Goal: Task Accomplishment & Management: Manage account settings

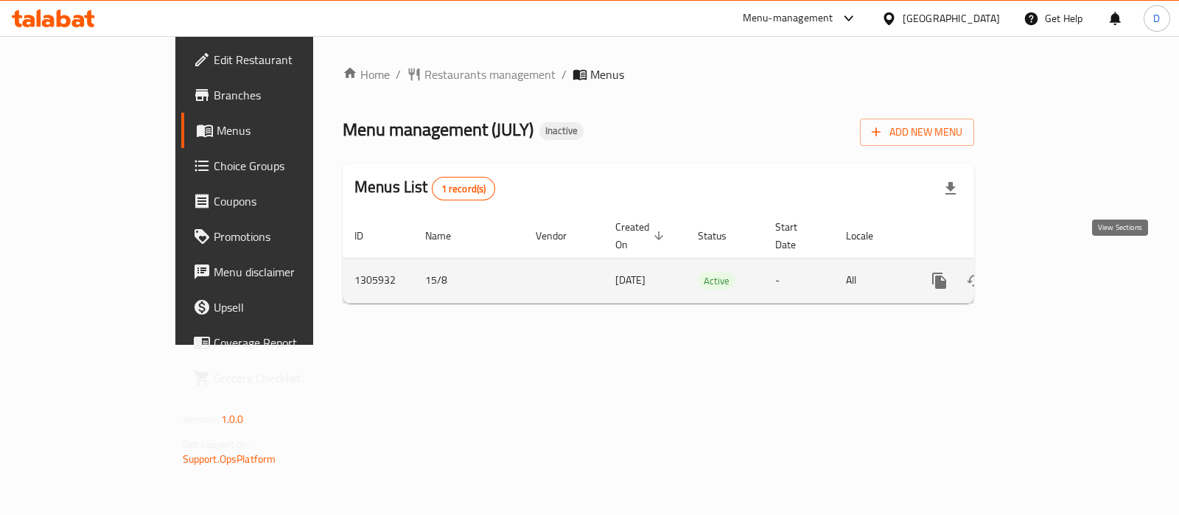
click at [1055, 272] on icon "enhanced table" at bounding box center [1046, 281] width 18 height 18
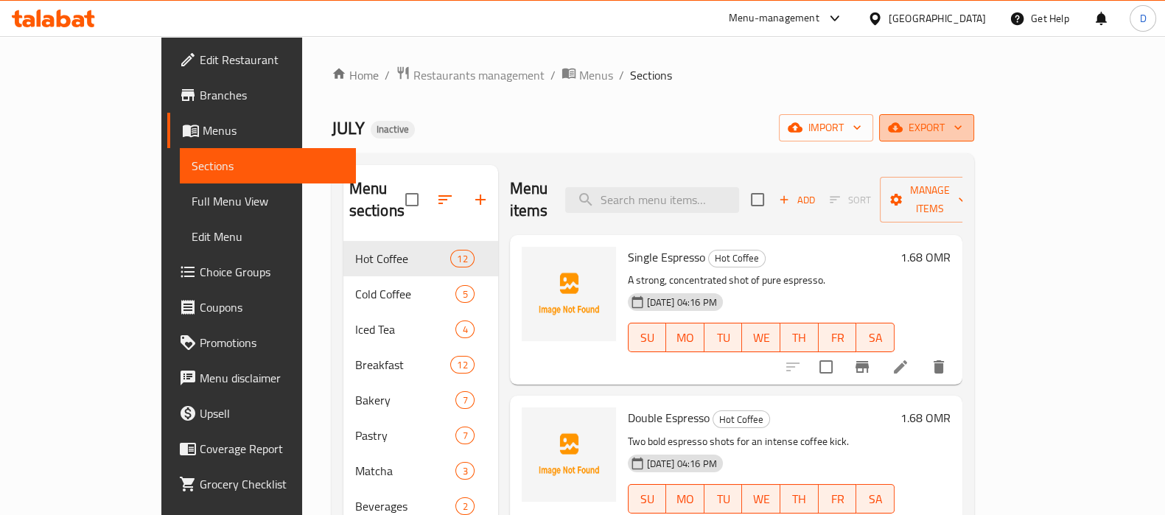
click at [962, 119] on span "export" at bounding box center [926, 128] width 71 height 18
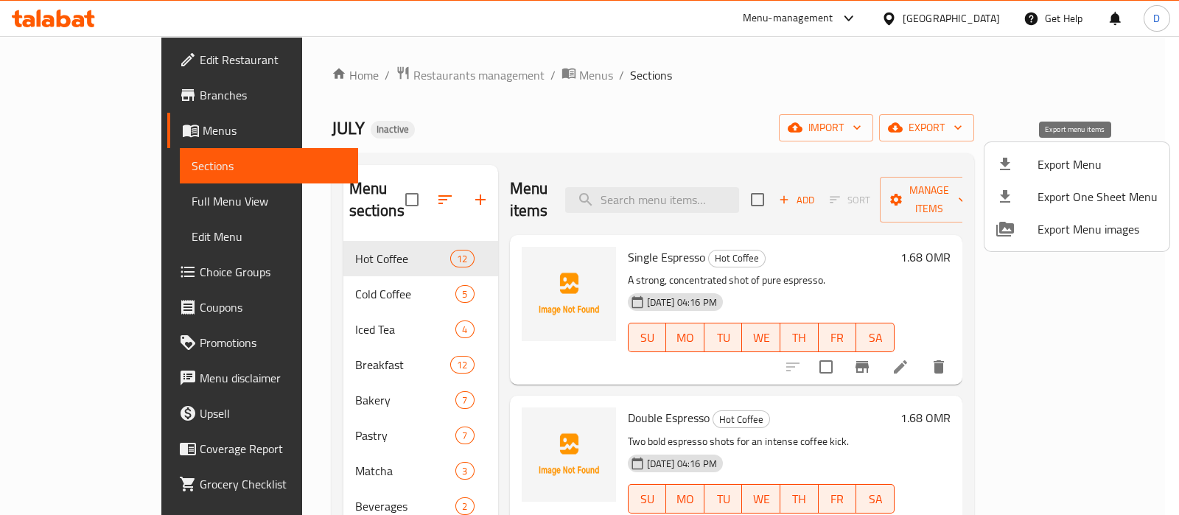
click at [1058, 171] on span "Export Menu" at bounding box center [1098, 165] width 120 height 18
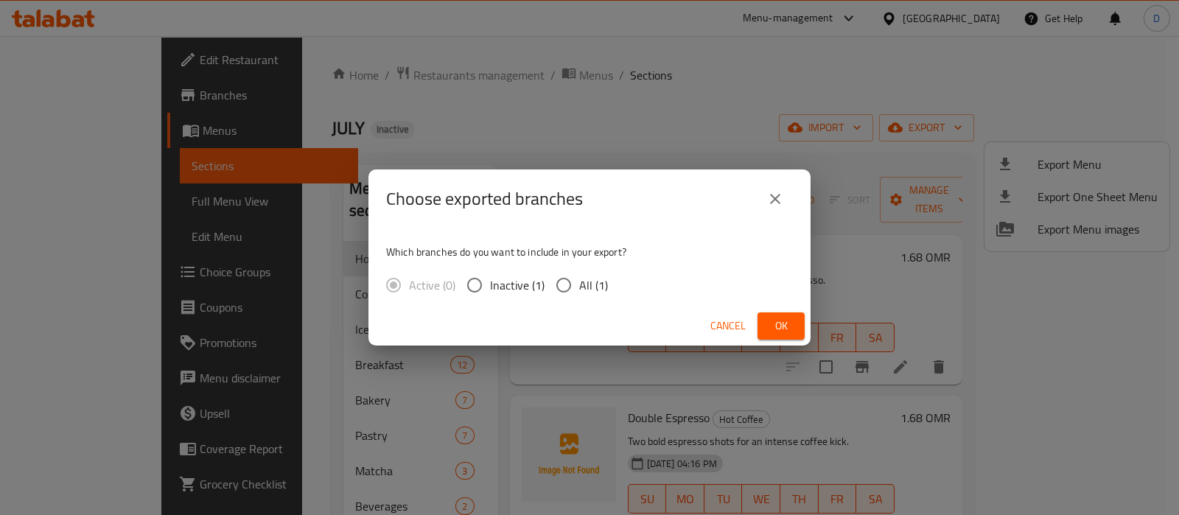
click at [590, 289] on span "All (1)" at bounding box center [593, 285] width 29 height 18
click at [579, 289] on input "All (1)" at bounding box center [563, 285] width 31 height 31
radio input "true"
click at [787, 326] on span "Ok" at bounding box center [781, 326] width 24 height 18
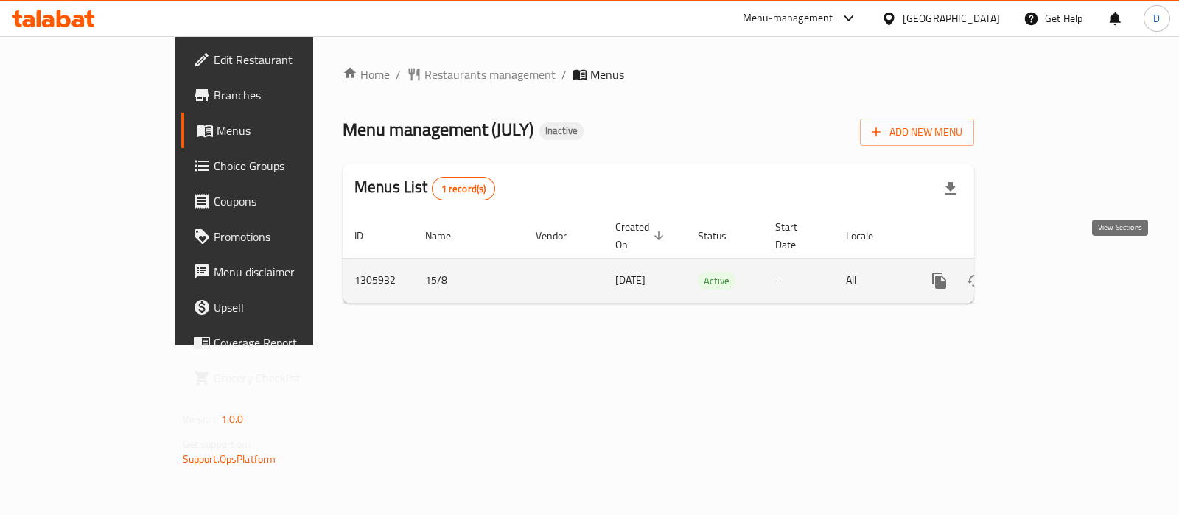
click at [1055, 272] on icon "enhanced table" at bounding box center [1046, 281] width 18 height 18
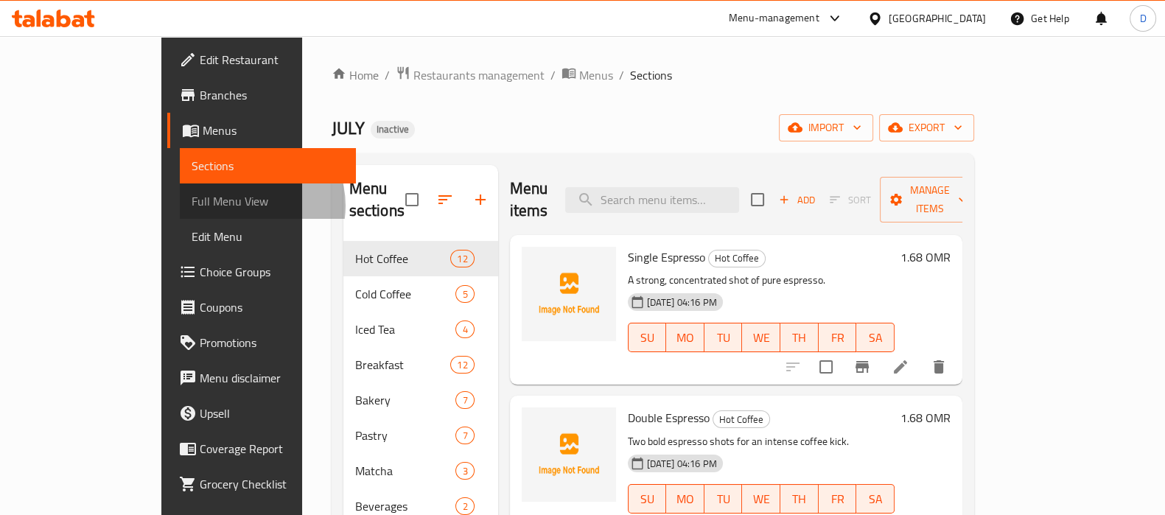
click at [192, 206] on span "Full Menu View" at bounding box center [268, 201] width 153 height 18
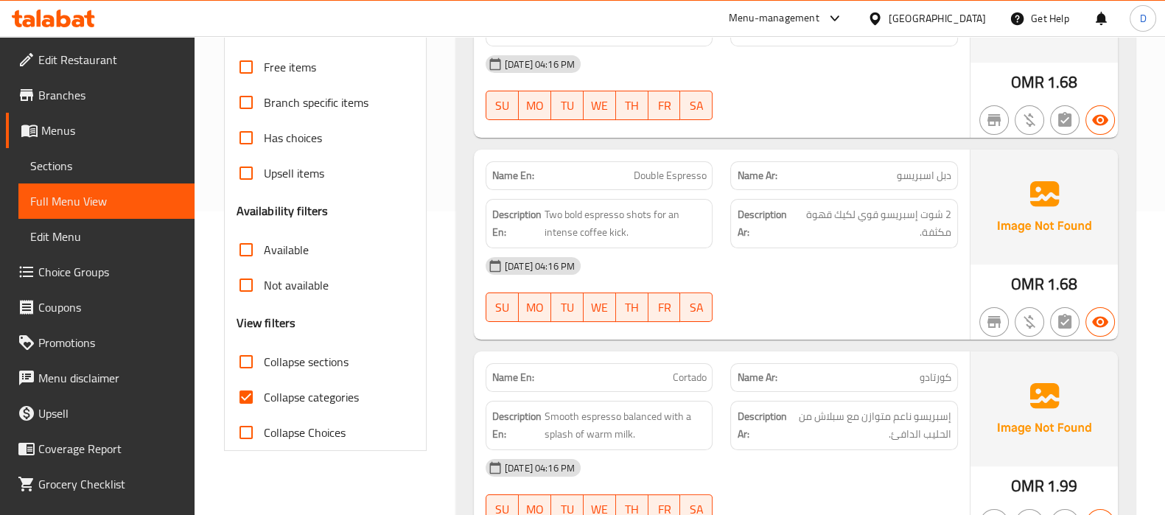
scroll to position [305, 0]
click at [266, 394] on span "Collapse categories" at bounding box center [311, 396] width 95 height 18
click at [264, 394] on input "Collapse categories" at bounding box center [245, 395] width 35 height 35
checkbox input "false"
click at [734, 50] on div "[DATE] 04:16 PM" at bounding box center [722, 62] width 490 height 35
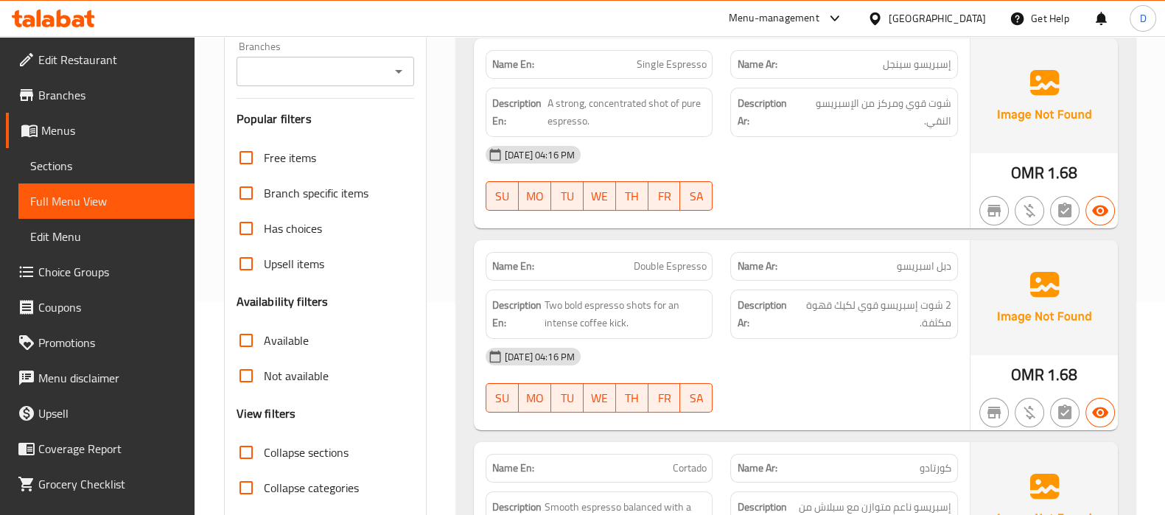
scroll to position [211, 0]
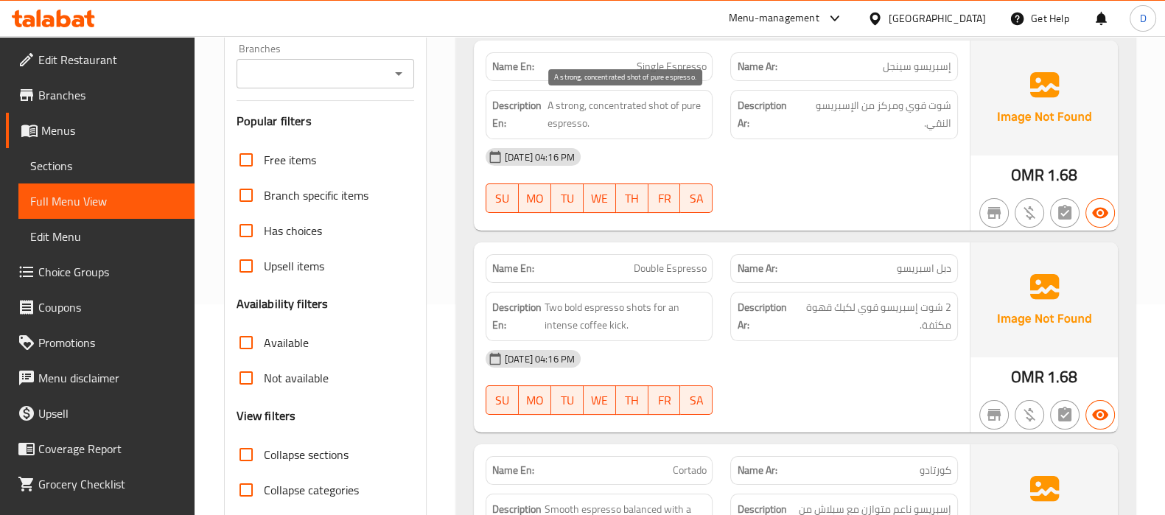
click at [607, 129] on span "A strong, concentrated shot of pure espresso." at bounding box center [627, 115] width 158 height 36
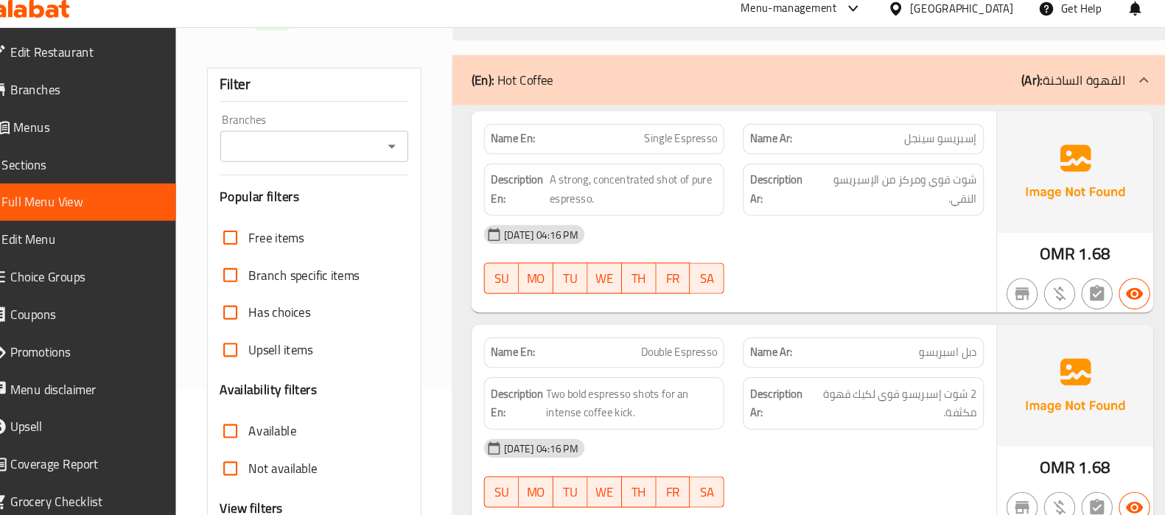
scroll to position [136, 0]
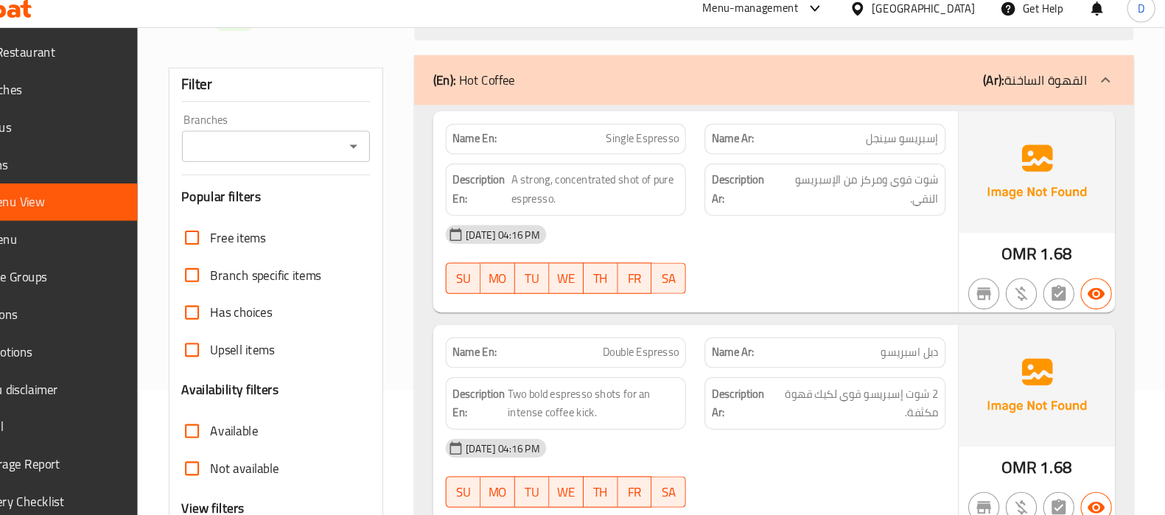
click at [481, 274] on div "SU MO TU WE TH FR SA" at bounding box center [599, 273] width 245 height 47
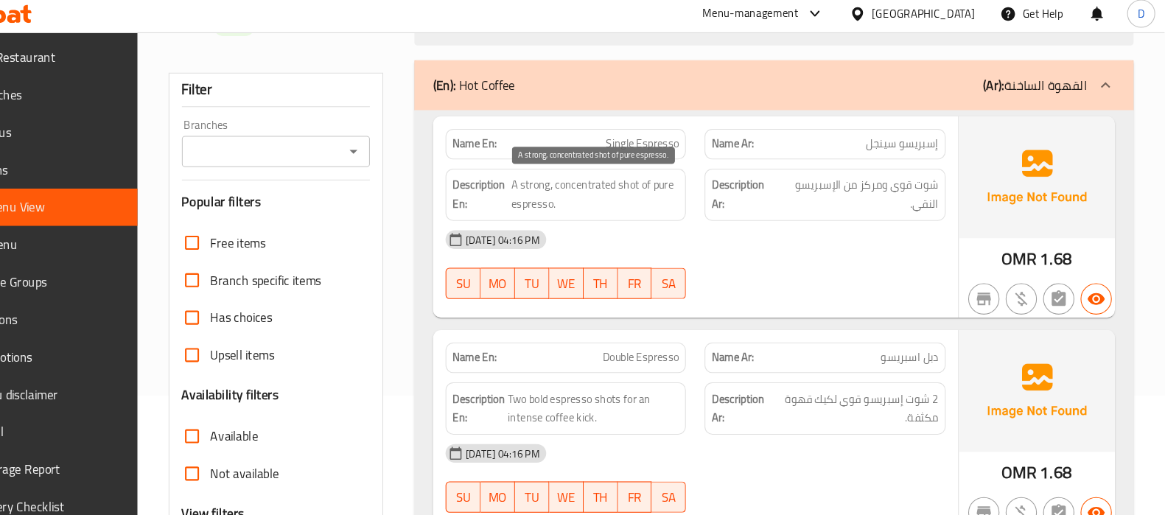
click at [660, 194] on span "A strong, concentrated shot of pure espresso." at bounding box center [627, 190] width 158 height 36
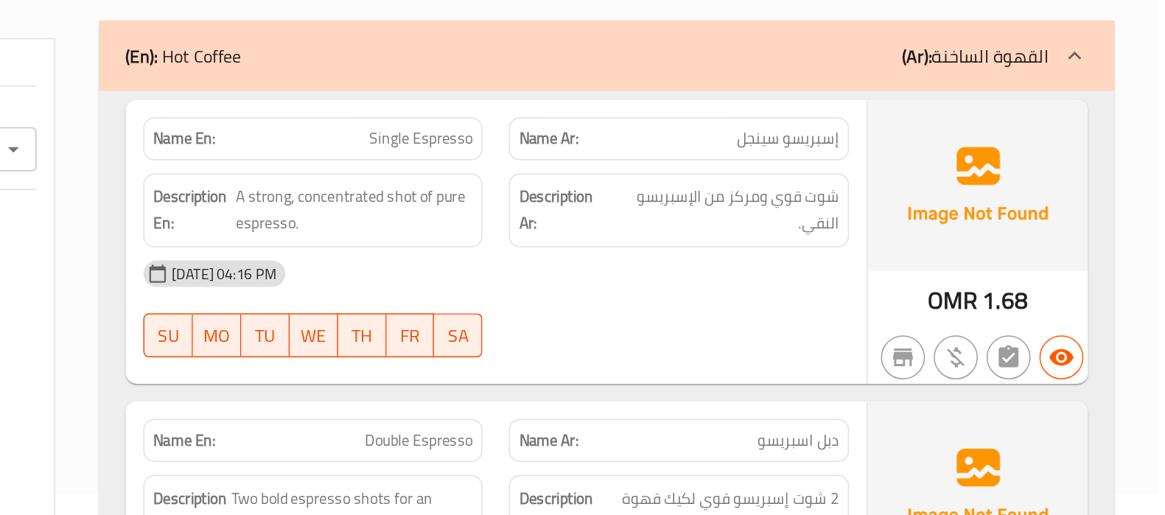
click at [746, 226] on div "[DATE] 04:16 PM" at bounding box center [722, 231] width 490 height 35
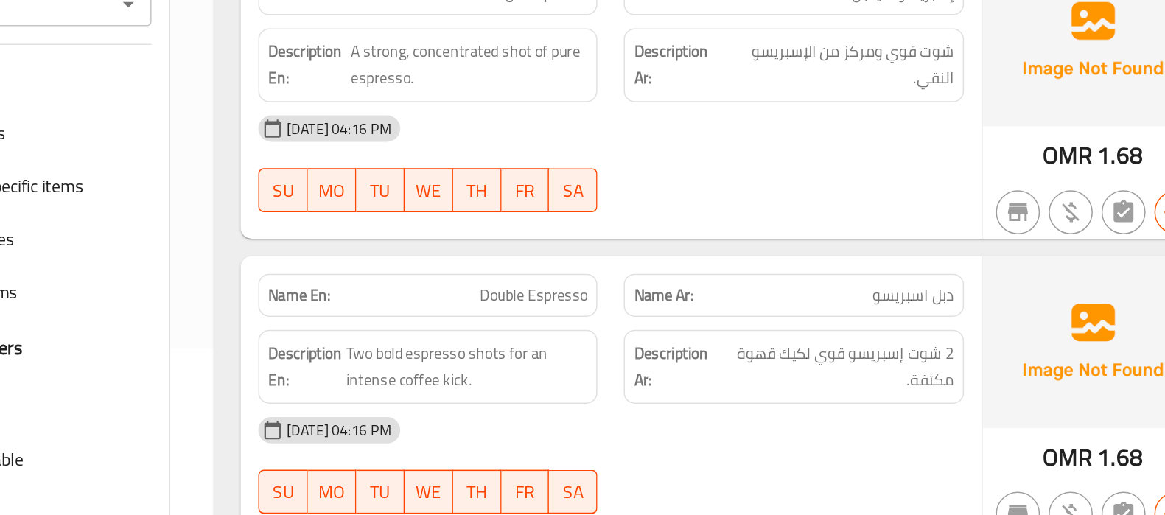
drag, startPoint x: 853, startPoint y: 231, endPoint x: 853, endPoint y: 287, distance: 55.3
click at [853, 287] on div at bounding box center [844, 288] width 245 height 18
click at [835, 303] on div "Name En: Single Espresso Name Ar: إسبريسو سينجل Description En: A strong, conce…" at bounding box center [722, 211] width 496 height 190
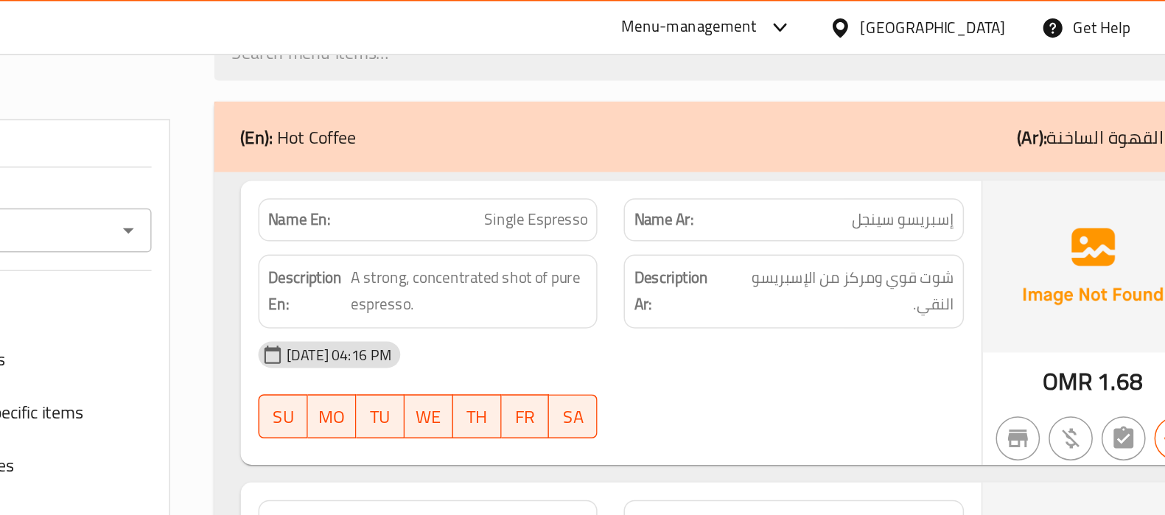
scroll to position [130, 0]
click at [679, 142] on span "Single Espresso" at bounding box center [671, 147] width 69 height 15
copy span "Single Espresso"
click at [679, 142] on span "Single Espresso" at bounding box center [671, 147] width 69 height 15
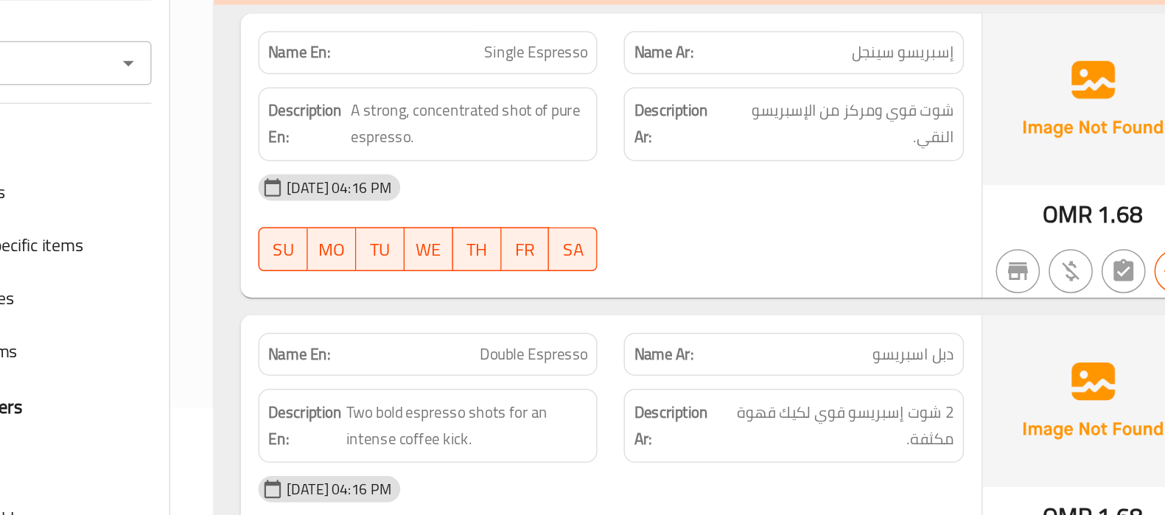
click at [674, 342] on span "Double Espresso" at bounding box center [670, 349] width 72 height 15
copy span "Double Espresso"
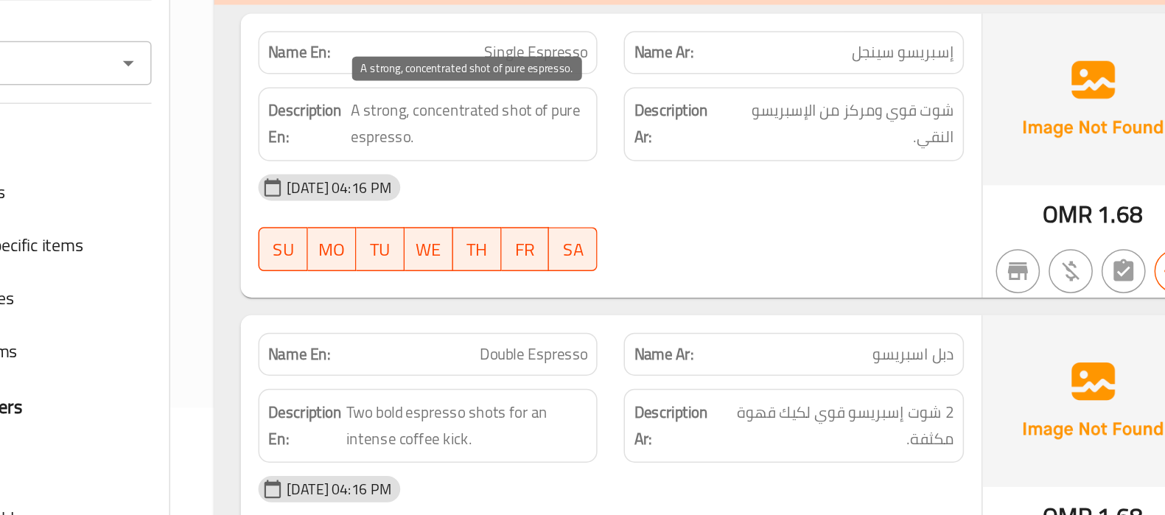
click at [674, 186] on span "A strong, concentrated shot of pure espresso." at bounding box center [627, 196] width 158 height 36
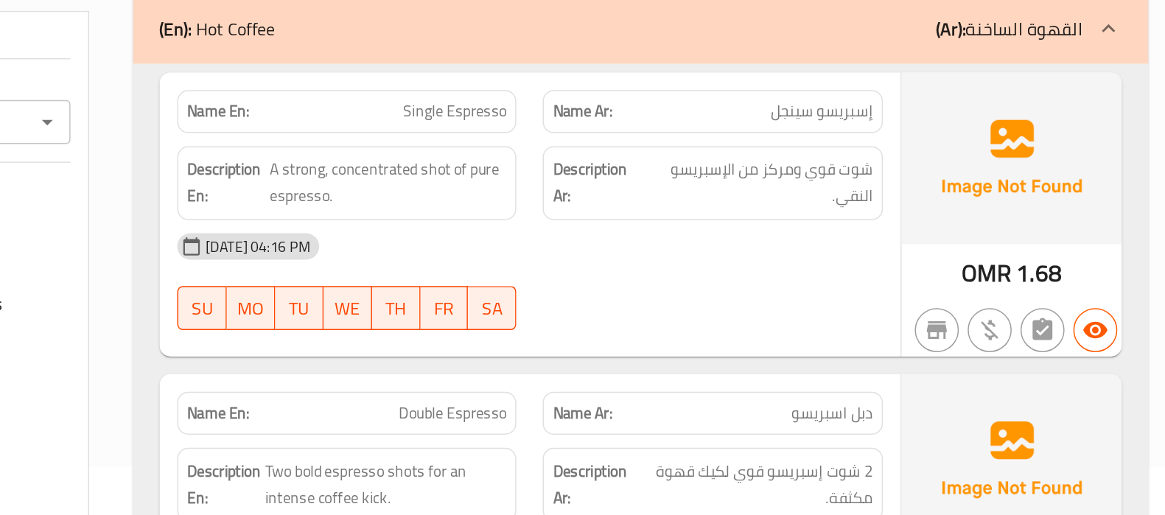
click at [707, 257] on div "SU MO TU WE TH FR SA" at bounding box center [599, 279] width 245 height 47
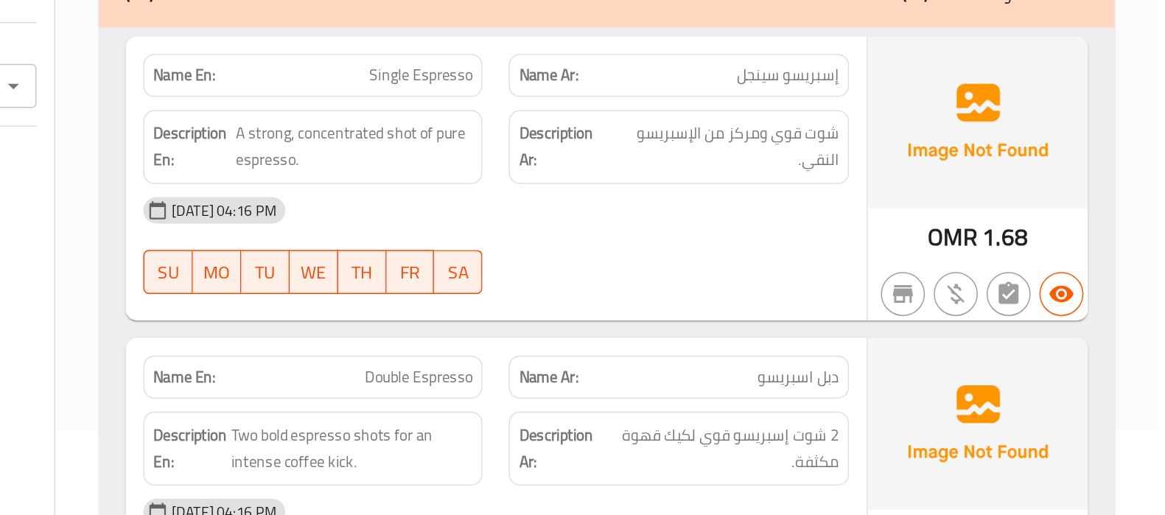
click at [957, 282] on div "15-08-2025 04:16 PM SU MO TU WE TH FR SA" at bounding box center [722, 261] width 490 height 83
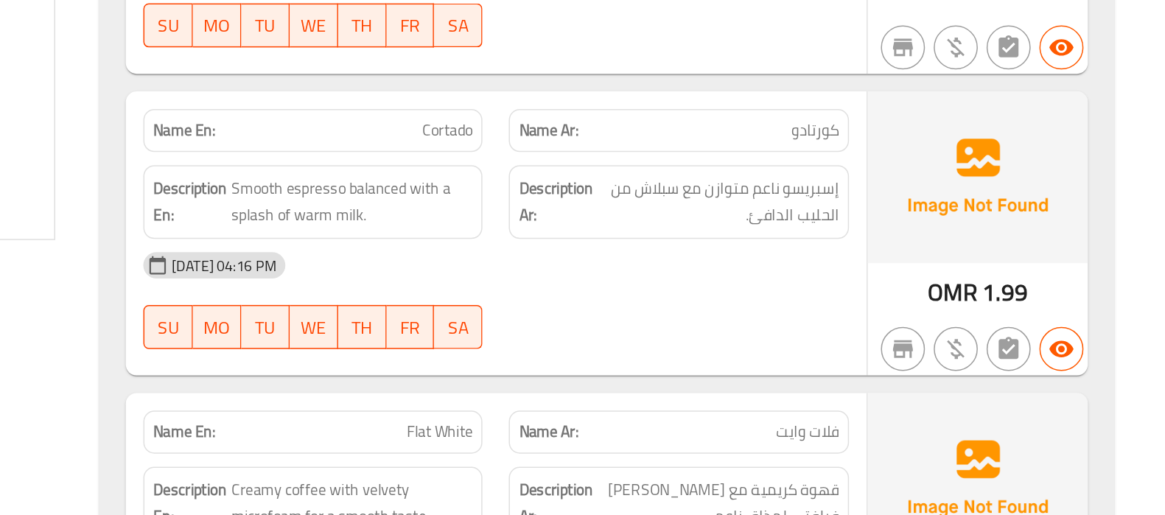
scroll to position [426, 0]
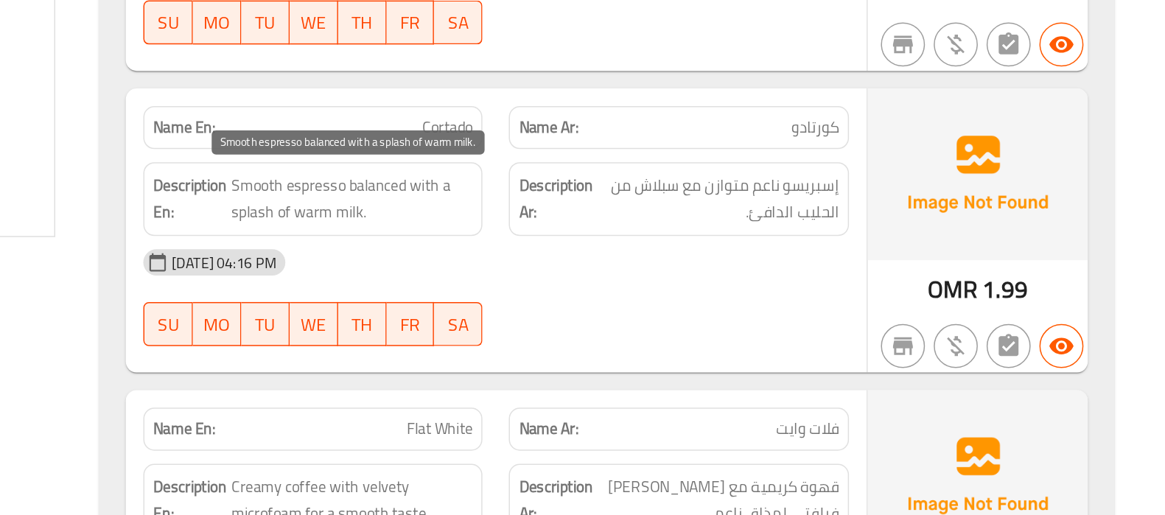
drag, startPoint x: 579, startPoint y: 298, endPoint x: 654, endPoint y: 300, distance: 74.4
click at [654, 300] on span "Smooth espresso balanced with a splash of warm milk." at bounding box center [626, 303] width 162 height 36
drag, startPoint x: 654, startPoint y: 300, endPoint x: 620, endPoint y: 310, distance: 35.4
click at [620, 310] on span "Smooth espresso balanced with a splash of warm milk." at bounding box center [626, 303] width 162 height 36
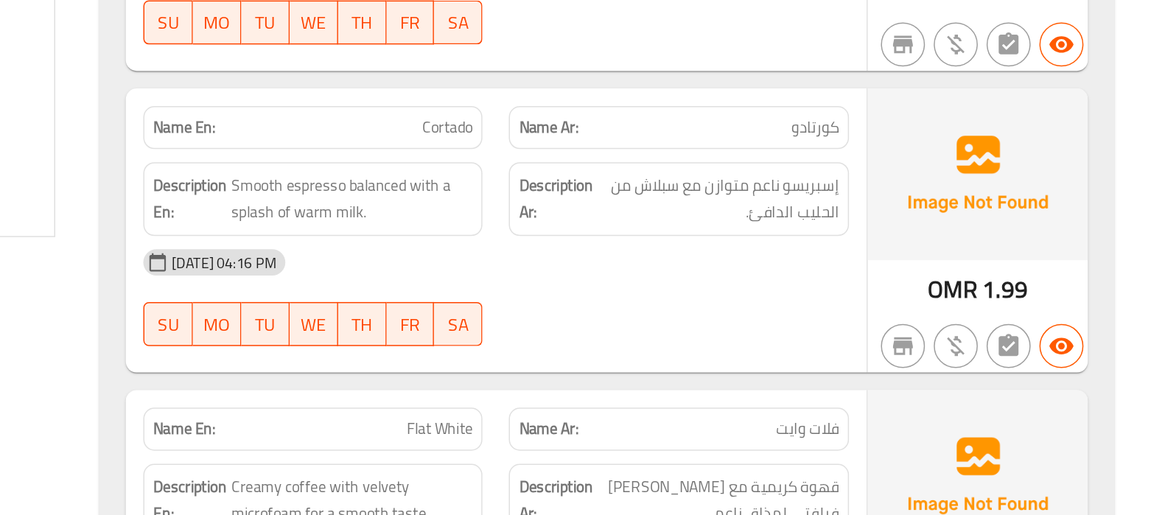
click at [808, 416] on div "Name En: Cortado Name Ar: كورتادو Description En: Smooth espresso balanced with…" at bounding box center [722, 324] width 496 height 190
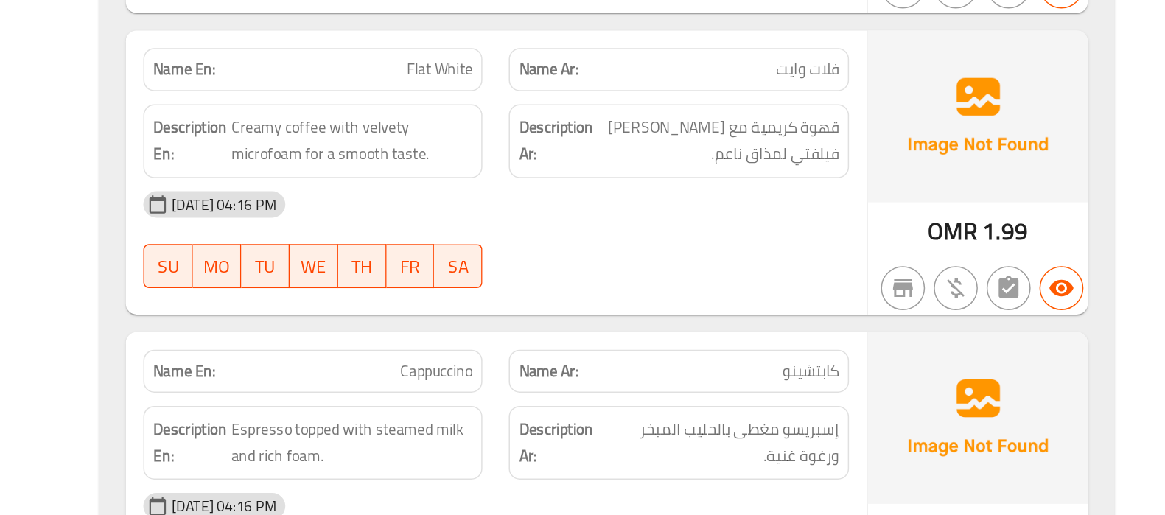
scroll to position [702, 0]
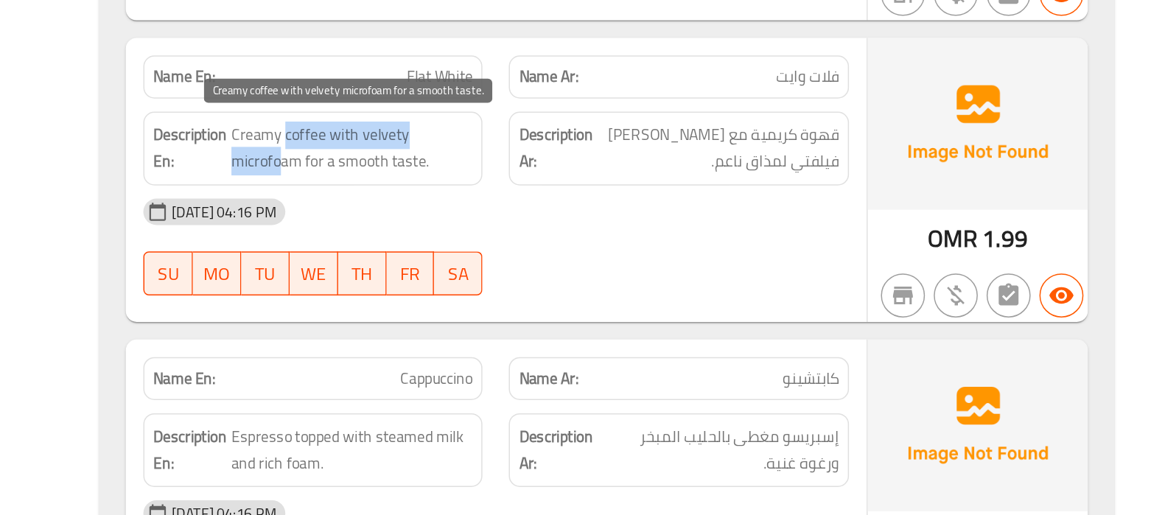
drag, startPoint x: 581, startPoint y: 221, endPoint x: 579, endPoint y: 234, distance: 13.3
click at [579, 234] on span "Creamy coffee with velvety microfoam for a smooth taste." at bounding box center [626, 230] width 162 height 36
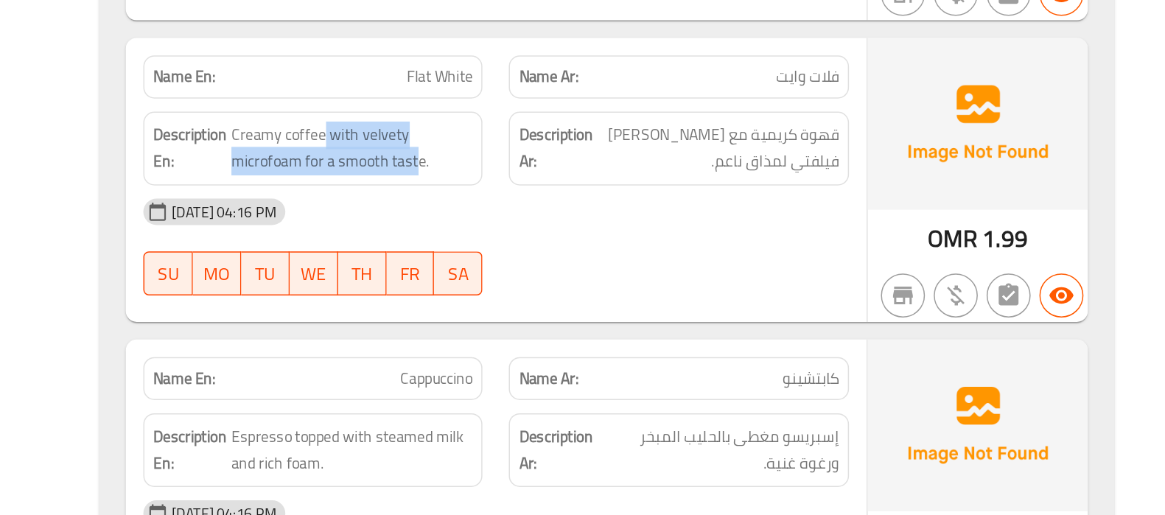
drag, startPoint x: 605, startPoint y: 218, endPoint x: 670, endPoint y: 245, distance: 70.4
click at [670, 245] on div "Description En: Creamy coffee with velvety microfoam for a smooth taste." at bounding box center [600, 229] width 228 height 49
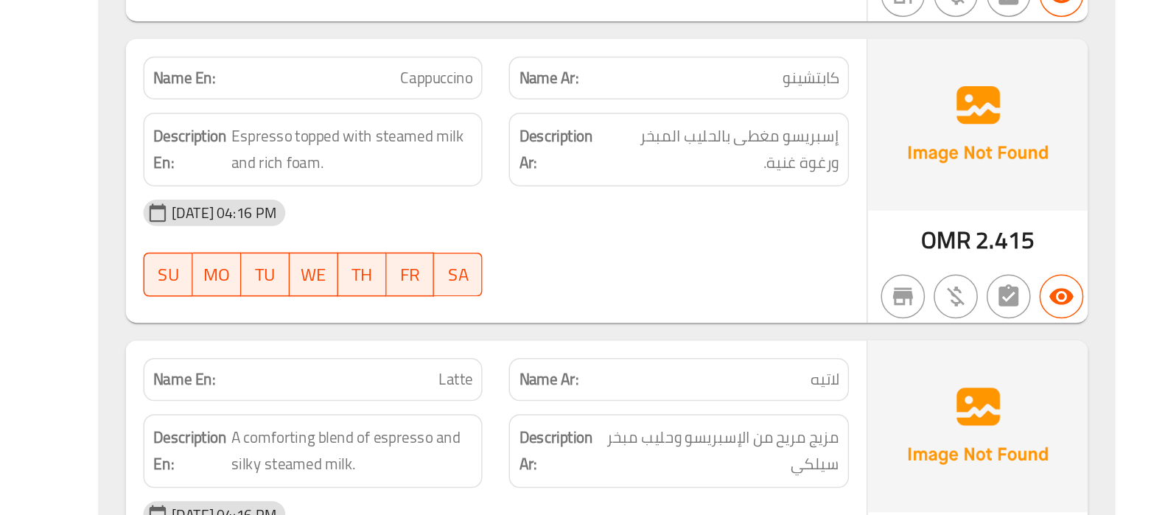
scroll to position [864, 0]
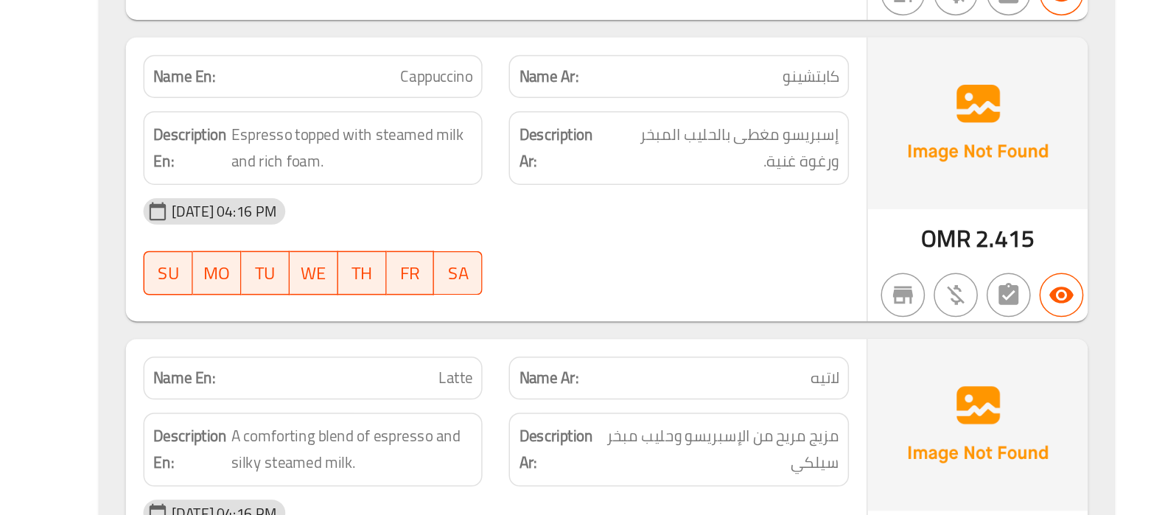
drag, startPoint x: 802, startPoint y: 332, endPoint x: 802, endPoint y: 346, distance: 14.0
click at [802, 346] on div "15-08-2025 04:16 PM SU MO TU WE TH FR SA" at bounding box center [722, 335] width 490 height 83
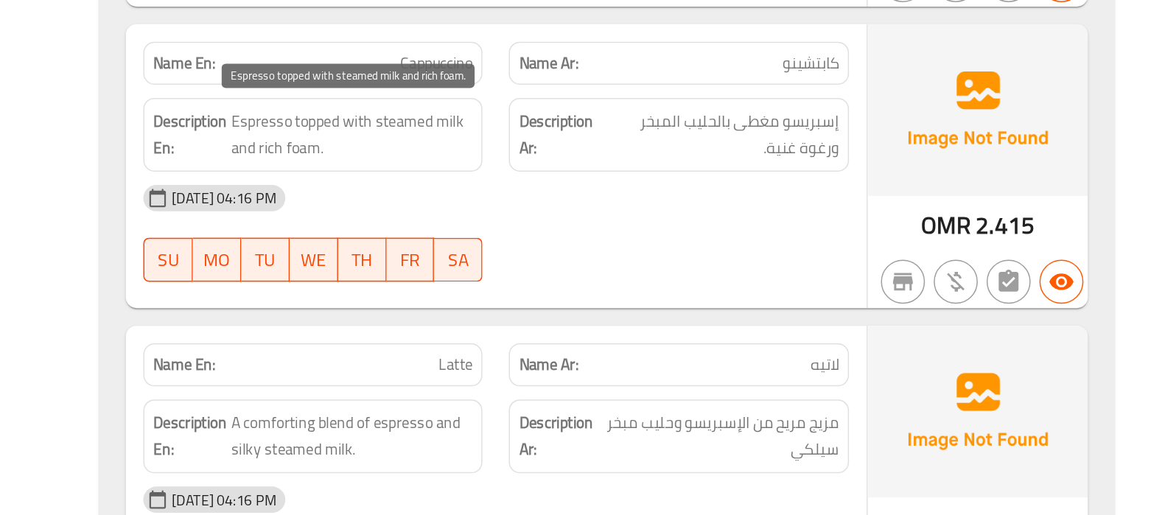
drag, startPoint x: 587, startPoint y: 246, endPoint x: 578, endPoint y: 272, distance: 27.5
click at [578, 272] on span "Espresso topped with steamed milk and rich foam." at bounding box center [626, 260] width 162 height 36
click at [641, 268] on span "Espresso topped with steamed milk and rich foam." at bounding box center [626, 260] width 162 height 36
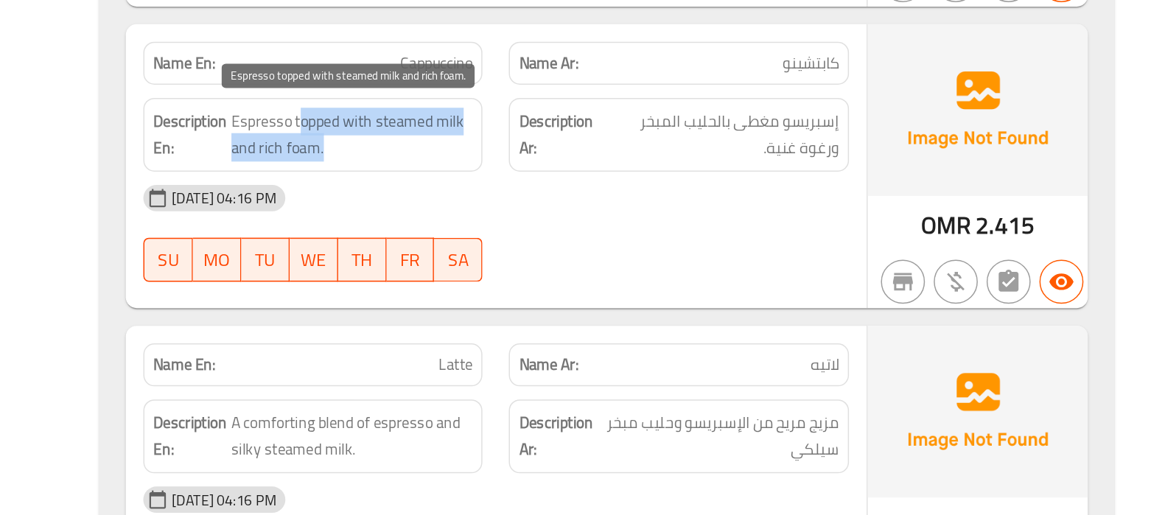
drag, startPoint x: 587, startPoint y: 246, endPoint x: 617, endPoint y: 270, distance: 37.8
click at [617, 270] on span "Espresso topped with steamed milk and rich foam." at bounding box center [626, 260] width 162 height 36
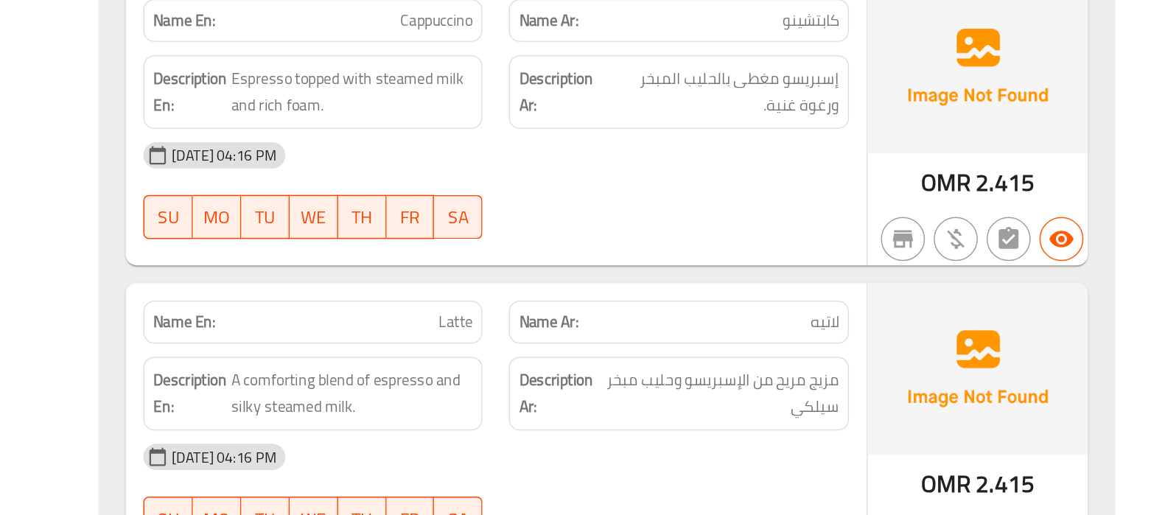
scroll to position [920, 0]
click at [832, 318] on div "Name En: Cappuccino Name Ar: كابتشينو Description En: Espresso topped with stea…" at bounding box center [722, 234] width 496 height 190
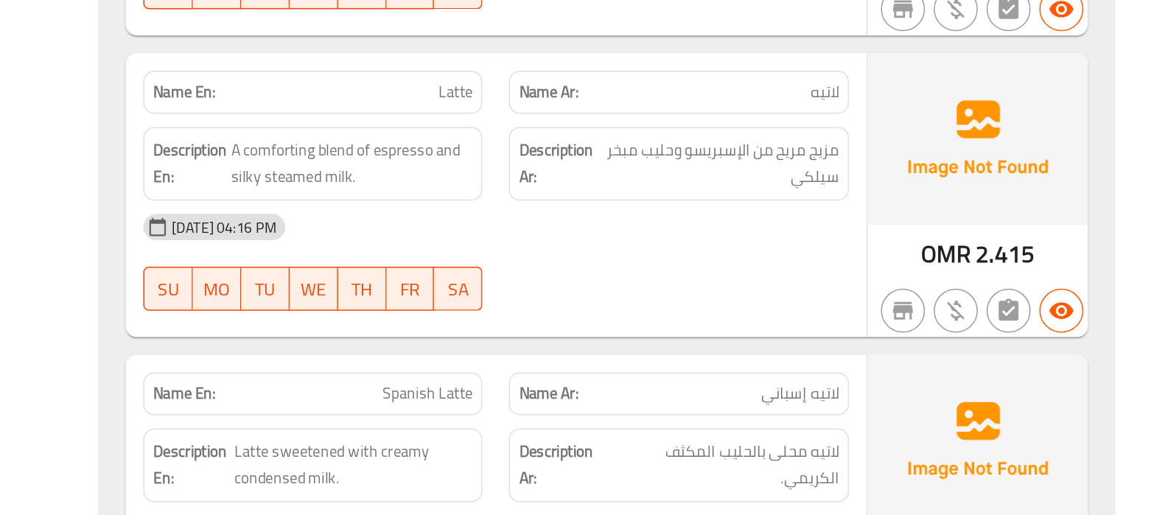
scroll to position [1087, 0]
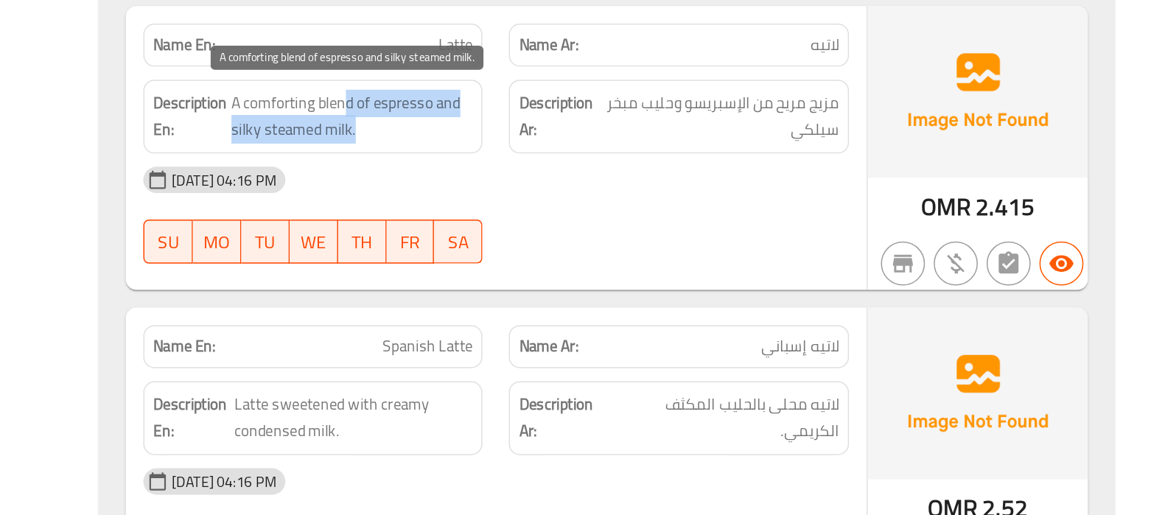
drag, startPoint x: 621, startPoint y: 234, endPoint x: 629, endPoint y: 254, distance: 21.5
click at [629, 254] on span "A comforting blend of espresso and silky steamed milk." at bounding box center [626, 248] width 162 height 36
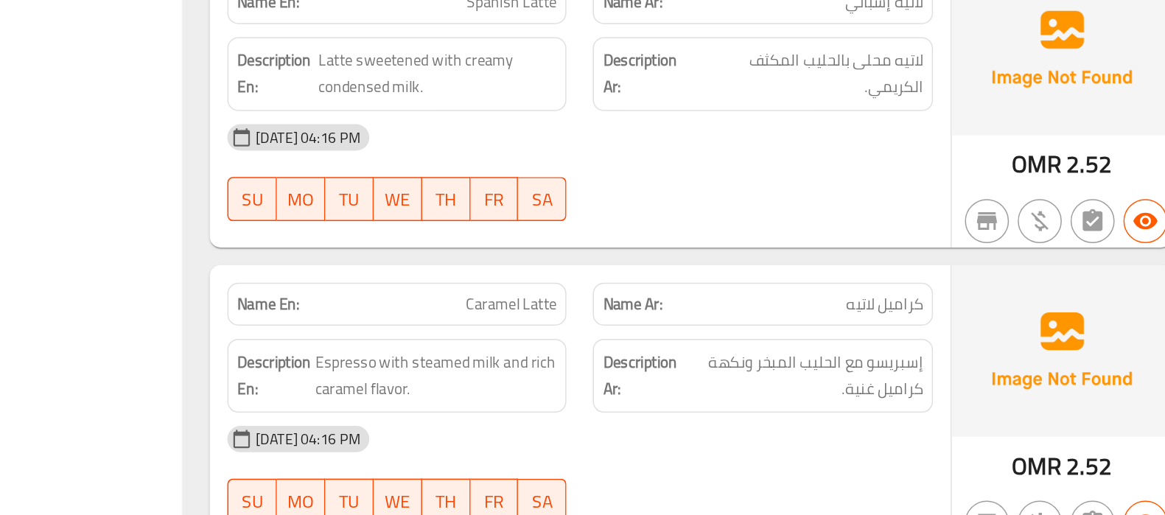
scroll to position [1325, 0]
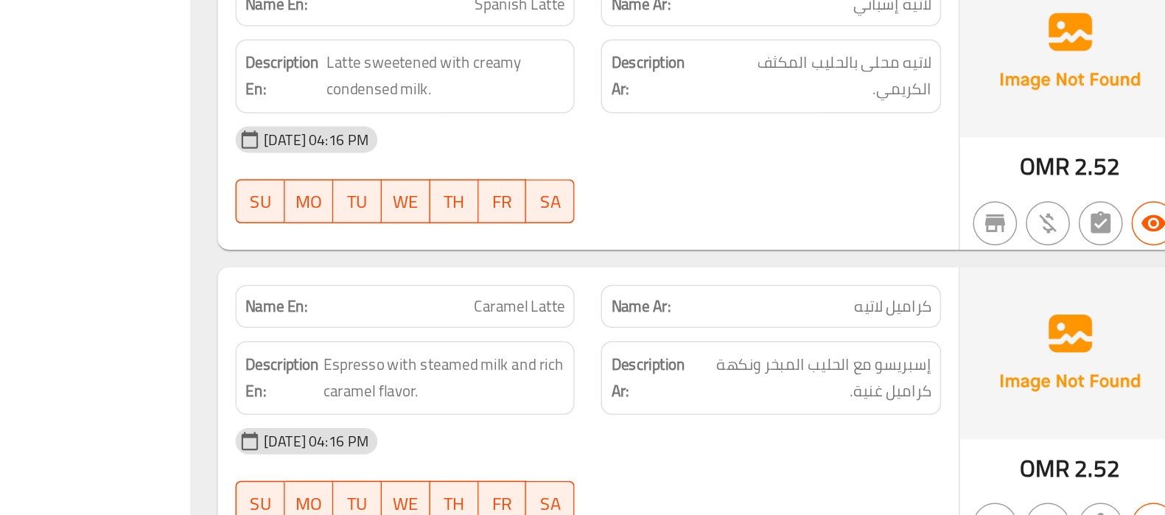
click at [741, 320] on div "Name En: Spanish Latte Name Ar: لاتيه إسباني Description En: Latte sweetened wi…" at bounding box center [722, 233] width 496 height 190
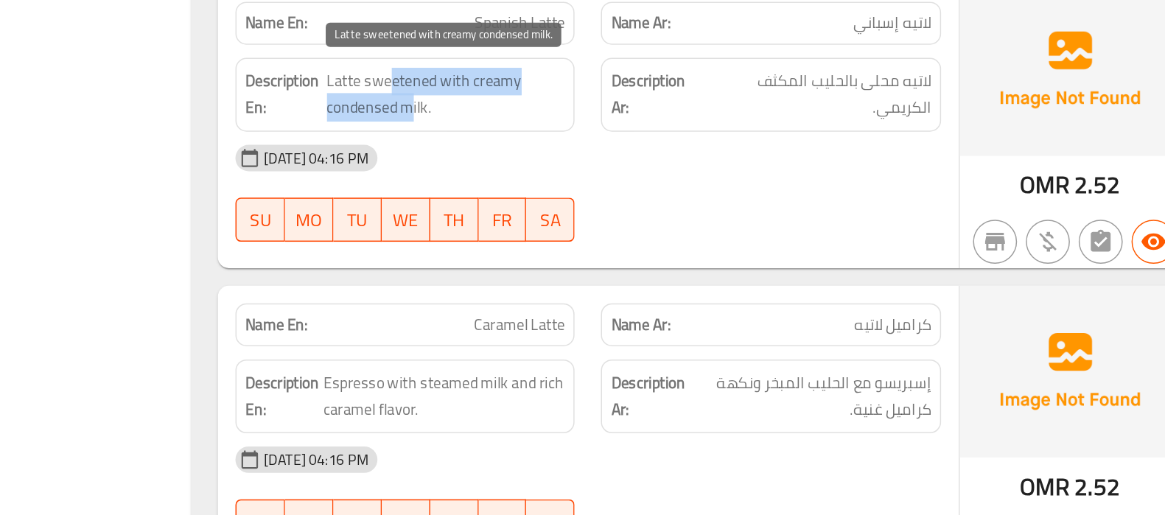
drag, startPoint x: 592, startPoint y: 198, endPoint x: 603, endPoint y: 211, distance: 17.3
click at [603, 211] on span "Latte sweetened with creamy condensed milk." at bounding box center [626, 212] width 159 height 36
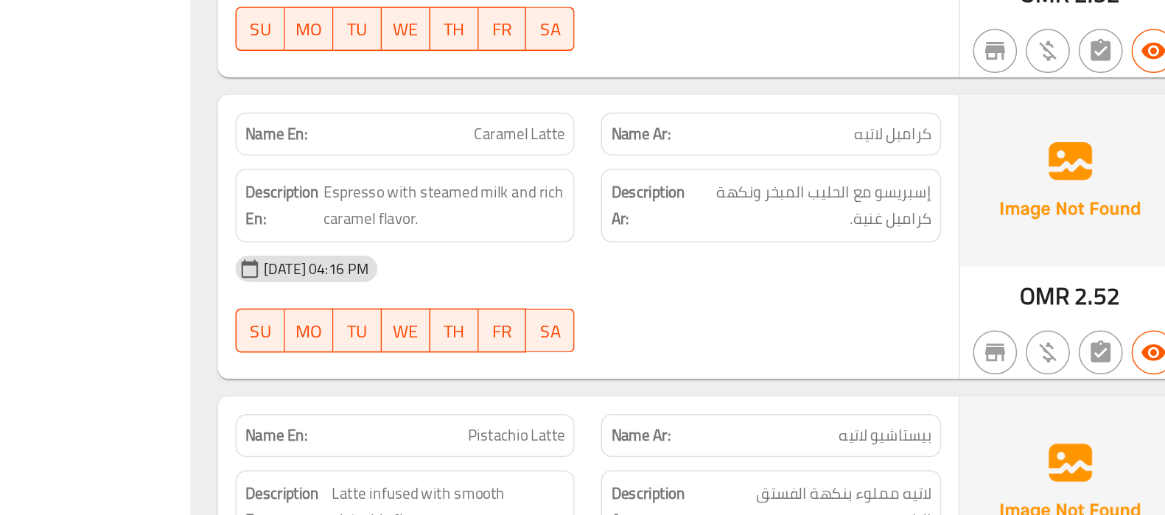
scroll to position [1433, 0]
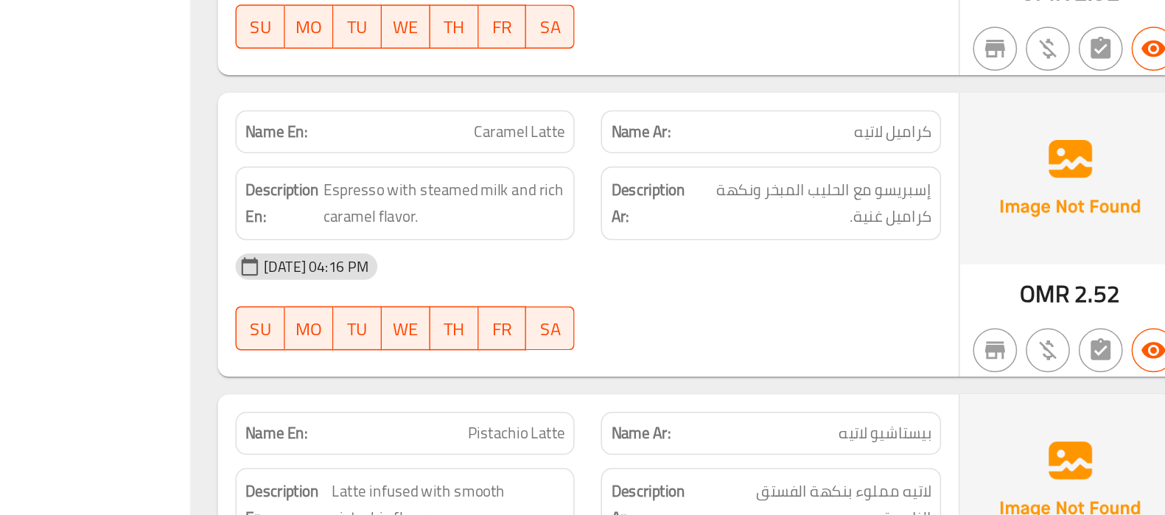
click at [780, 356] on div "[DATE] 04:16 PM" at bounding box center [722, 348] width 490 height 35
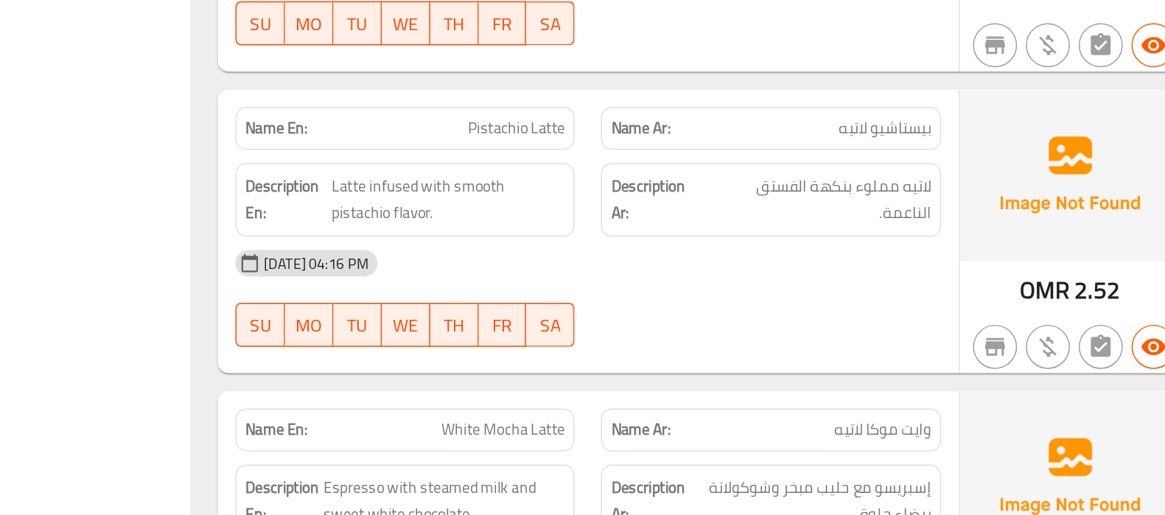
scroll to position [1638, 0]
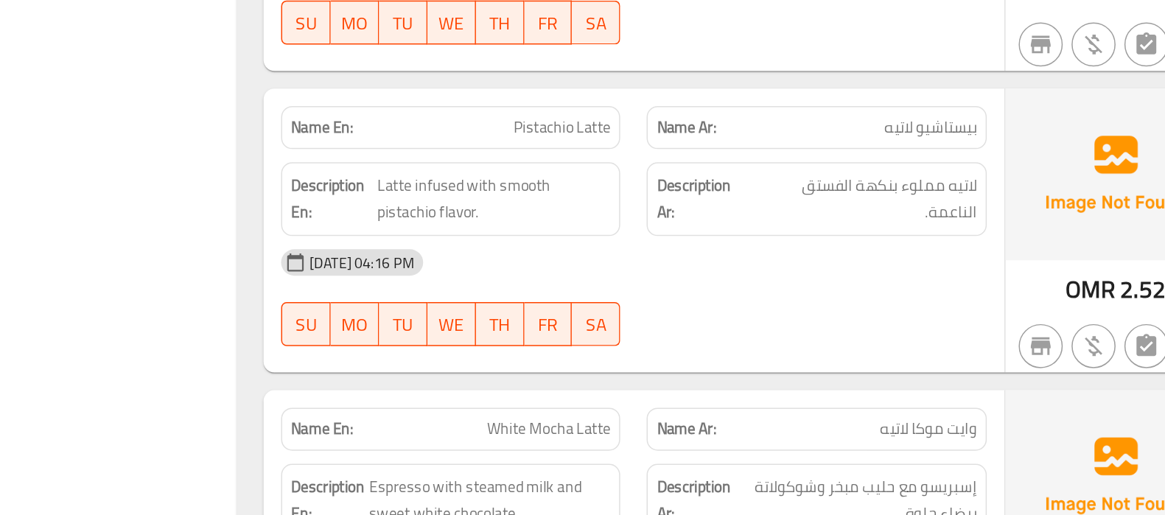
click at [752, 366] on div "15-08-2025 04:16 PM SU MO TU WE TH FR SA" at bounding box center [722, 369] width 490 height 83
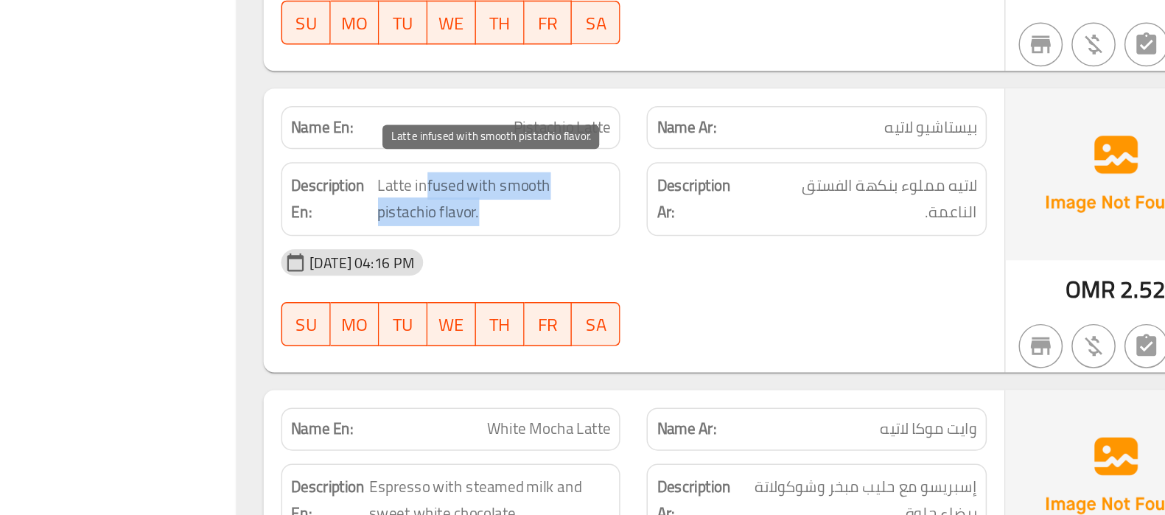
drag, startPoint x: 584, startPoint y: 294, endPoint x: 651, endPoint y: 306, distance: 68.8
click at [651, 306] on span "Latte infused with smooth pistachio flavor." at bounding box center [629, 303] width 156 height 36
drag, startPoint x: 609, startPoint y: 290, endPoint x: 677, endPoint y: 291, distance: 68.6
click at [677, 291] on span "Latte infused with smooth pistachio flavor." at bounding box center [629, 303] width 156 height 36
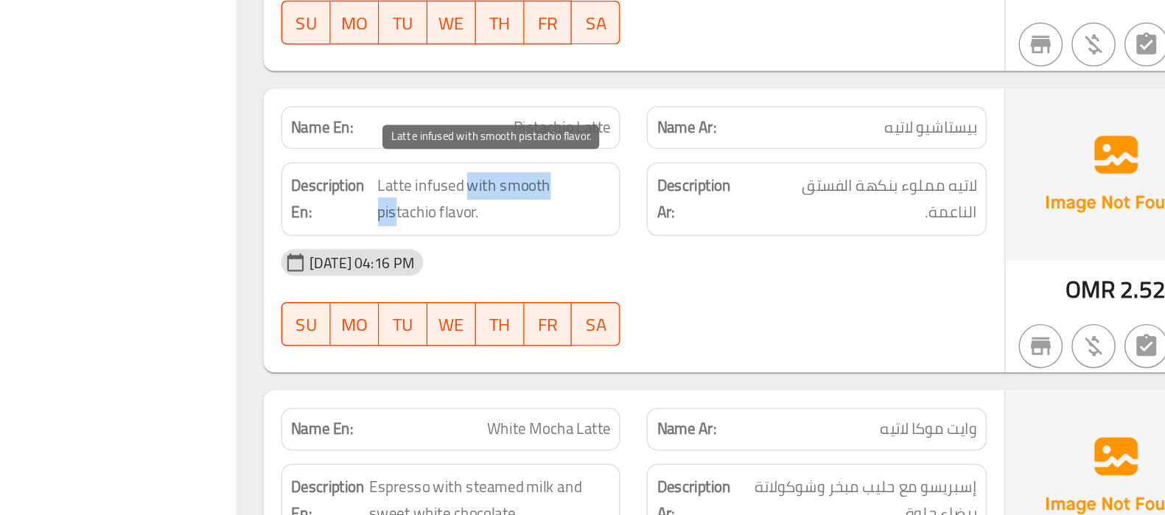
click at [677, 291] on span "Latte infused with smooth pistachio flavor." at bounding box center [629, 303] width 156 height 36
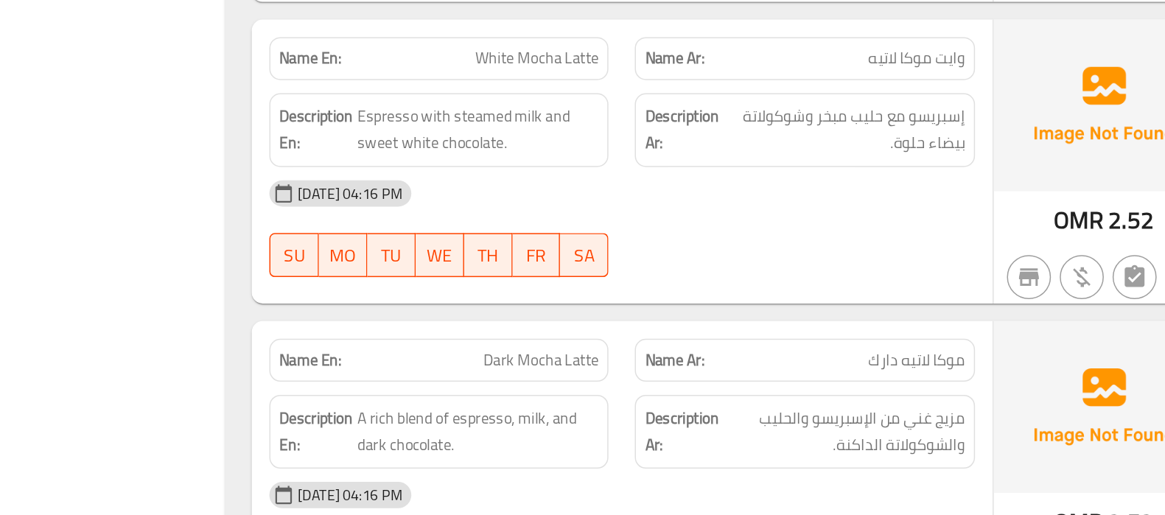
scroll to position [2013, 0]
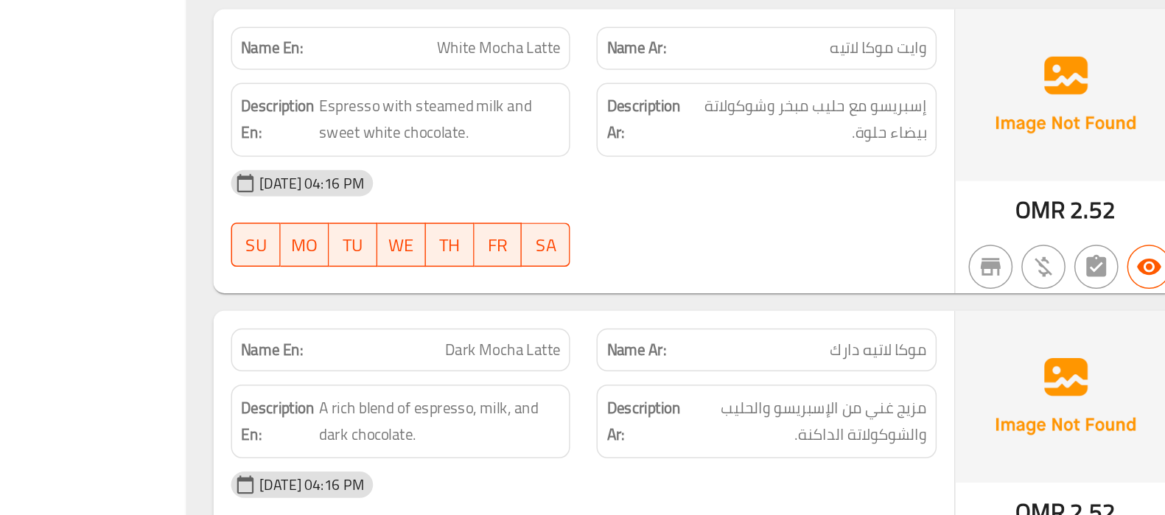
click at [804, 211] on div "15-08-2025 04:16 PM SU MO TU WE TH FR SA" at bounding box center [722, 195] width 490 height 83
click at [806, 219] on div at bounding box center [844, 228] width 245 height 18
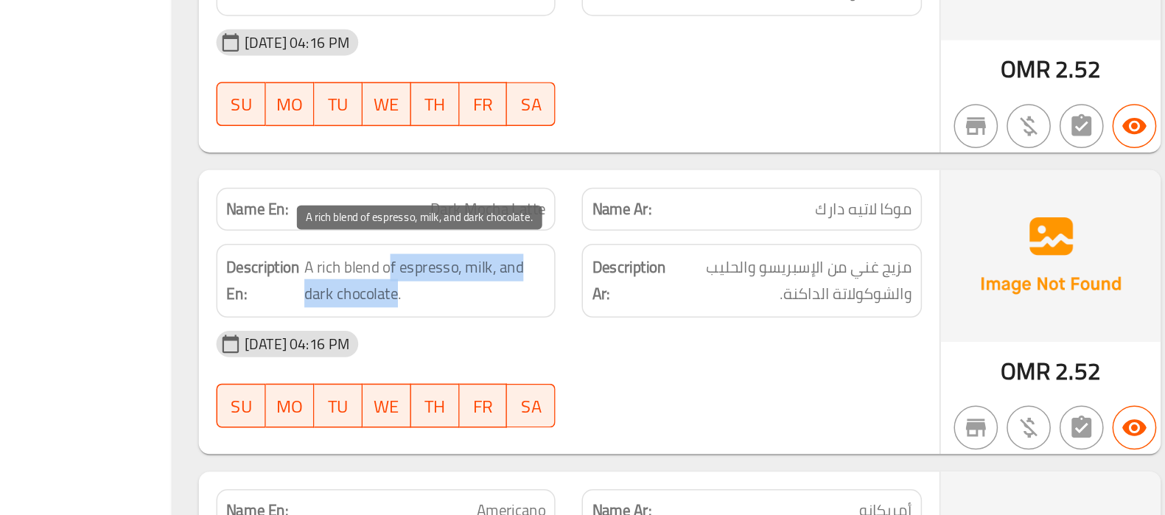
drag, startPoint x: 601, startPoint y: 317, endPoint x: 607, endPoint y: 335, distance: 18.6
click at [607, 335] on span "A rich blend of espresso, milk, and dark chocolate." at bounding box center [625, 331] width 161 height 36
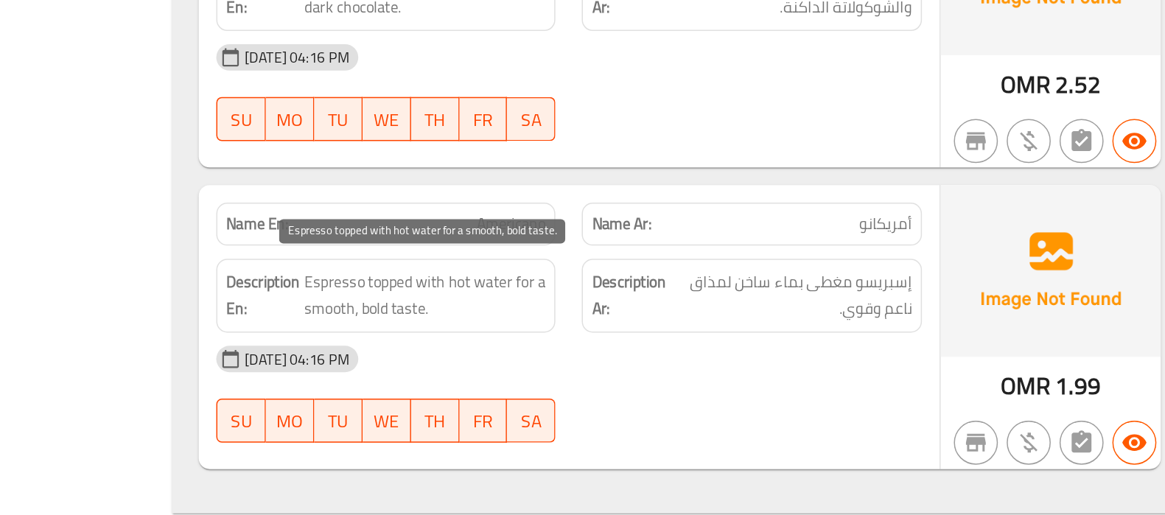
scroll to position [2179, 0]
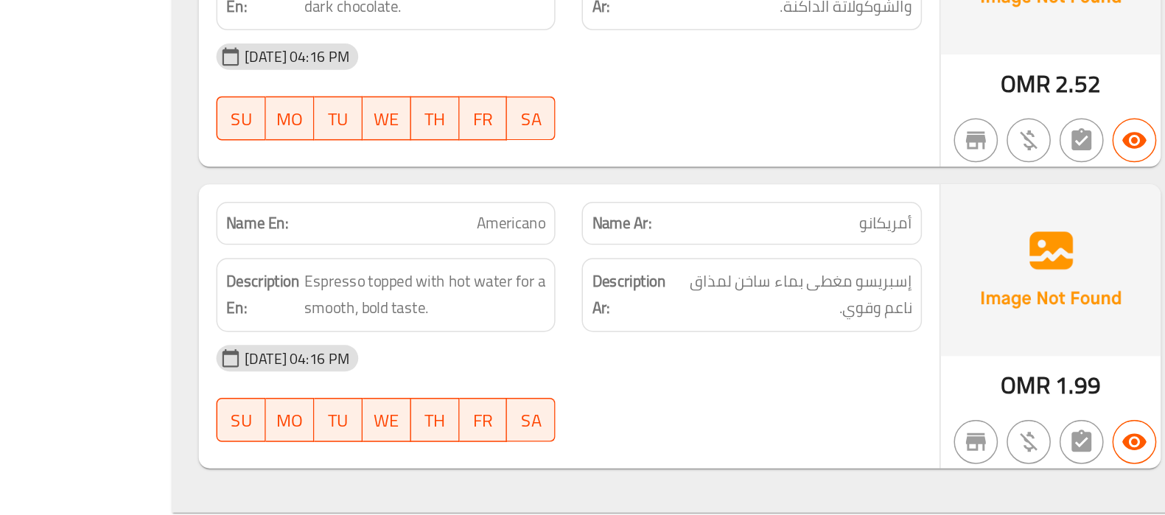
click at [783, 399] on div "[DATE] 04:16 PM" at bounding box center [722, 409] width 490 height 35
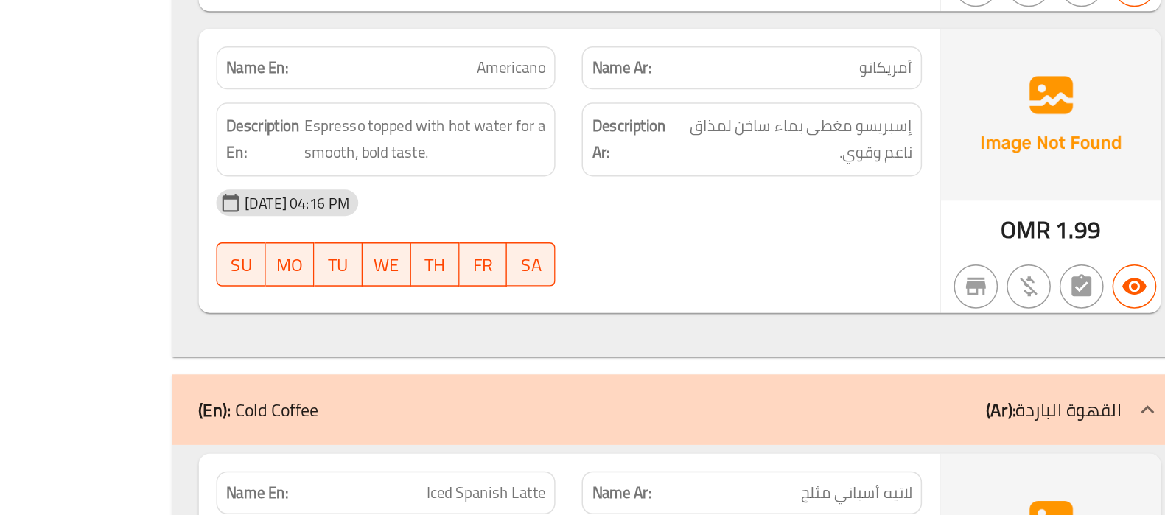
scroll to position [2284, 0]
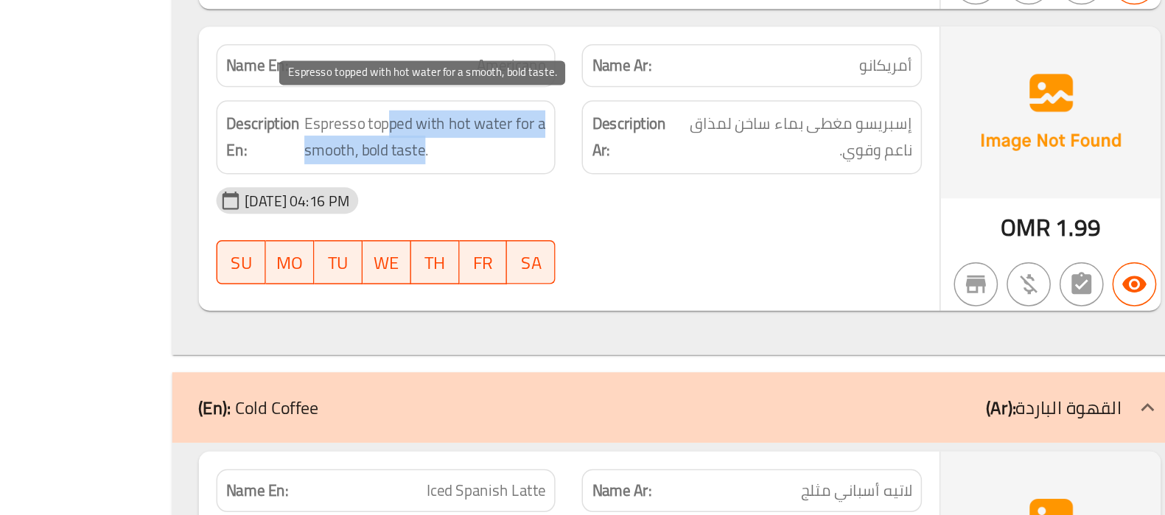
drag, startPoint x: 602, startPoint y: 243, endPoint x: 626, endPoint y: 264, distance: 31.3
click at [626, 264] on span "Espresso topped with hot water for a smooth, bold taste." at bounding box center [626, 262] width 162 height 36
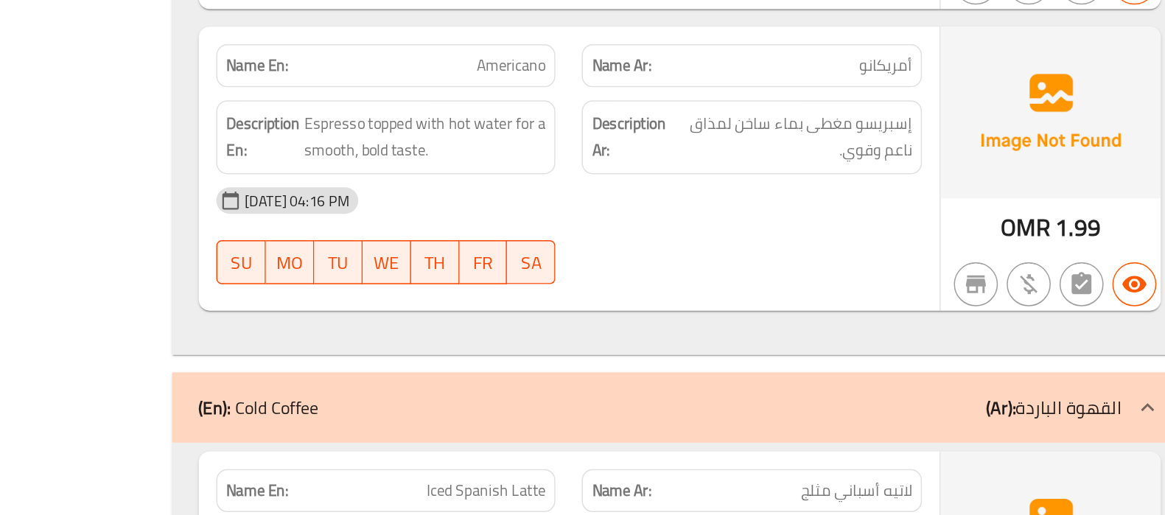
click at [786, 287] on div "[DATE] 04:16 PM" at bounding box center [722, 304] width 490 height 35
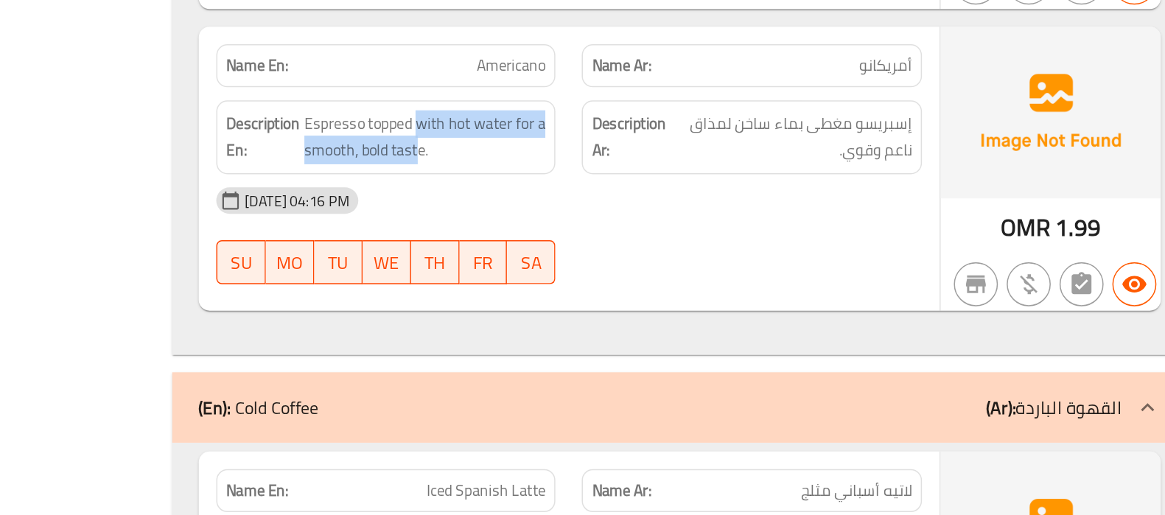
drag, startPoint x: 618, startPoint y: 248, endPoint x: 622, endPoint y: 274, distance: 26.8
click at [622, 274] on div "Description En: Espresso topped with hot water for a smooth, bold taste." at bounding box center [600, 261] width 228 height 49
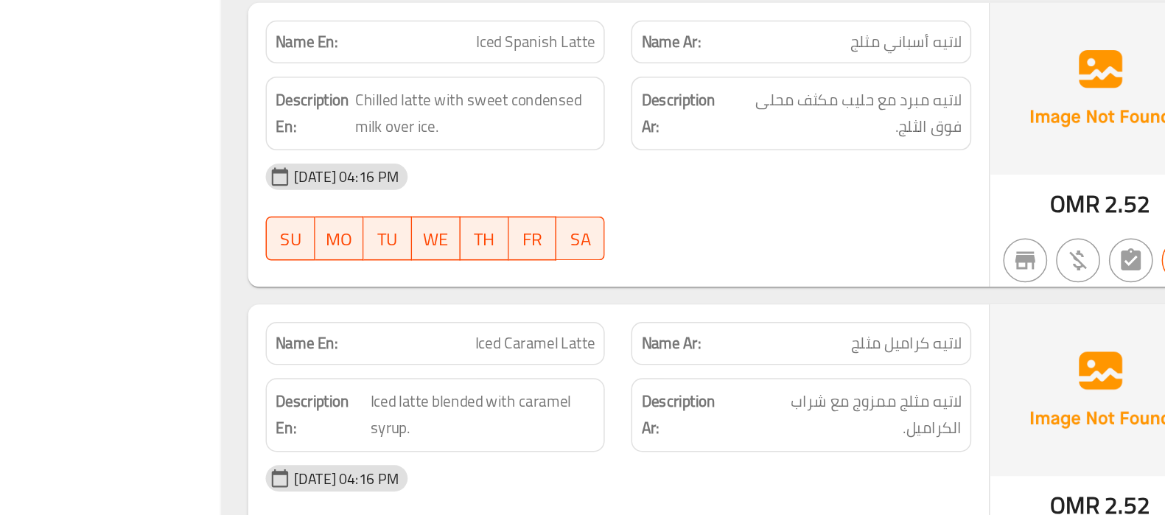
scroll to position [2586, 0]
drag, startPoint x: 841, startPoint y: 324, endPoint x: 808, endPoint y: 323, distance: 32.4
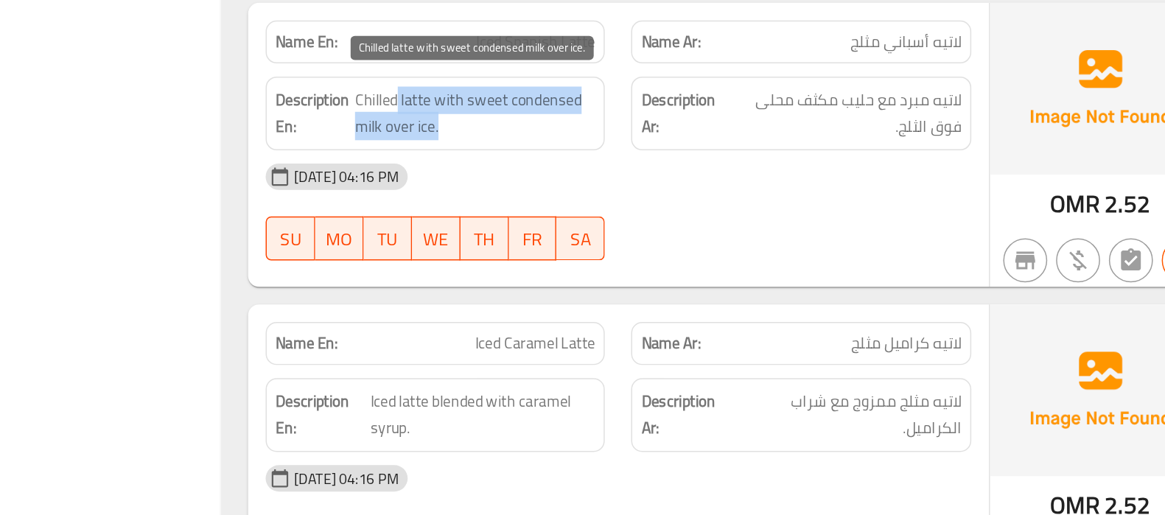
drag, startPoint x: 573, startPoint y: 226, endPoint x: 616, endPoint y: 241, distance: 46.2
click at [616, 241] on span "Chilled latte with sweet condensed milk over ice." at bounding box center [625, 245] width 161 height 36
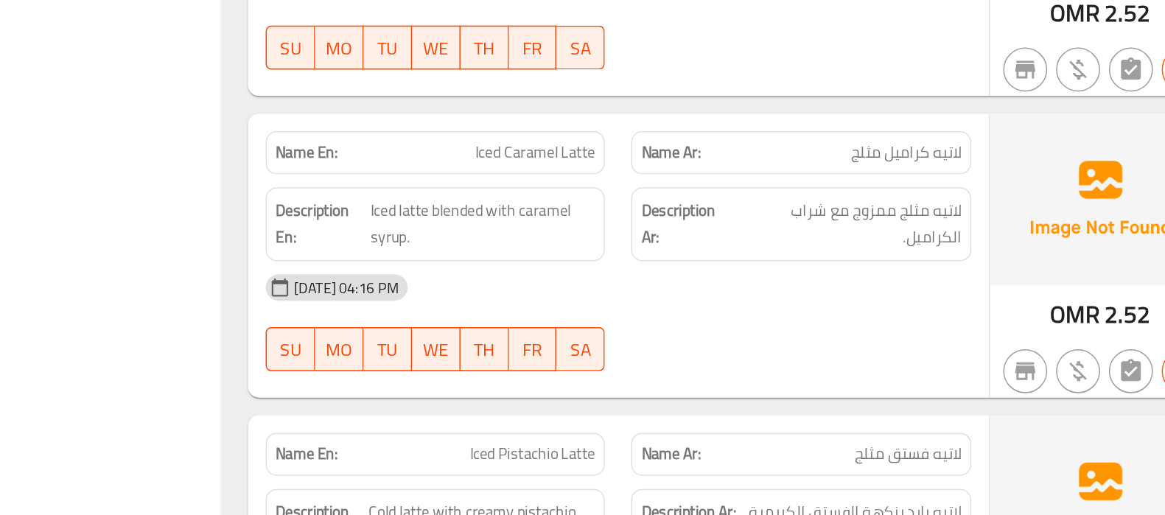
scroll to position [2715, 0]
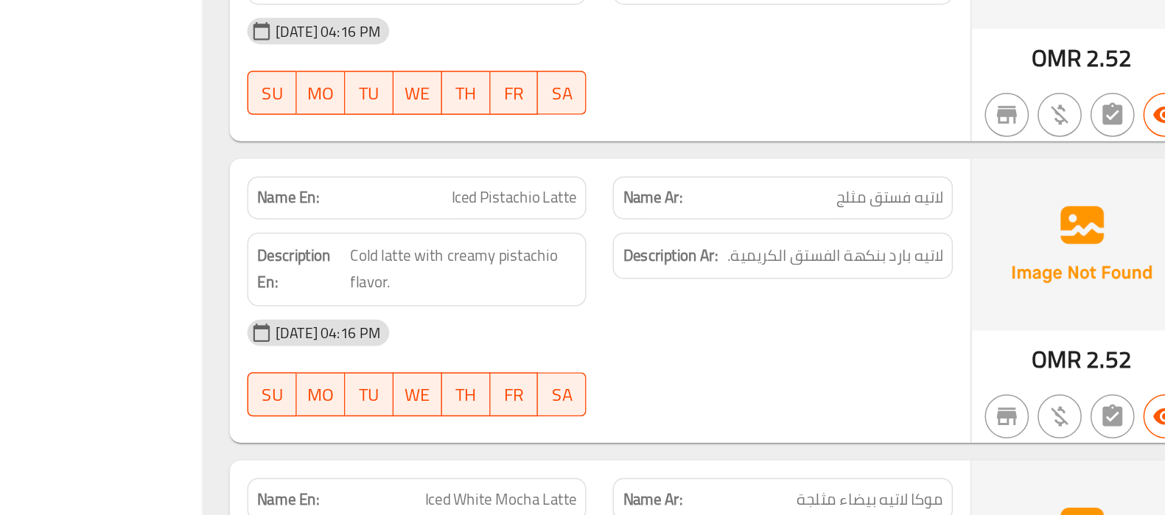
scroll to position [2885, 0]
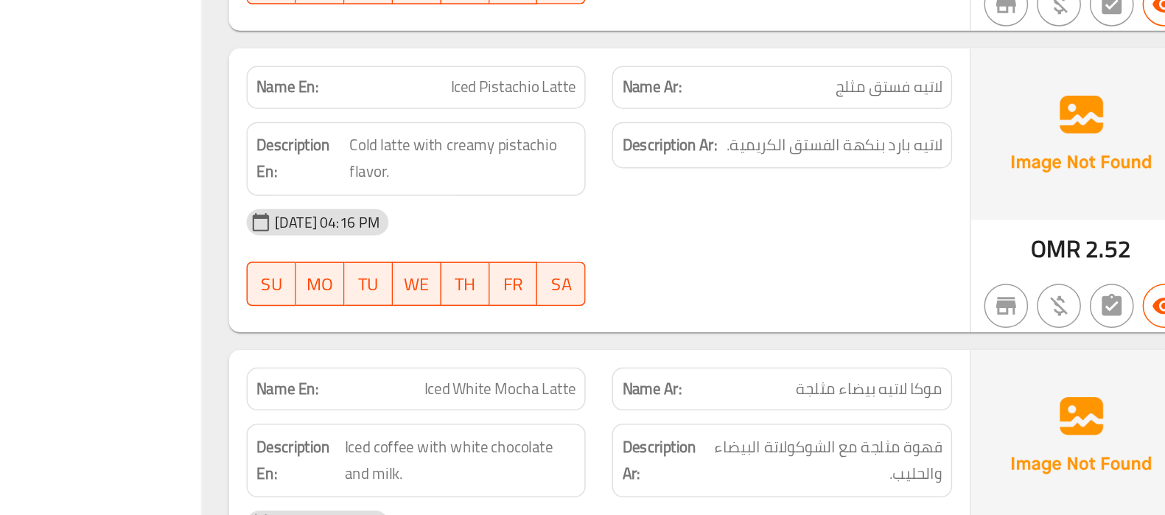
scroll to position [2958, 0]
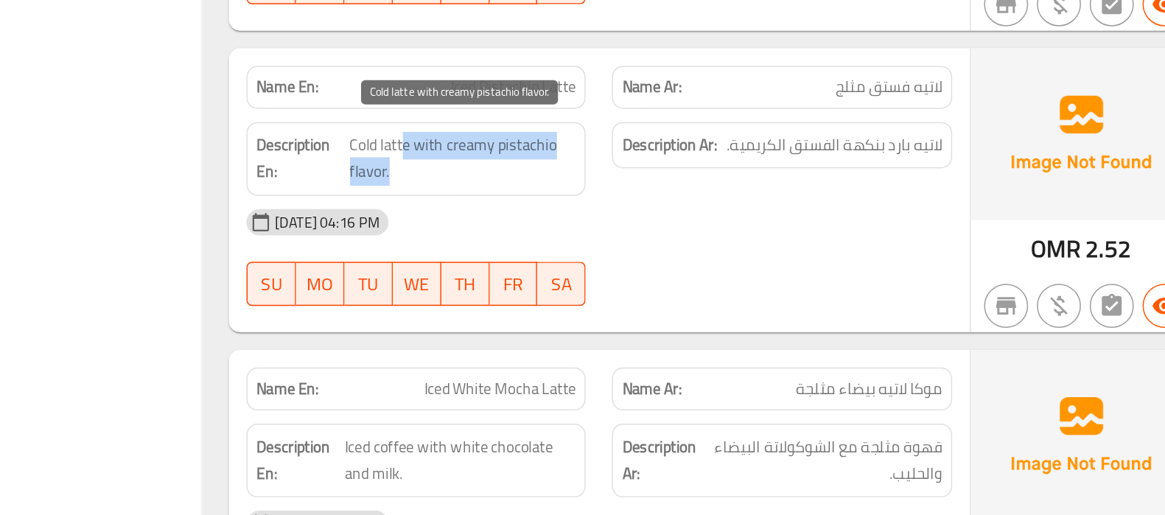
drag, startPoint x: 592, startPoint y: 264, endPoint x: 609, endPoint y: 277, distance: 21.5
click at [609, 277] on span "Cold latte with creamy pistachio flavor." at bounding box center [631, 277] width 152 height 36
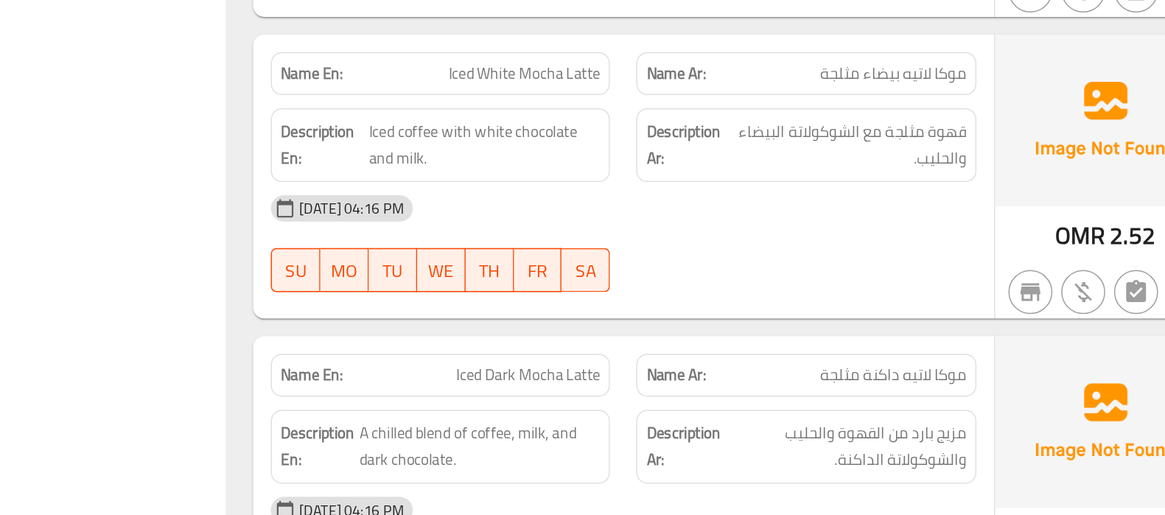
scroll to position [3171, 0]
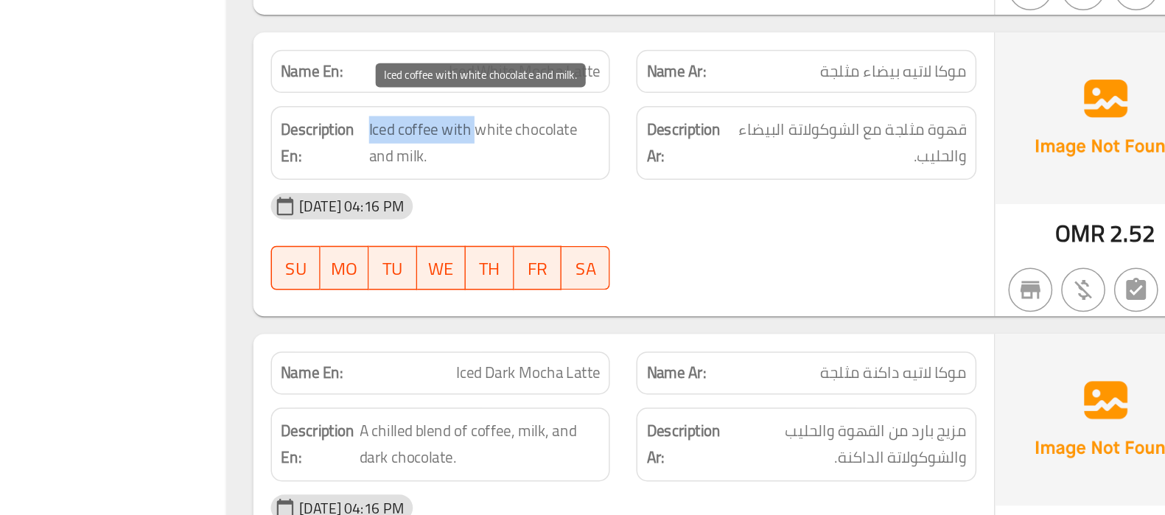
drag, startPoint x: 551, startPoint y: 247, endPoint x: 623, endPoint y: 244, distance: 71.5
click at [623, 248] on span "Iced coffee with white chocolate and milk." at bounding box center [628, 266] width 155 height 36
drag, startPoint x: 602, startPoint y: 246, endPoint x: 643, endPoint y: 265, distance: 45.2
click at [643, 265] on span "Iced coffee with white chocolate and milk." at bounding box center [628, 266] width 155 height 36
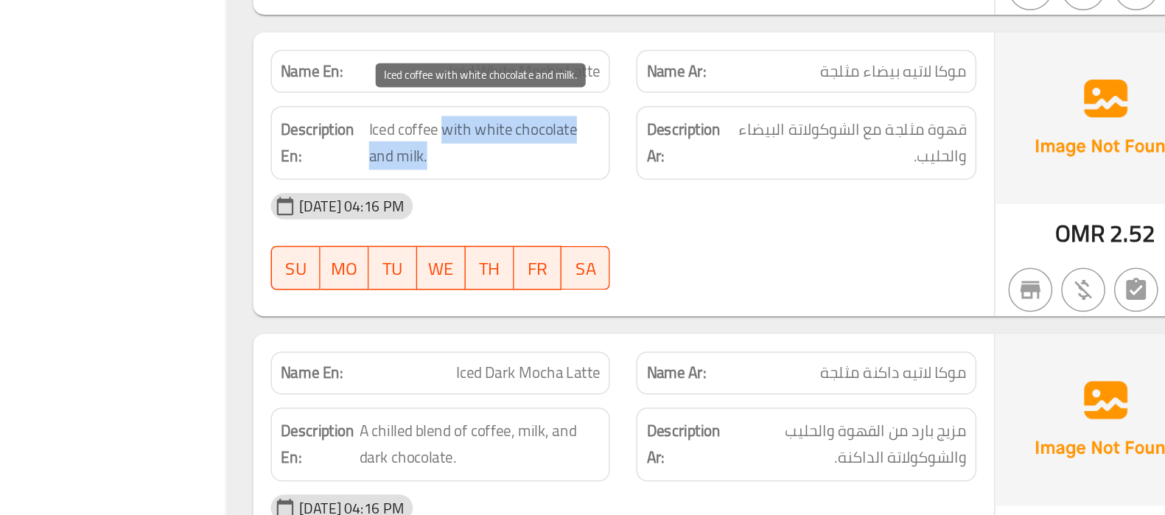
click at [643, 265] on span "Iced coffee with white chocolate and milk." at bounding box center [628, 266] width 155 height 36
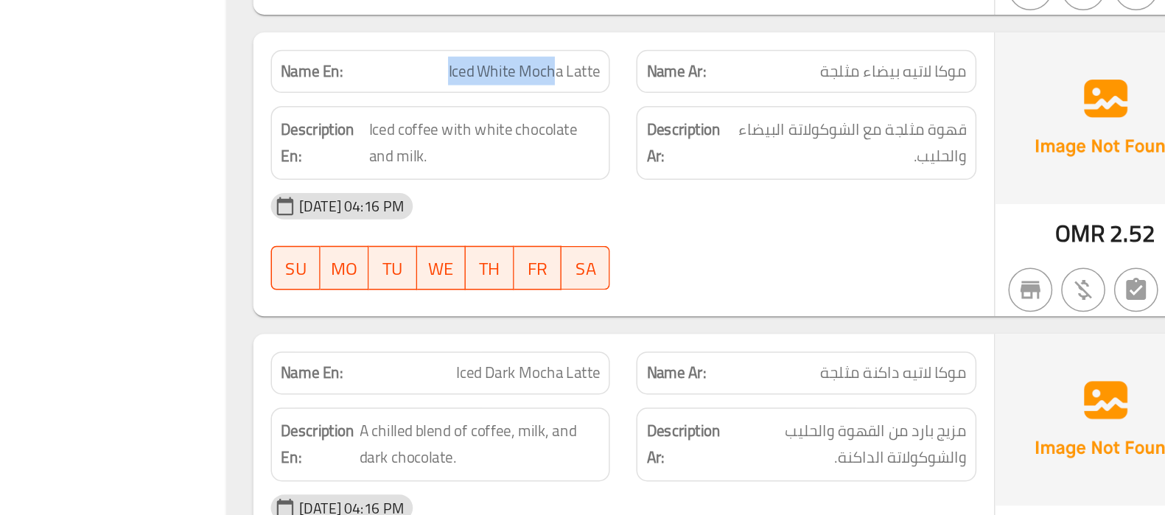
drag, startPoint x: 678, startPoint y: 214, endPoint x: 605, endPoint y: 213, distance: 73.0
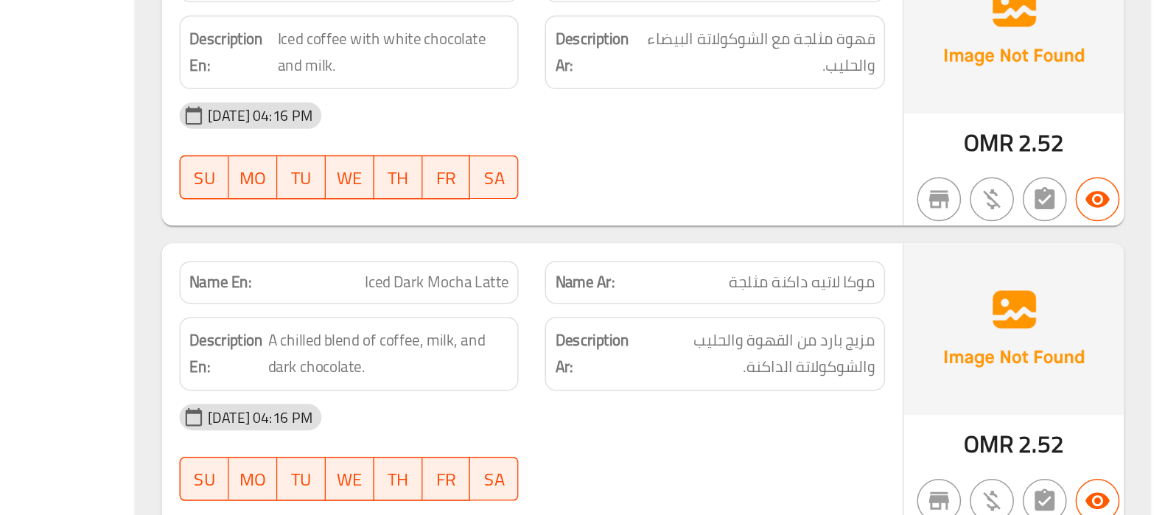
scroll to position [3238, 0]
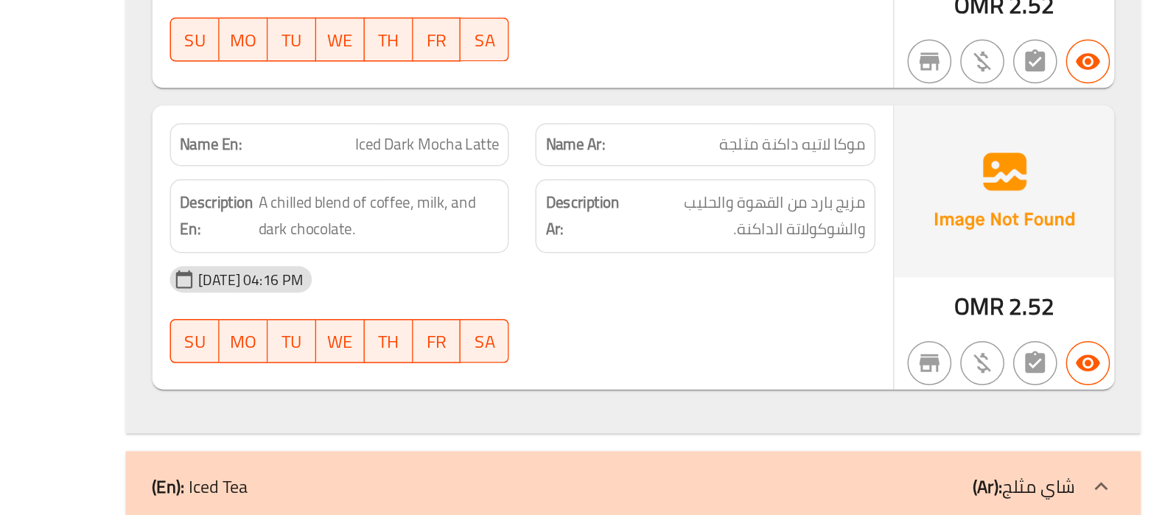
scroll to position [3325, 0]
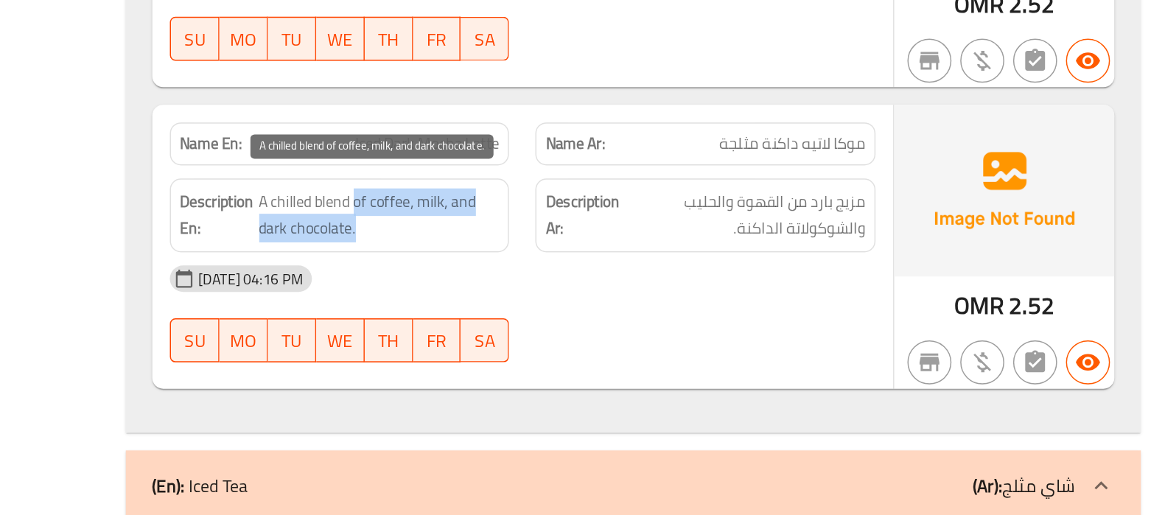
drag, startPoint x: 609, startPoint y: 296, endPoint x: 637, endPoint y: 318, distance: 35.2
click at [637, 318] on span "A chilled blend of coffee, milk, and dark chocolate." at bounding box center [625, 314] width 161 height 36
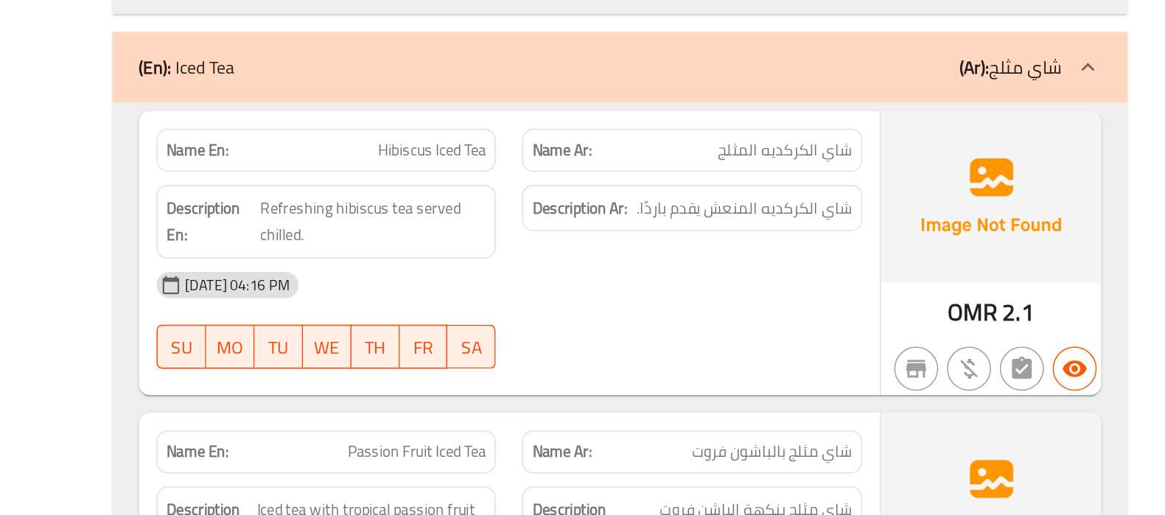
scroll to position [3608, 0]
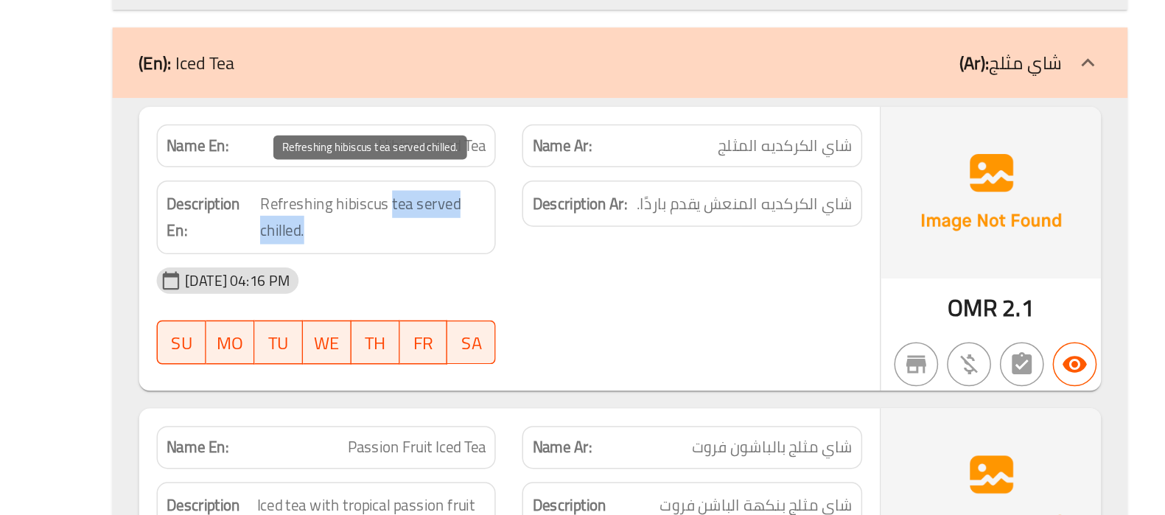
drag, startPoint x: 641, startPoint y: 291, endPoint x: 617, endPoint y: 316, distance: 34.9
click at [617, 316] on span "Refreshing hibiscus tea served chilled." at bounding box center [630, 316] width 151 height 36
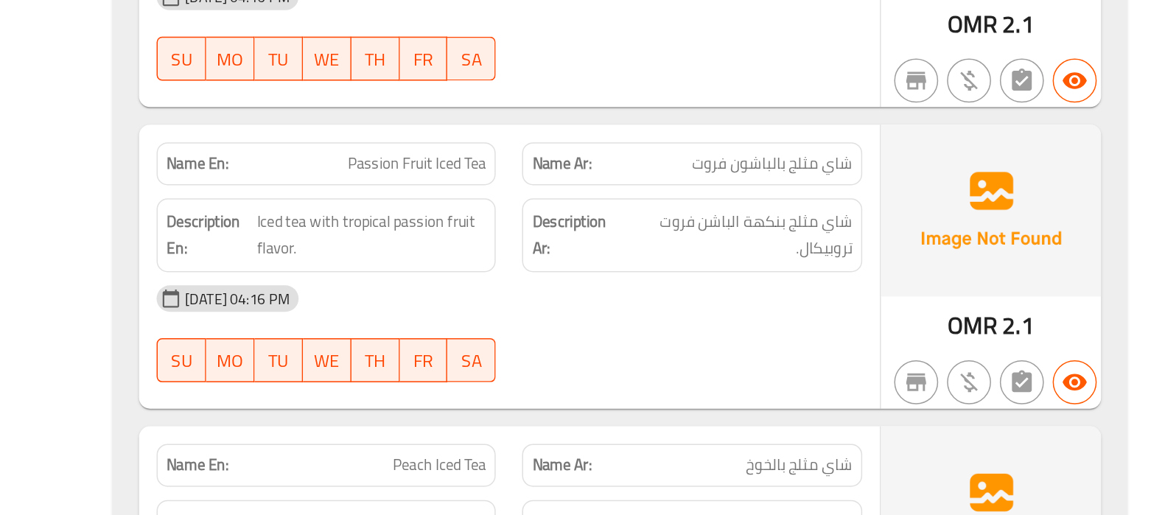
scroll to position [3798, 0]
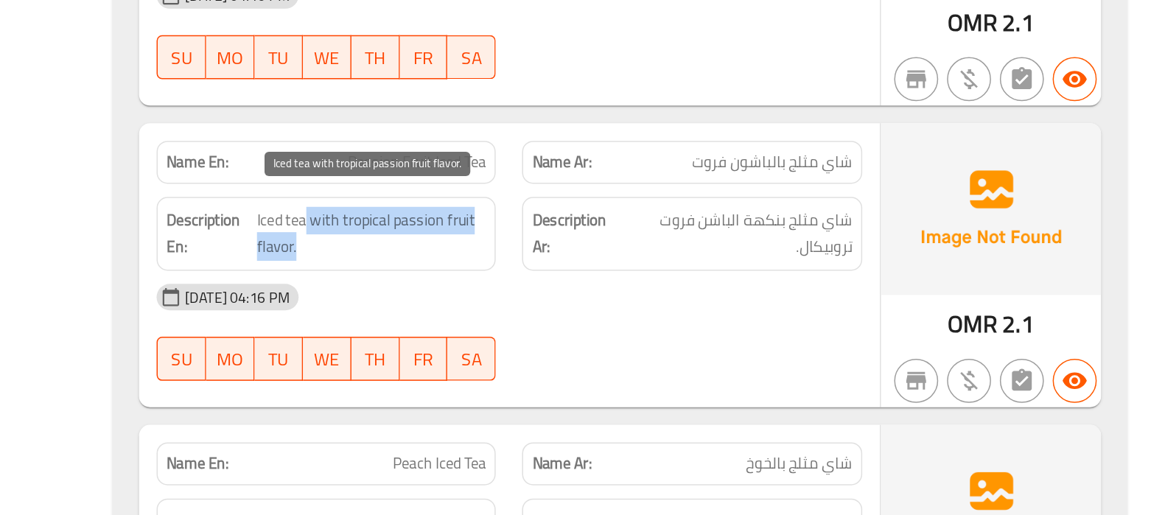
drag, startPoint x: 584, startPoint y: 307, endPoint x: 620, endPoint y: 323, distance: 39.6
click at [620, 323] on span "Iced tea with tropical passion fruit flavor." at bounding box center [629, 327] width 153 height 36
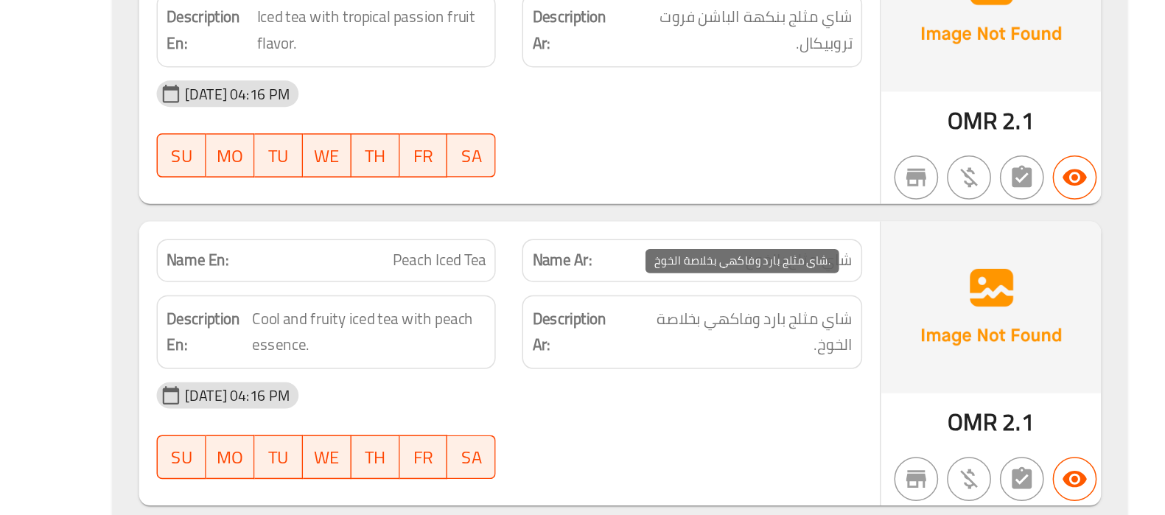
scroll to position [4045, 0]
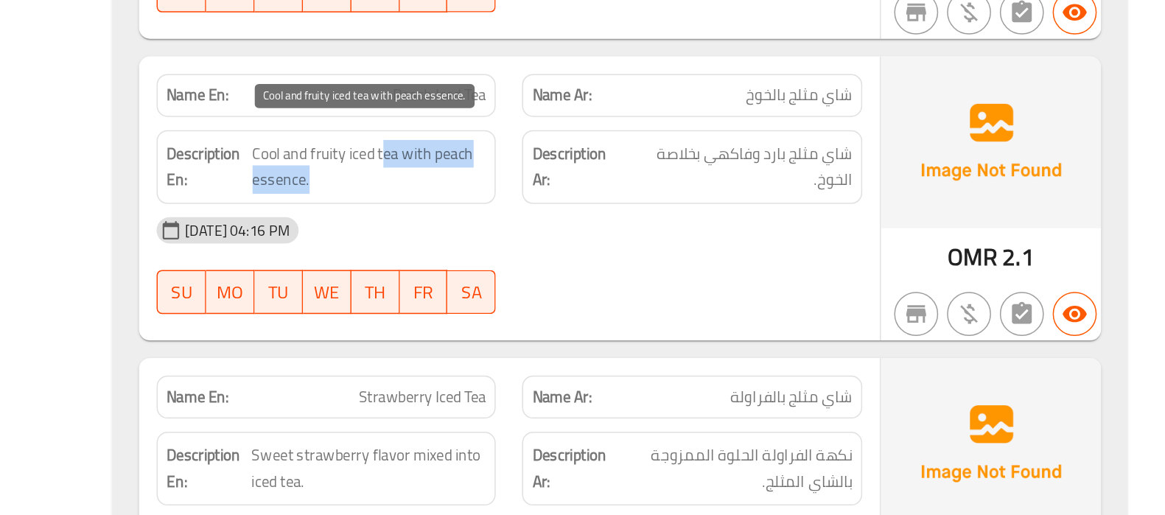
drag, startPoint x: 639, startPoint y: 265, endPoint x: 602, endPoint y: 281, distance: 40.3
click at [602, 281] on span "Cool and fruity iced tea with peach essence." at bounding box center [628, 282] width 157 height 36
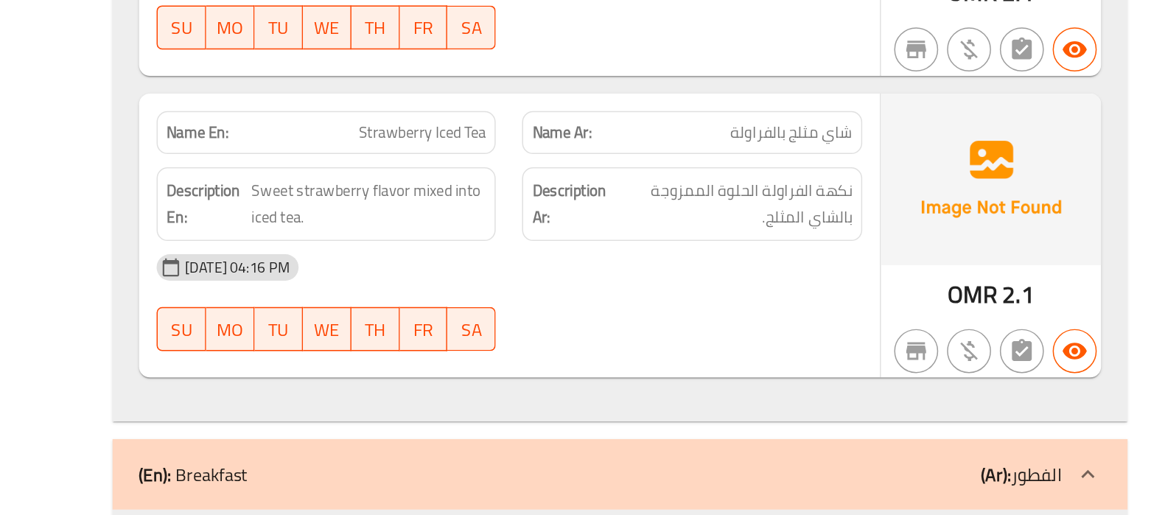
scroll to position [4224, 0]
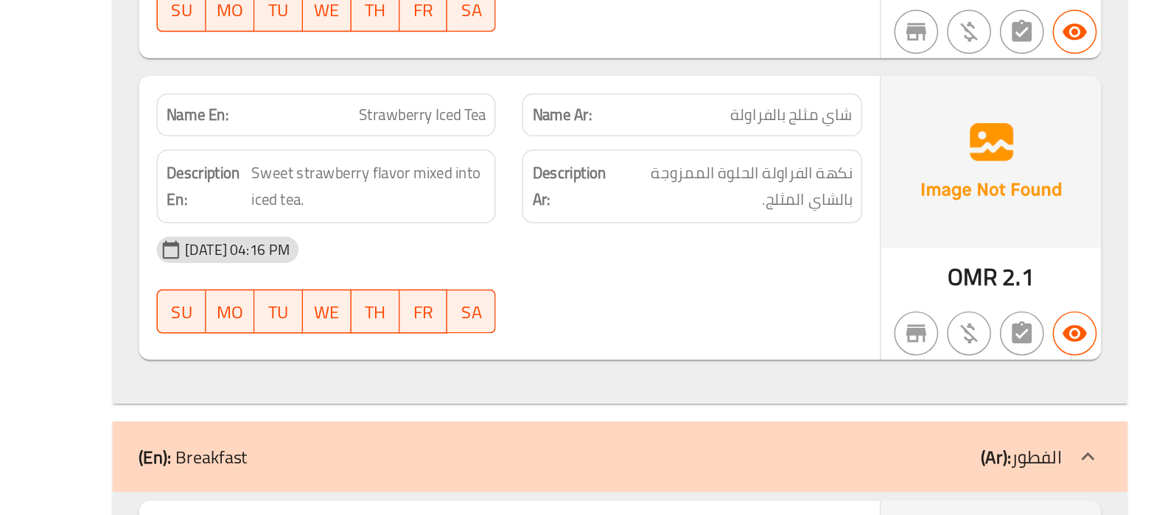
scroll to position [4235, 0]
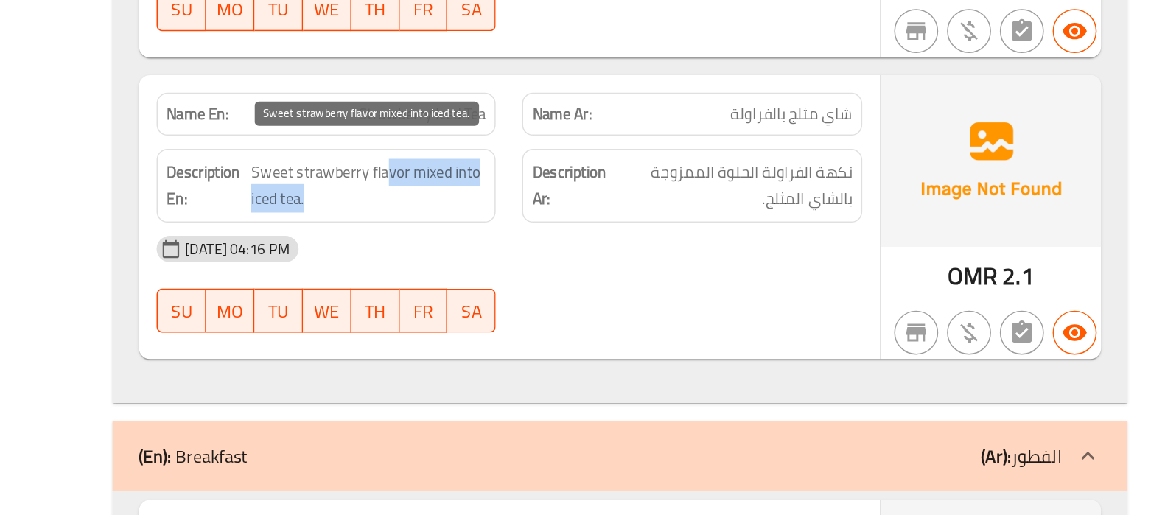
drag, startPoint x: 638, startPoint y: 276, endPoint x: 601, endPoint y: 288, distance: 39.4
click at [601, 288] on span "Sweet strawberry flavor mixed into iced tea." at bounding box center [627, 294] width 157 height 36
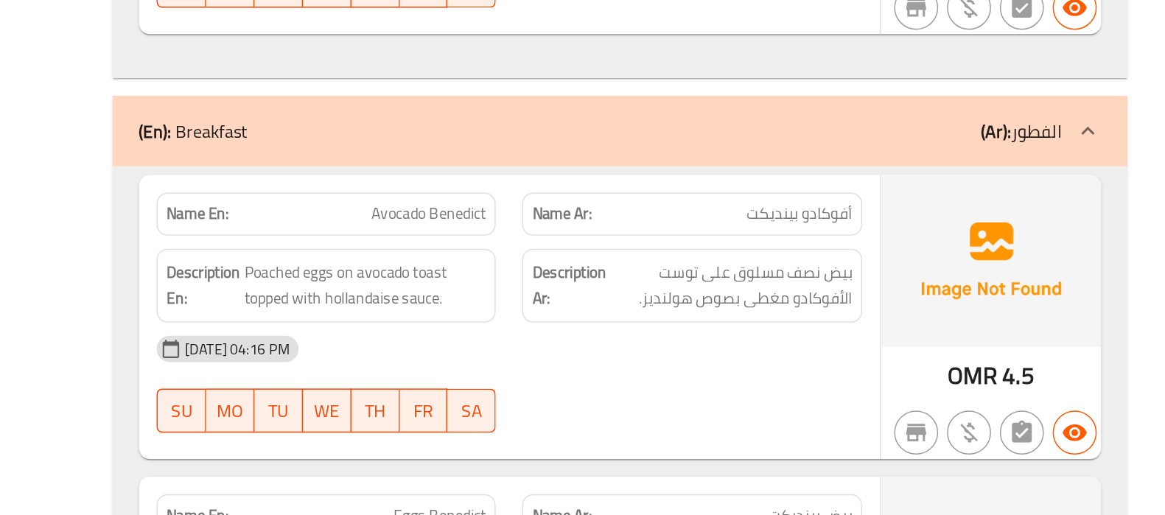
scroll to position [4459, 0]
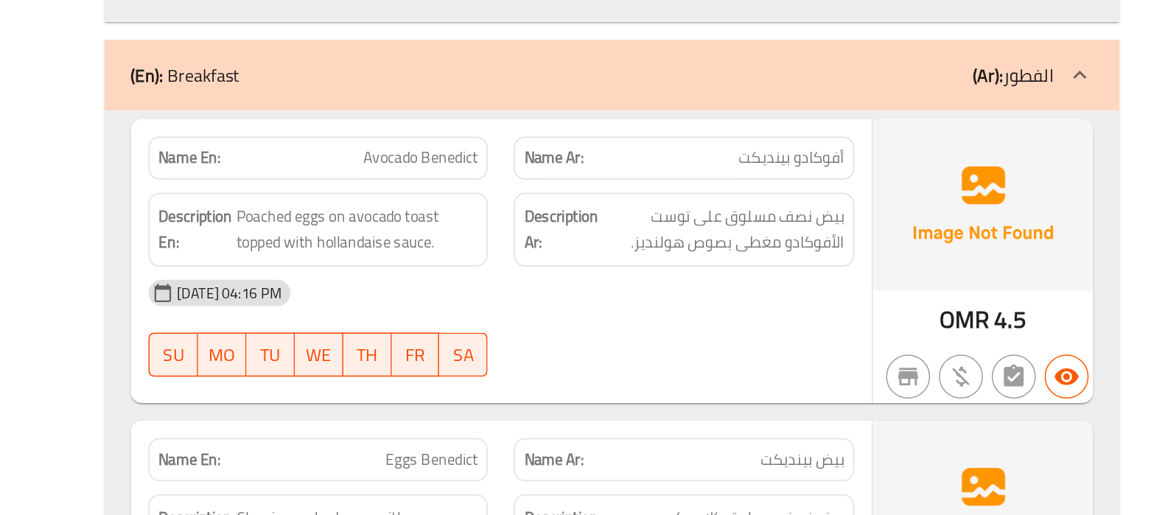
scroll to position [4490, 0]
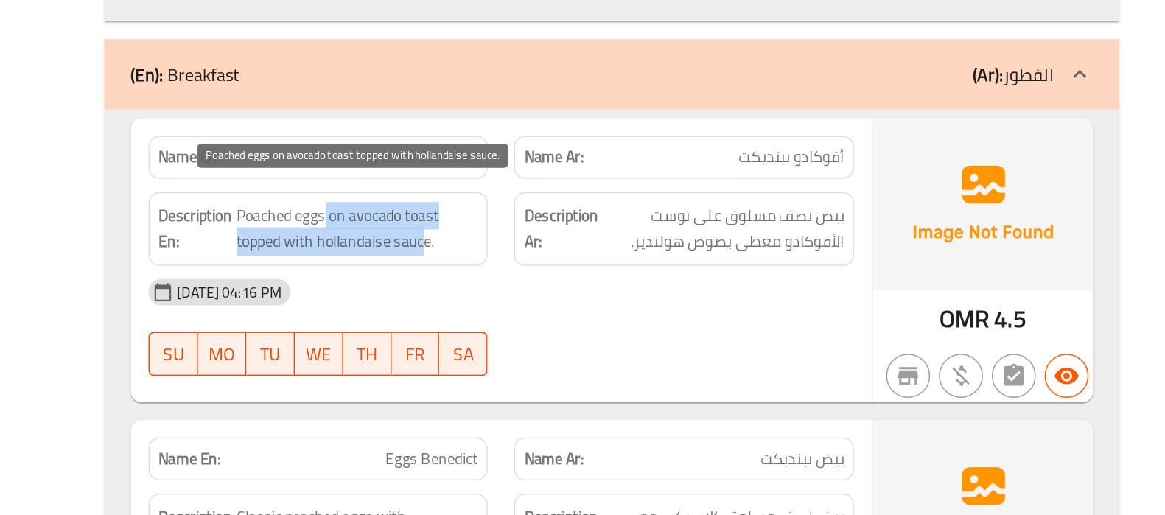
drag, startPoint x: 604, startPoint y: 293, endPoint x: 675, endPoint y: 321, distance: 77.0
click at [675, 321] on span "Poached eggs on avocado toast topped with hollandaise sauce." at bounding box center [626, 323] width 162 height 36
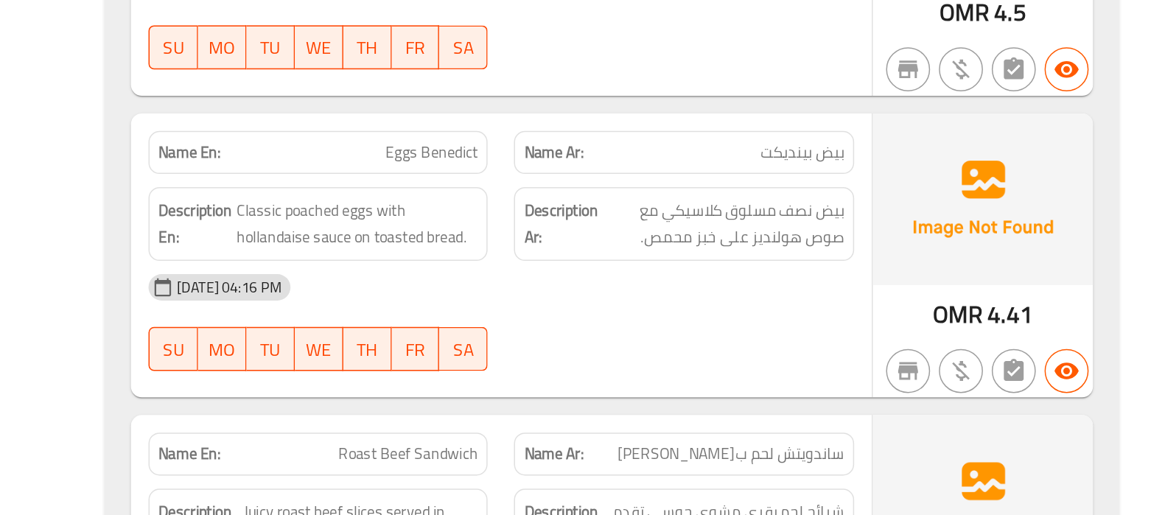
scroll to position [4696, 0]
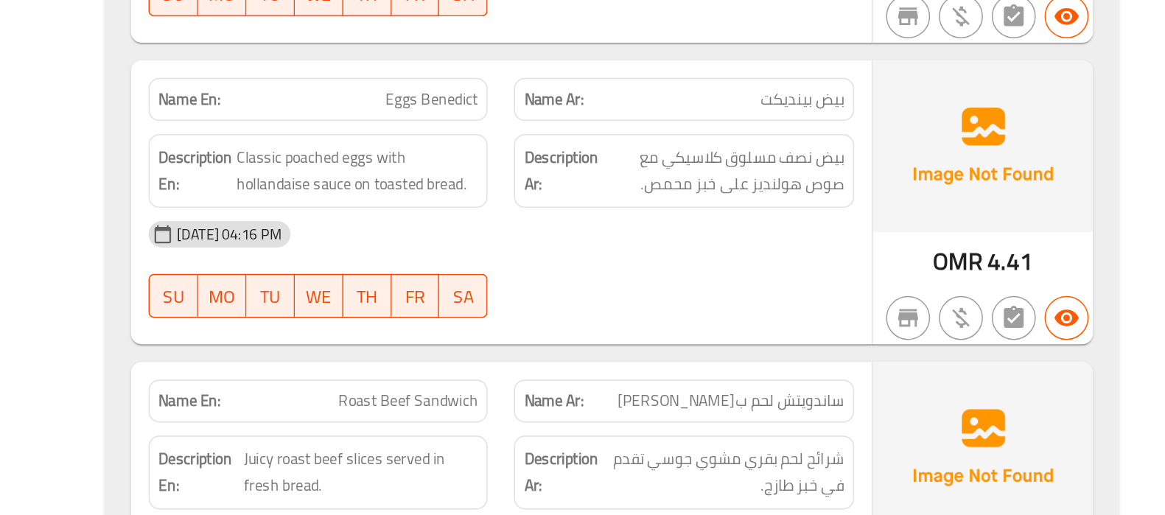
scroll to position [4731, 0]
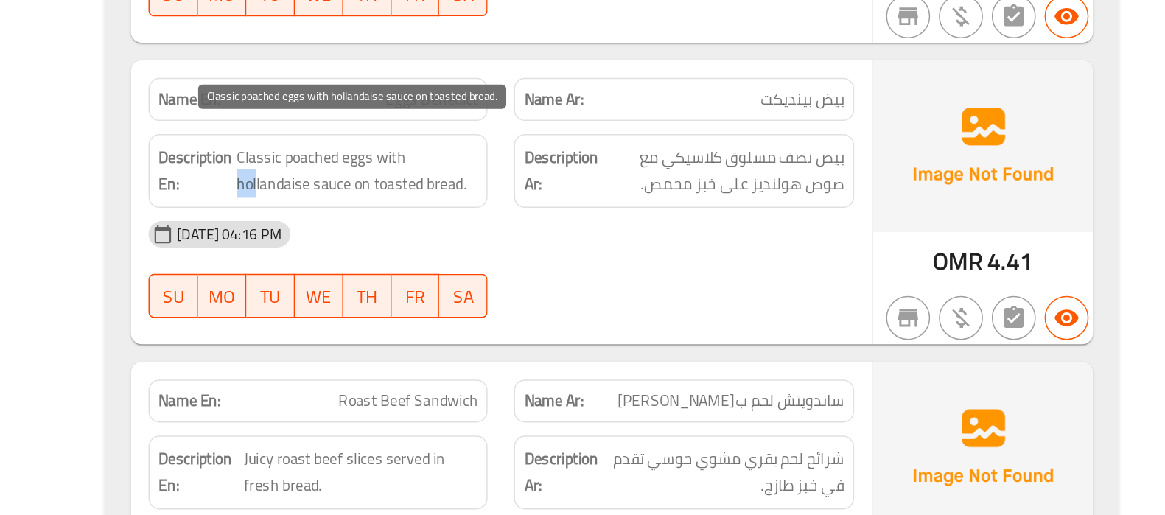
drag, startPoint x: 558, startPoint y: 282, endPoint x: 696, endPoint y: 268, distance: 138.5
click at [696, 268] on span "Classic poached eggs with hollandaise sauce on toasted bread." at bounding box center [626, 285] width 162 height 36
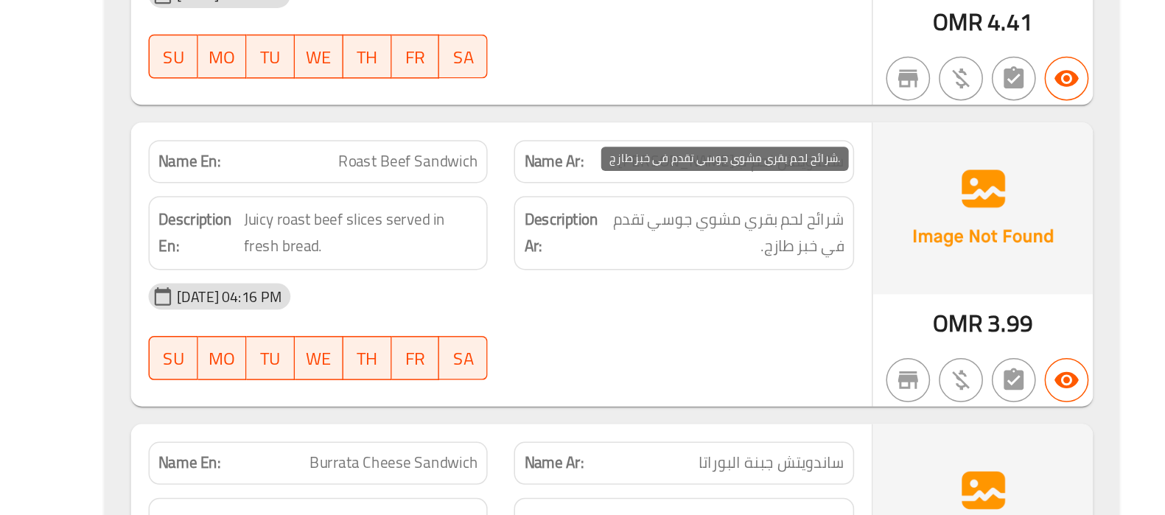
scroll to position [4897, 0]
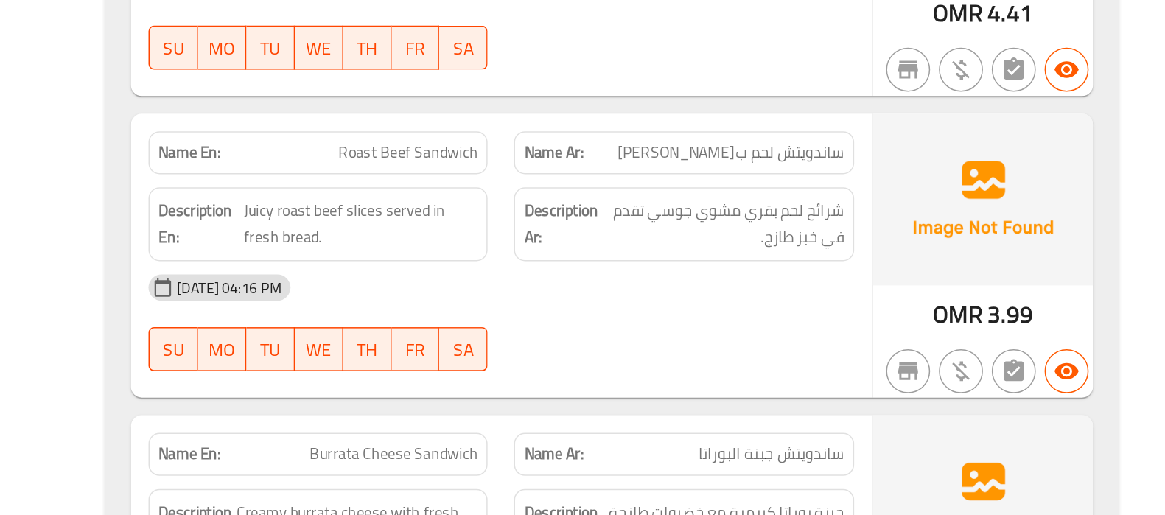
drag, startPoint x: 616, startPoint y: 261, endPoint x: 663, endPoint y: 259, distance: 46.5
copy span "Roast Beef"
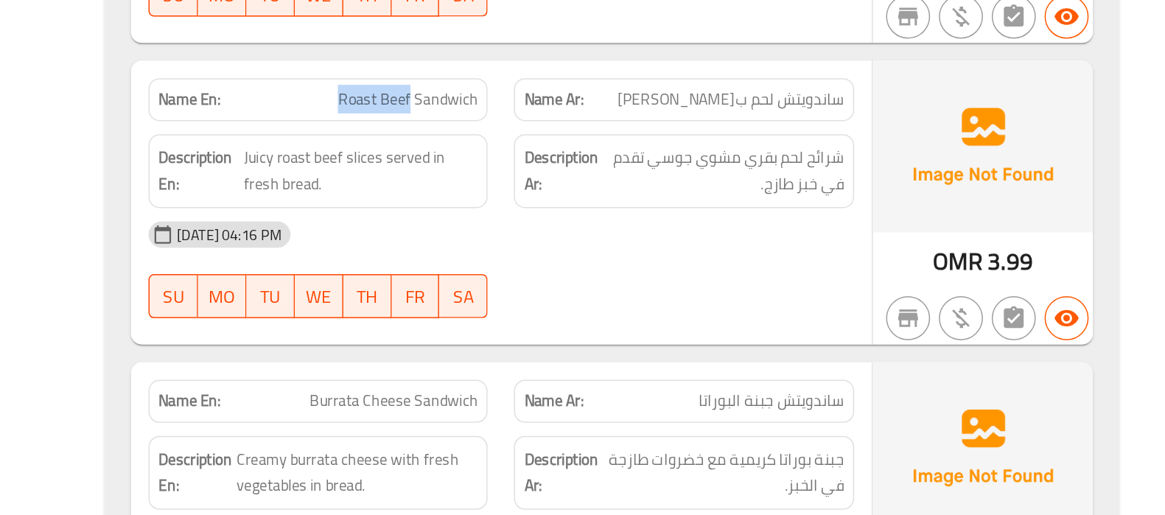
scroll to position [4933, 0]
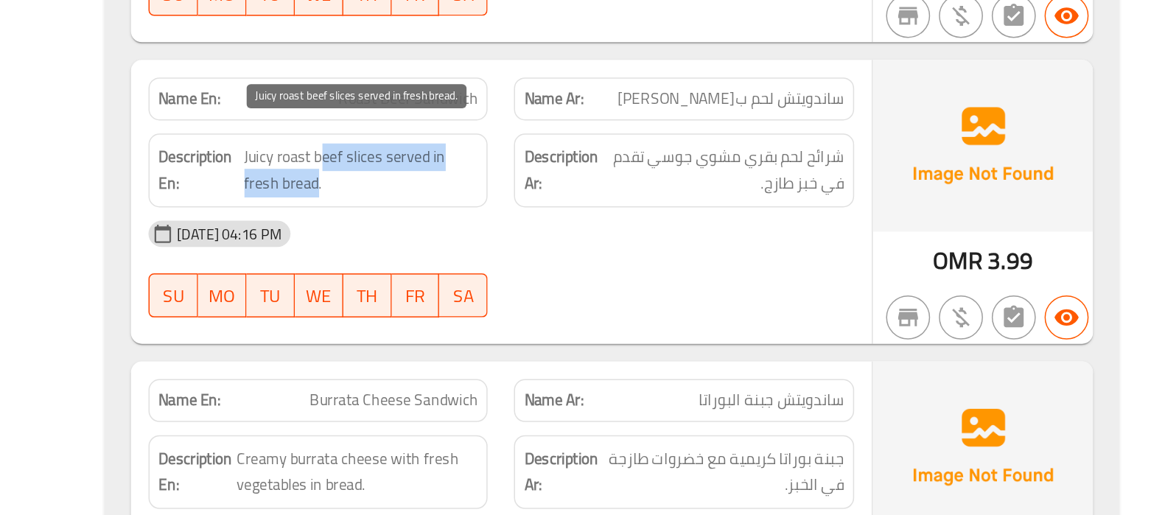
drag, startPoint x: 603, startPoint y: 263, endPoint x: 599, endPoint y: 276, distance: 13.1
click at [599, 276] on span "Juicy roast beef slices served in fresh bread." at bounding box center [628, 284] width 157 height 36
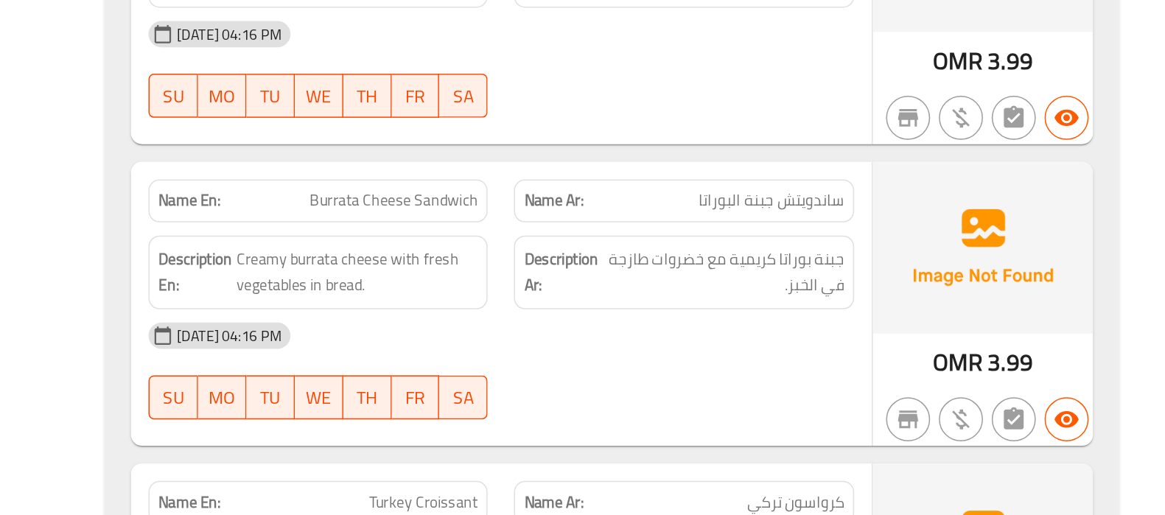
scroll to position [5072, 0]
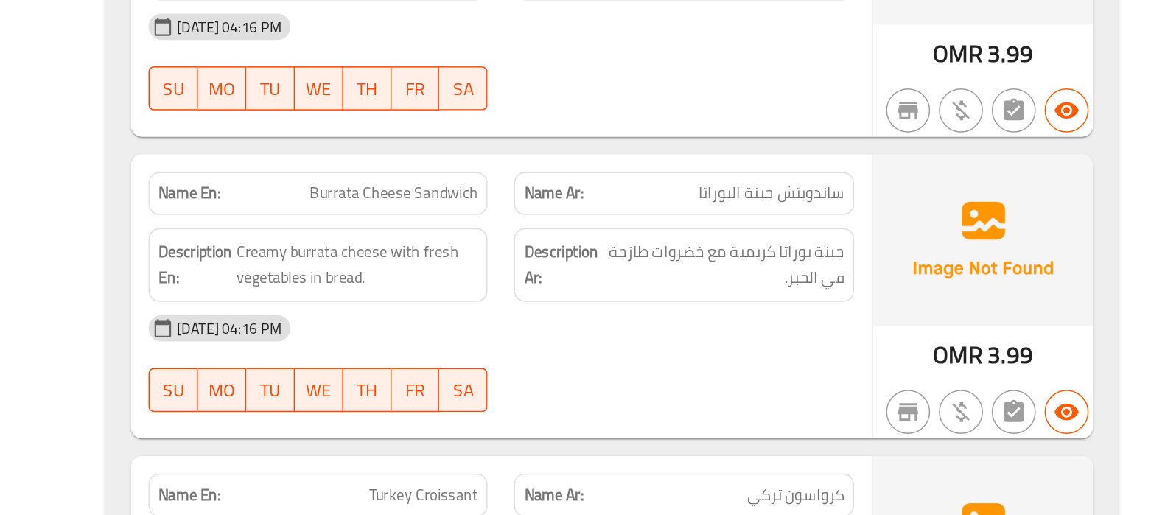
copy span "Burrata"
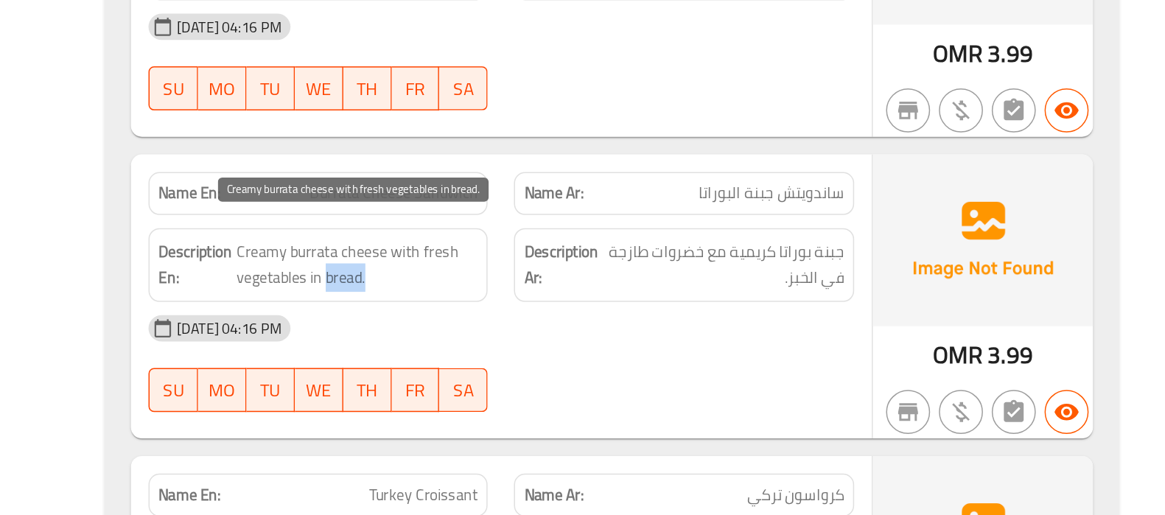
drag, startPoint x: 604, startPoint y: 342, endPoint x: 649, endPoint y: 341, distance: 45.7
click at [649, 341] on span "Creamy burrata cheese with fresh vegetables in bread." at bounding box center [626, 347] width 162 height 36
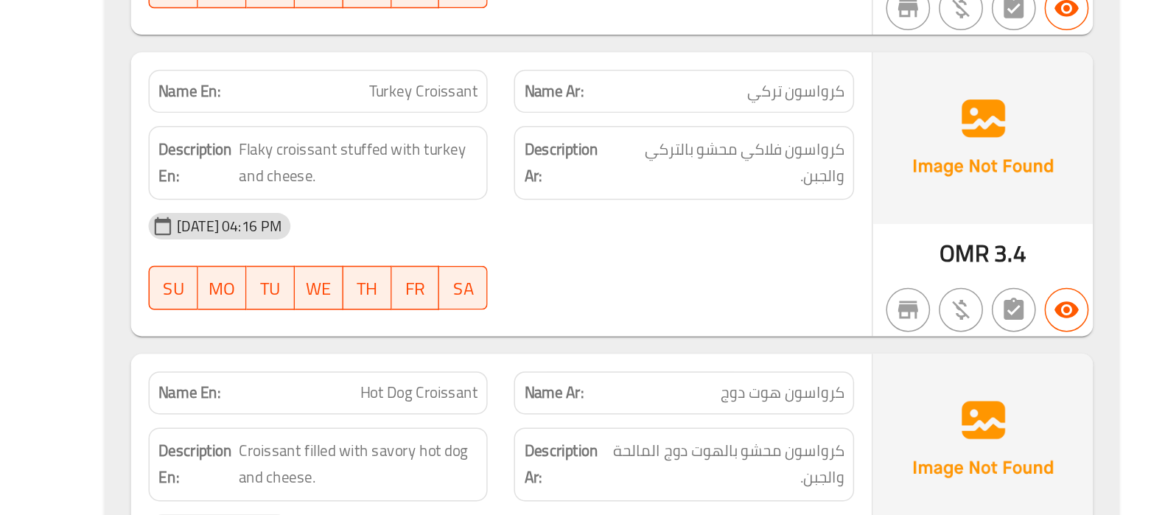
scroll to position [5343, 0]
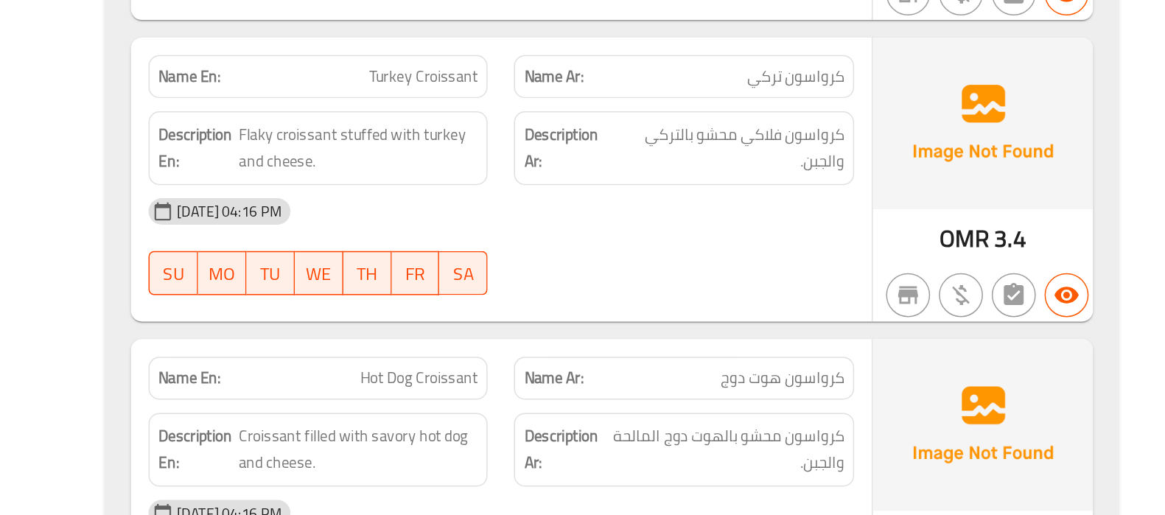
scroll to position [5354, 0]
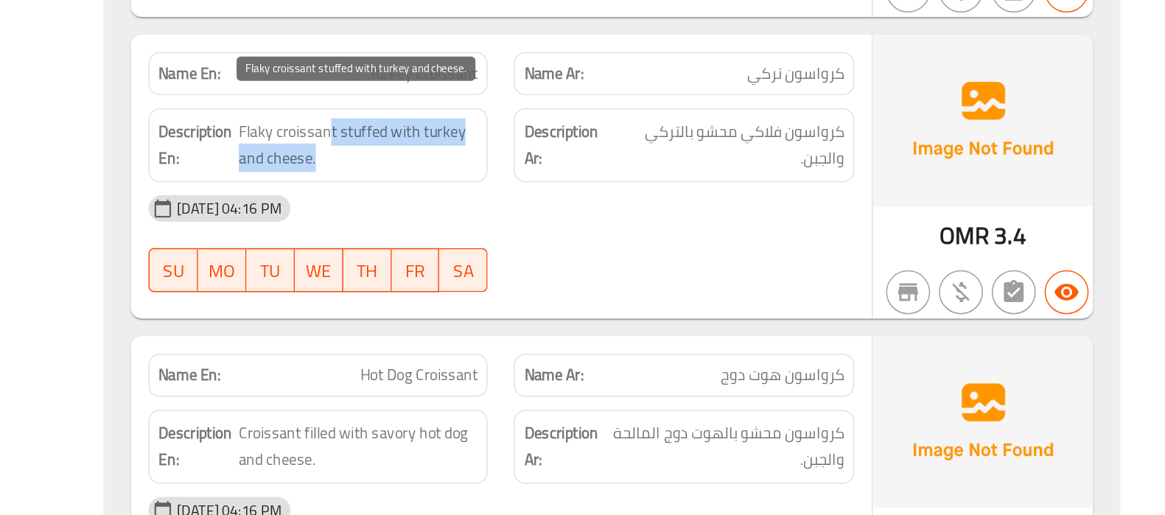
drag, startPoint x: 607, startPoint y: 242, endPoint x: 601, endPoint y: 259, distance: 18.6
click at [601, 259] on span "Flaky croissant stuffed with turkey and cheese." at bounding box center [626, 267] width 160 height 36
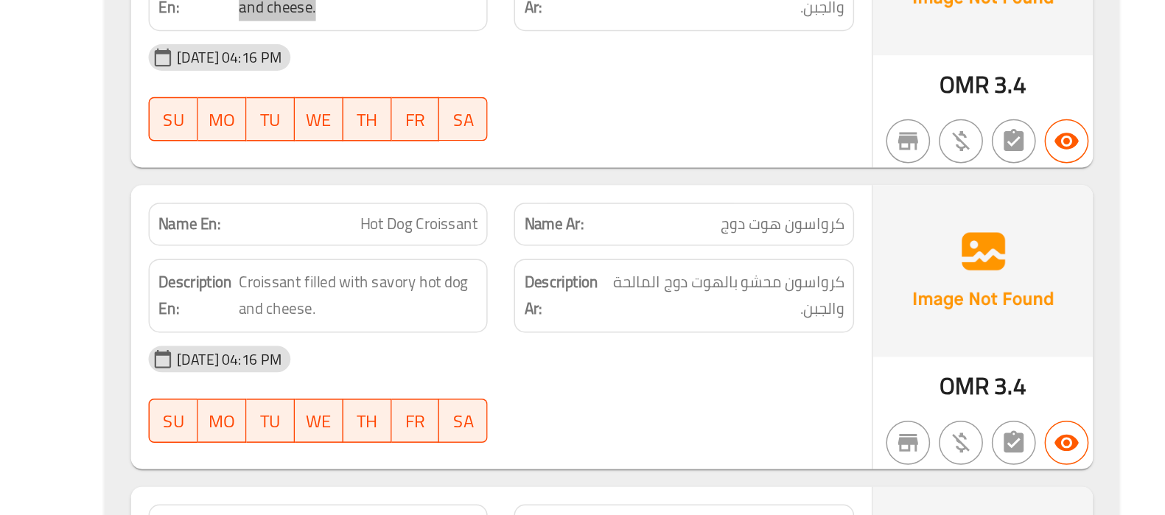
scroll to position [5457, 0]
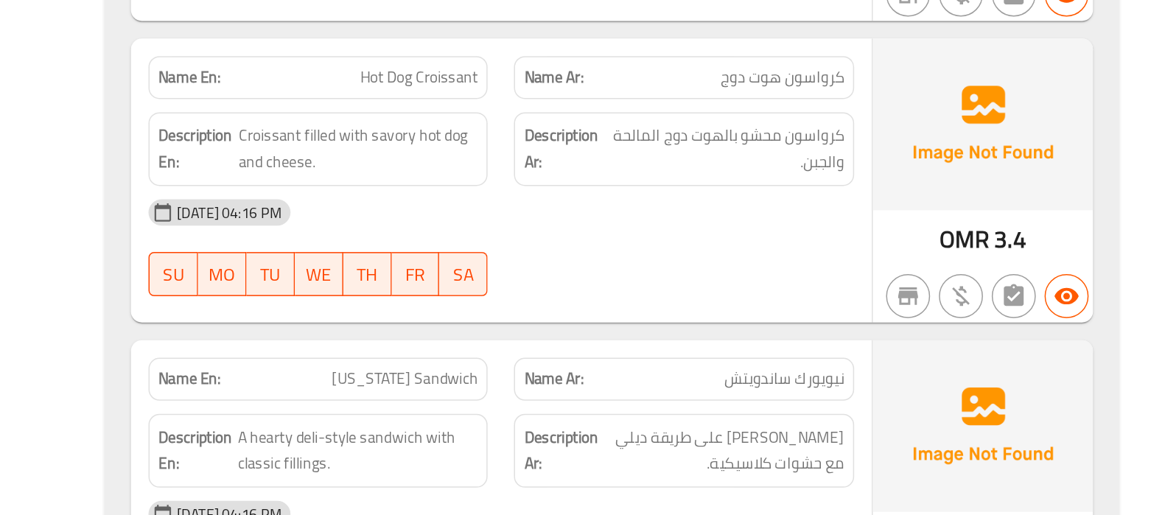
scroll to position [5555, 0]
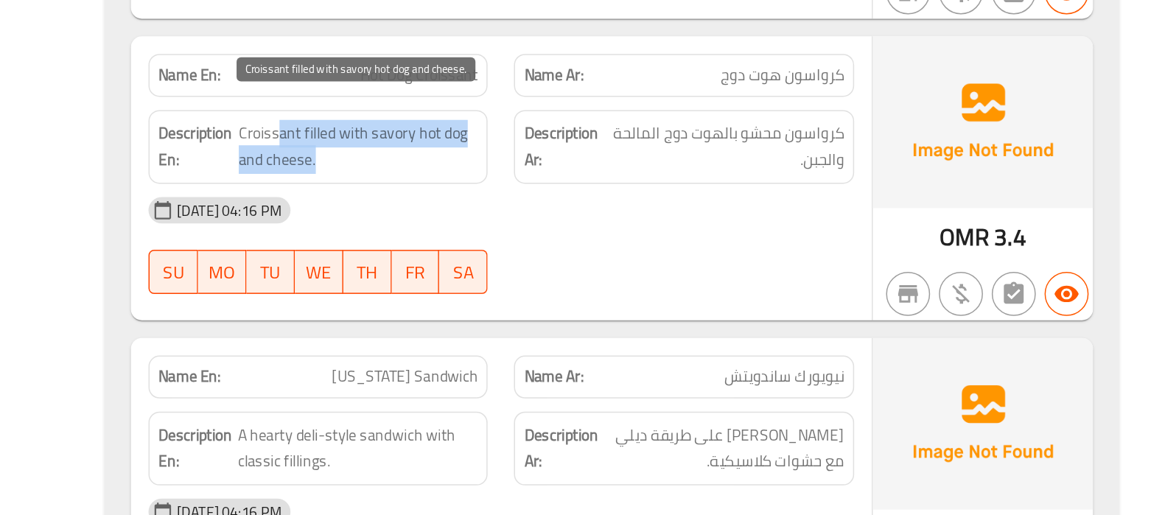
drag, startPoint x: 571, startPoint y: 245, endPoint x: 607, endPoint y: 260, distance: 38.6
click at [607, 260] on span "Croissant filled with savory hot dog and cheese." at bounding box center [626, 269] width 161 height 36
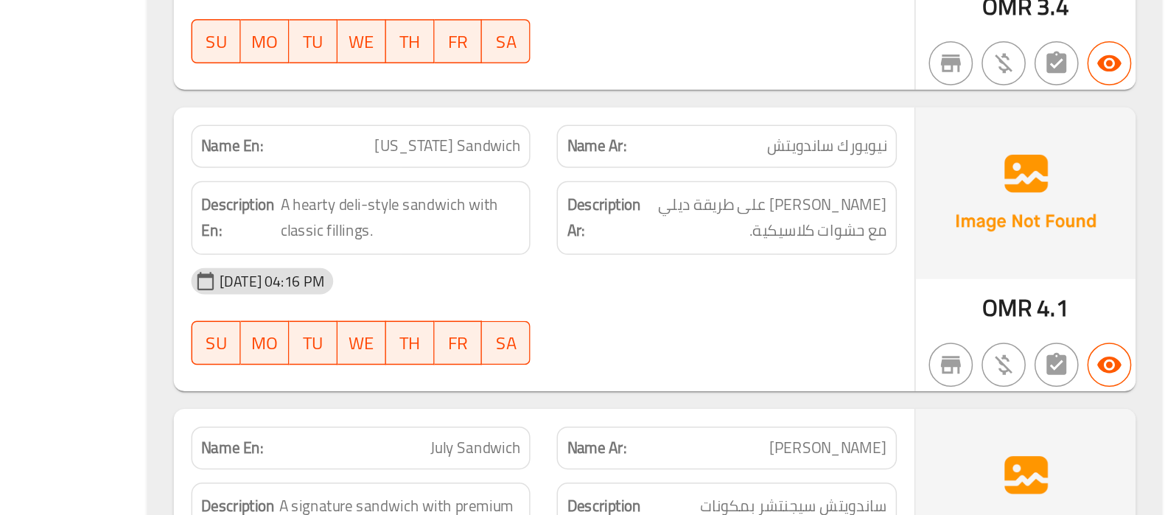
scroll to position [5711, 0]
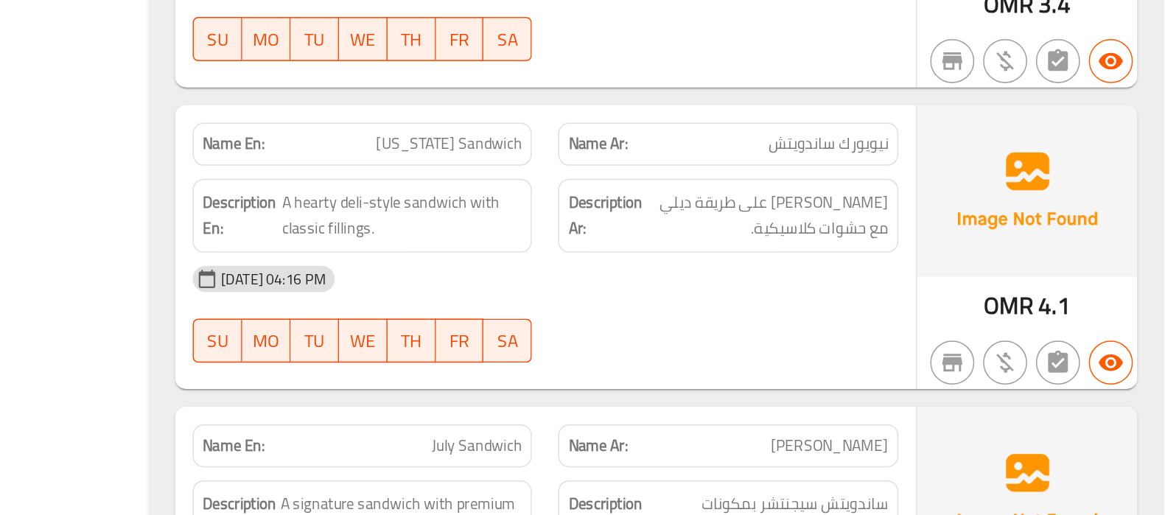
drag, startPoint x: 828, startPoint y: 397, endPoint x: 800, endPoint y: 397, distance: 28.0
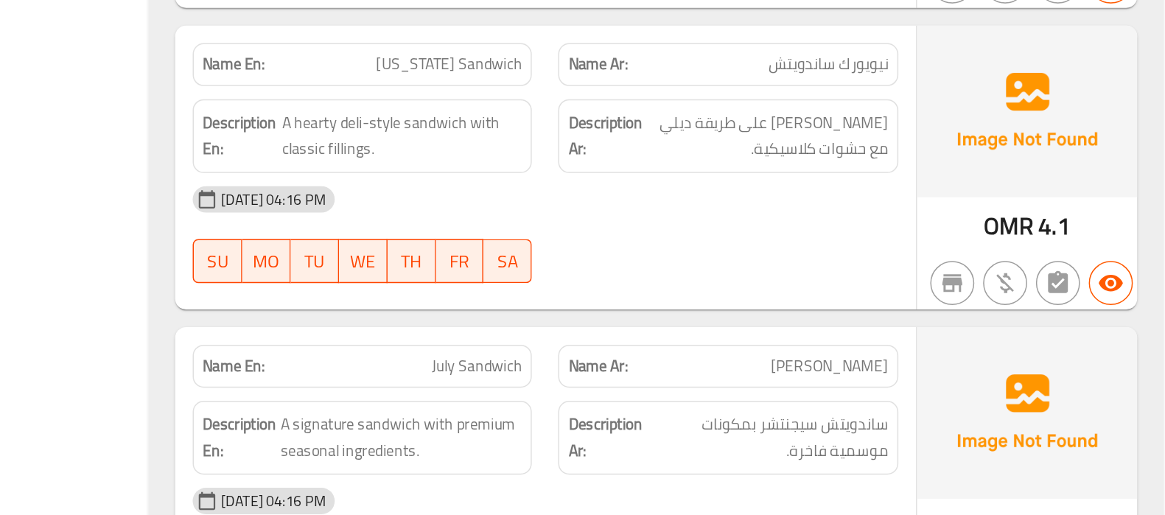
scroll to position [5765, 0]
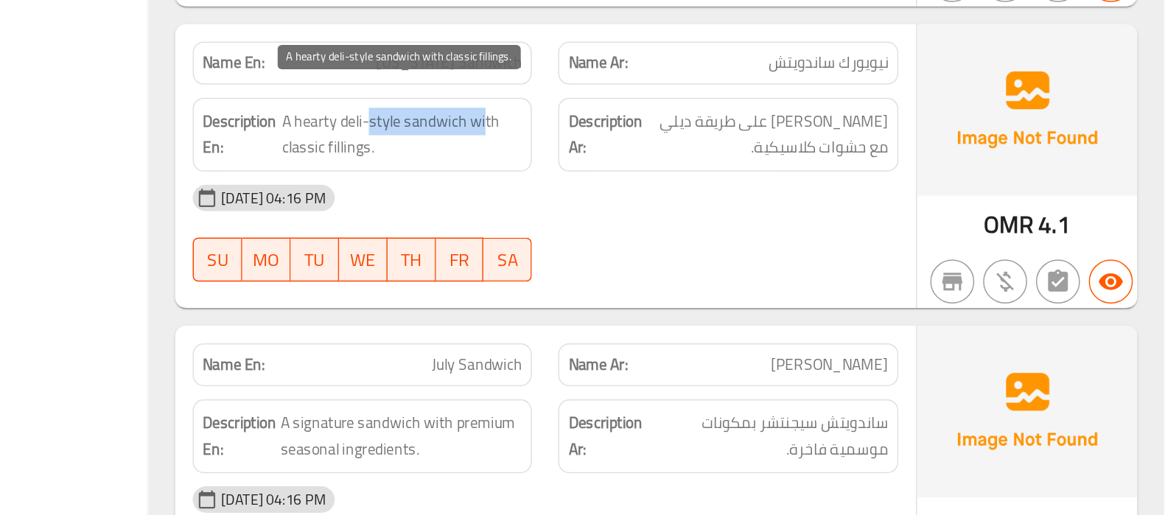
drag, startPoint x: 596, startPoint y: 235, endPoint x: 679, endPoint y: 228, distance: 83.5
click at [679, 242] on span "A hearty deli-style sandwich with classic fillings." at bounding box center [625, 260] width 161 height 36
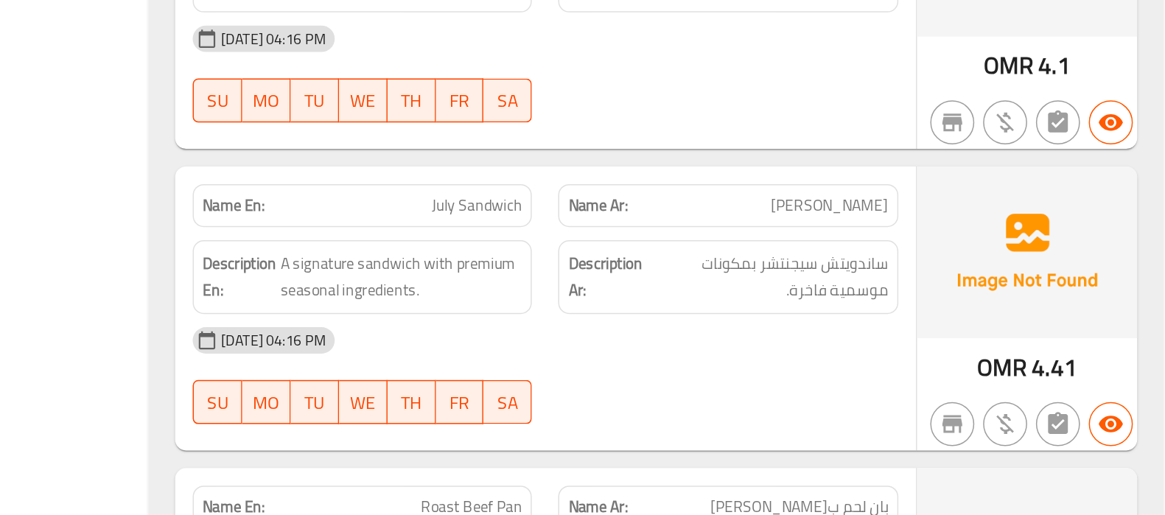
scroll to position [5872, 0]
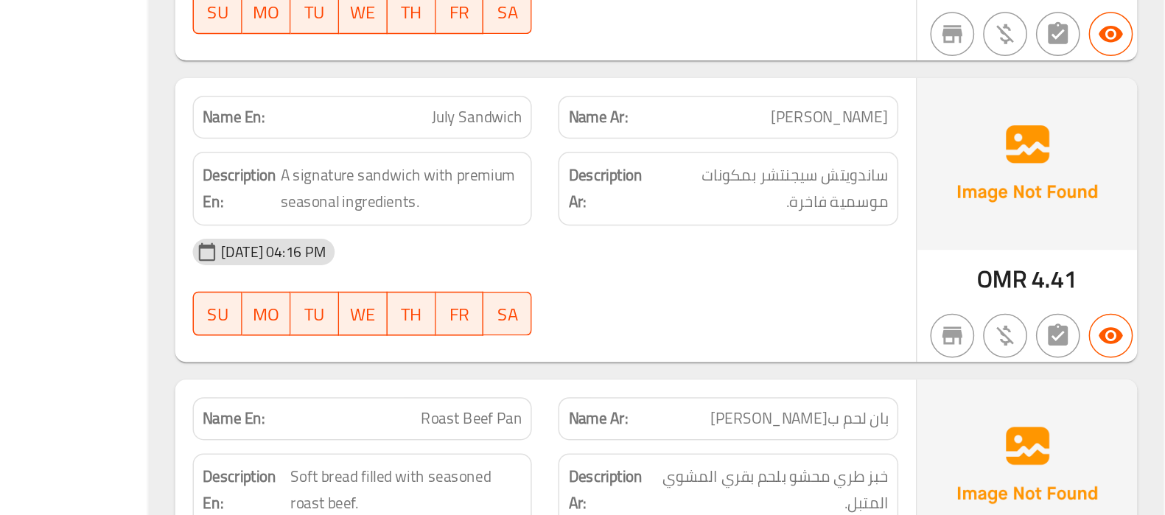
scroll to position [5936, 0]
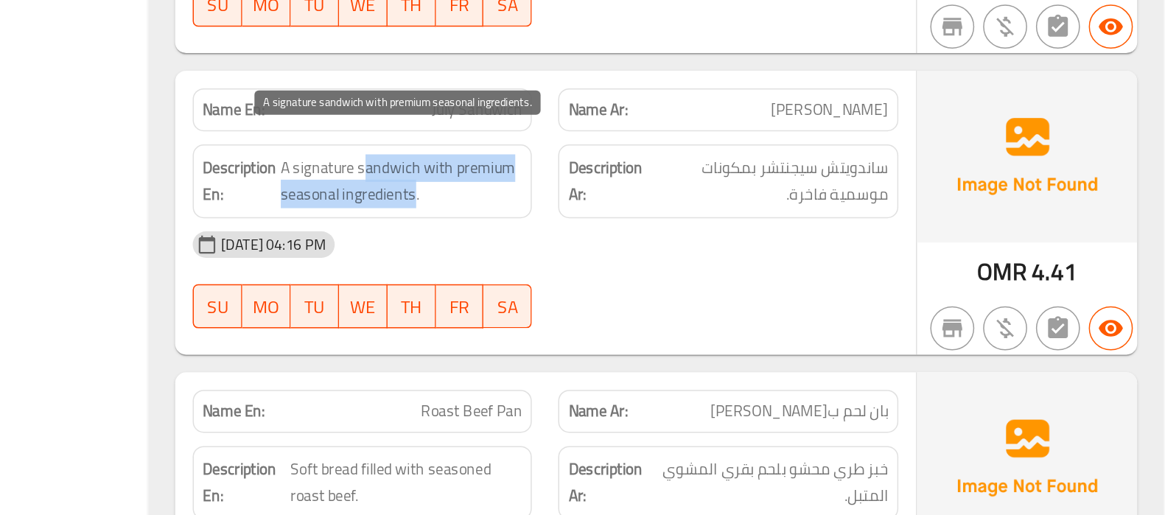
drag, startPoint x: 599, startPoint y: 265, endPoint x: 632, endPoint y: 282, distance: 37.6
click at [632, 282] on span "A signature sandwich with premium seasonal ingredients." at bounding box center [626, 291] width 162 height 36
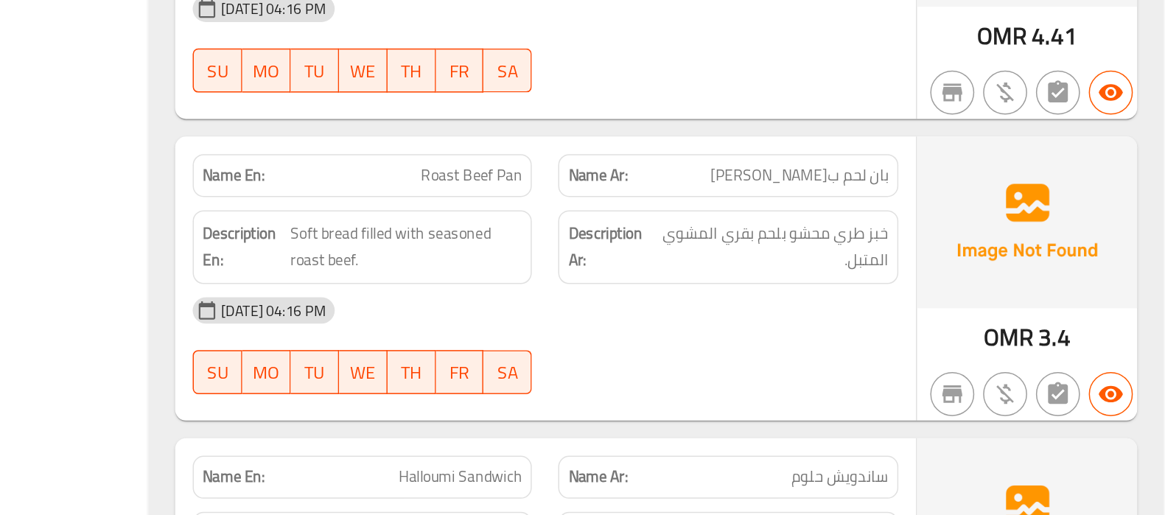
scroll to position [6096, 0]
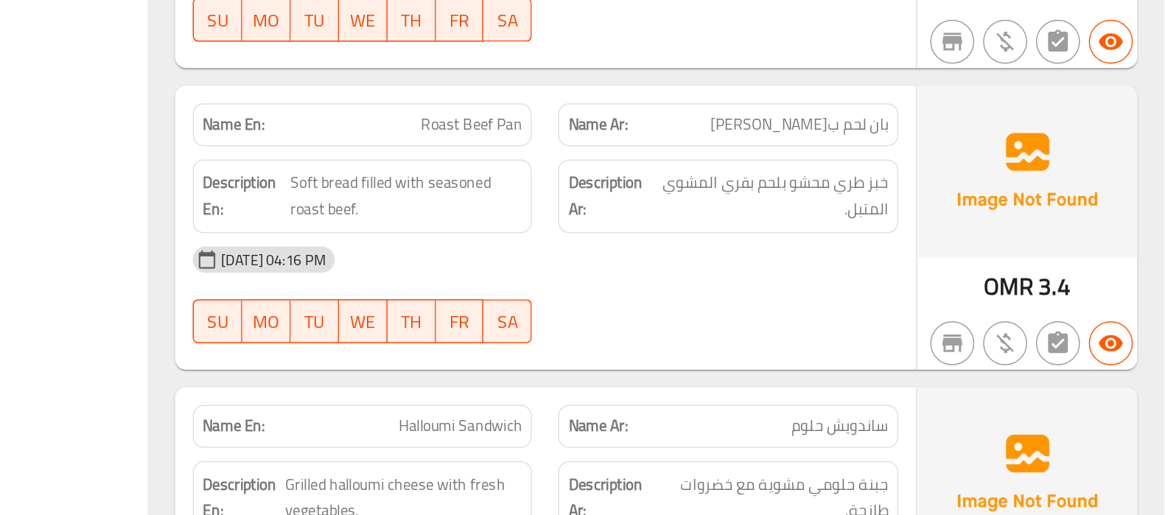
scroll to position [6127, 0]
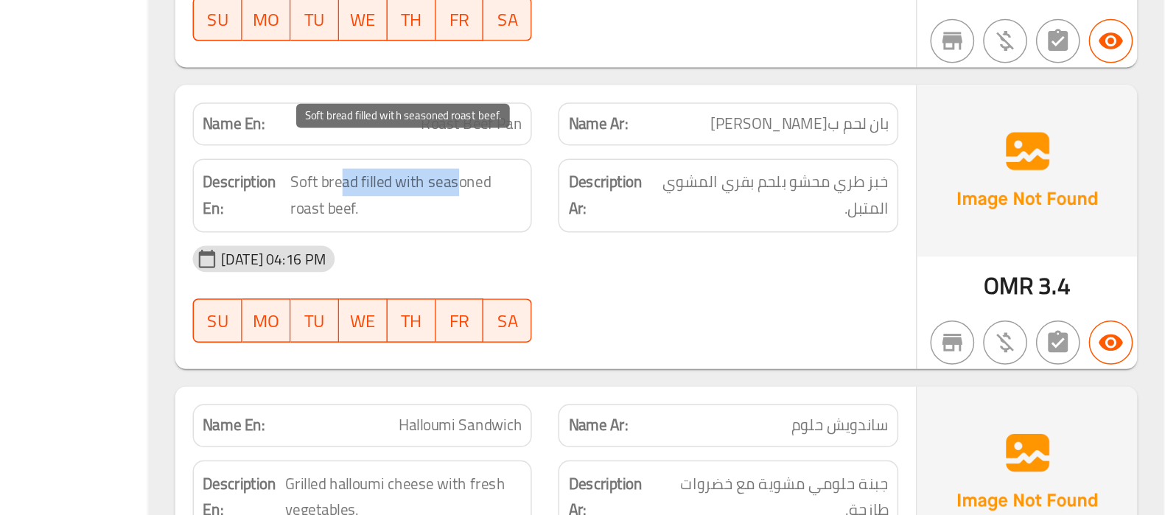
drag, startPoint x: 584, startPoint y: 270, endPoint x: 660, endPoint y: 272, distance: 75.2
click at [660, 283] on span "Soft bread filled with seasoned roast beef." at bounding box center [629, 301] width 156 height 36
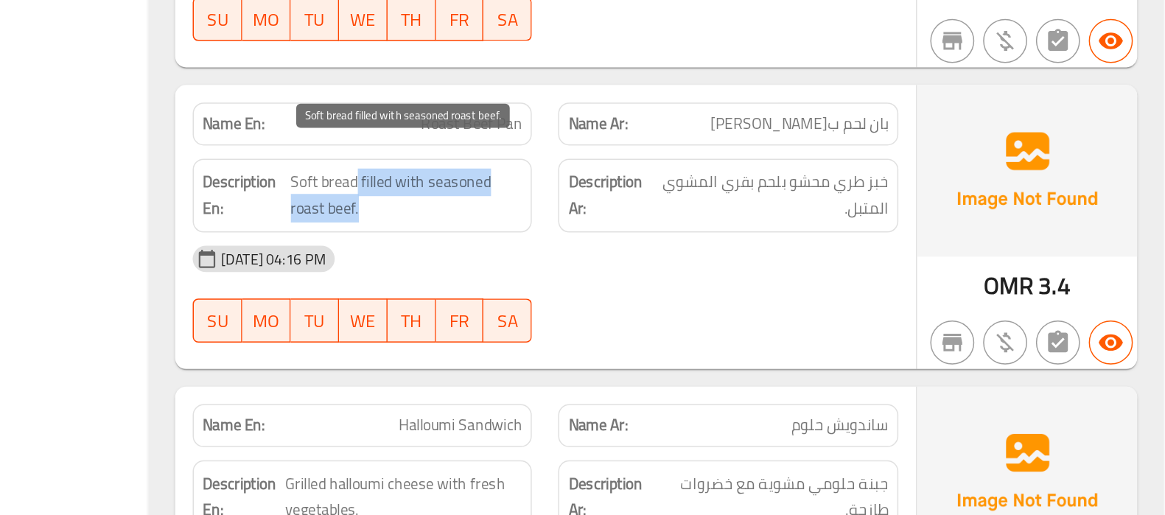
drag, startPoint x: 595, startPoint y: 274, endPoint x: 599, endPoint y: 293, distance: 19.5
click at [599, 293] on span "Soft bread filled with seasoned roast beef." at bounding box center [629, 301] width 156 height 36
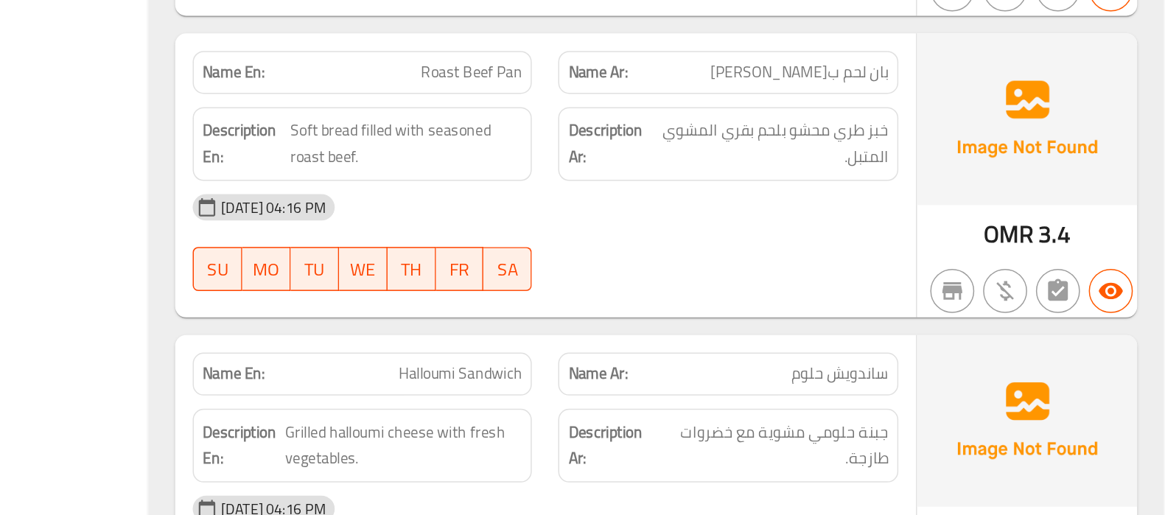
scroll to position [6163, 0]
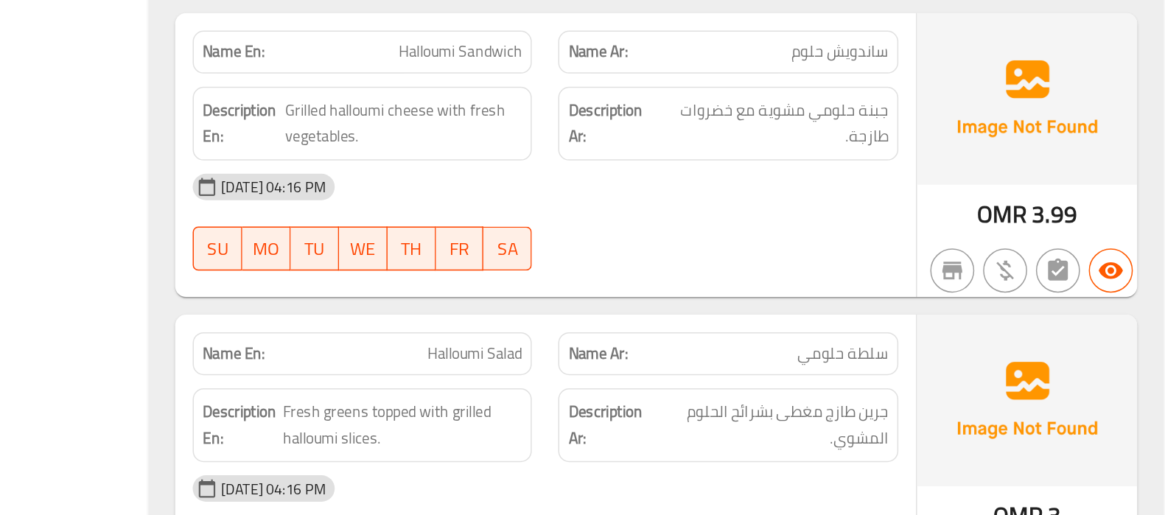
scroll to position [6393, 0]
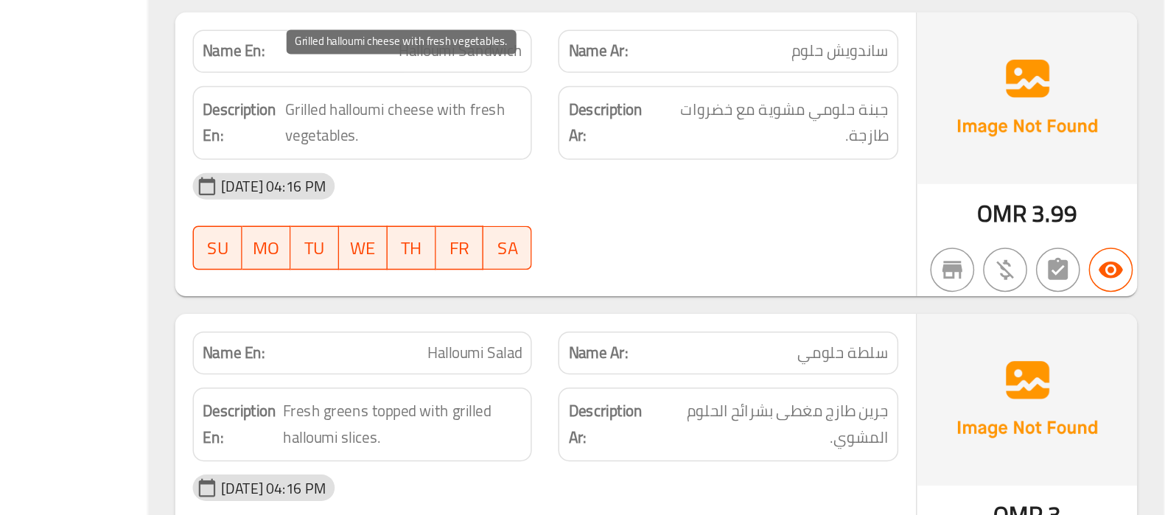
click at [623, 220] on span "Grilled halloumi cheese with fresh vegetables." at bounding box center [627, 238] width 159 height 36
drag, startPoint x: 647, startPoint y: 214, endPoint x: 595, endPoint y: 230, distance: 54.1
click at [595, 230] on span "Grilled halloumi cheese with fresh vegetables." at bounding box center [627, 238] width 159 height 36
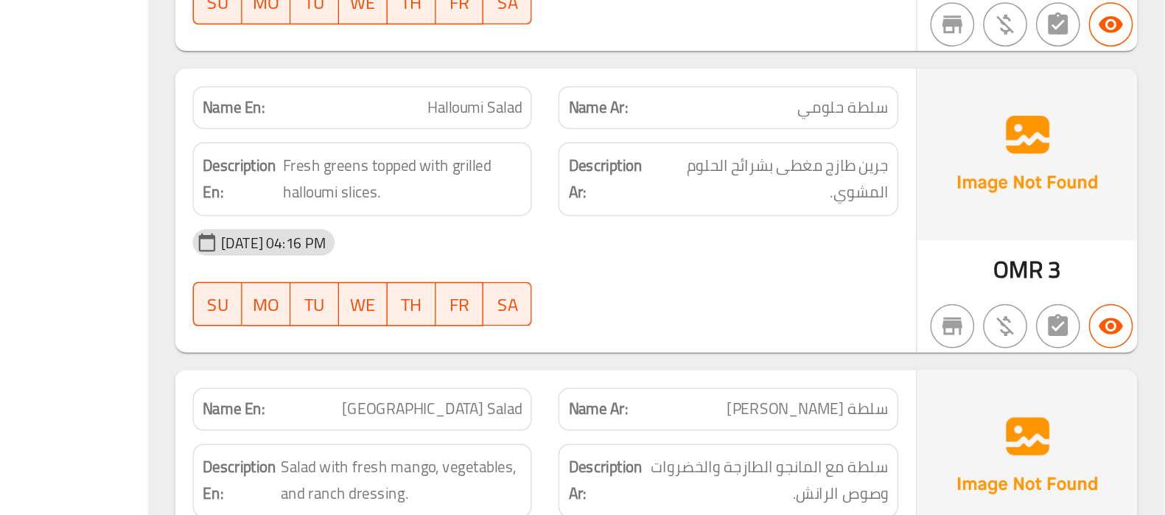
scroll to position [6544, 0]
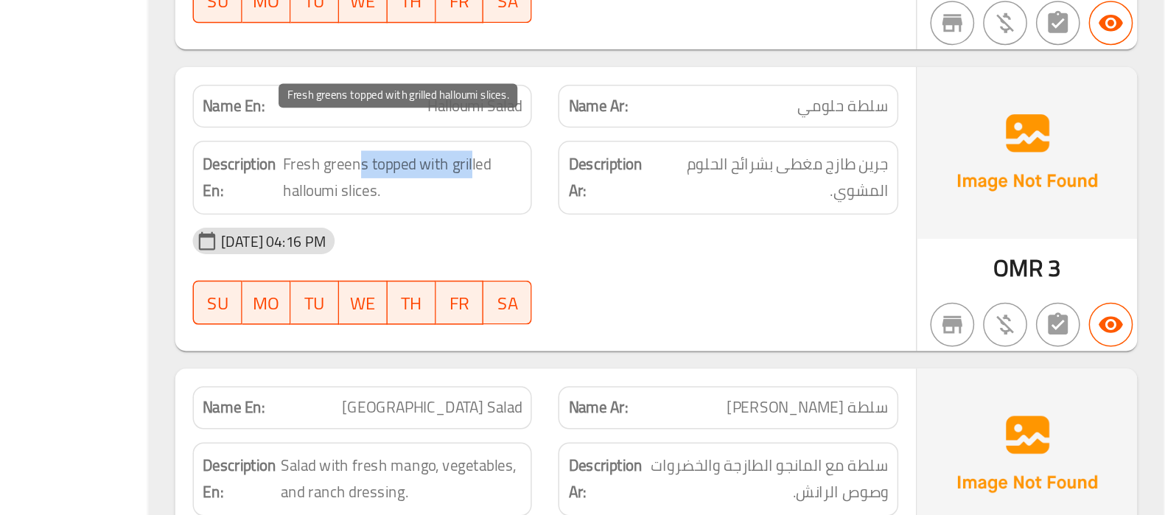
drag, startPoint x: 598, startPoint y: 257, endPoint x: 672, endPoint y: 259, distance: 74.5
click at [672, 271] on span "Fresh greens topped with grilled halloumi slices." at bounding box center [626, 289] width 161 height 36
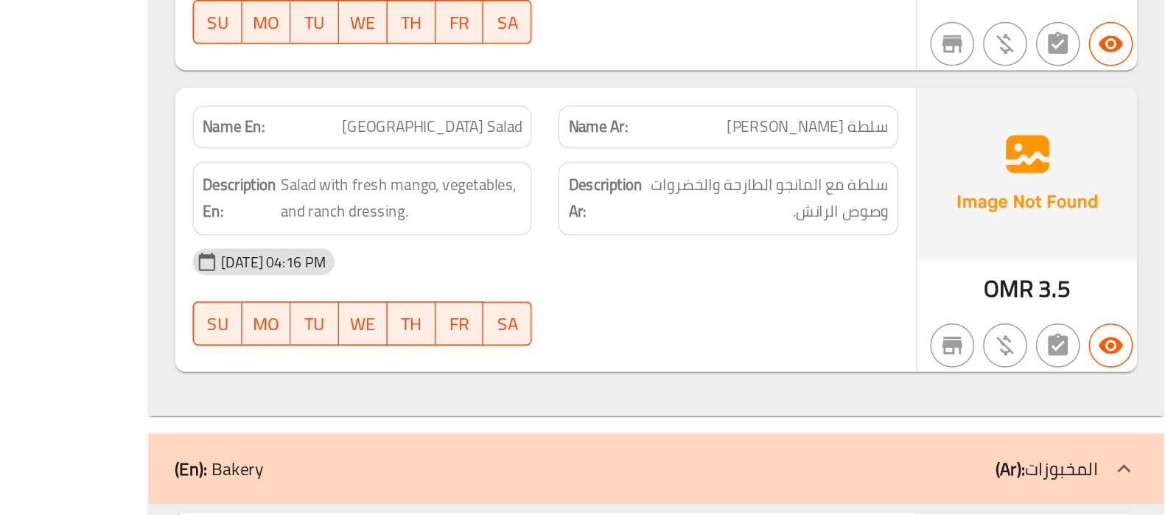
scroll to position [6732, 0]
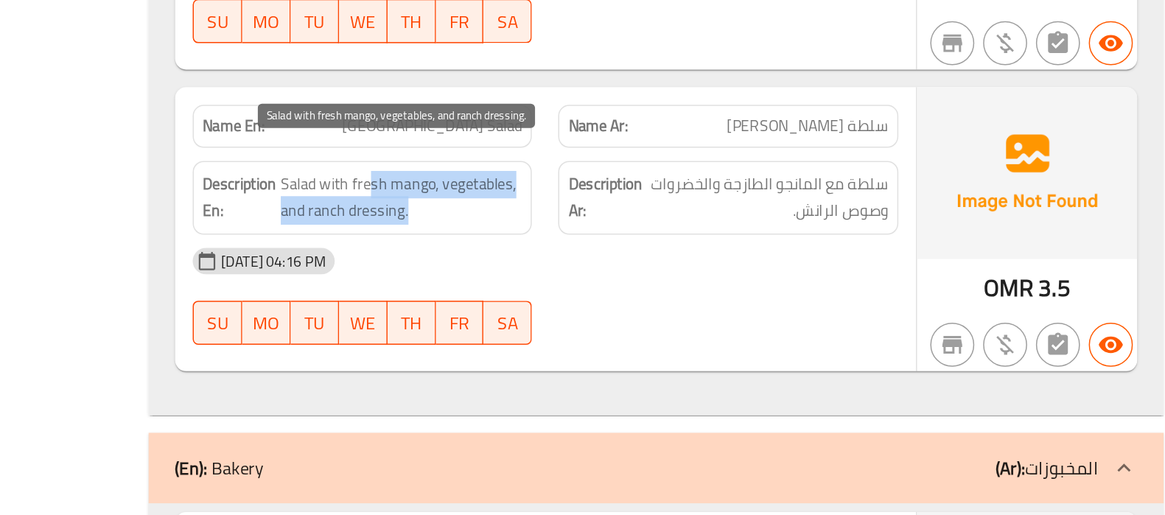
drag, startPoint x: 602, startPoint y: 272, endPoint x: 629, endPoint y: 296, distance: 36.5
click at [629, 296] on span "Salad with fresh mango, vegetables, and ranch dressing." at bounding box center [626, 302] width 162 height 36
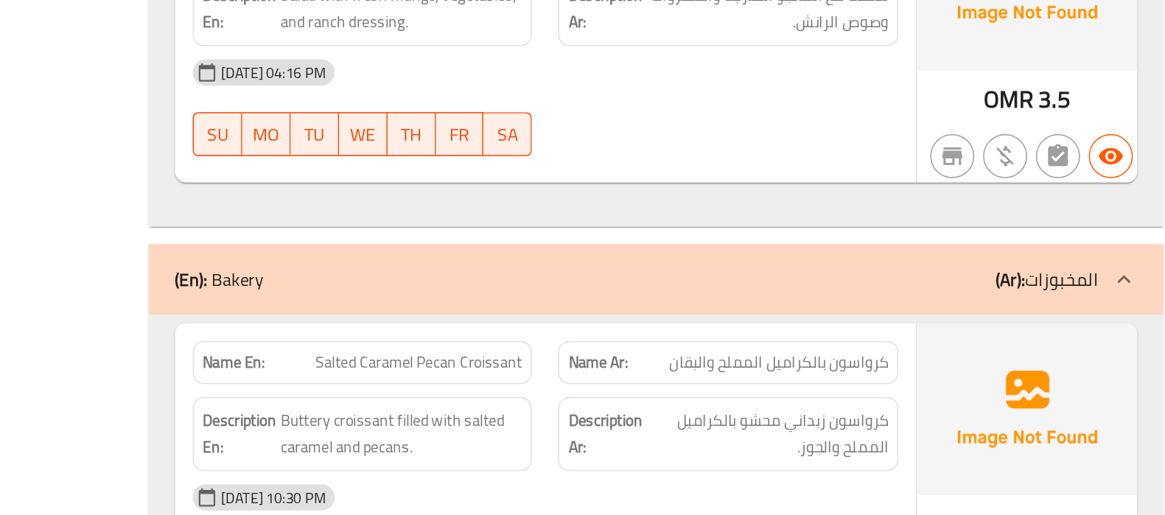
scroll to position [6859, 0]
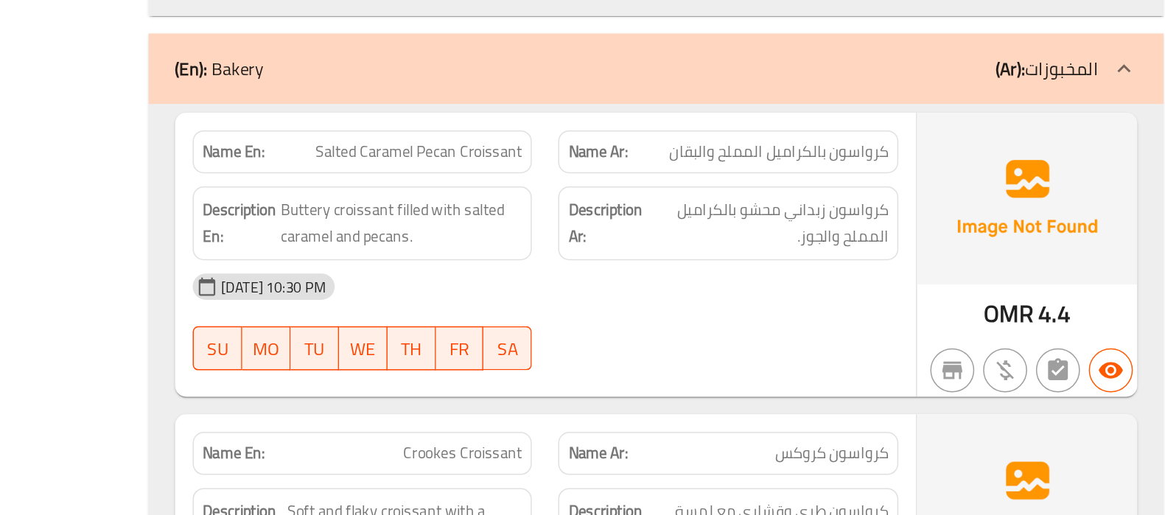
scroll to position [7035, 0]
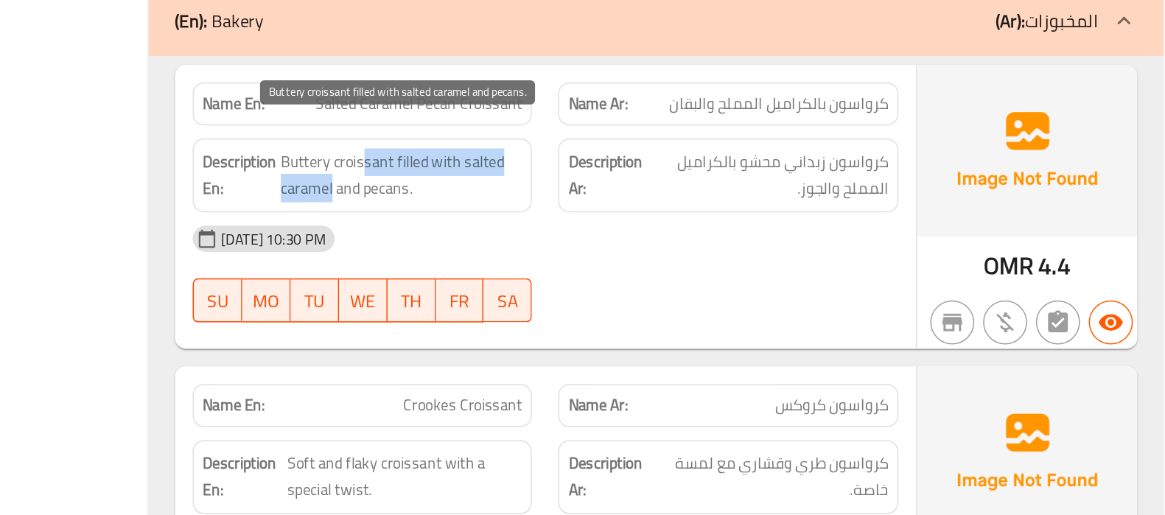
drag, startPoint x: 601, startPoint y: 248, endPoint x: 580, endPoint y: 271, distance: 31.8
click at [580, 271] on span "Buttery croissant filled with salted caramel and pecans." at bounding box center [626, 284] width 162 height 36
click at [613, 272] on span "Buttery croissant filled with salted caramel and pecans." at bounding box center [626, 284] width 162 height 36
copy span "pecans"
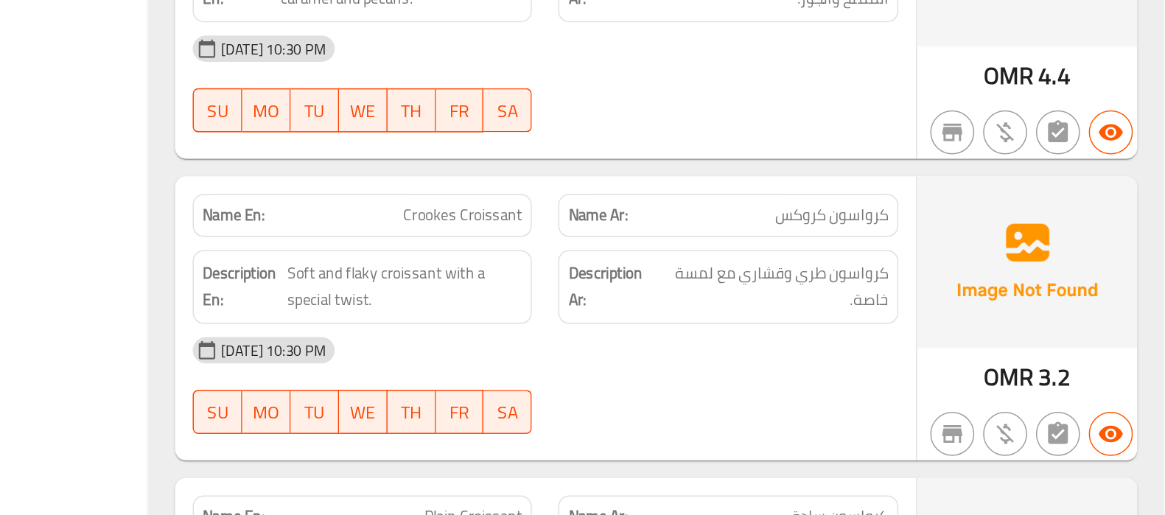
scroll to position [7196, 0]
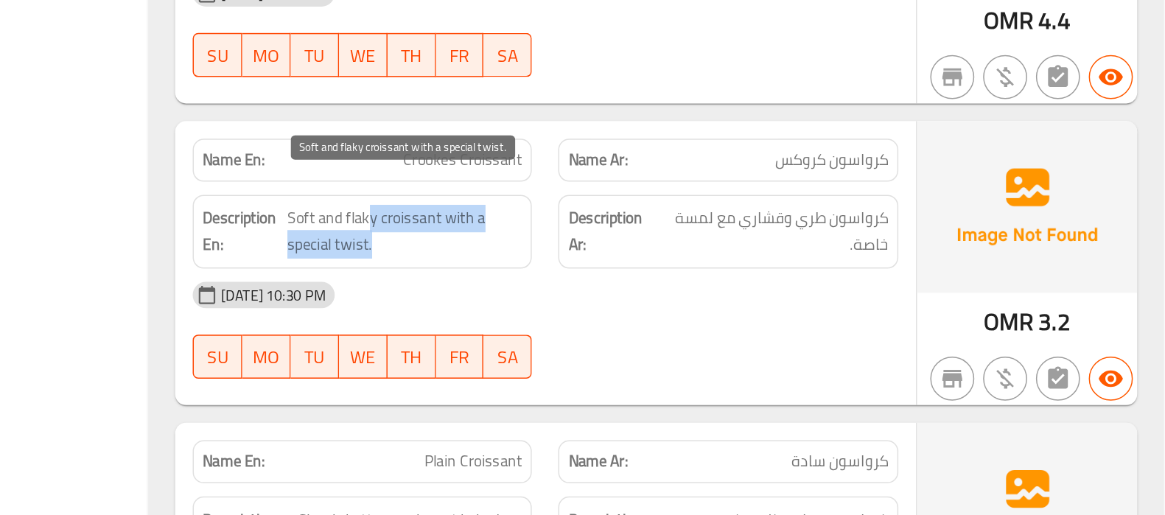
drag, startPoint x: 604, startPoint y: 300, endPoint x: 651, endPoint y: 322, distance: 52.1
click at [651, 322] on span "Soft and flaky croissant with a special twist." at bounding box center [627, 325] width 157 height 36
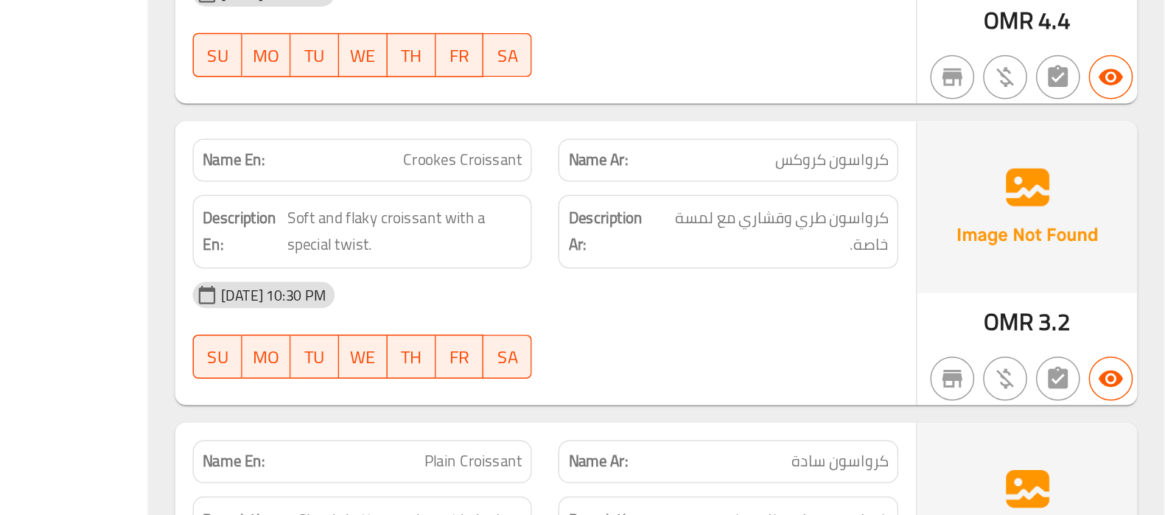
scroll to position [7277, 0]
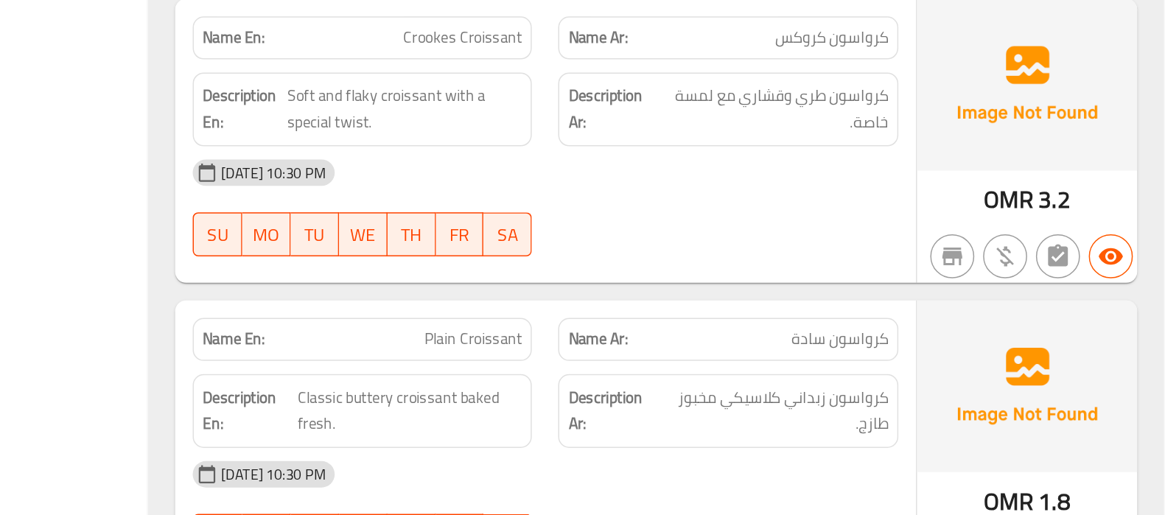
copy span "Crookes Croissant"
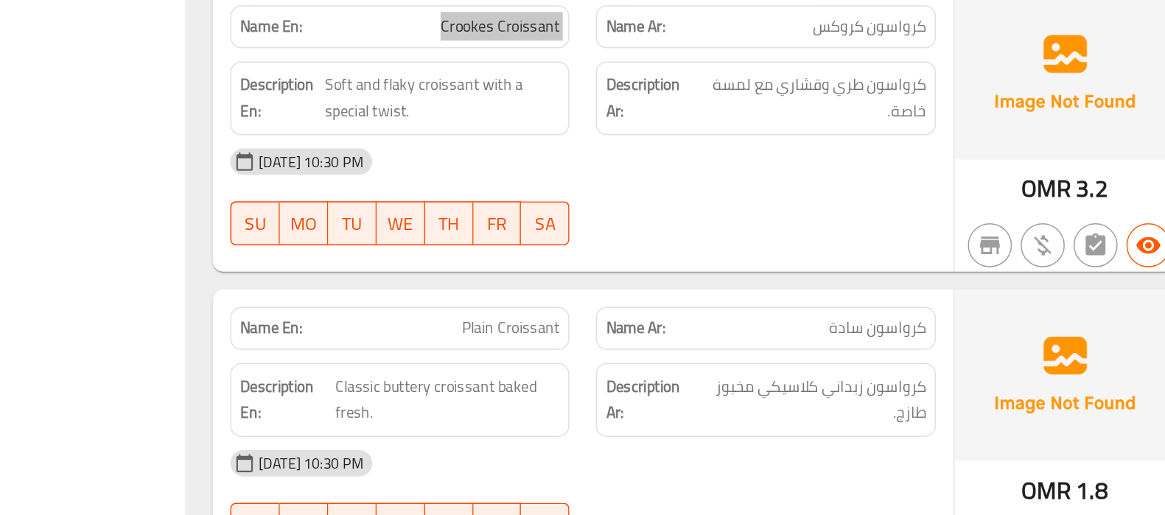
scroll to position [7286, 0]
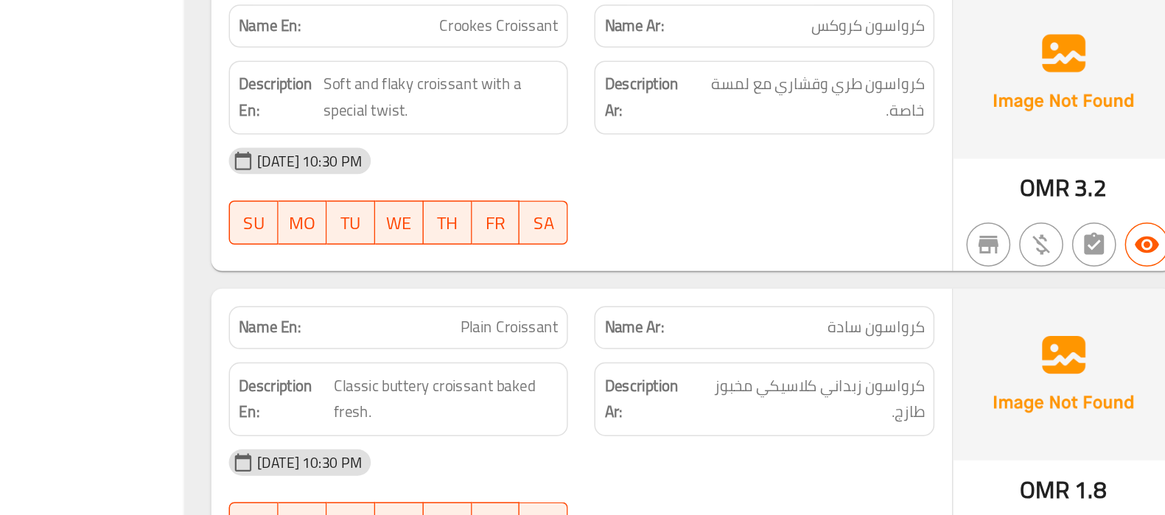
drag, startPoint x: 788, startPoint y: 284, endPoint x: 857, endPoint y: 340, distance: 89.1
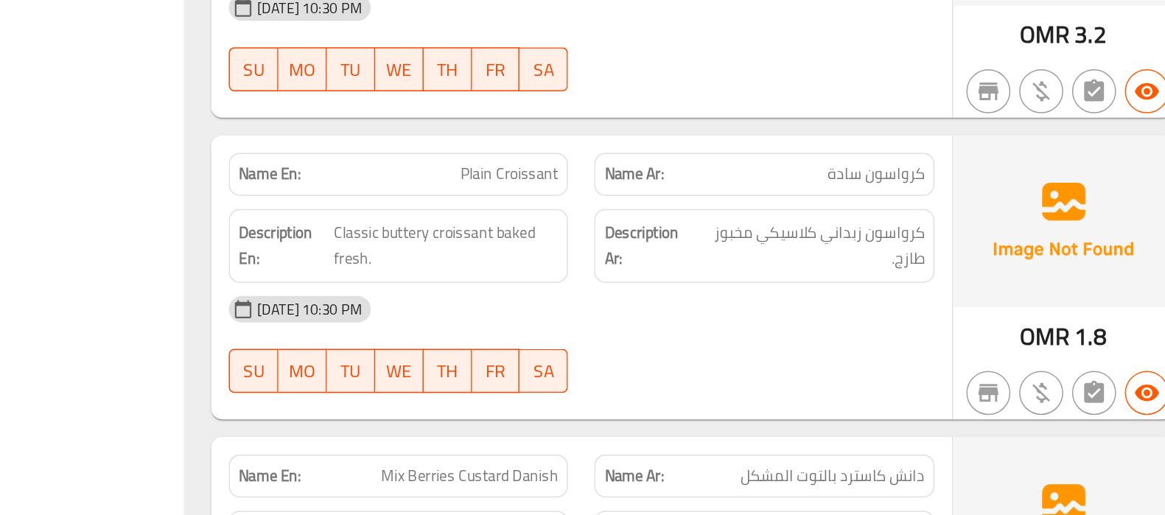
scroll to position [7389, 0]
drag, startPoint x: 618, startPoint y: 301, endPoint x: 680, endPoint y: 335, distance: 70.2
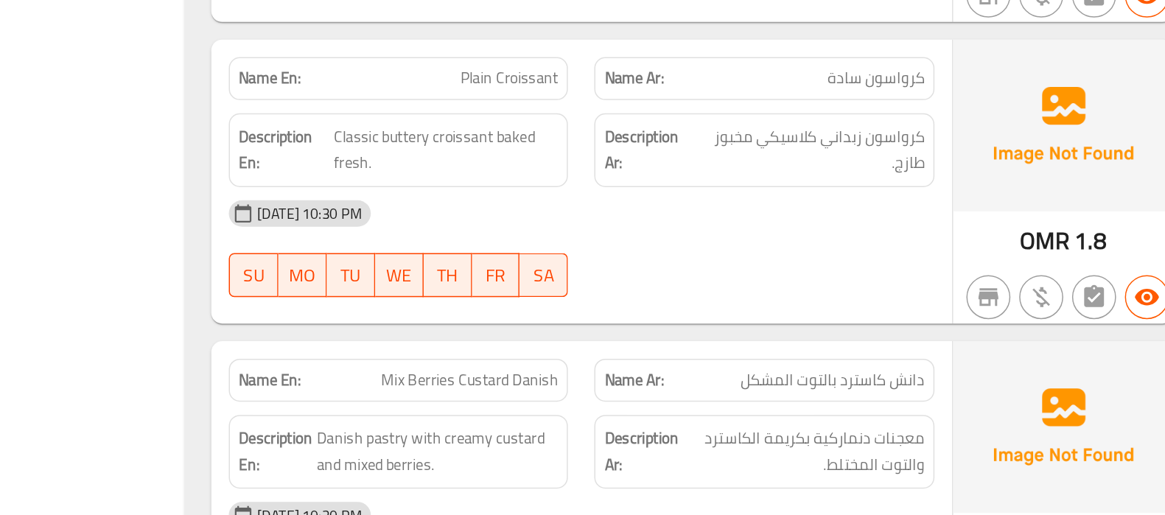
scroll to position [7453, 0]
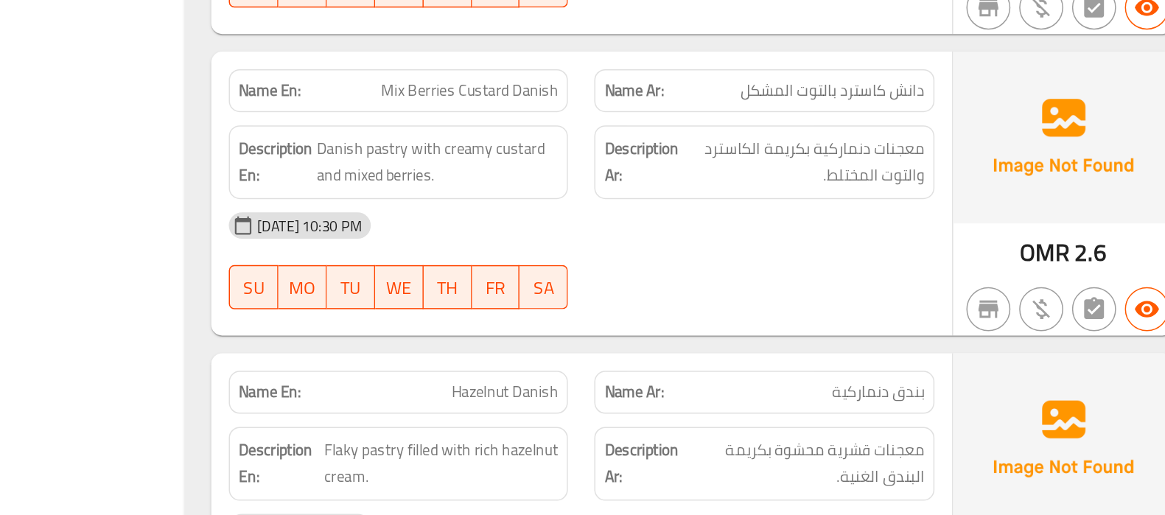
scroll to position [7645, 0]
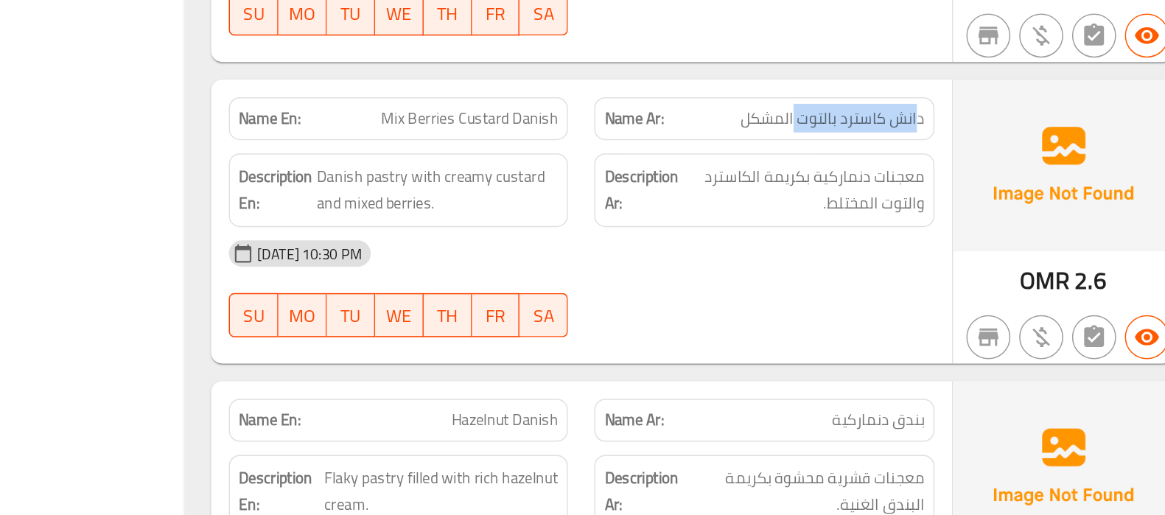
drag, startPoint x: 865, startPoint y: 210, endPoint x: 947, endPoint y: 195, distance: 83.1
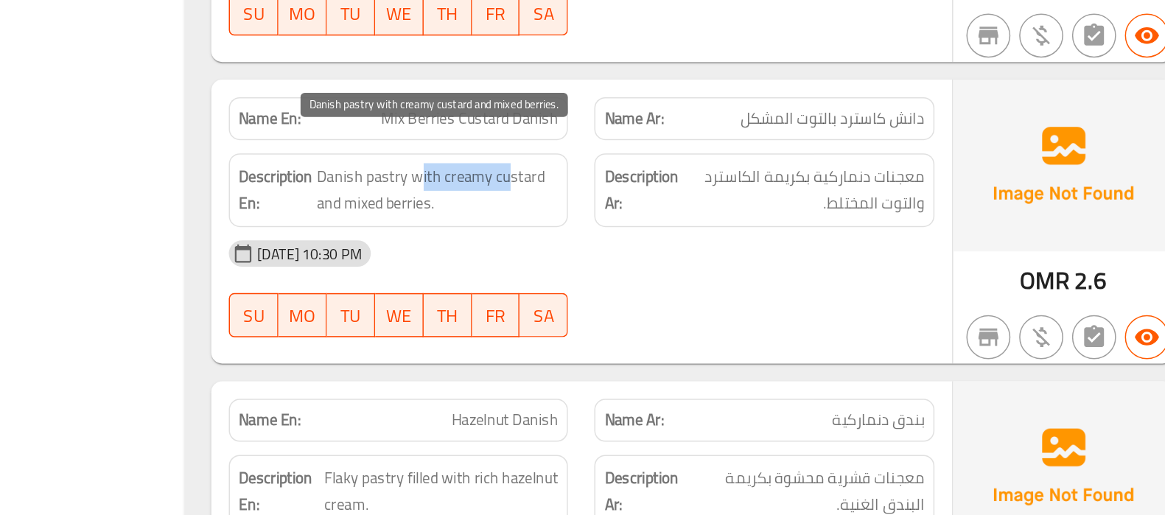
drag, startPoint x: 611, startPoint y: 256, endPoint x: 672, endPoint y: 256, distance: 61.2
click at [672, 261] on span "Danish pastry with creamy custard and mixed berries." at bounding box center [626, 279] width 162 height 36
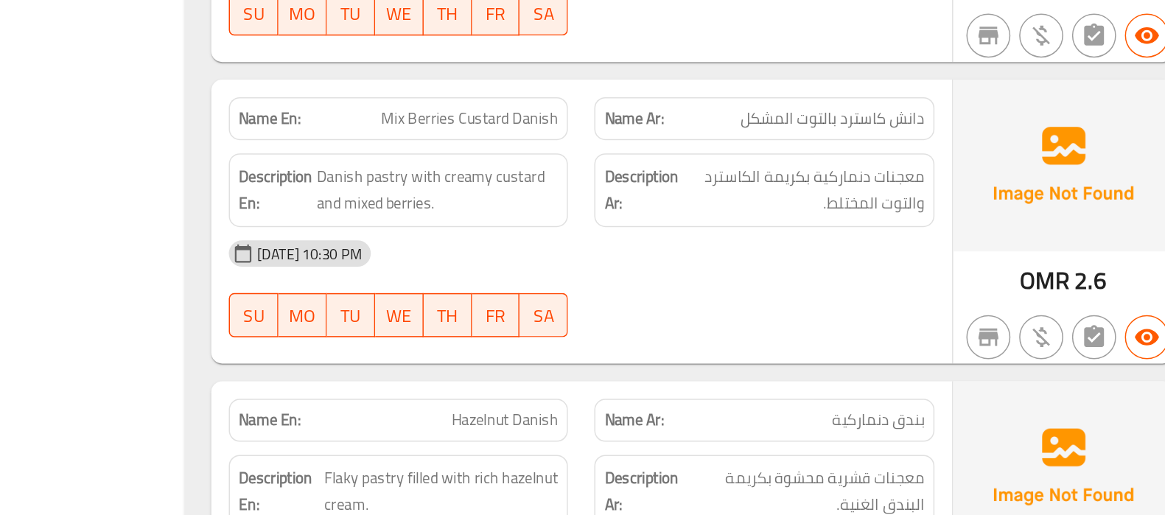
copy span "Mix Berries Custard Danish"
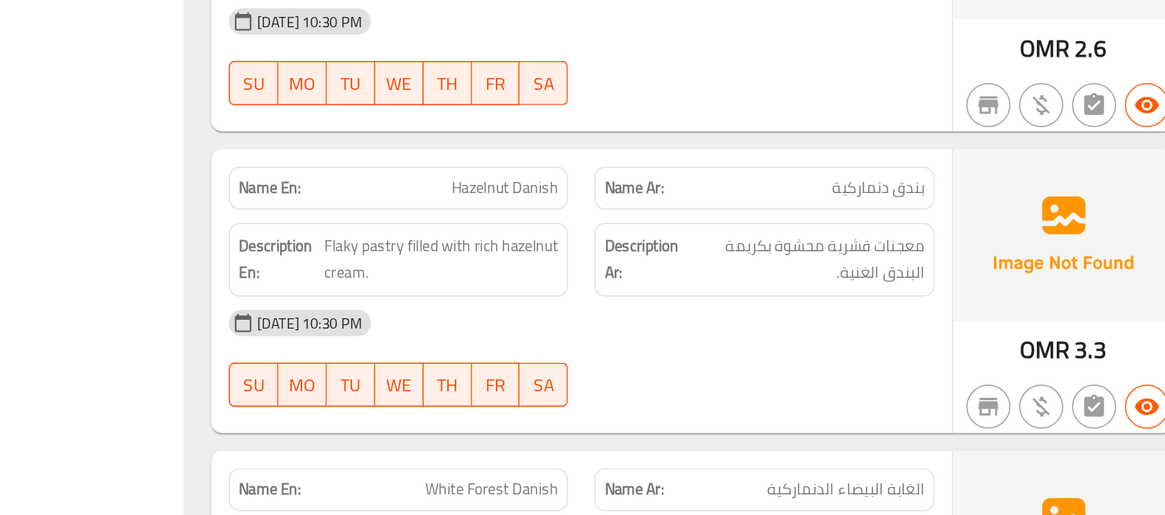
scroll to position [7784, 0]
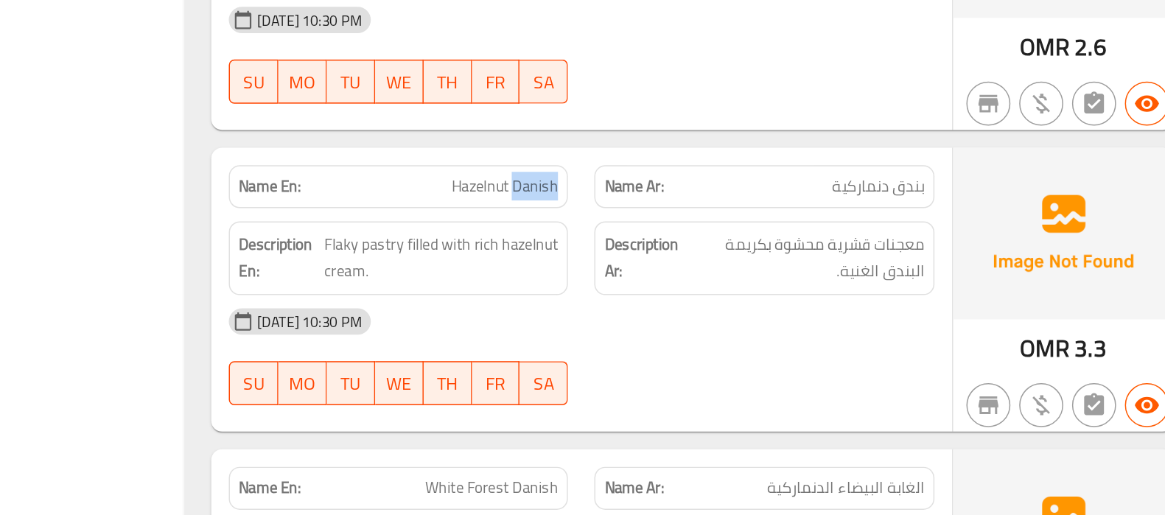
copy span "Danish"
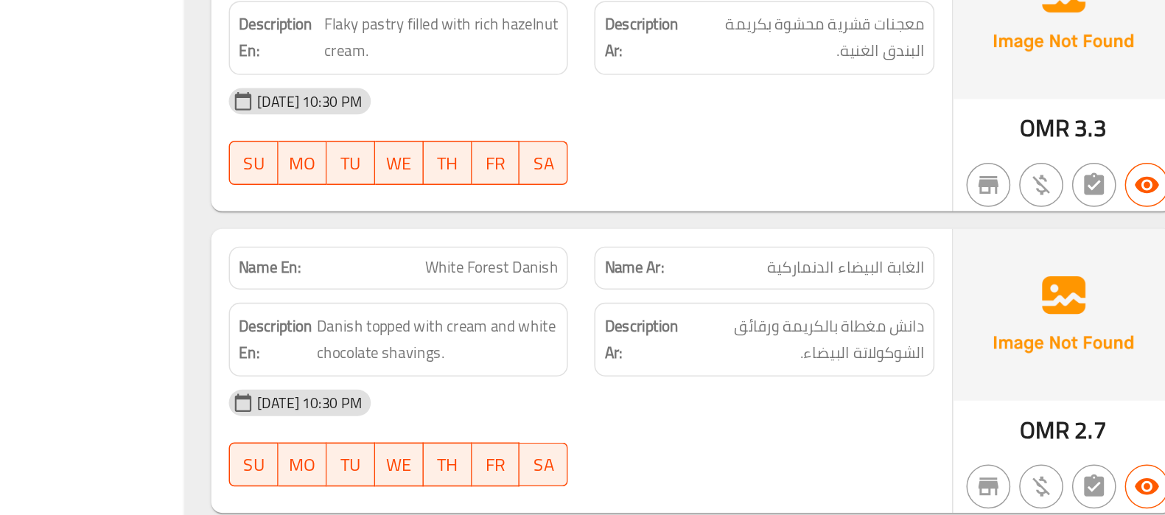
scroll to position [7933, 0]
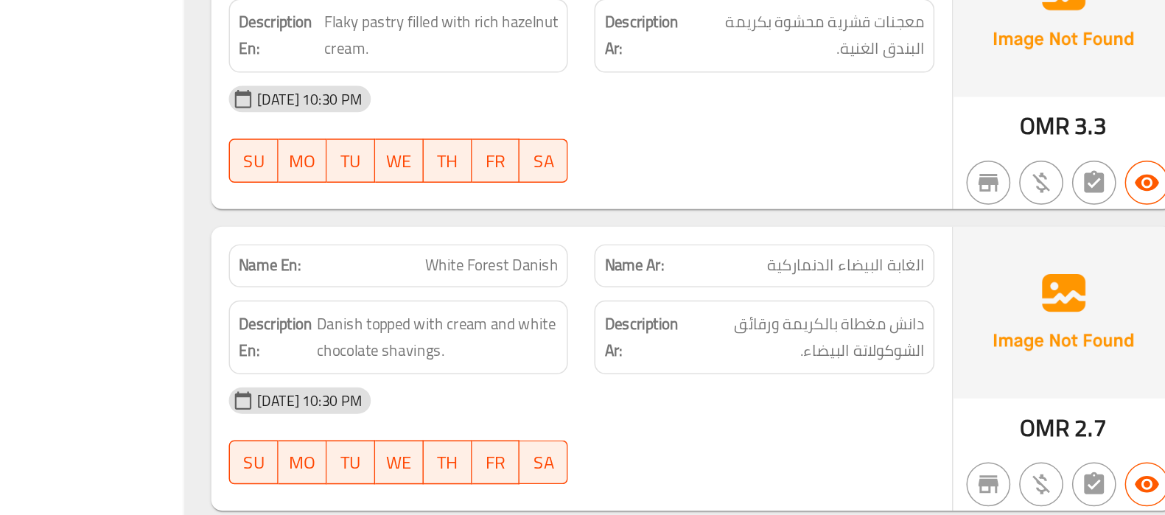
copy span "White Forest Danish"
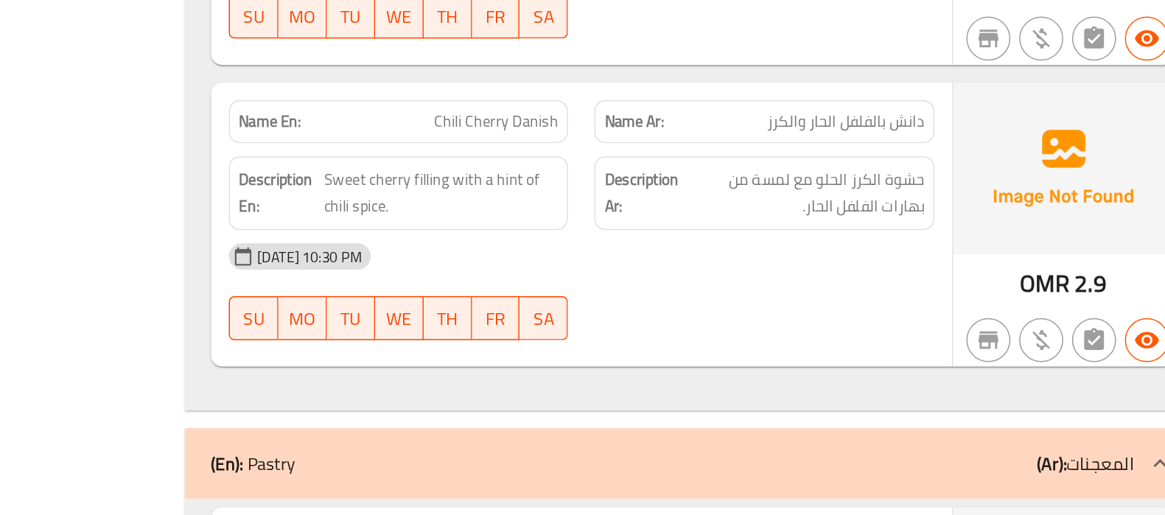
scroll to position [8231, 0]
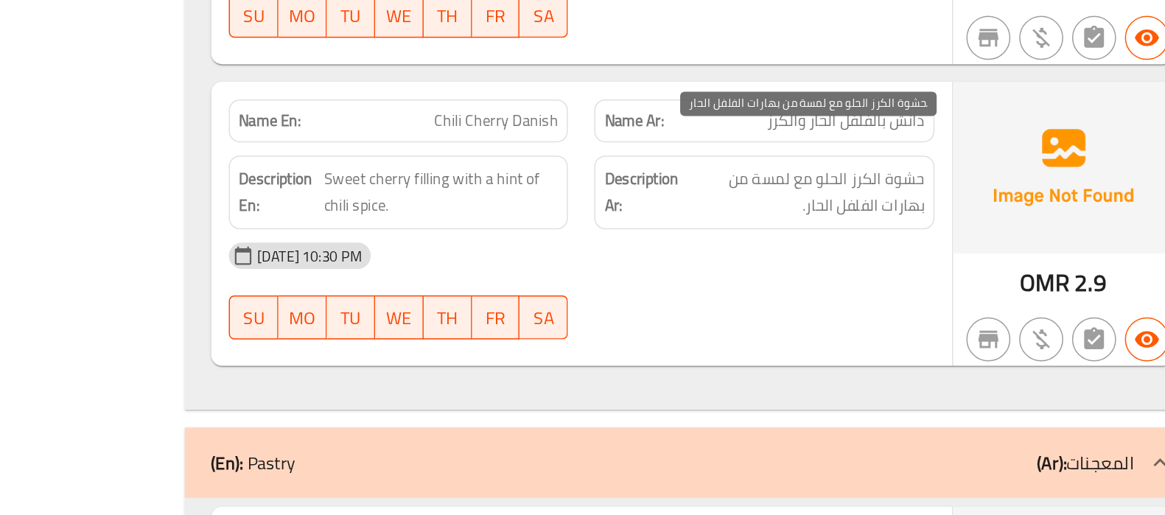
click at [896, 281] on span "حشوة الكرز الحلو مع لمسة من بهارات الفلفل الحار." at bounding box center [870, 299] width 162 height 36
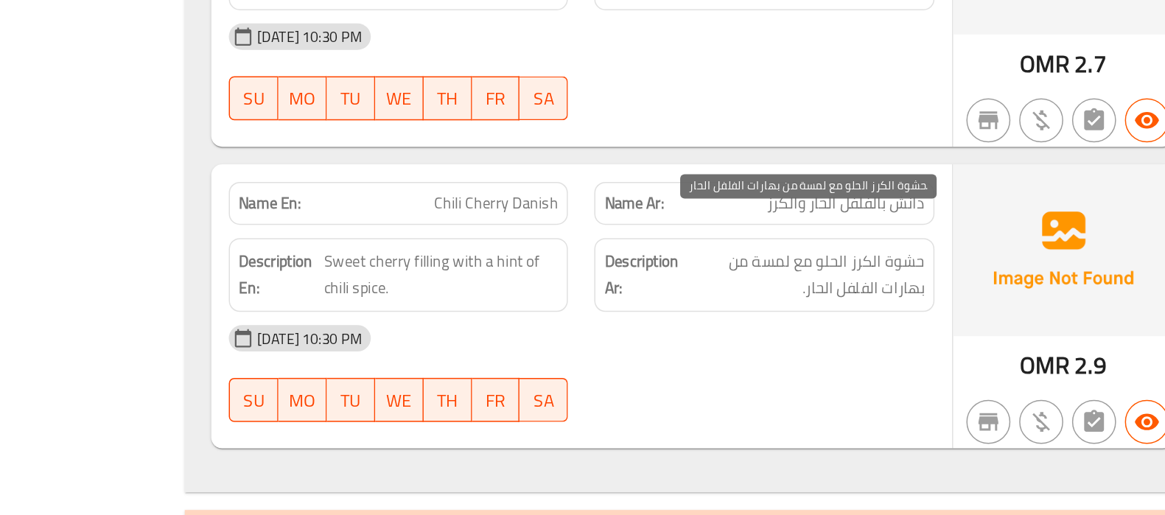
click at [848, 281] on span "حشوة الكرز الحلو مع لمسة من بهارات الفلفل الحار." at bounding box center [870, 299] width 162 height 36
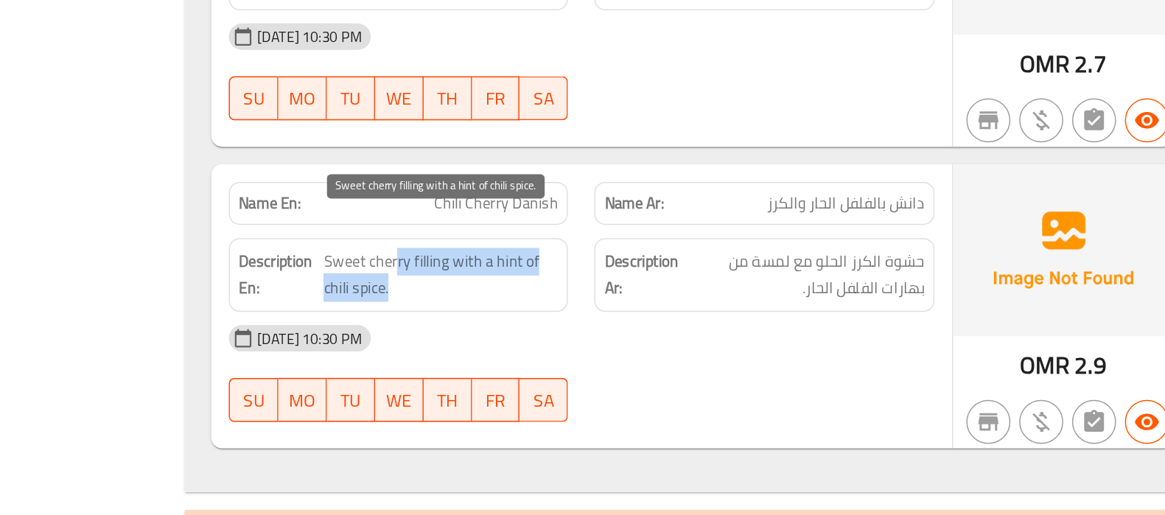
drag, startPoint x: 598, startPoint y: 264, endPoint x: 594, endPoint y: 284, distance: 20.4
click at [594, 284] on span "Sweet cherry filling with a hint of chili spice." at bounding box center [627, 299] width 157 height 36
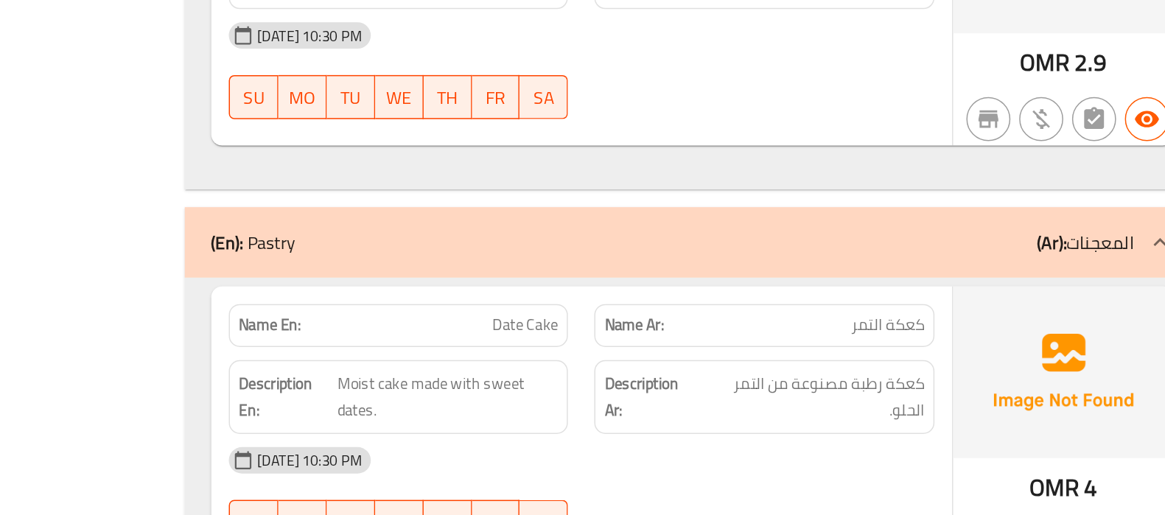
scroll to position [8380, 0]
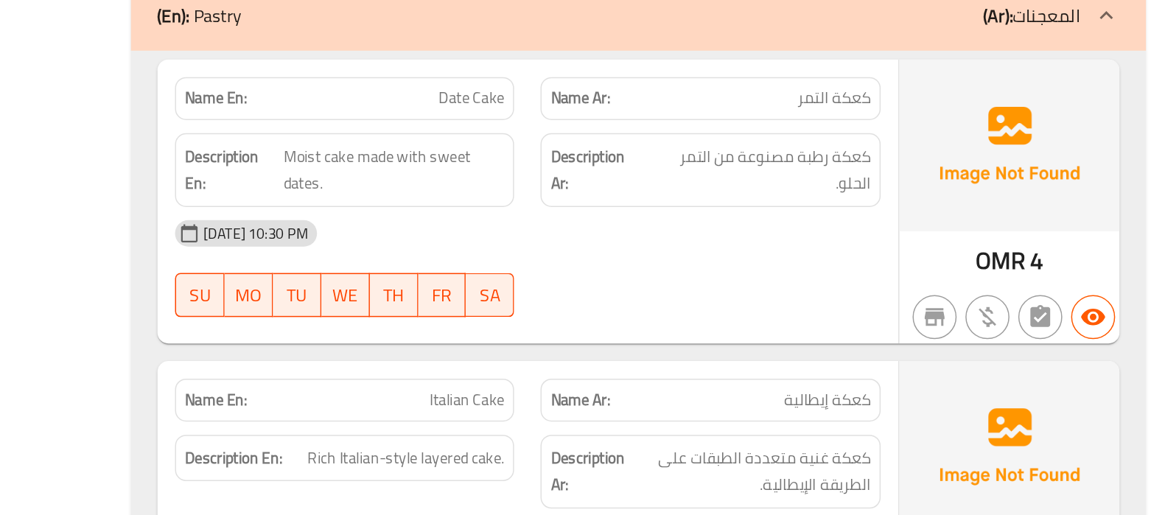
scroll to position [8532, 0]
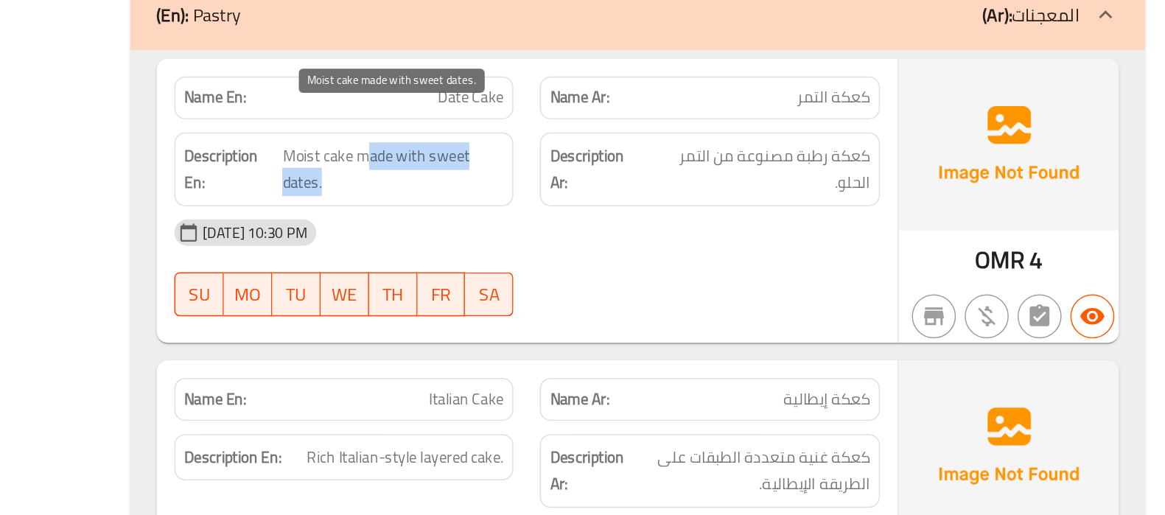
drag, startPoint x: 613, startPoint y: 251, endPoint x: 644, endPoint y: 265, distance: 33.7
click at [644, 265] on span "Moist cake made with sweet dates." at bounding box center [632, 283] width 148 height 36
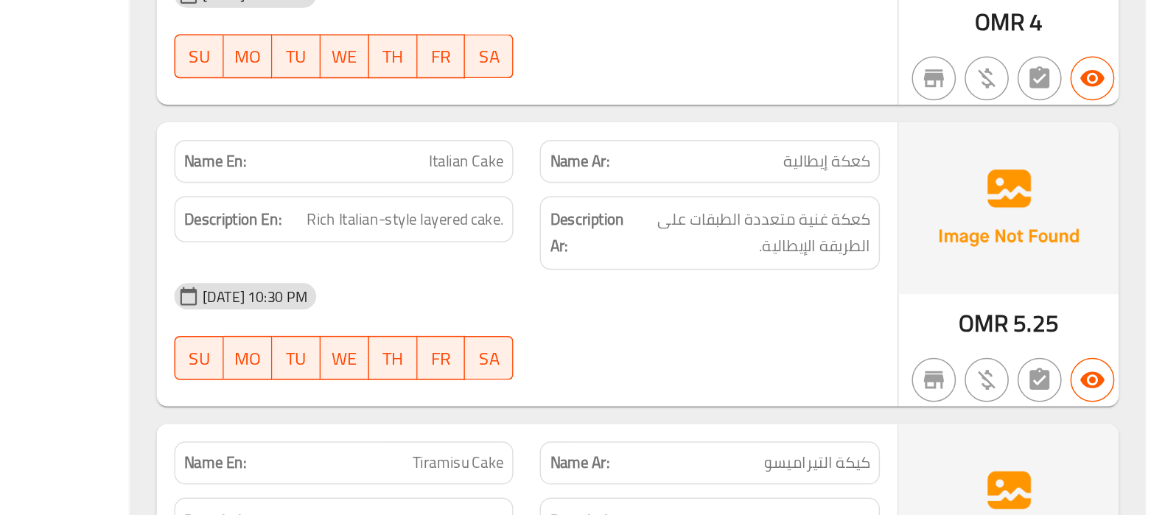
scroll to position [8692, 0]
click at [693, 307] on span "Rich Italian-style layered cake." at bounding box center [640, 316] width 132 height 18
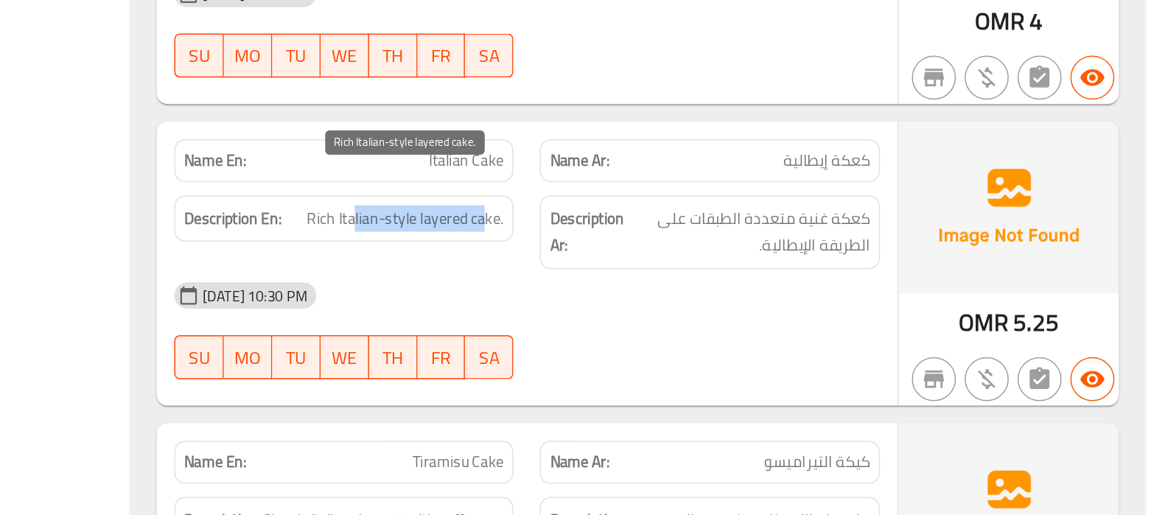
drag, startPoint x: 693, startPoint y: 290, endPoint x: 606, endPoint y: 294, distance: 87.8
click at [606, 307] on span "Rich Italian-style layered cake." at bounding box center [640, 316] width 132 height 18
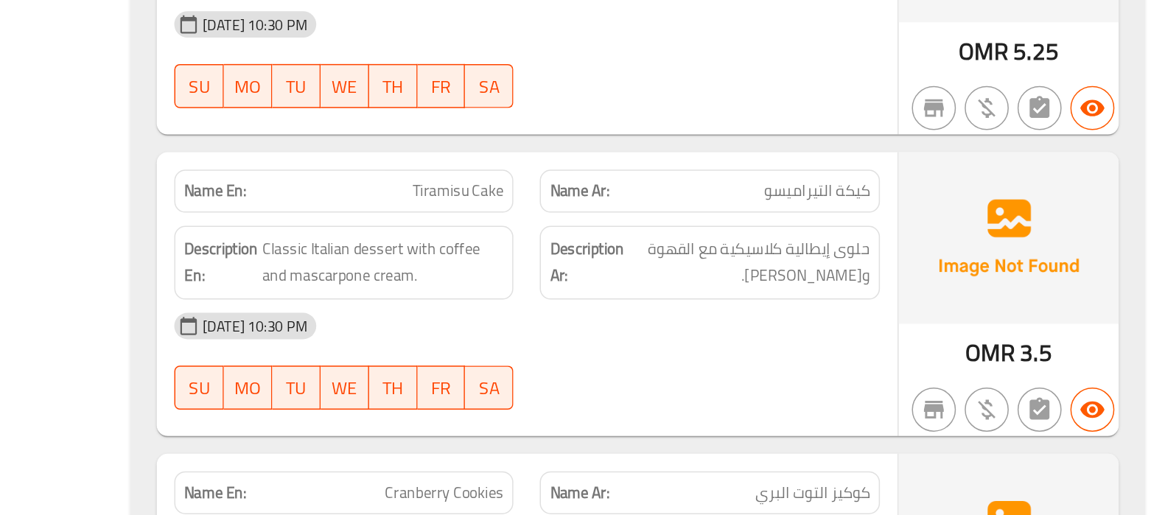
scroll to position [8873, 0]
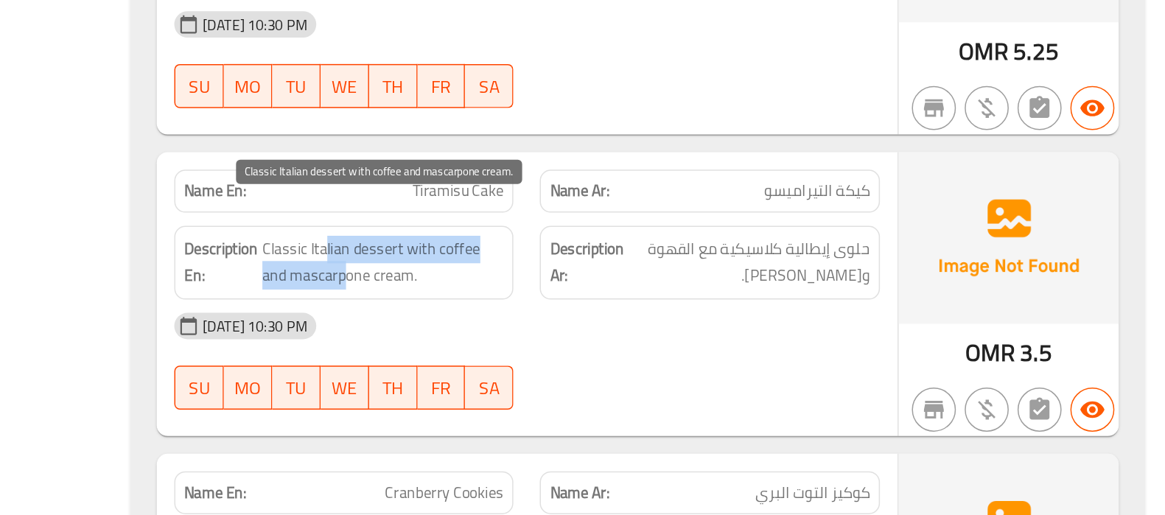
drag, startPoint x: 587, startPoint y: 312, endPoint x: 601, endPoint y: 326, distance: 19.8
click at [601, 328] on span "Classic Italian dessert with coffee and mascarpone cream." at bounding box center [626, 346] width 162 height 36
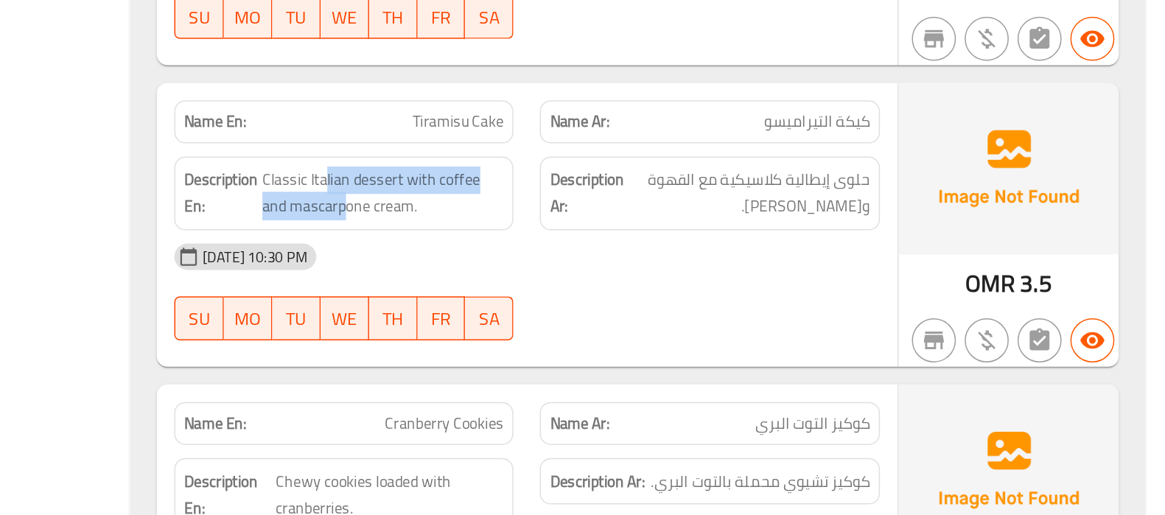
scroll to position [8920, 0]
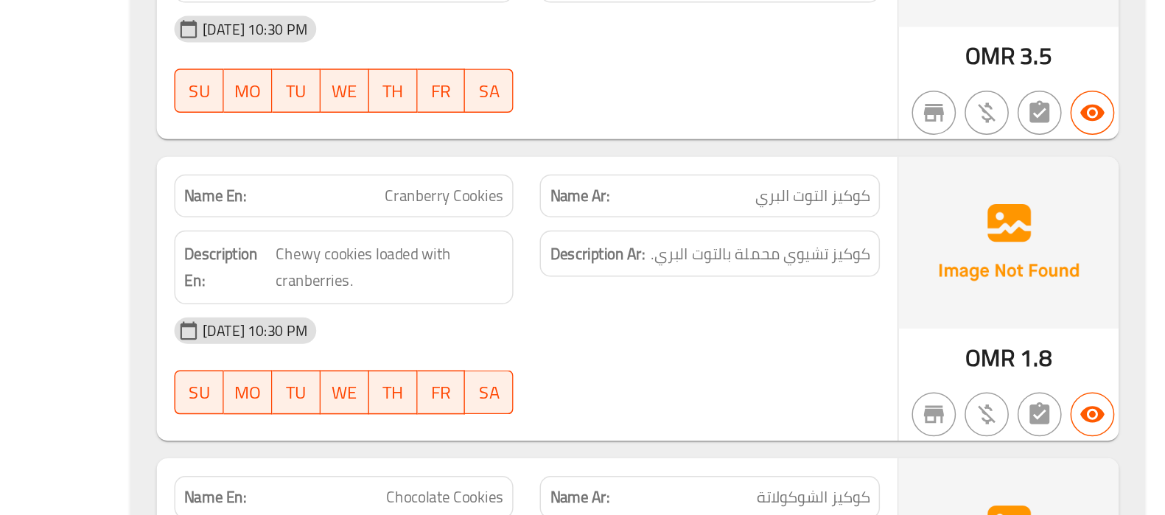
scroll to position [9074, 0]
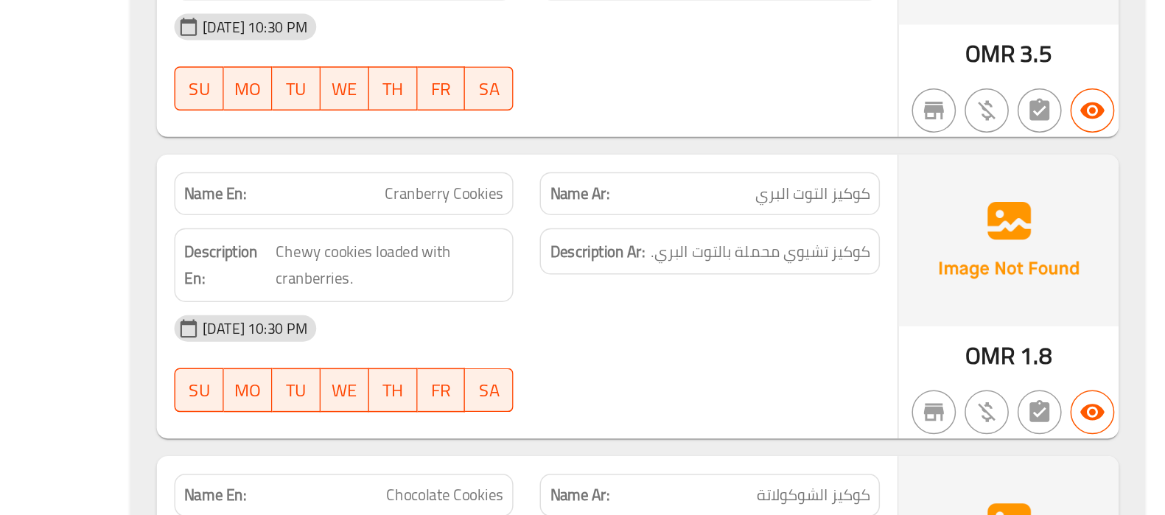
copy span "Cranberry"
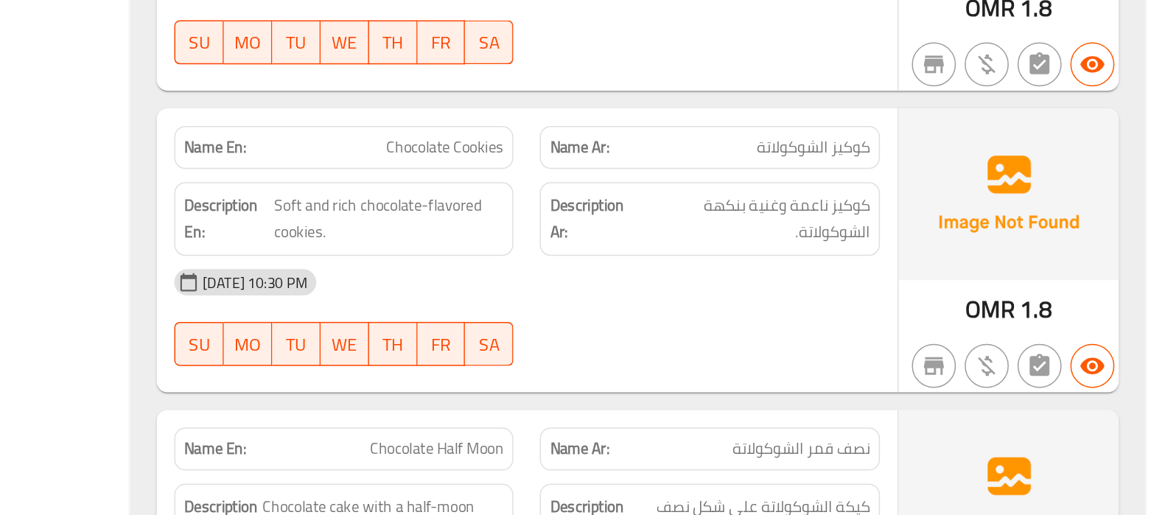
scroll to position [9307, 0]
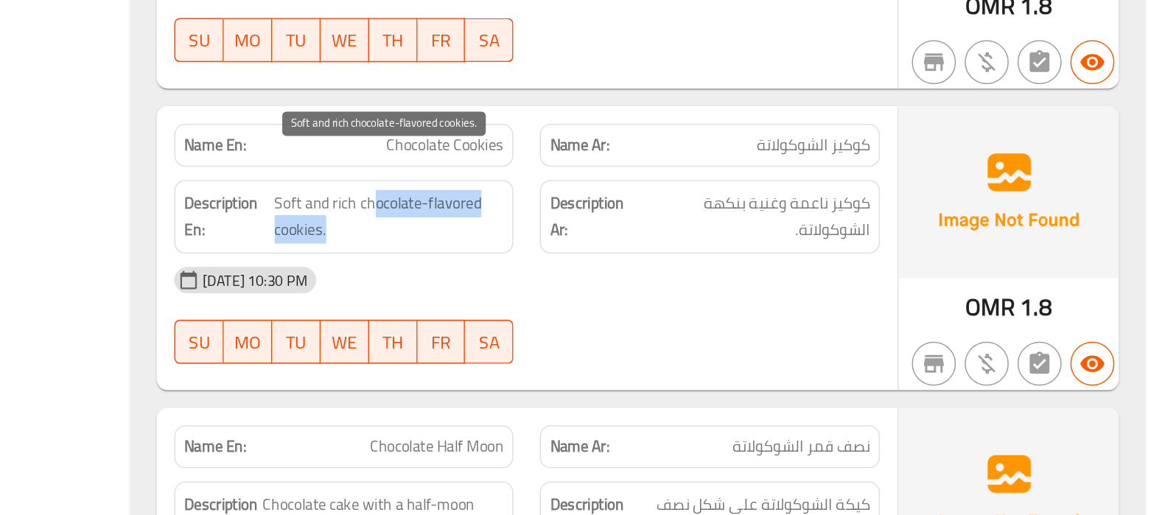
drag, startPoint x: 616, startPoint y: 282, endPoint x: 625, endPoint y: 298, distance: 18.5
click at [625, 298] on span "Soft and rich chocolate-flavored cookies." at bounding box center [630, 315] width 154 height 36
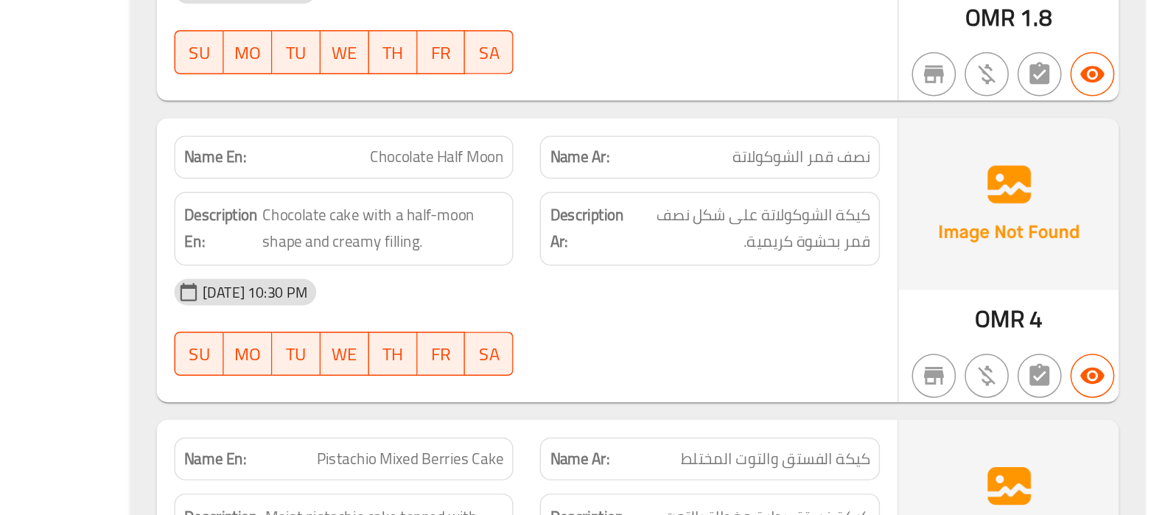
scroll to position [9522, 0]
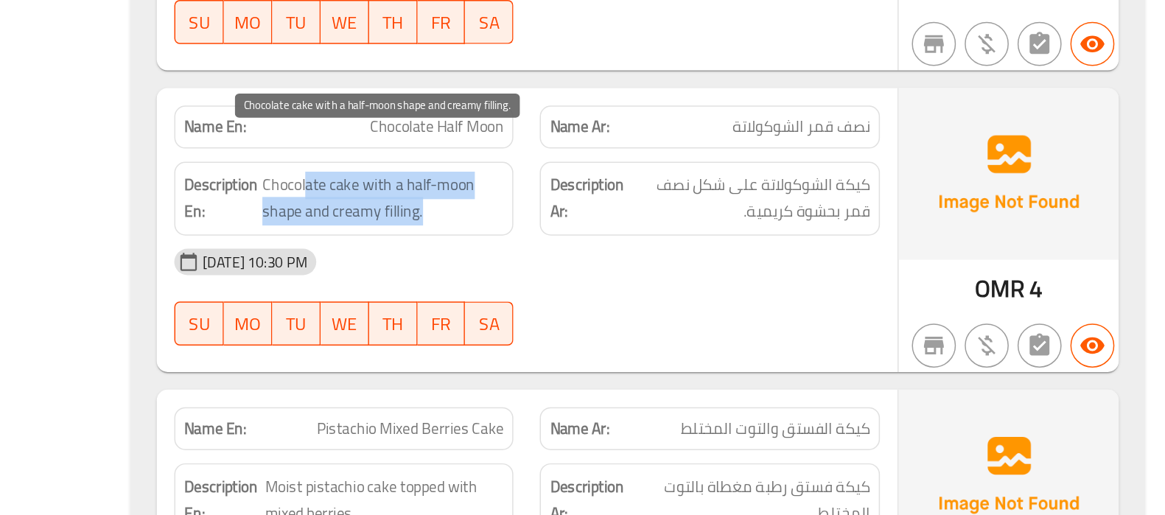
drag, startPoint x: 574, startPoint y: 276, endPoint x: 655, endPoint y: 290, distance: 82.4
click at [655, 290] on span "Chocolate cake with a half-moon shape and creamy filling." at bounding box center [626, 303] width 162 height 36
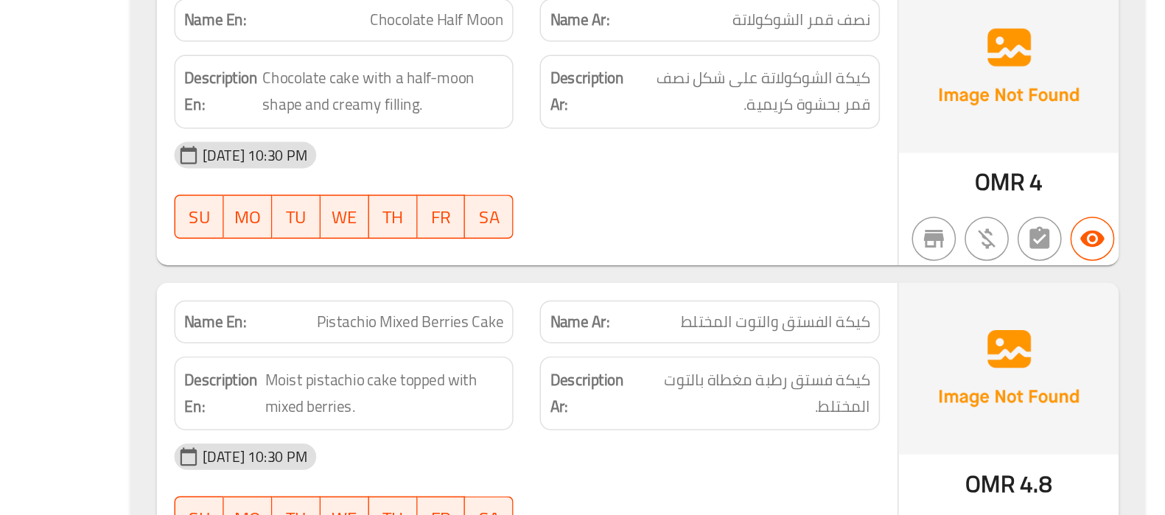
scroll to position [9594, 0]
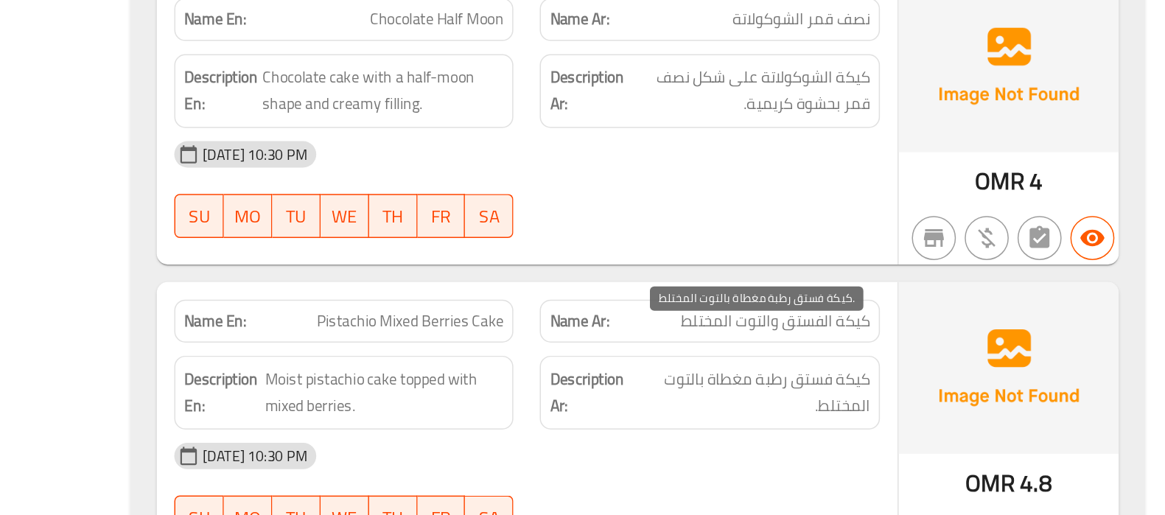
click at [797, 422] on span "كيكة فستق رطبة مغطاة بالتوت المختلط." at bounding box center [874, 433] width 156 height 36
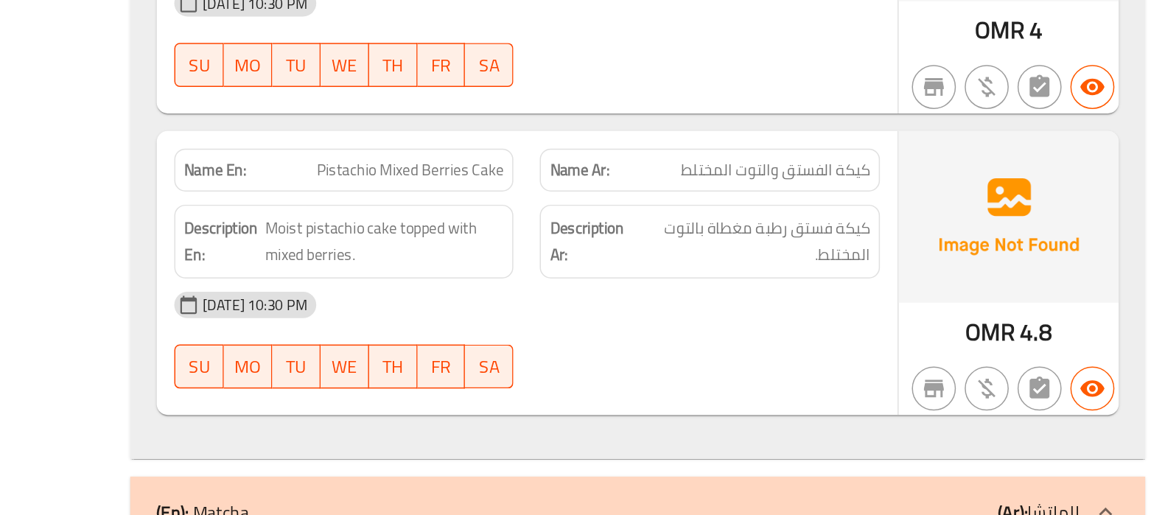
scroll to position [9698, 0]
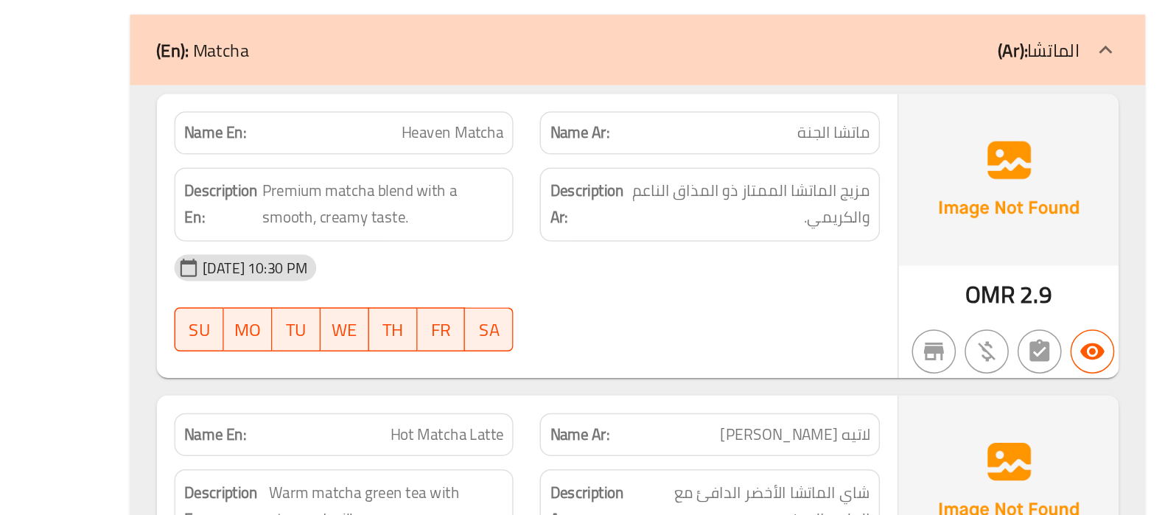
scroll to position [10027, 0]
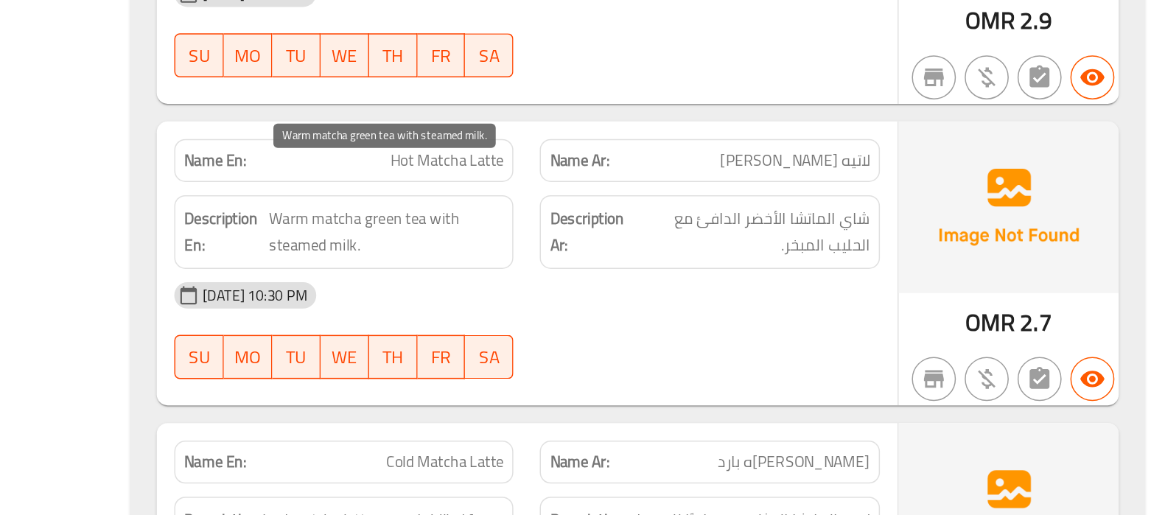
scroll to position [10189, 0]
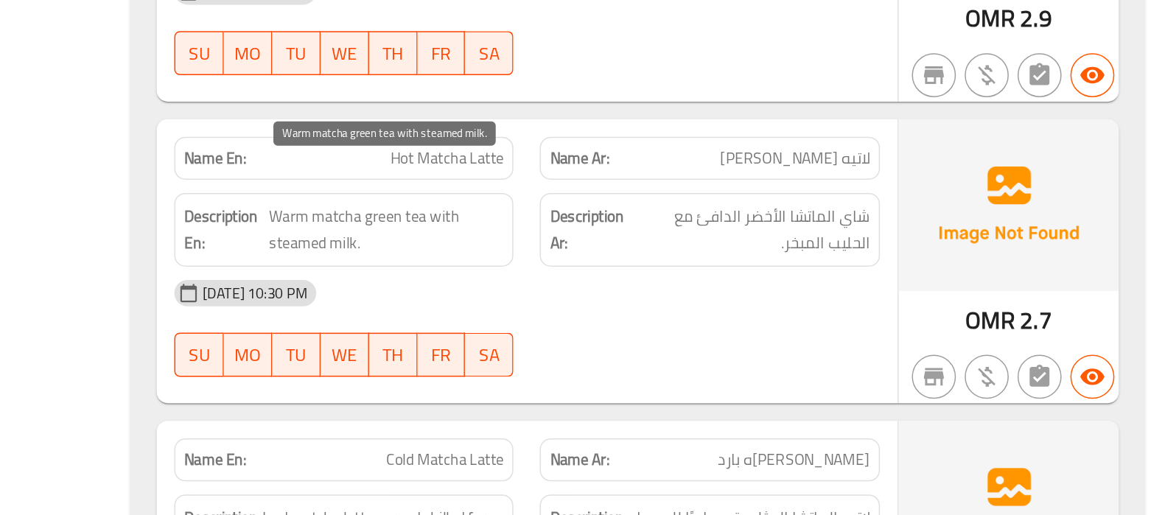
click at [618, 306] on span "Warm matcha green tea with steamed milk." at bounding box center [627, 324] width 157 height 36
drag, startPoint x: 618, startPoint y: 286, endPoint x: 605, endPoint y: 306, distance: 23.5
click at [605, 306] on span "Warm matcha green tea with steamed milk." at bounding box center [627, 324] width 157 height 36
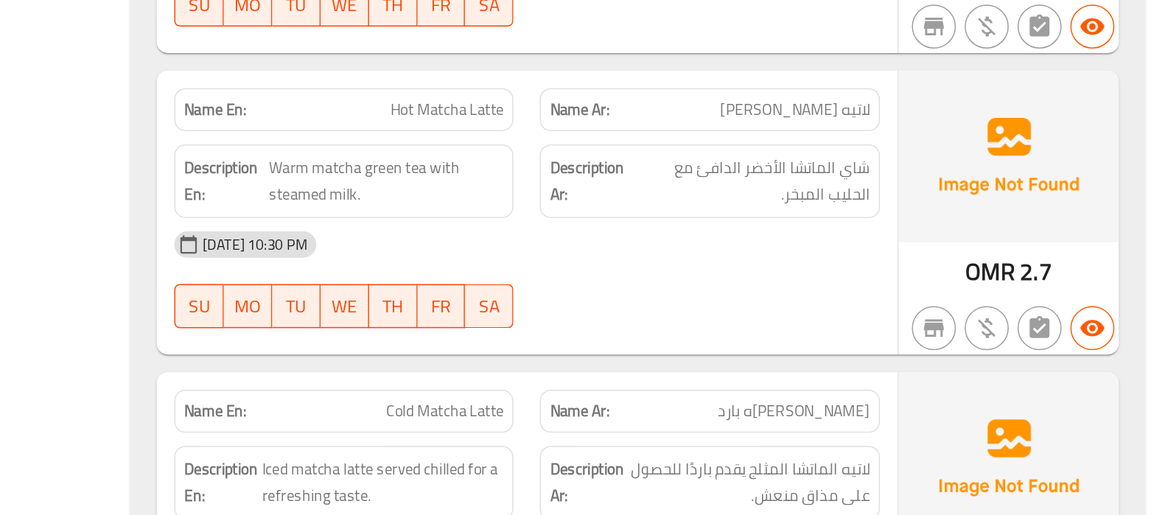
scroll to position [10223, 0]
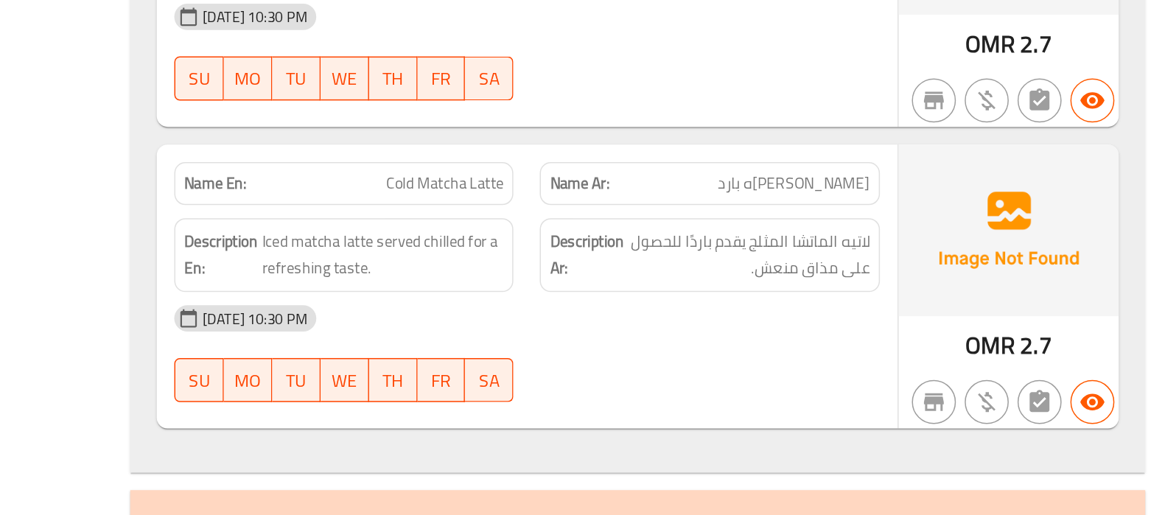
scroll to position [10376, 0]
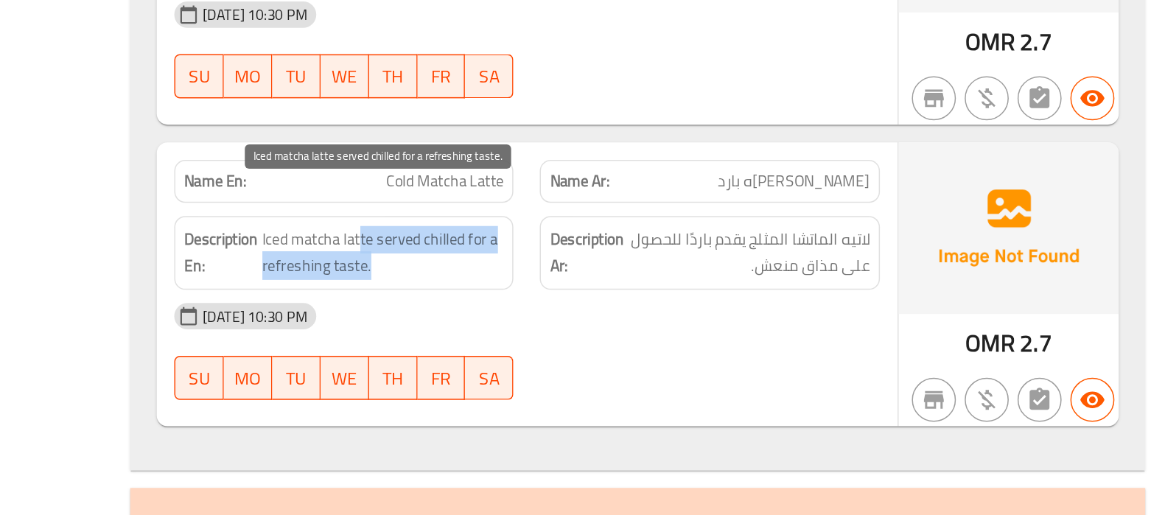
drag, startPoint x: 608, startPoint y: 300, endPoint x: 616, endPoint y: 324, distance: 24.9
click at [616, 324] on span "Iced matcha latte served chilled for a refreshing taste." at bounding box center [626, 339] width 162 height 36
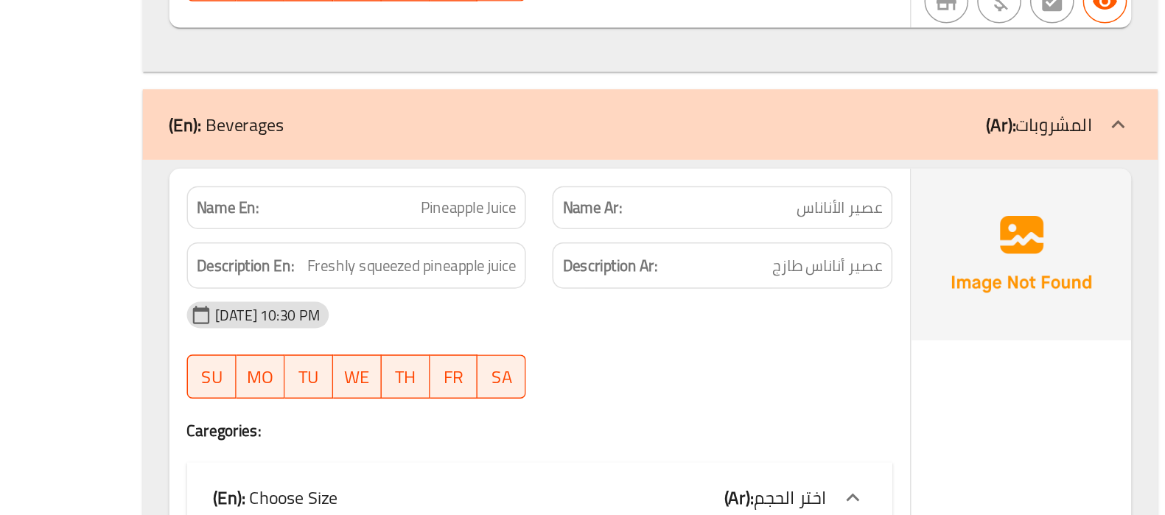
scroll to position [10655, 0]
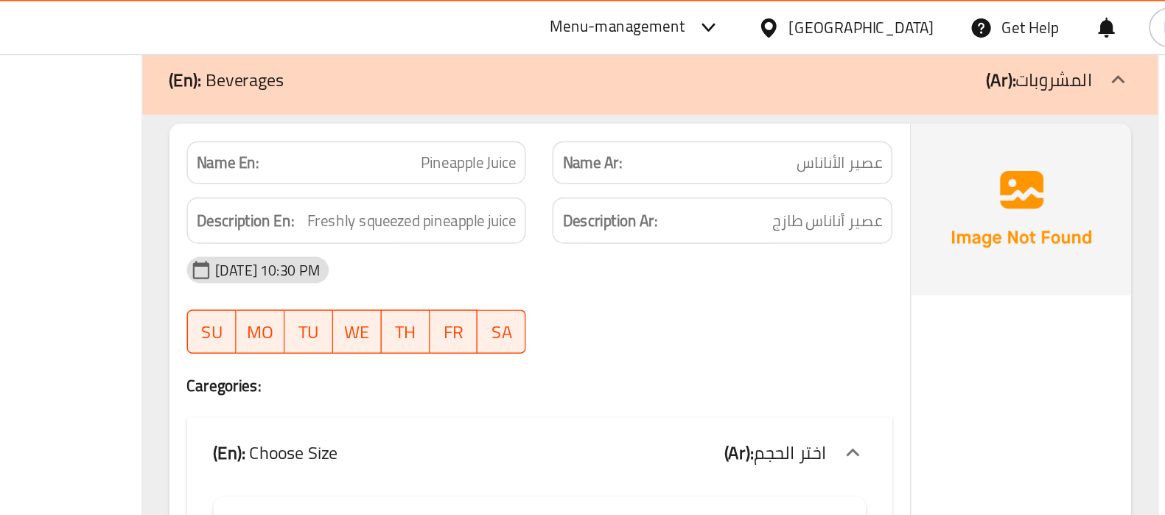
scroll to position [10836, 0]
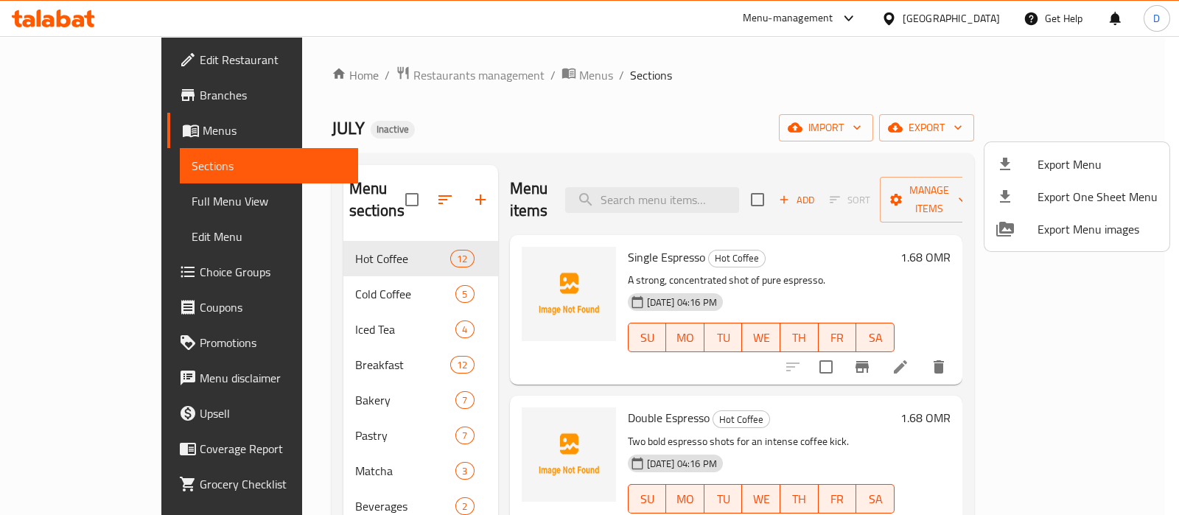
click at [666, 192] on div at bounding box center [589, 257] width 1179 height 515
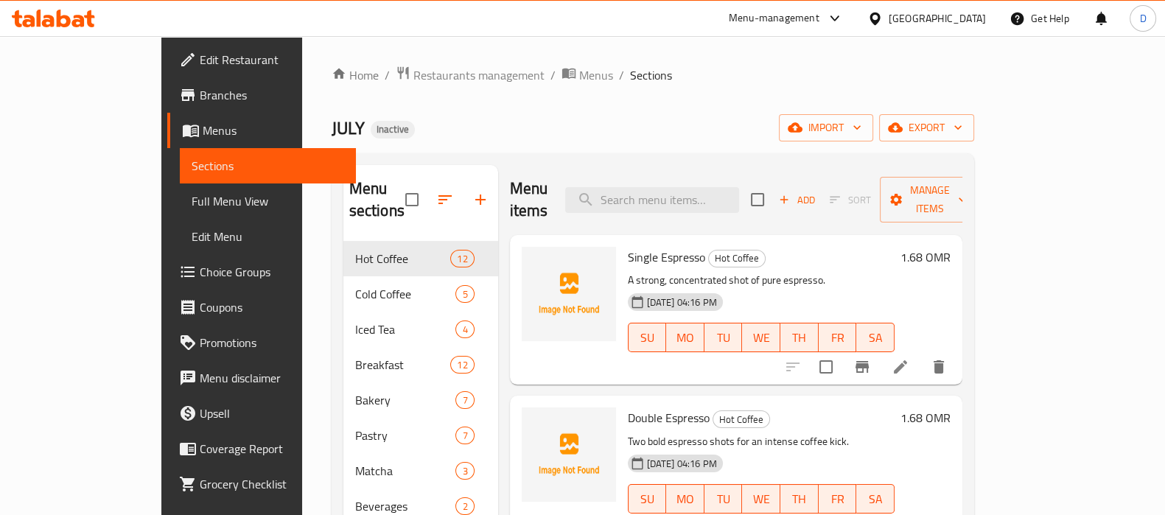
click at [666, 192] on input "search" at bounding box center [652, 200] width 174 height 26
paste input "A hearty deli-style sandwich with classic fillings."
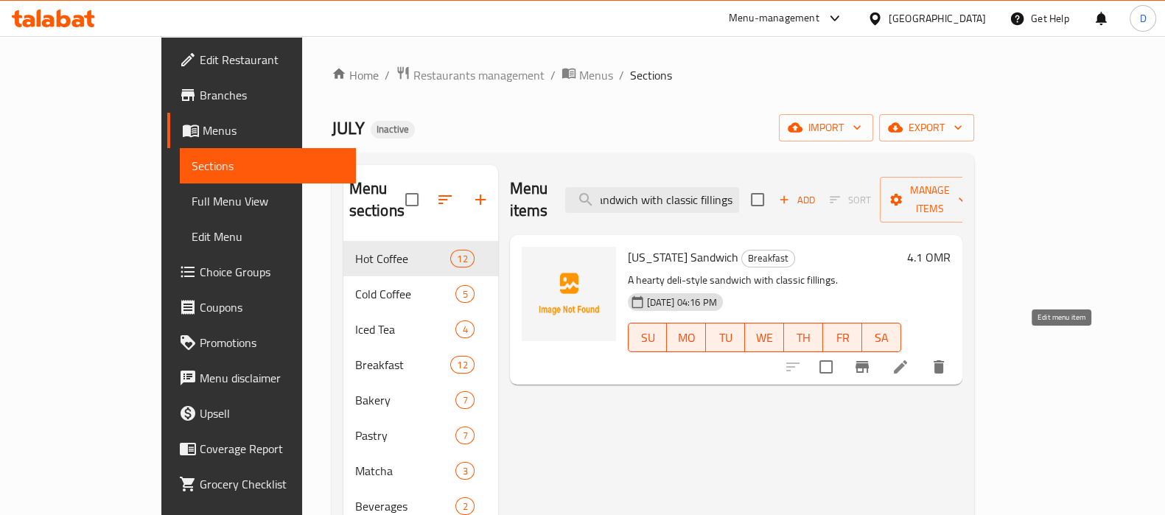
type input "A hearty deli-style sandwich with classic fillings."
click at [907, 360] on icon at bounding box center [900, 366] width 13 height 13
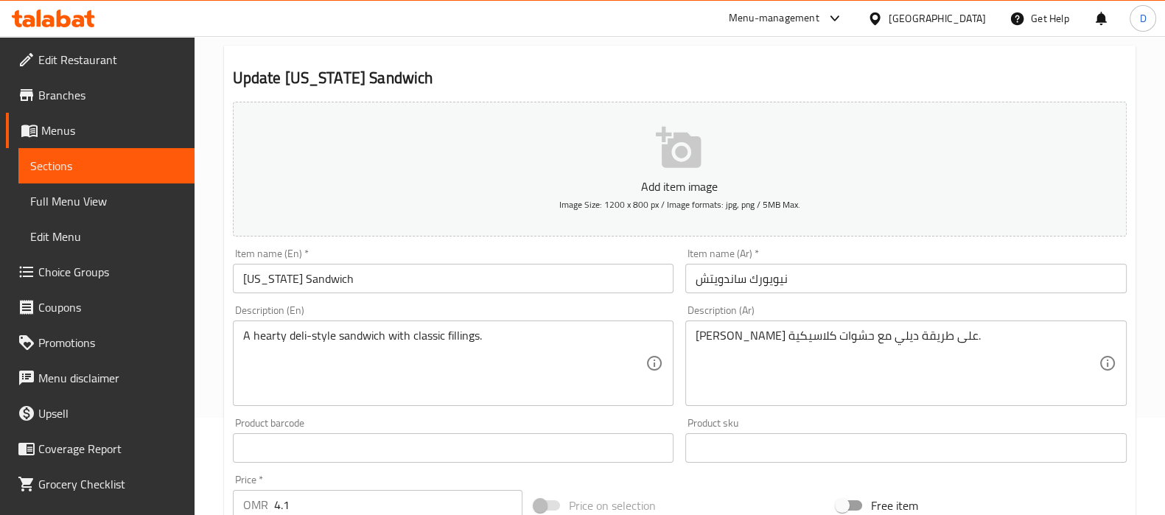
scroll to position [99, 0]
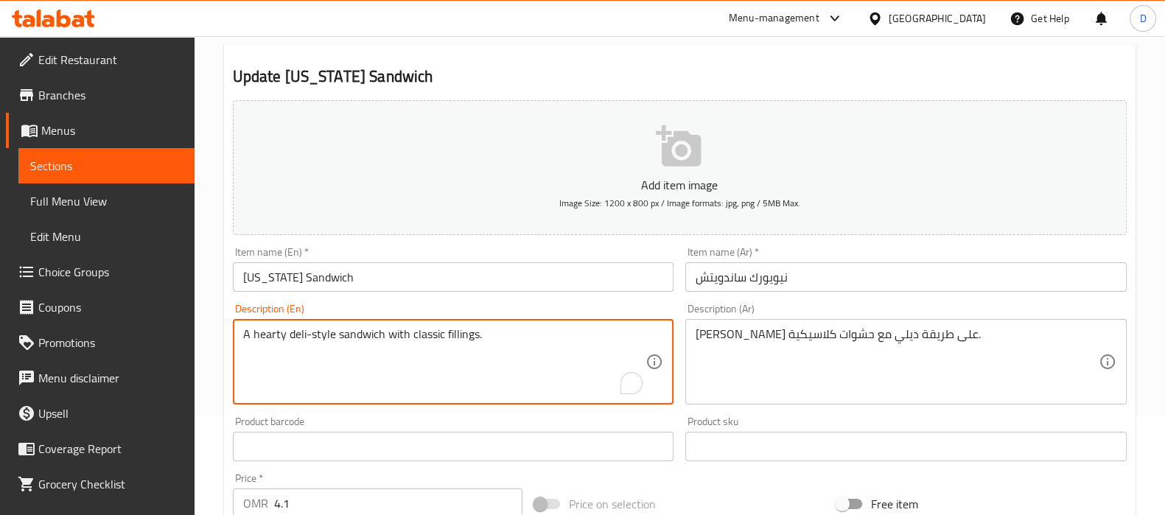
drag, startPoint x: 287, startPoint y: 332, endPoint x: 234, endPoint y: 334, distance: 53.1
click at [234, 334] on div "A hearty deli-style sandwich with classic fillings. Description (En)" at bounding box center [453, 361] width 441 height 85
type textarea "deli-style sandwich with classic fillings."
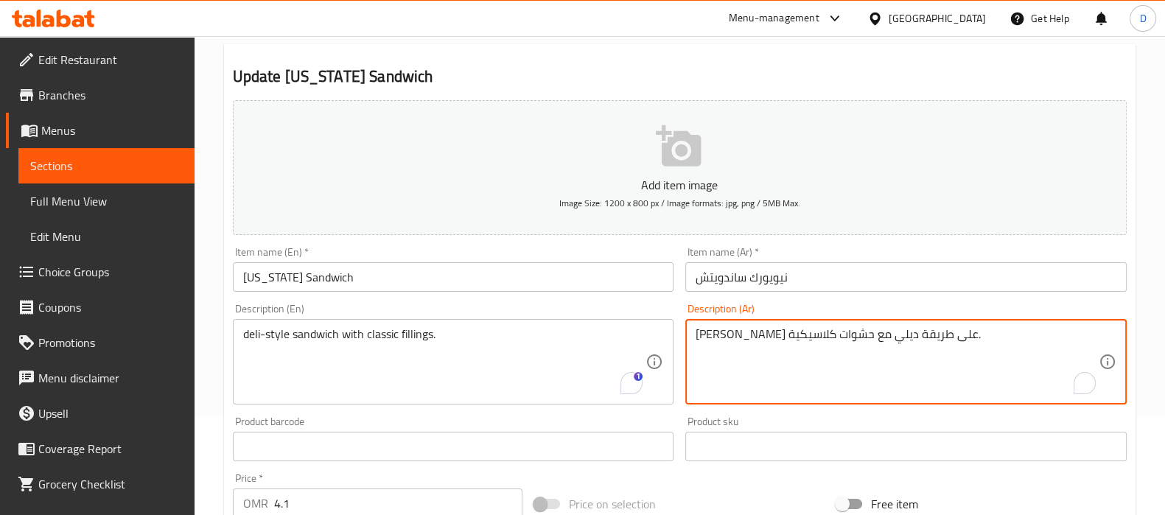
click at [901, 338] on textarea "[PERSON_NAME] على طريقة ديلي مع حشوات كلاسيكية." at bounding box center [897, 362] width 403 height 70
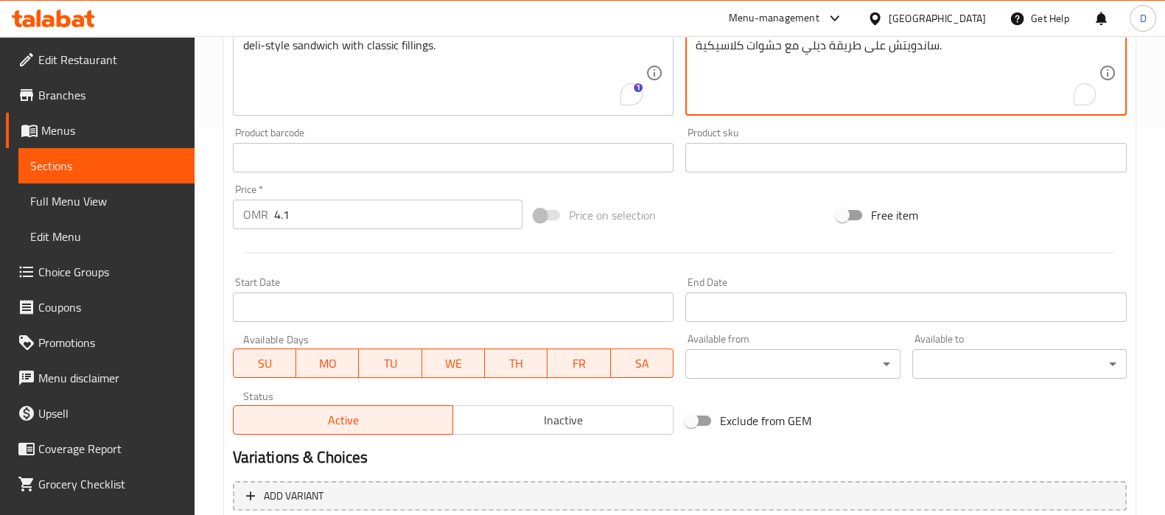
scroll to position [525, 0]
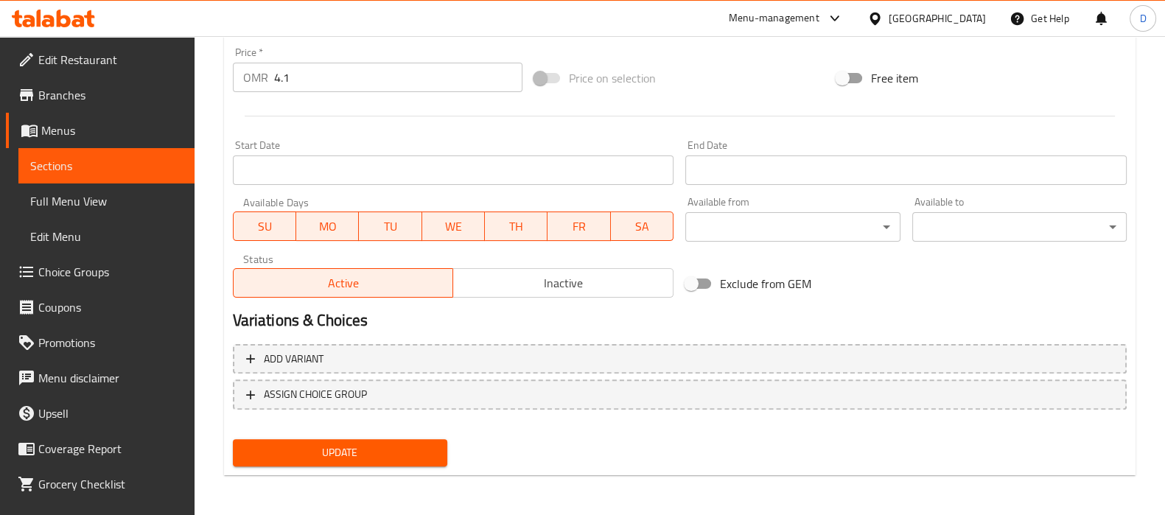
type textarea "ساندويتش على طريقة ديلي مع حشوات كلاسيكية."
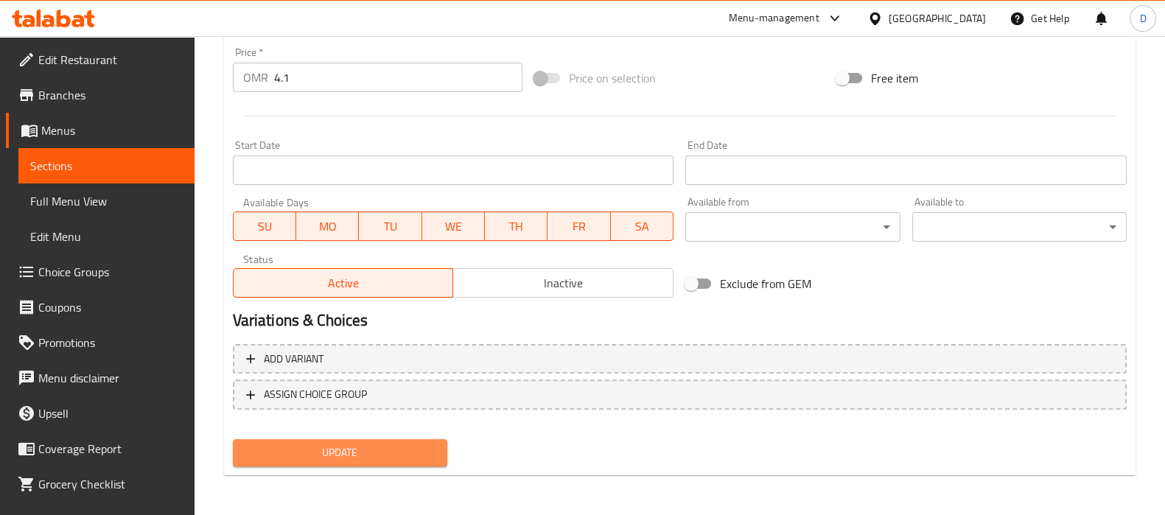
click at [387, 444] on span "Update" at bounding box center [340, 453] width 191 height 18
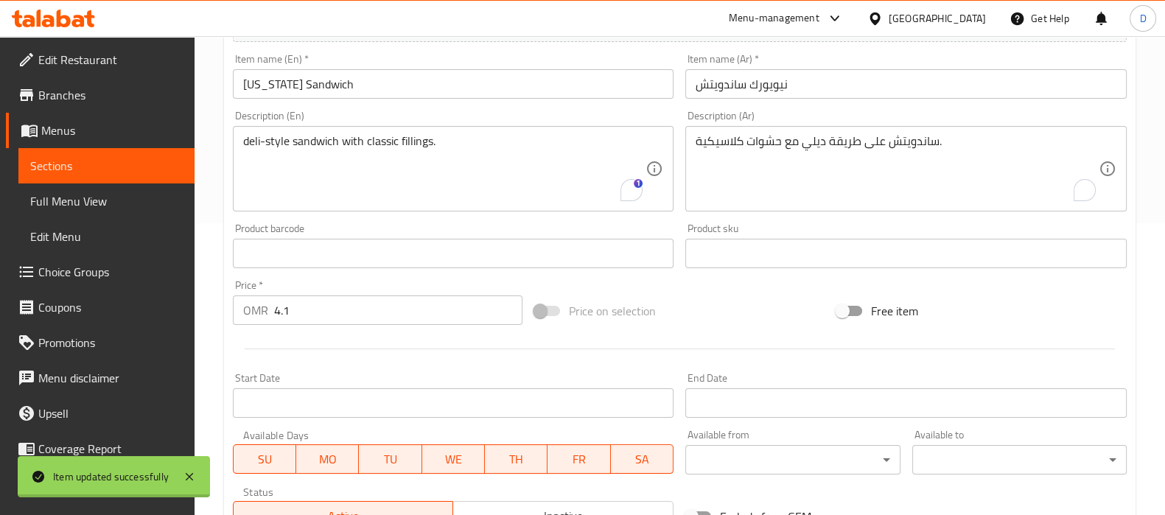
scroll to position [290, 0]
click at [130, 170] on span "Sections" at bounding box center [106, 166] width 153 height 18
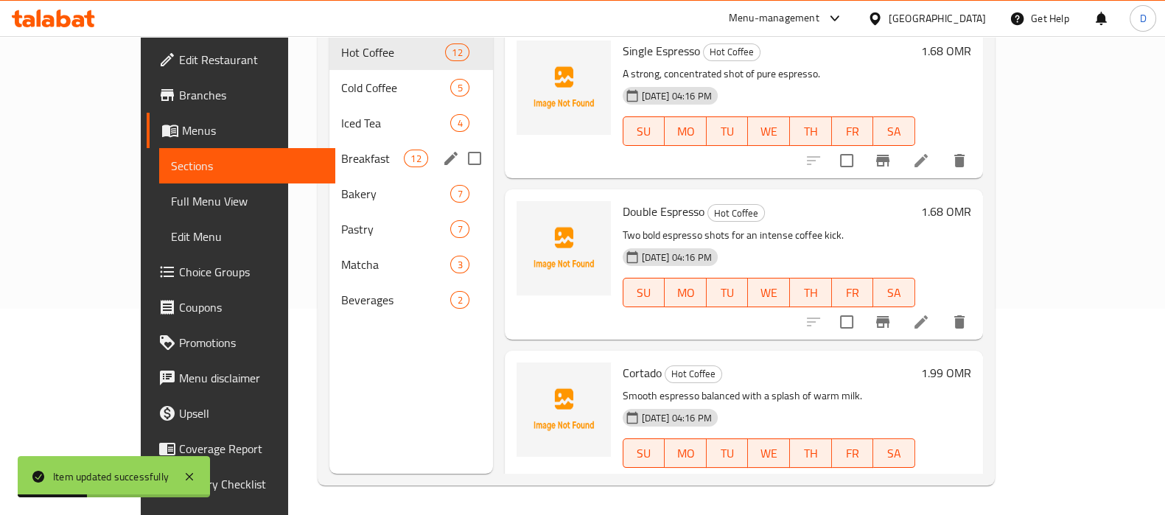
scroll to position [206, 0]
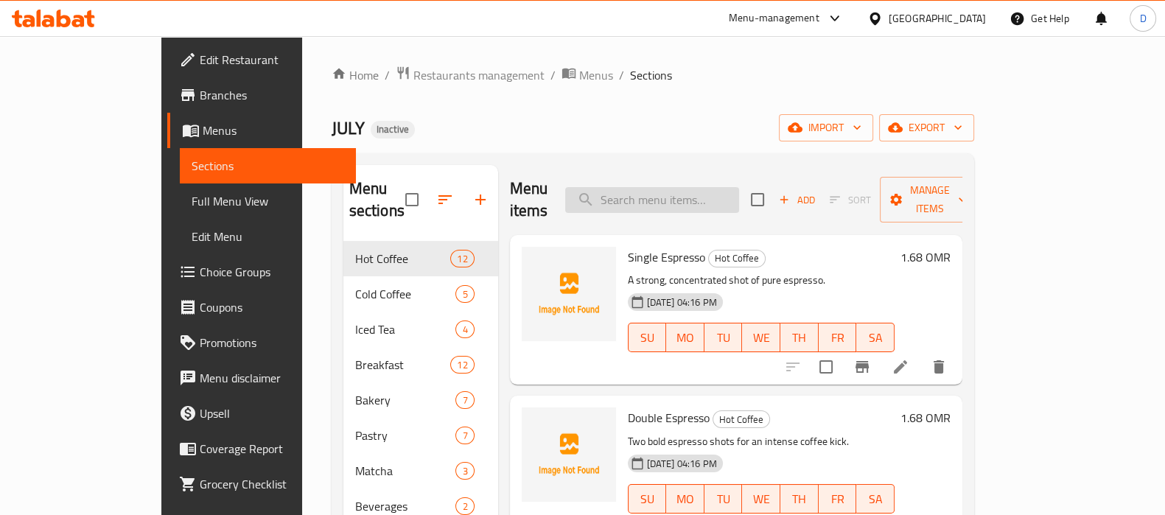
paste input "Fresh greens topped with grilled halloumi slices"
click at [635, 189] on input "Fresh greens topped with grilled halloumi slices" at bounding box center [652, 200] width 174 height 26
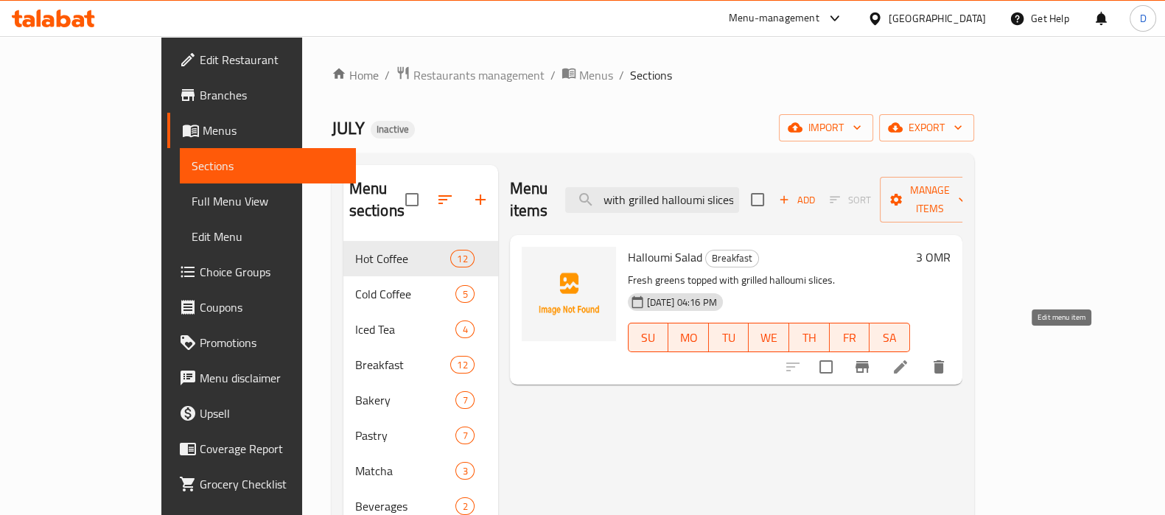
type input "Fresh greens topped with grilled halloumi slices"
click at [909, 358] on icon at bounding box center [901, 367] width 18 height 18
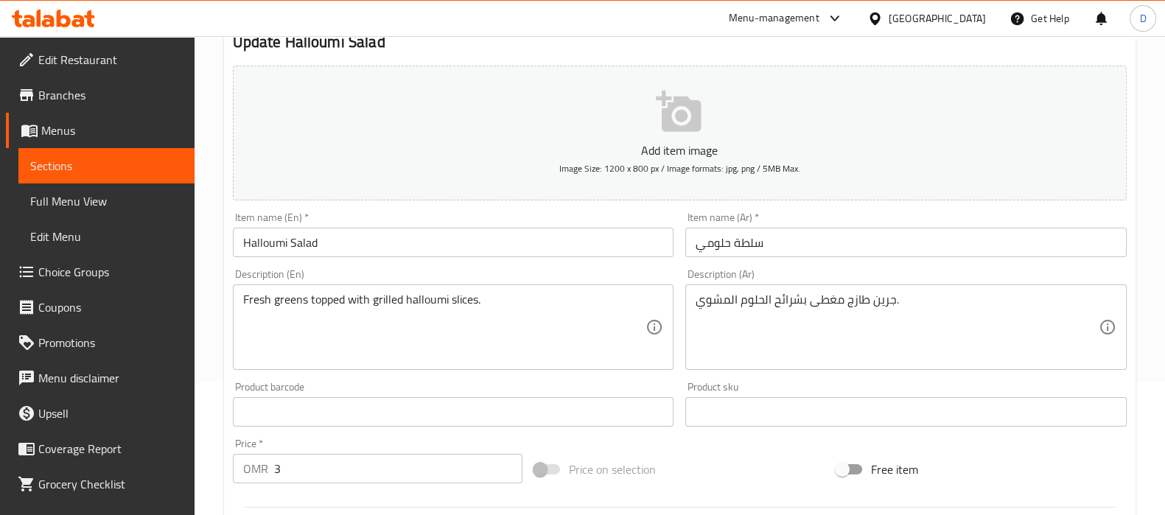
scroll to position [134, 0]
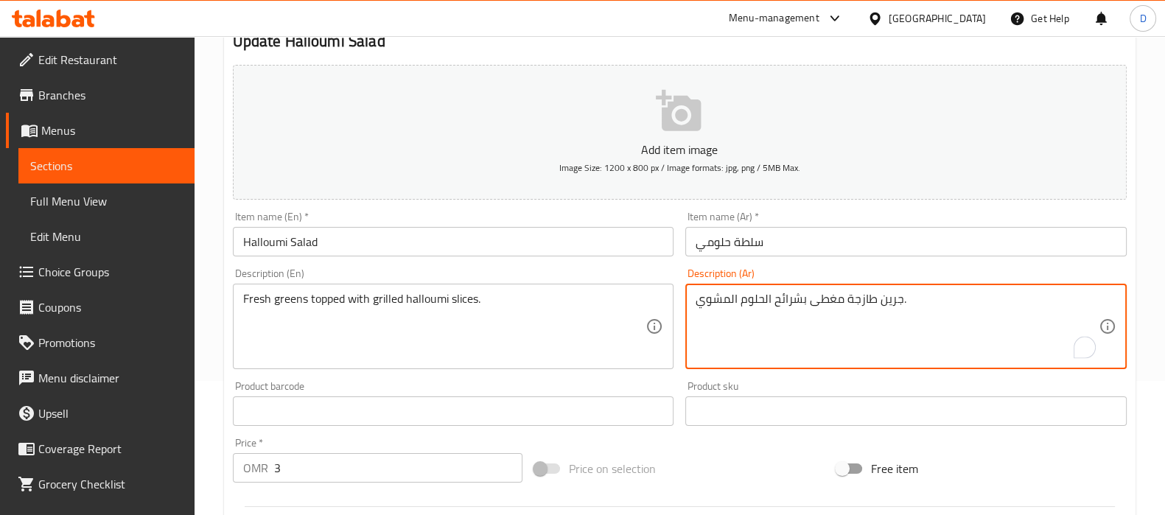
click at [814, 303] on textarea "جرين طازجة مغطى بشرائح الحلوم المشوي." at bounding box center [897, 327] width 403 height 70
click at [811, 303] on textarea "جرين طازجة مغطى بشرائح الحلوم المشوي." at bounding box center [897, 327] width 403 height 70
drag, startPoint x: 878, startPoint y: 304, endPoint x: 897, endPoint y: 304, distance: 19.2
click at [897, 304] on textarea "جرين طازجة مغطاه بشرائح الحلوم المشوي." at bounding box center [897, 327] width 403 height 70
type textarea "خضروات طازجة مغطاه بشرائح الحلوم المشوي."
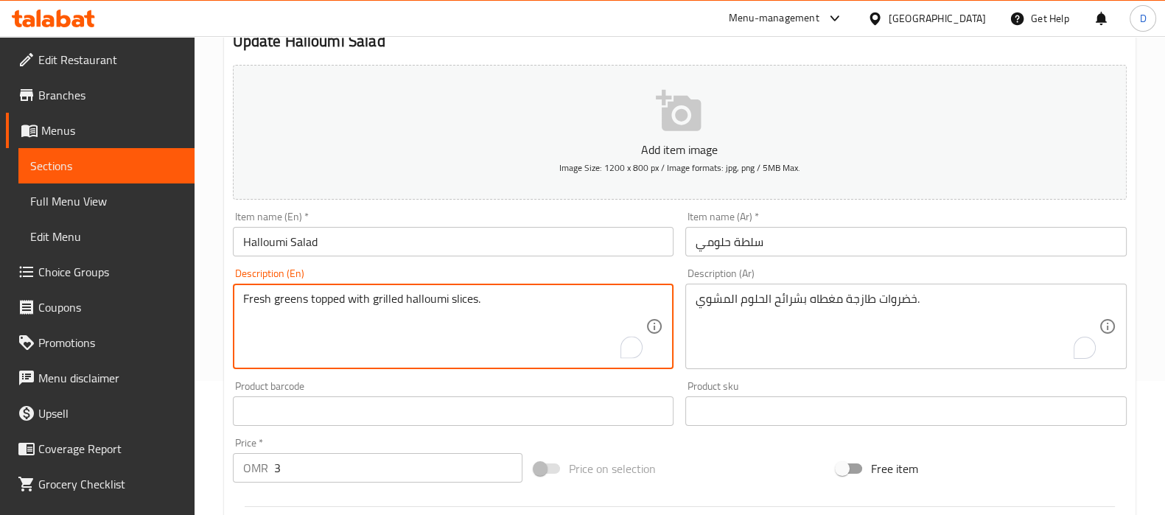
drag, startPoint x: 321, startPoint y: 297, endPoint x: 472, endPoint y: 315, distance: 152.1
click at [472, 315] on textarea "Fresh greens topped with grilled halloumi slices." at bounding box center [444, 327] width 403 height 70
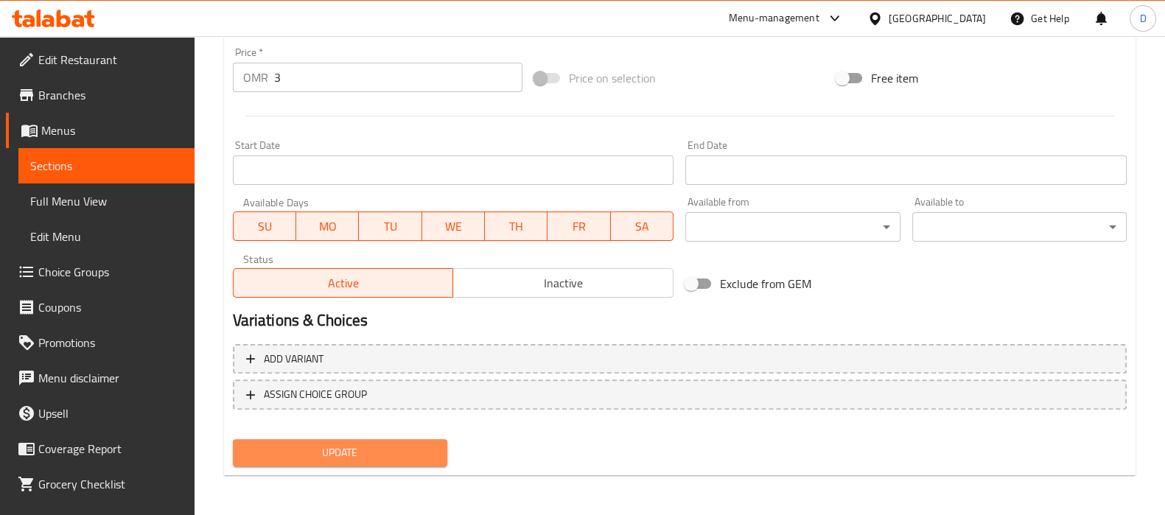
click at [395, 458] on span "Update" at bounding box center [340, 453] width 191 height 18
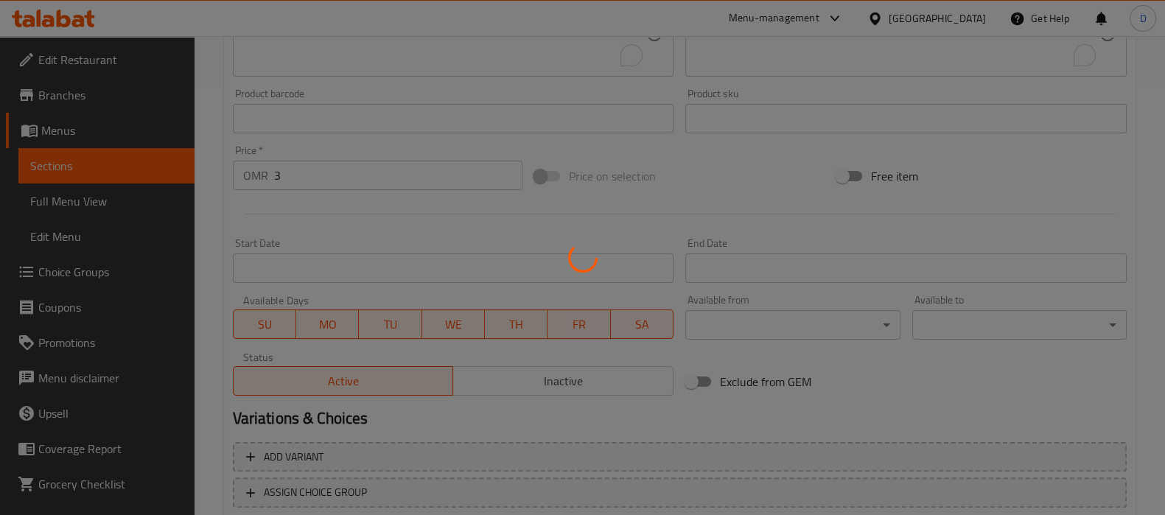
scroll to position [425, 0]
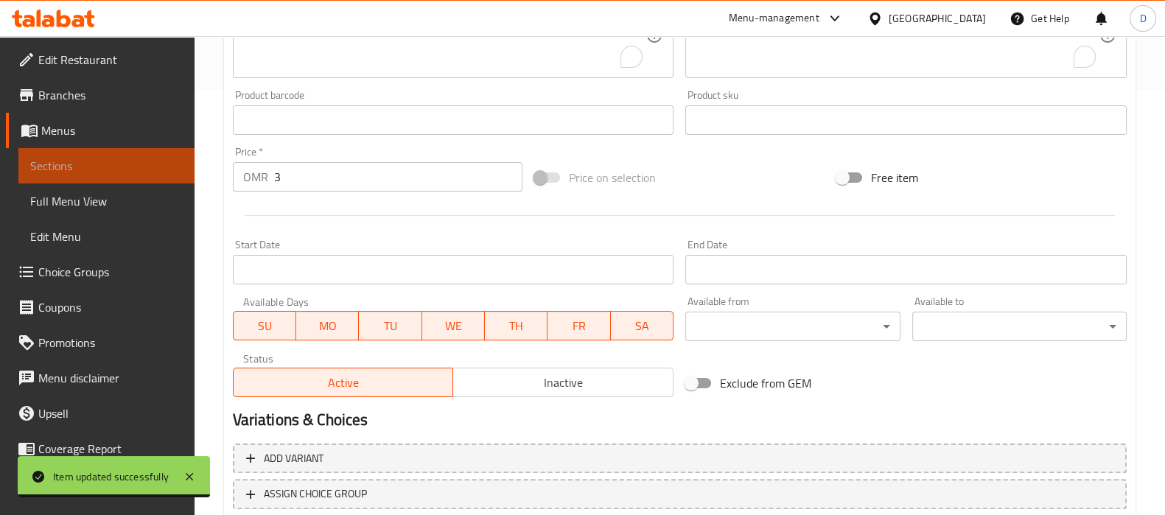
click at [150, 164] on span "Sections" at bounding box center [106, 166] width 153 height 18
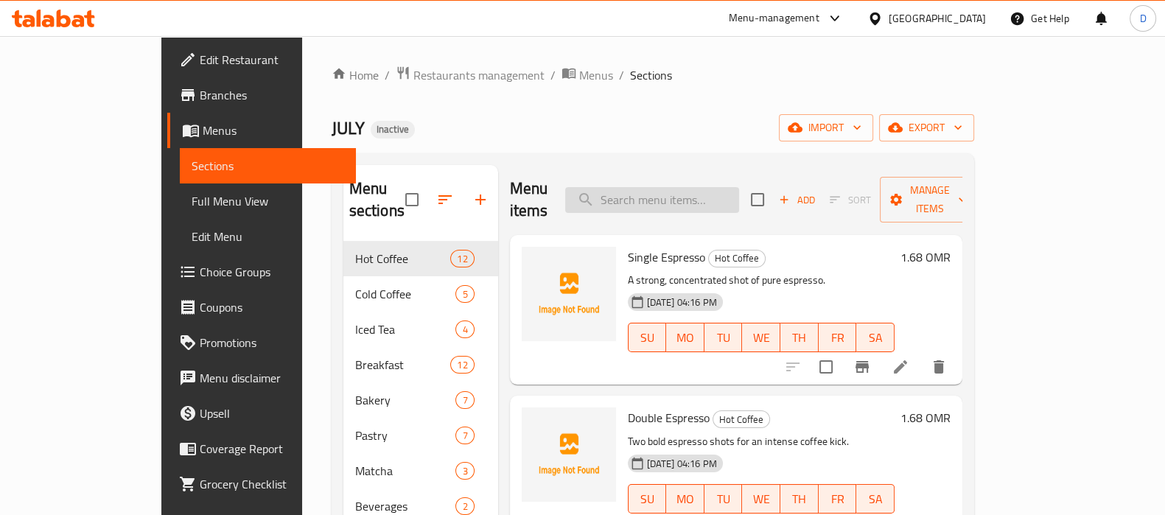
click at [663, 187] on input "search" at bounding box center [652, 200] width 174 height 26
paste input "pecans"
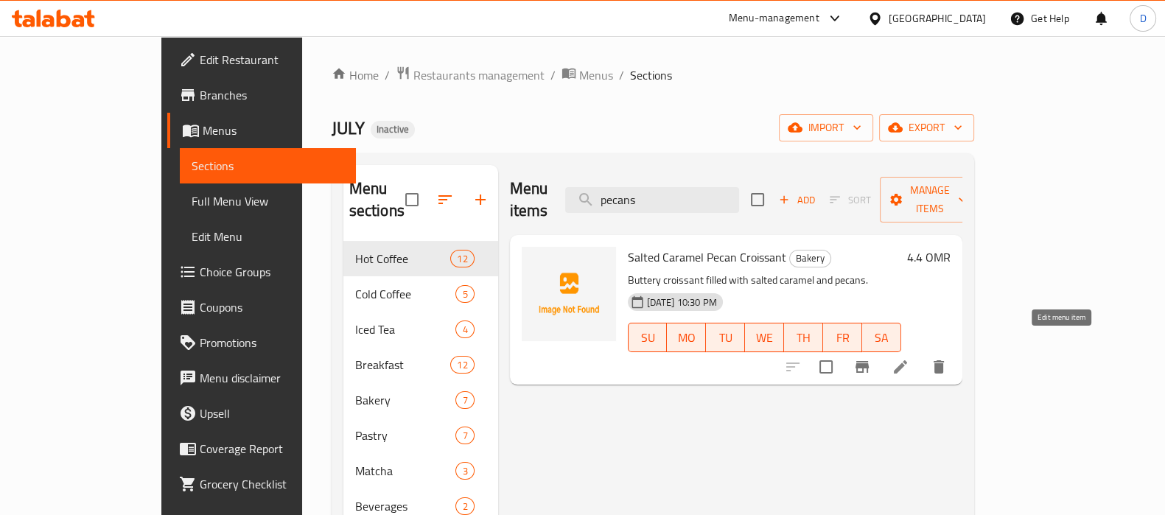
type input "pecans"
click at [907, 360] on icon at bounding box center [900, 366] width 13 height 13
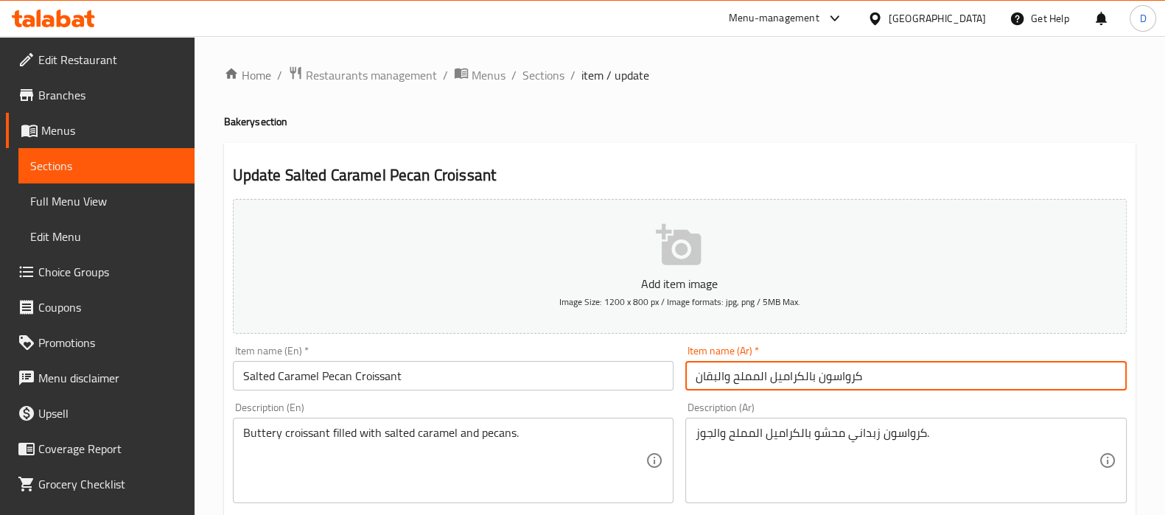
drag, startPoint x: 718, startPoint y: 379, endPoint x: 686, endPoint y: 371, distance: 32.7
click at [686, 371] on input "كرواسون بالكراميل المملح والبقان" at bounding box center [905, 375] width 441 height 29
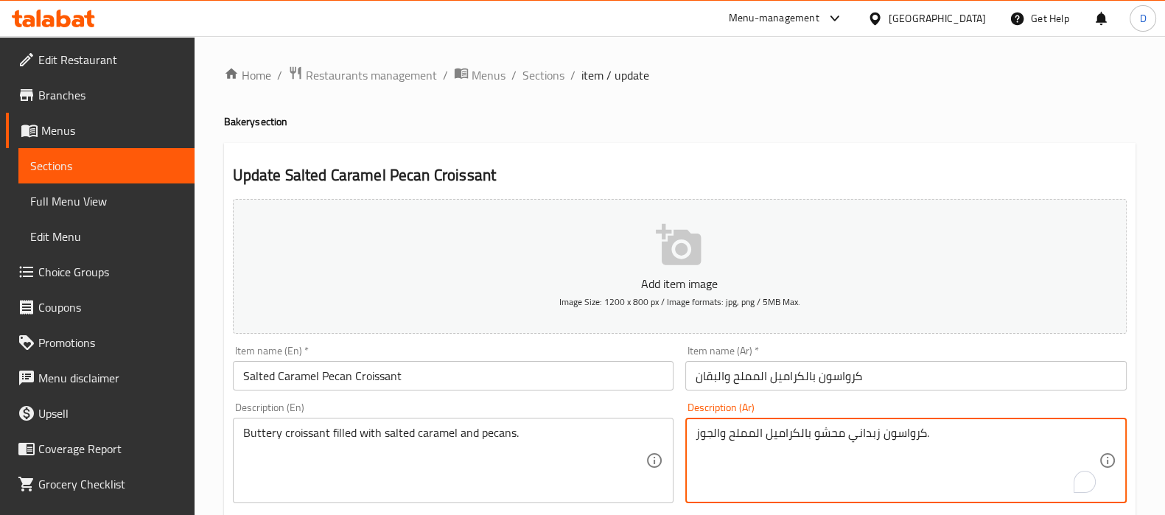
drag, startPoint x: 713, startPoint y: 433, endPoint x: 685, endPoint y: 436, distance: 28.2
paste textarea "قان"
type textarea "كرواسون زبداني محشو بالكراميل المملح والبقان."
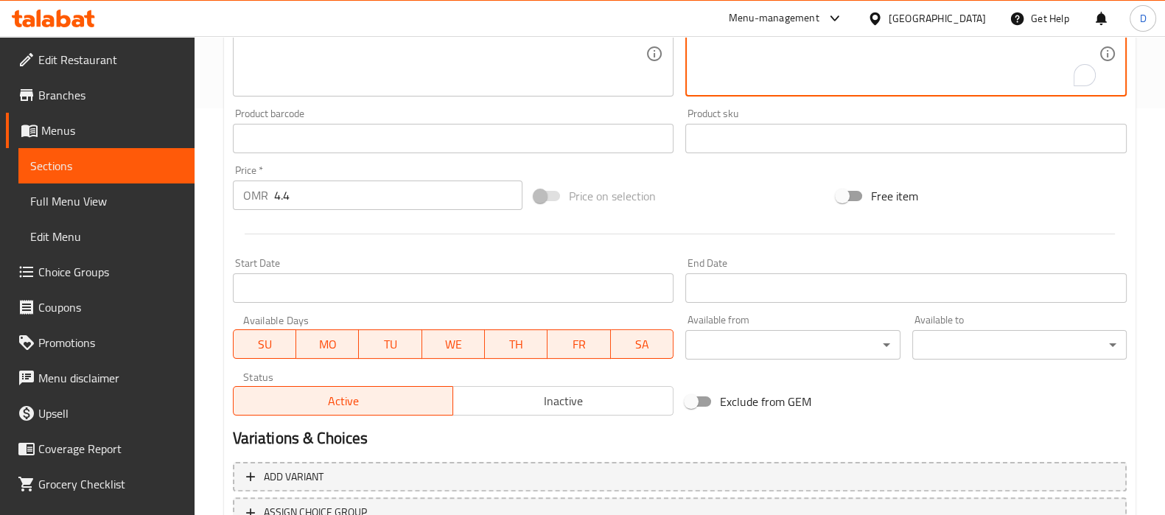
scroll to position [525, 0]
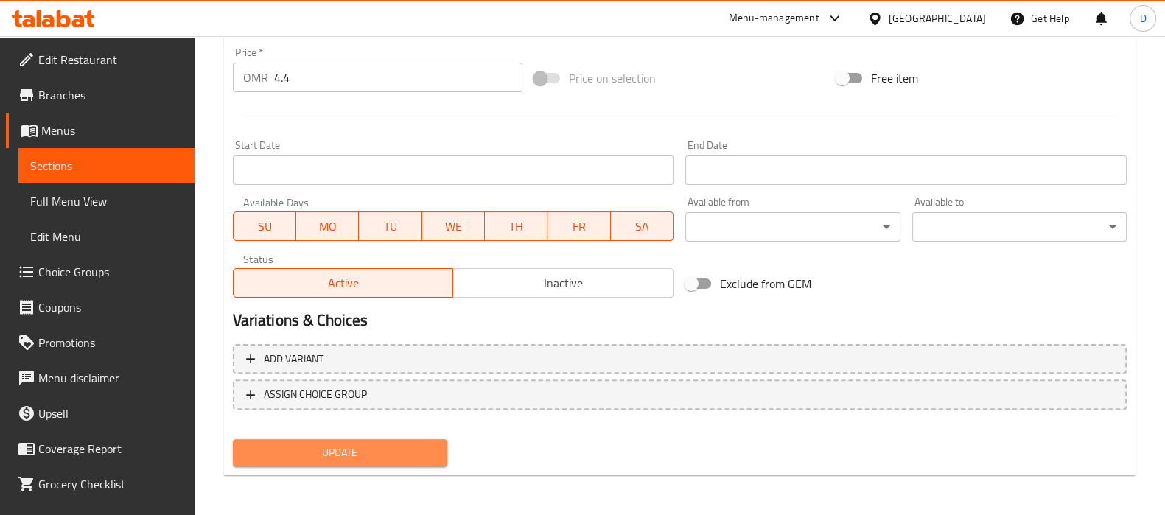
click at [319, 444] on span "Update" at bounding box center [340, 453] width 191 height 18
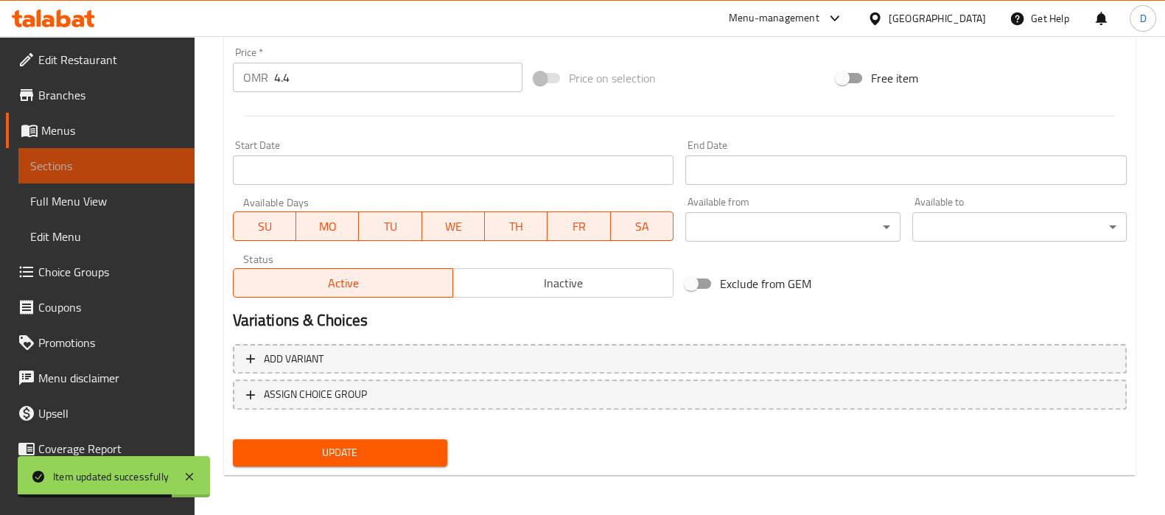
click at [156, 162] on span "Sections" at bounding box center [106, 166] width 153 height 18
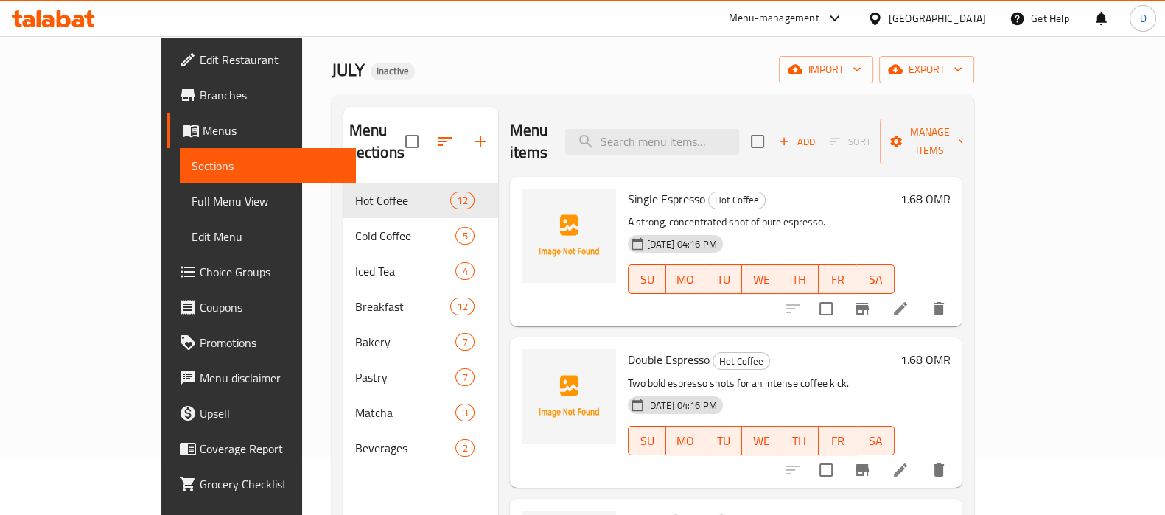
scroll to position [49, 0]
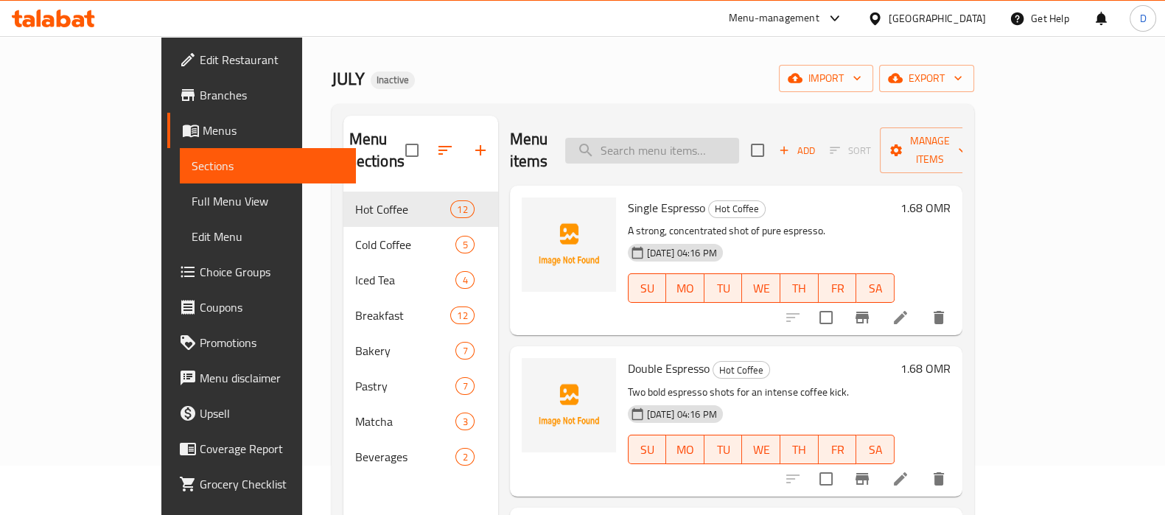
click at [696, 145] on input "search" at bounding box center [652, 151] width 174 height 26
paste input "Crookes Croissant"
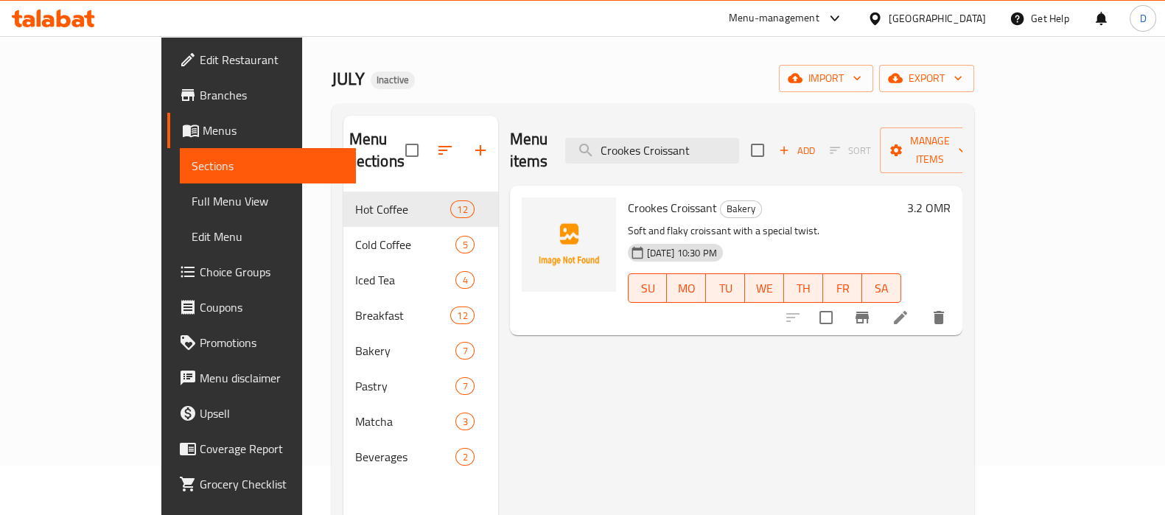
type input "Crookes Croissant"
click at [921, 304] on li at bounding box center [900, 317] width 41 height 27
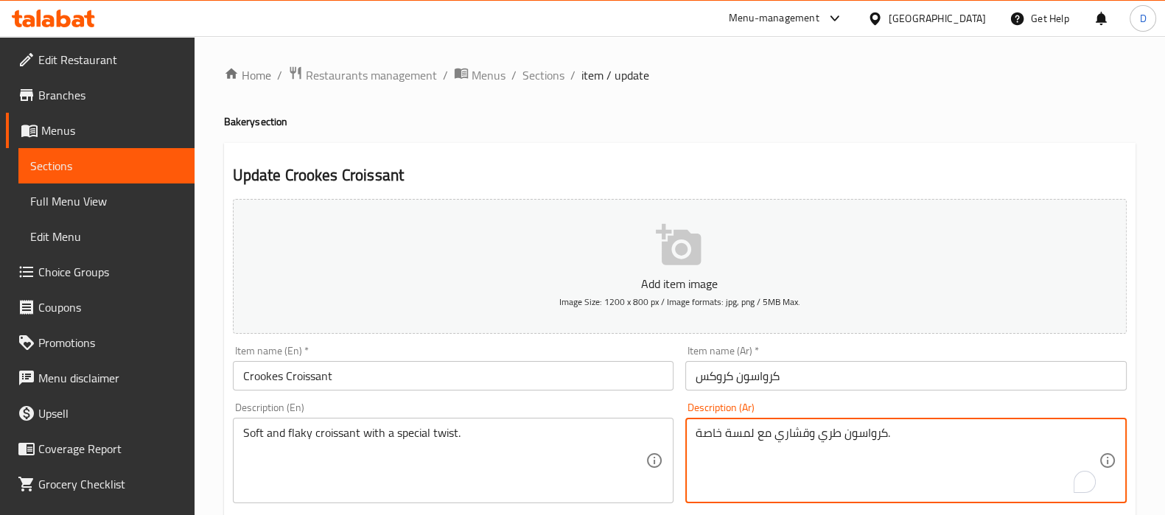
click at [740, 434] on textarea "كرواسون طري وقشاري مع لمسة خاصة." at bounding box center [897, 461] width 403 height 70
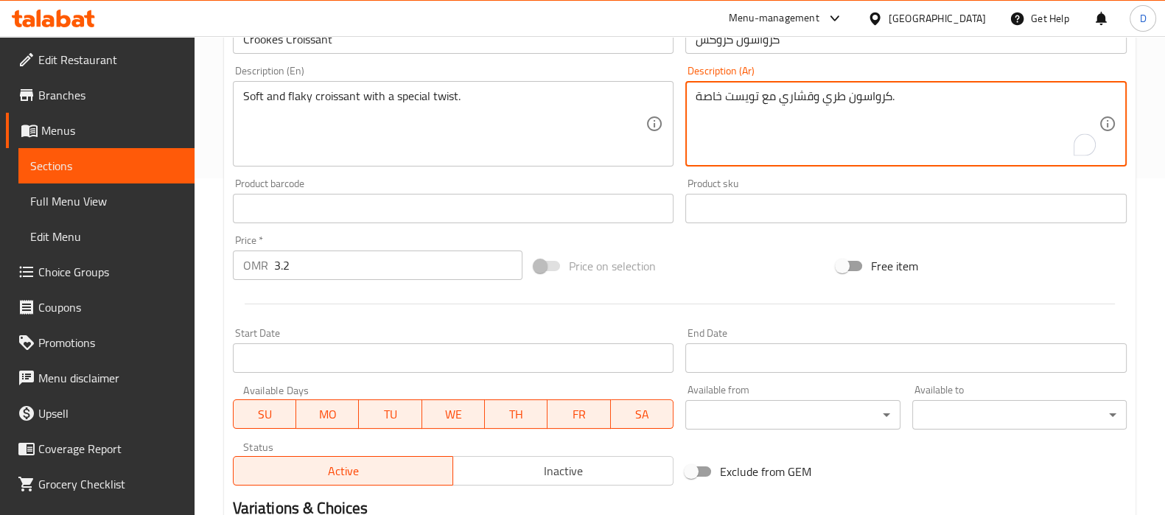
scroll to position [525, 0]
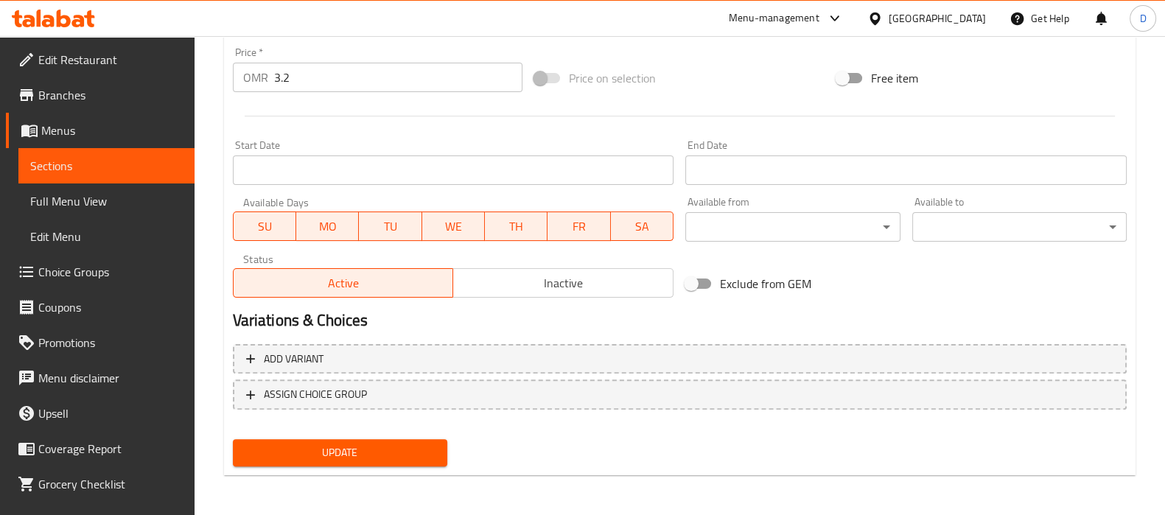
type textarea "كرواسون طري وقشاري مع تويست خاصة."
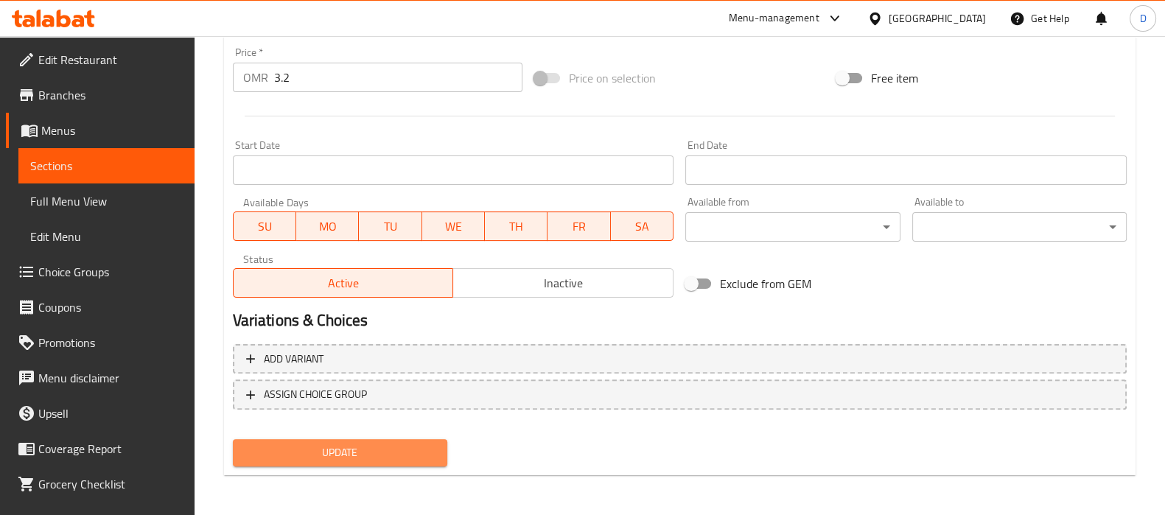
click at [424, 441] on button "Update" at bounding box center [340, 452] width 214 height 27
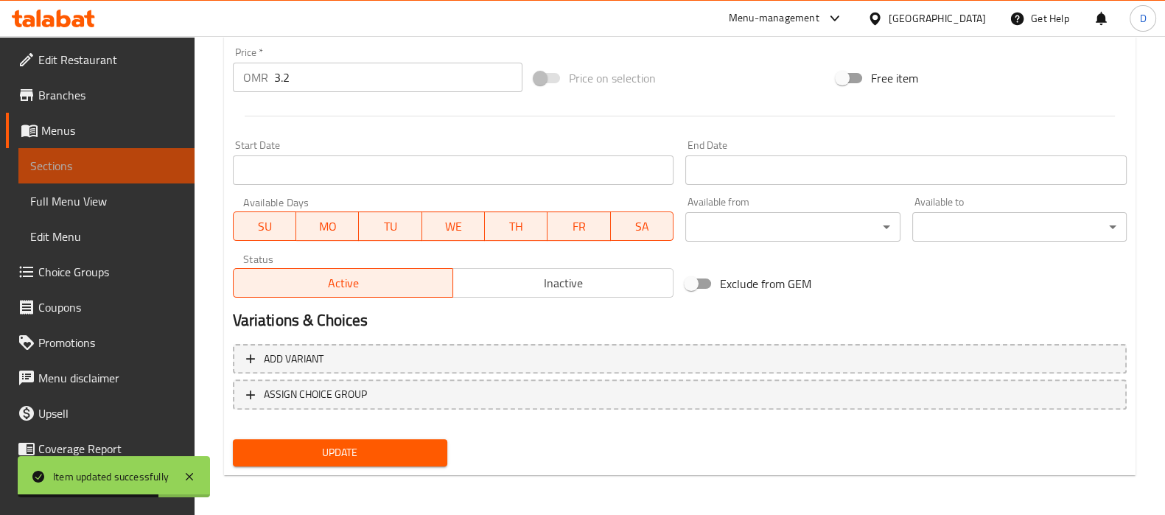
click at [164, 170] on span "Sections" at bounding box center [106, 166] width 153 height 18
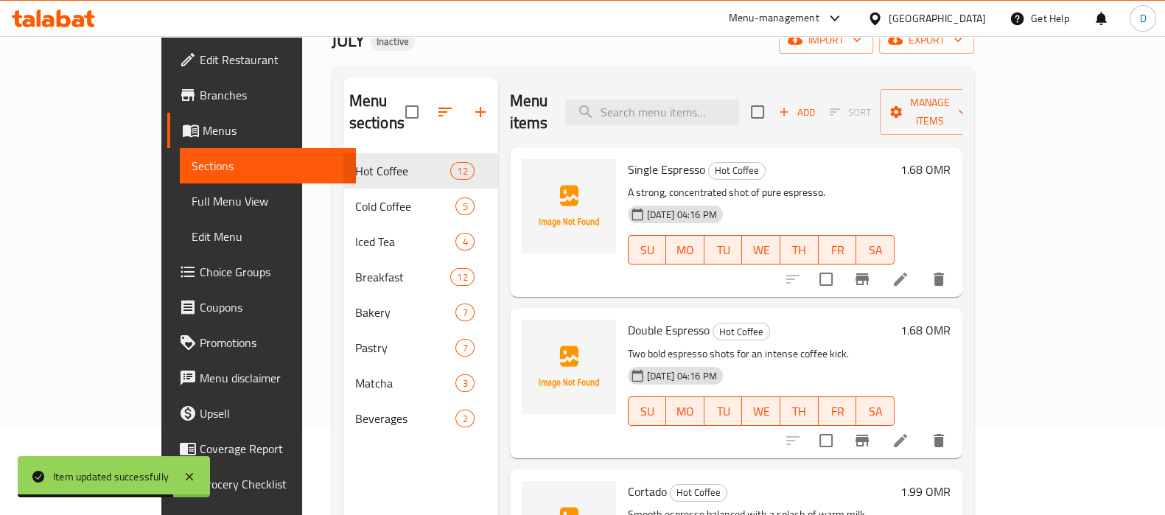
scroll to position [38, 0]
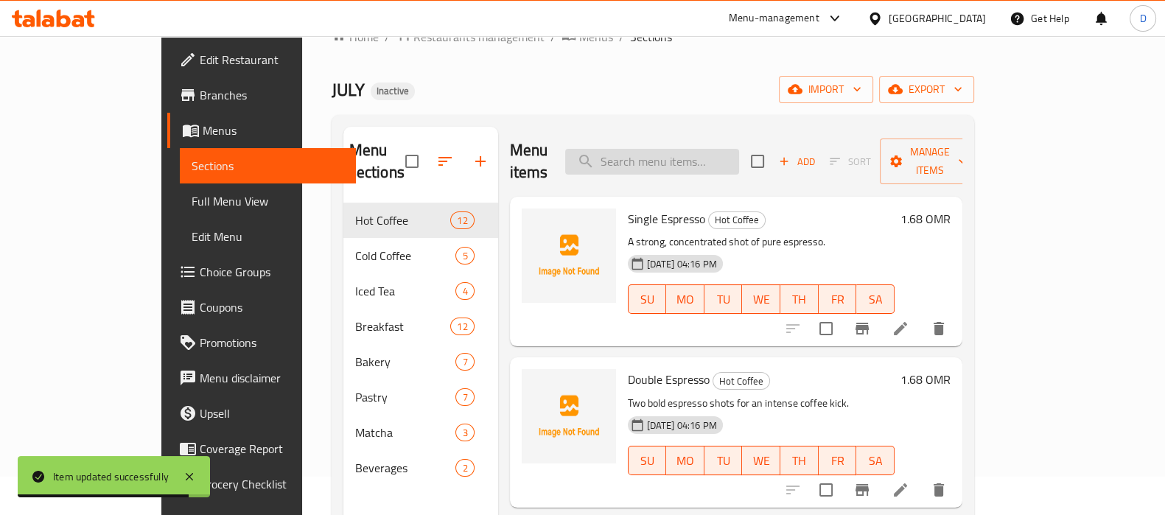
paste input "Mix Berries Custard Danish"
click at [698, 151] on input "Mix Berries Custard Danish" at bounding box center [652, 162] width 174 height 26
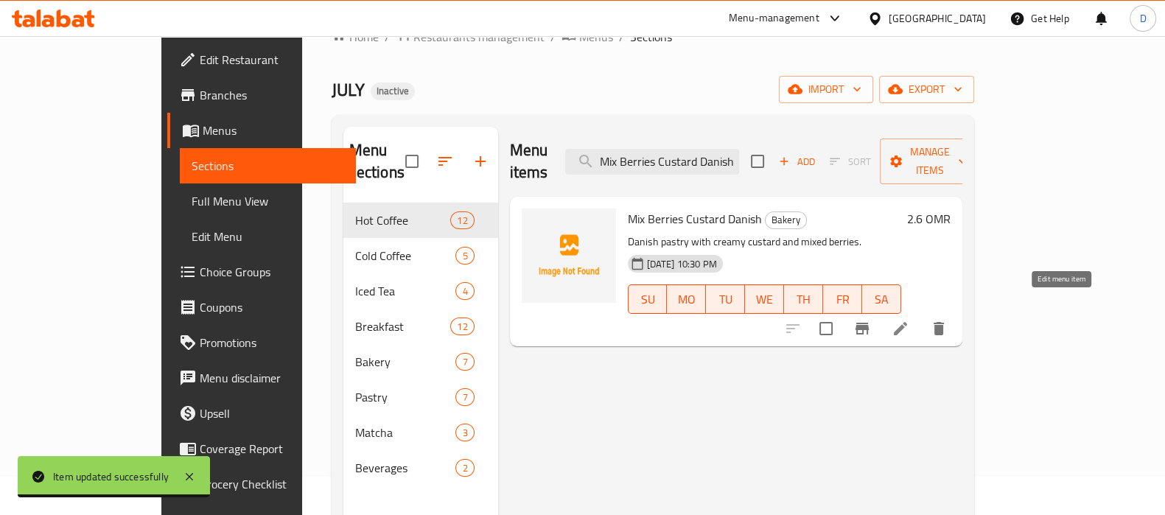
type input "Mix Berries Custard Danish"
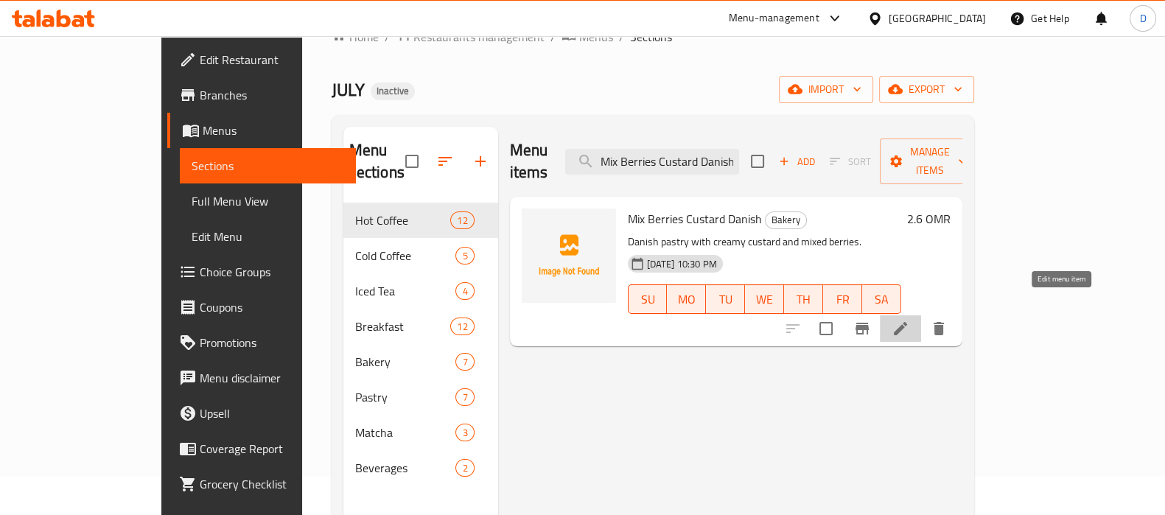
click at [909, 320] on icon at bounding box center [901, 329] width 18 height 18
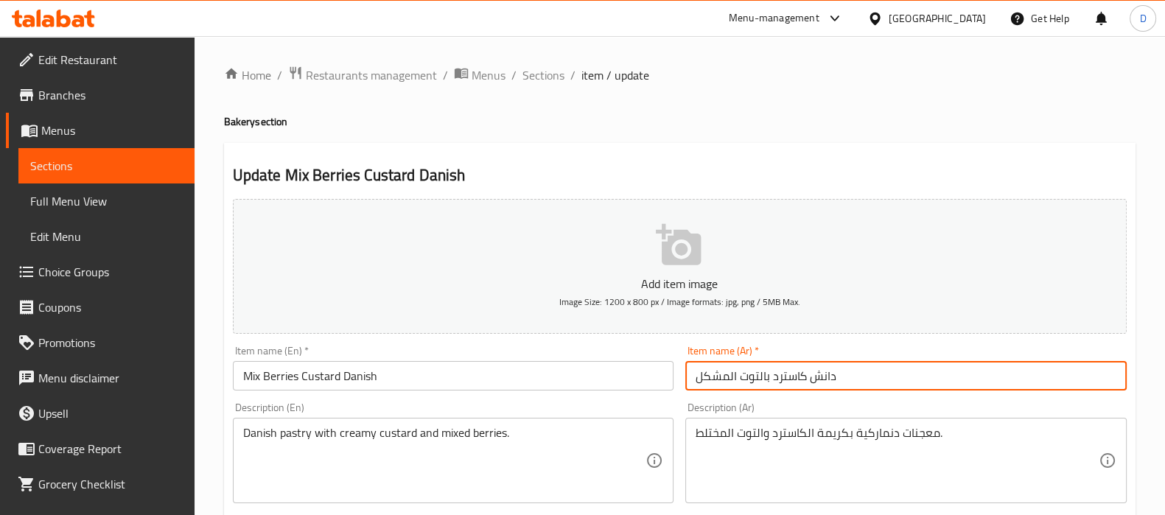
drag, startPoint x: 730, startPoint y: 374, endPoint x: 685, endPoint y: 374, distance: 45.0
click at [685, 374] on div "Item name (Ar)   * دانش كاسترد بالتوت المشكل Item name (Ar) *" at bounding box center [905, 368] width 453 height 57
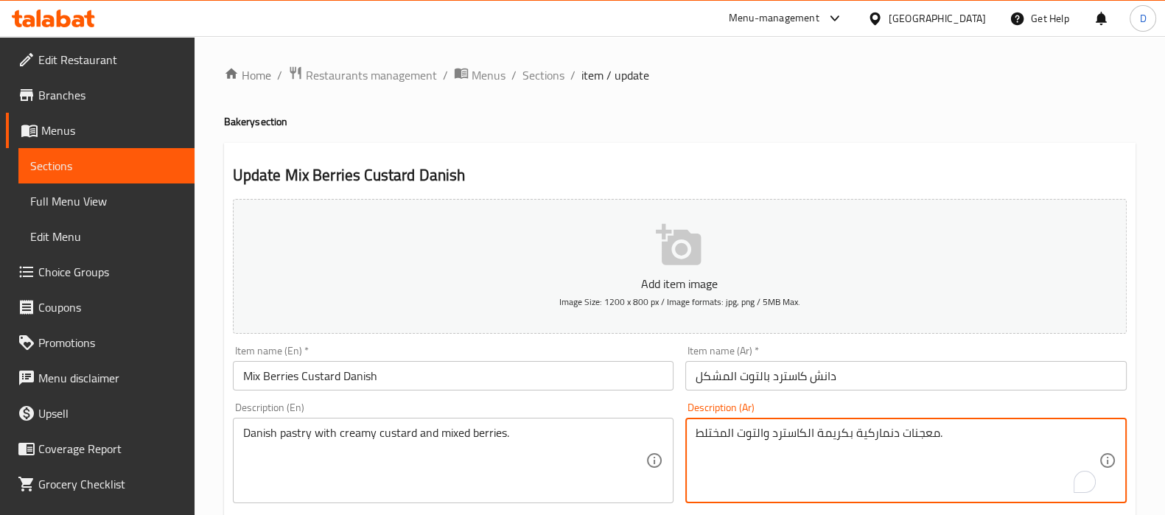
drag, startPoint x: 726, startPoint y: 432, endPoint x: 689, endPoint y: 432, distance: 36.8
paste textarea "كل"
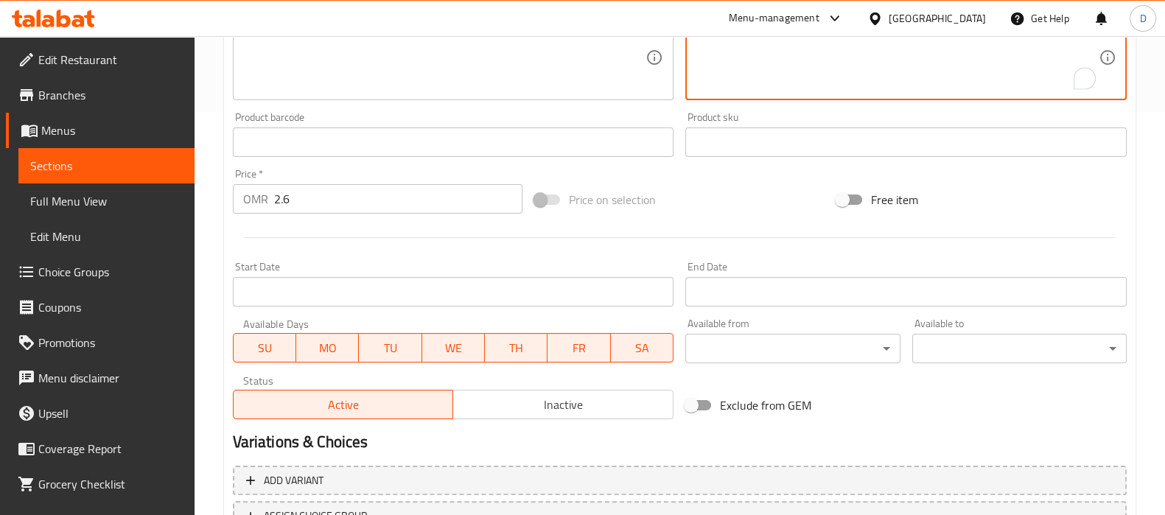
scroll to position [525, 0]
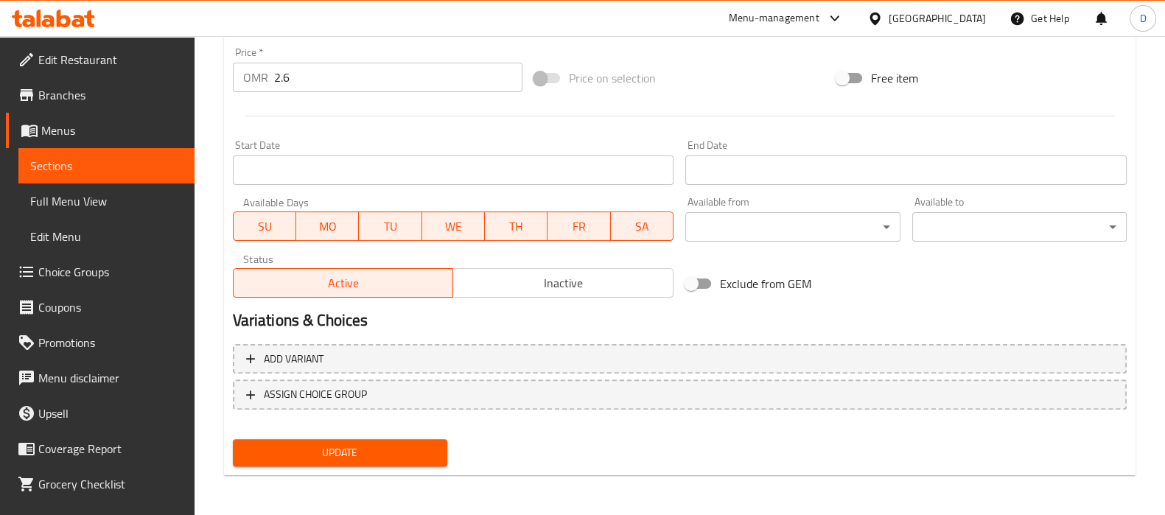
type textarea "معجنات دنماركية بكريمة الكاسترد والتوت المشكل."
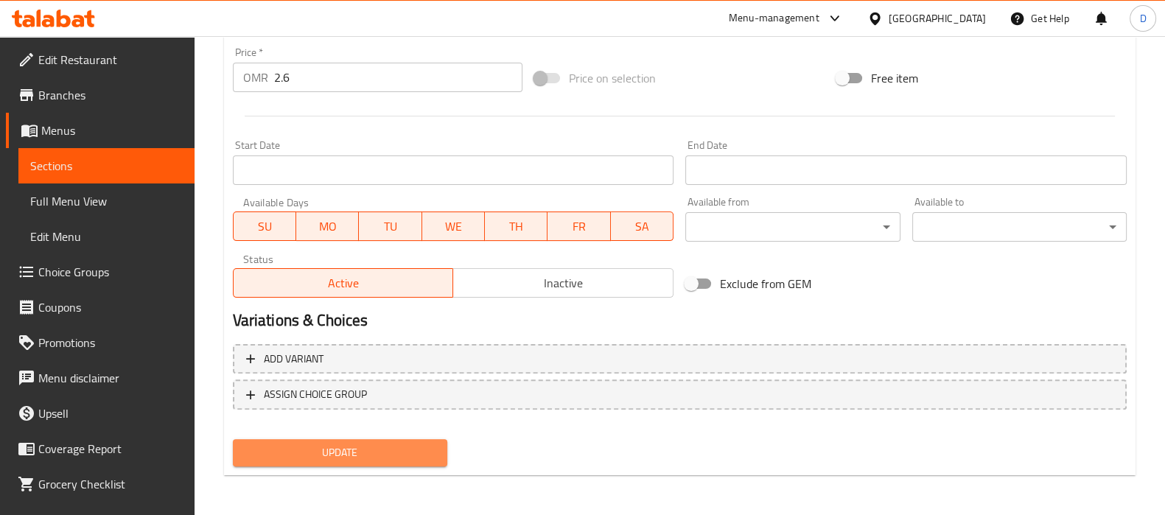
click at [358, 458] on span "Update" at bounding box center [340, 453] width 191 height 18
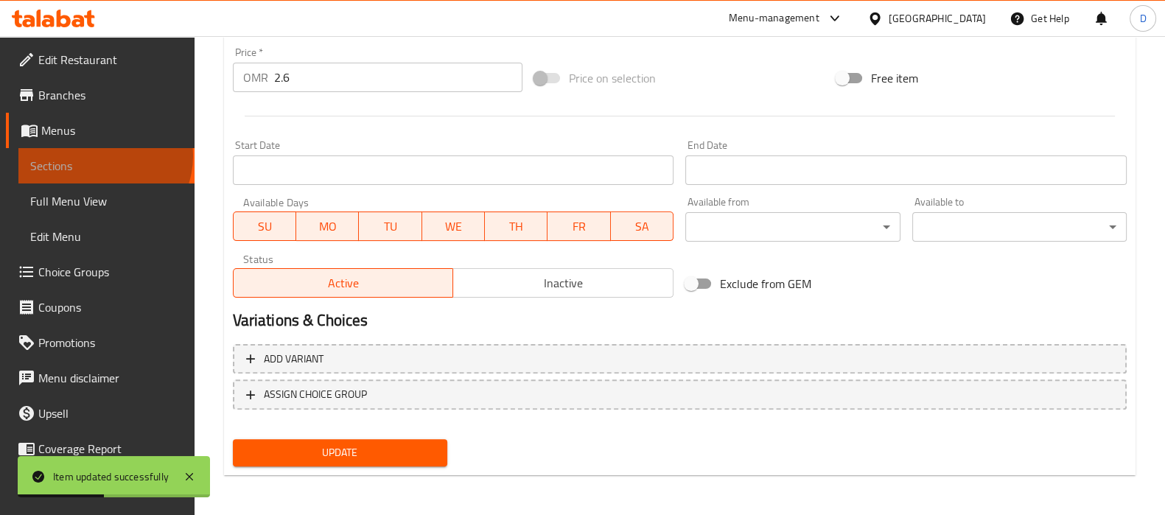
click at [103, 157] on span "Sections" at bounding box center [106, 166] width 153 height 18
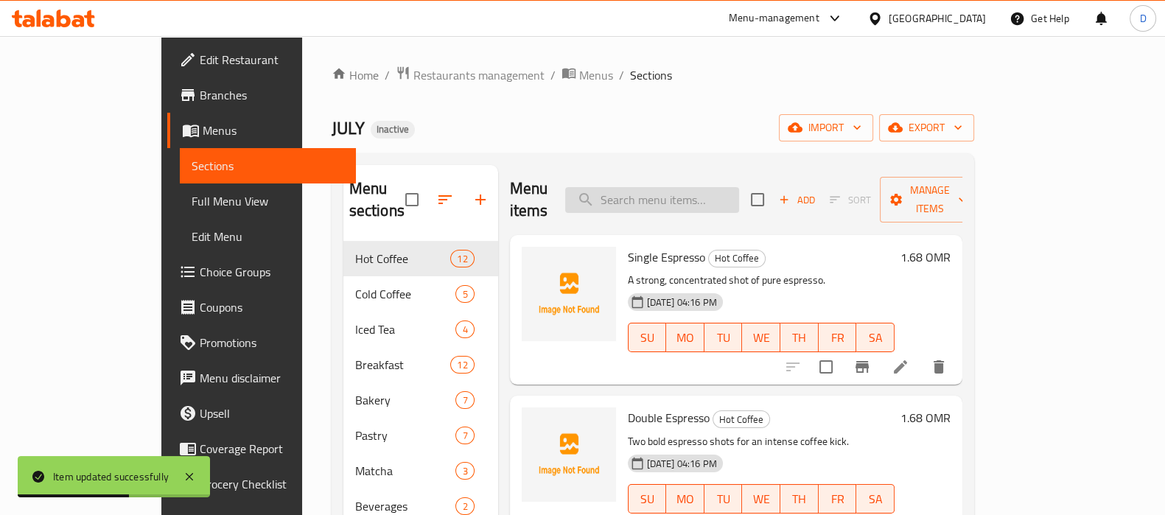
click at [704, 187] on input "search" at bounding box center [652, 200] width 174 height 26
paste input "Danish"
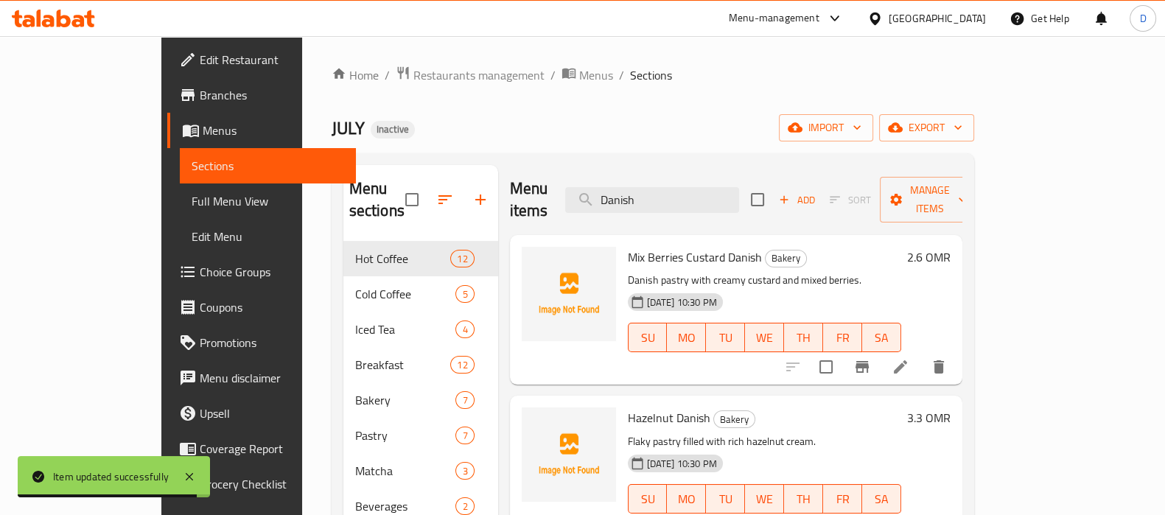
type input "Danish"
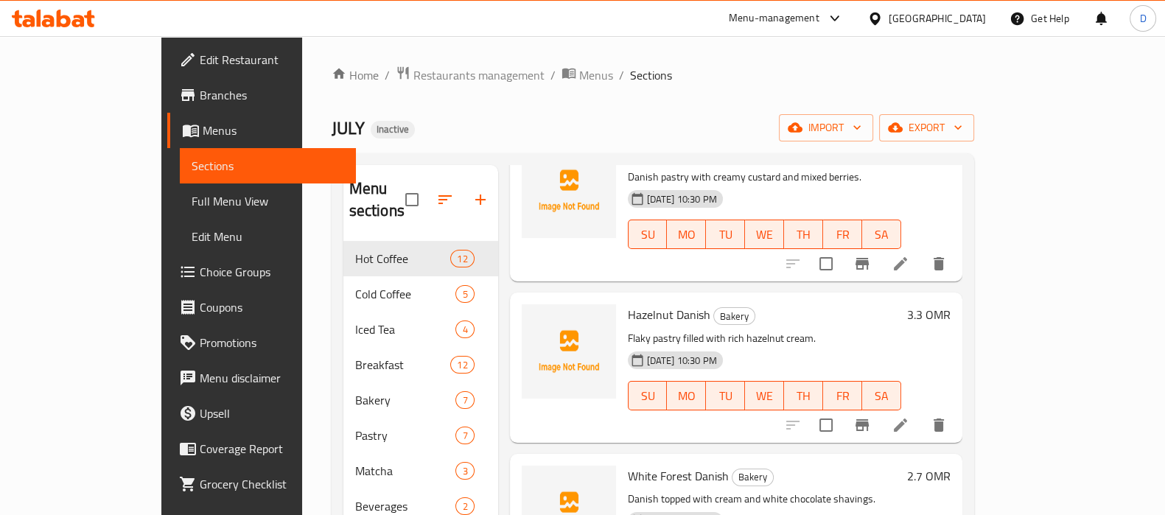
scroll to position [134, 0]
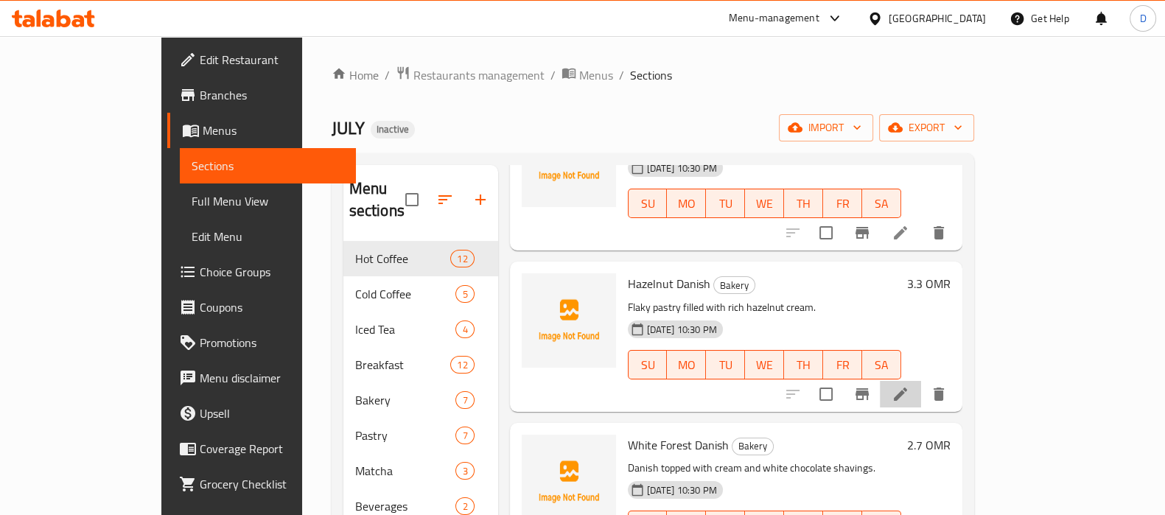
click at [921, 381] on li at bounding box center [900, 394] width 41 height 27
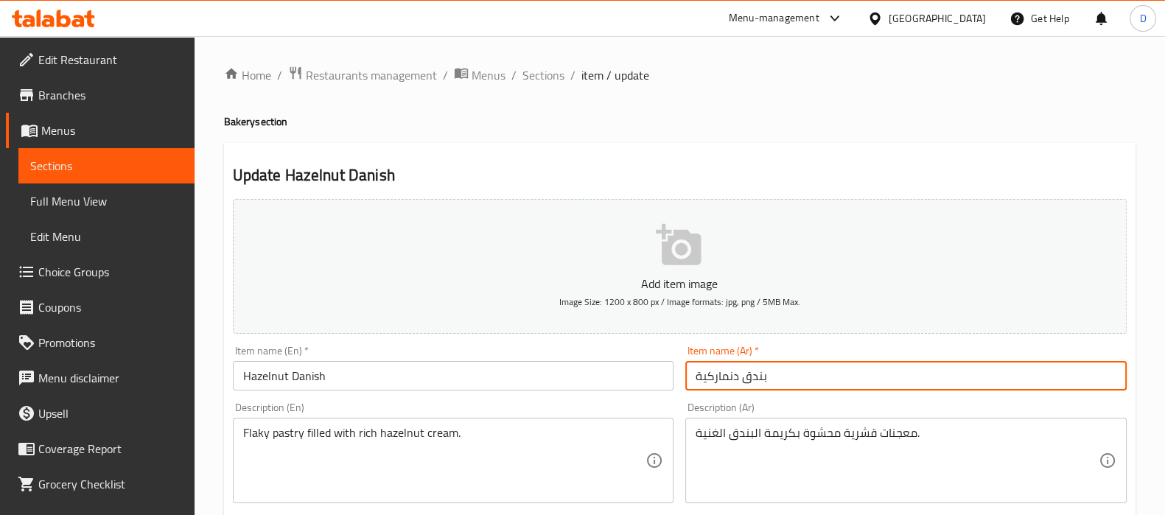
drag, startPoint x: 744, startPoint y: 381, endPoint x: 678, endPoint y: 381, distance: 65.6
click at [678, 381] on div "Add item image Image Size: 1200 x 800 px / Image formats: jpg, png / 5MB Max. I…" at bounding box center [680, 510] width 906 height 635
paste input "دانش"
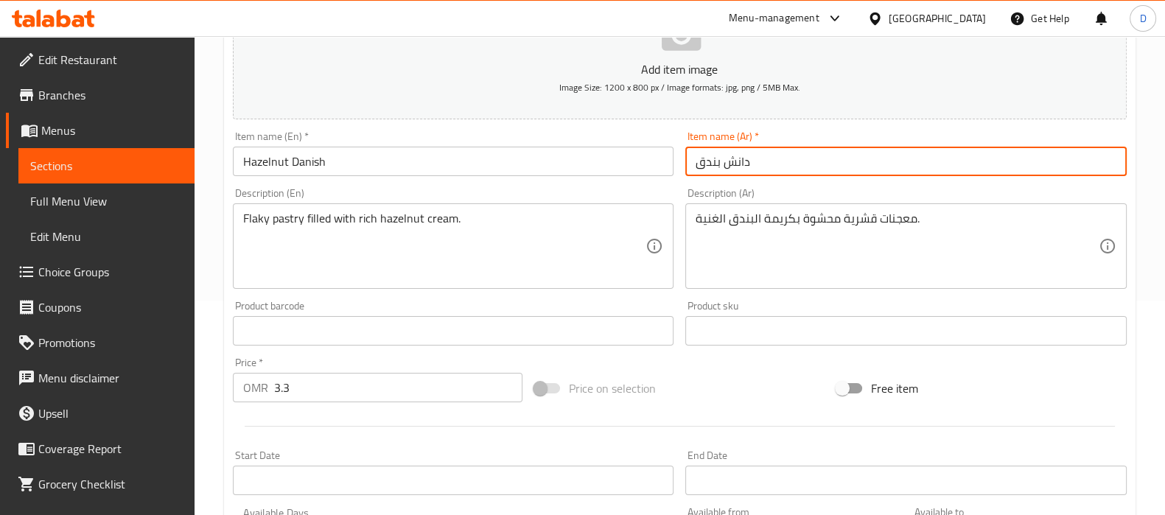
scroll to position [525, 0]
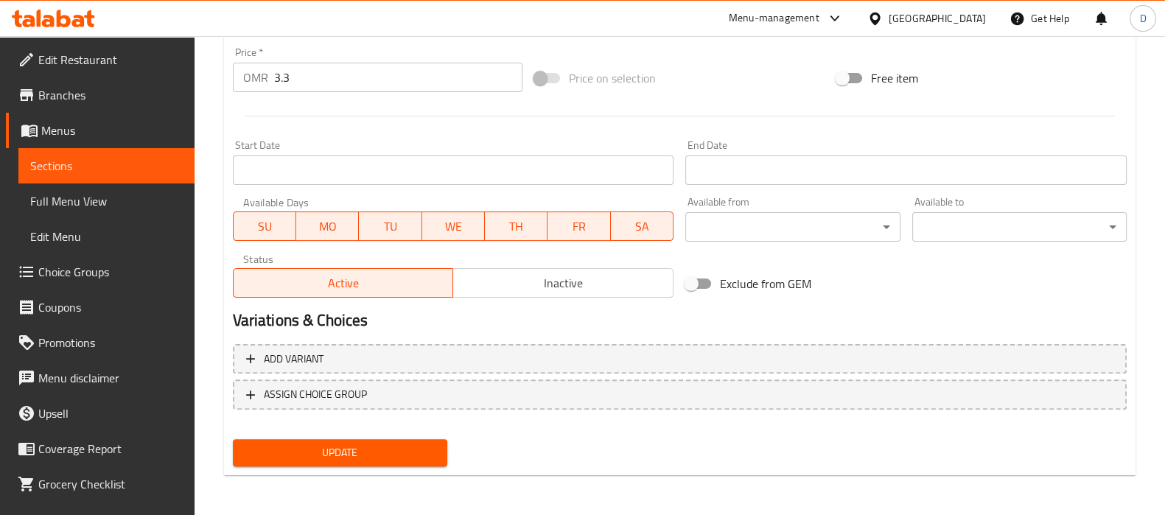
type input "دانش بندق"
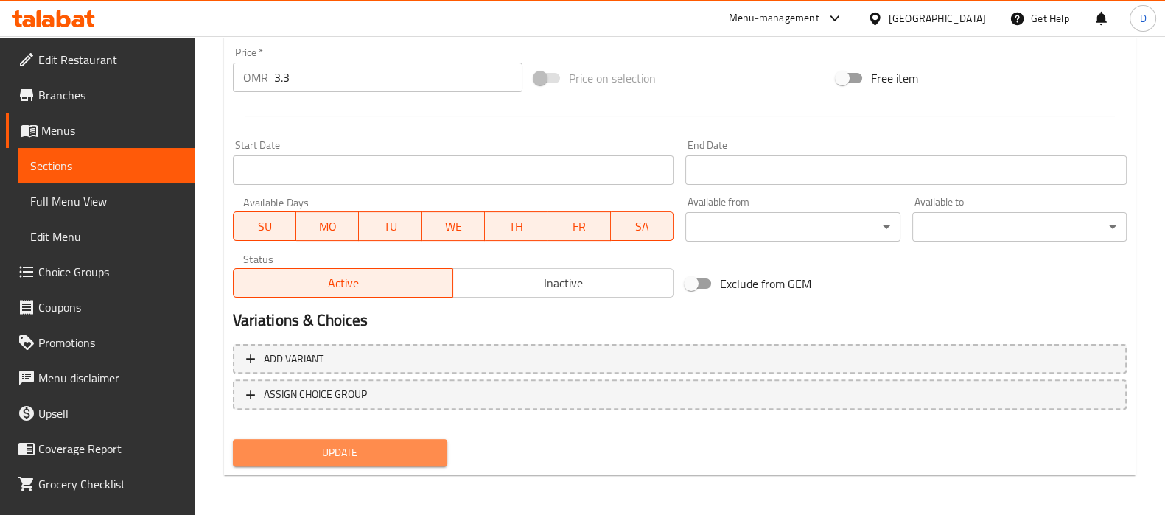
click at [380, 455] on span "Update" at bounding box center [340, 453] width 191 height 18
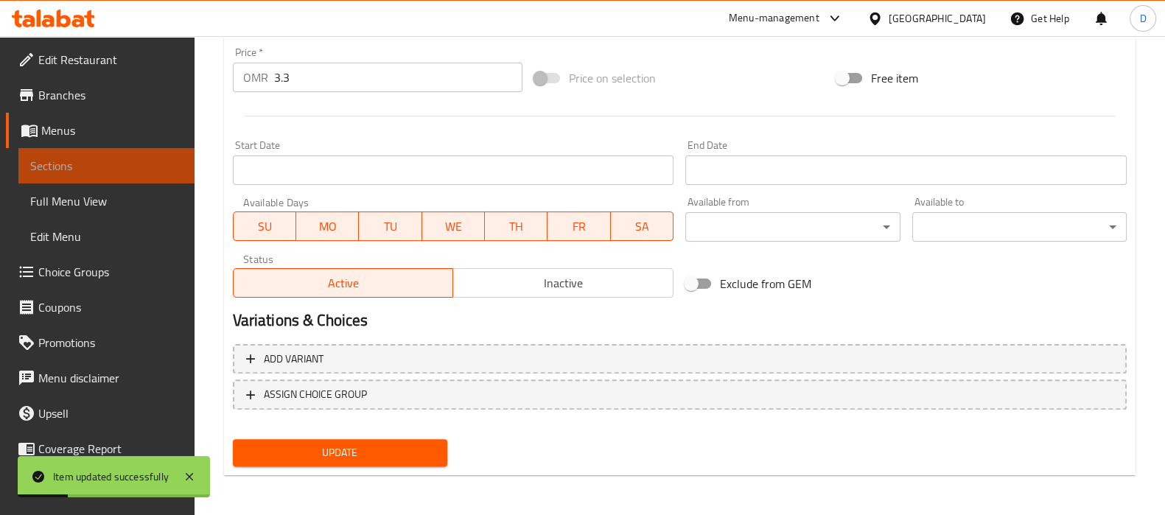
click at [155, 165] on span "Sections" at bounding box center [106, 166] width 153 height 18
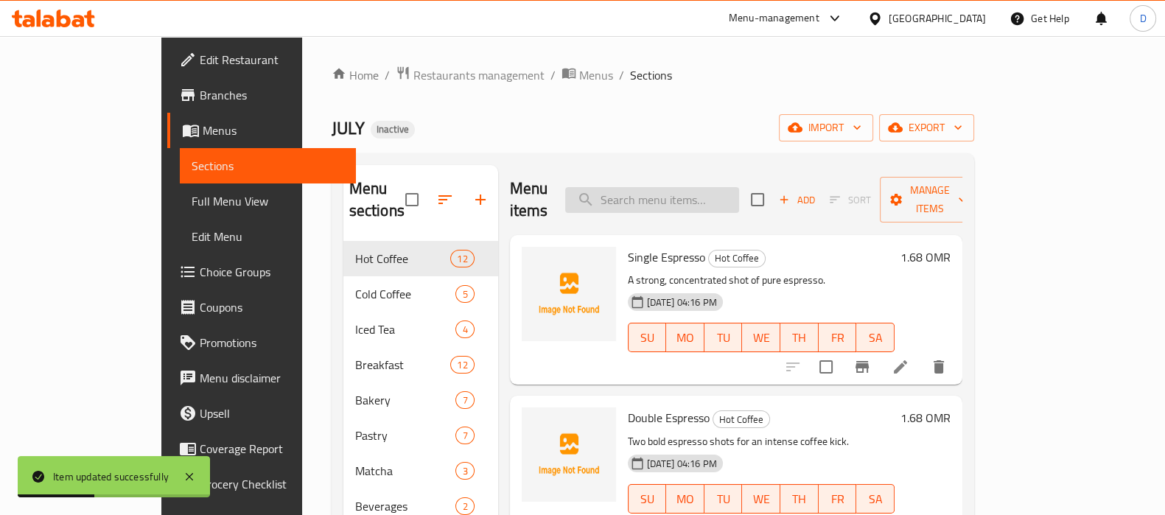
paste input "White Forest Danish"
click at [671, 187] on input "White Forest Danish" at bounding box center [652, 200] width 174 height 26
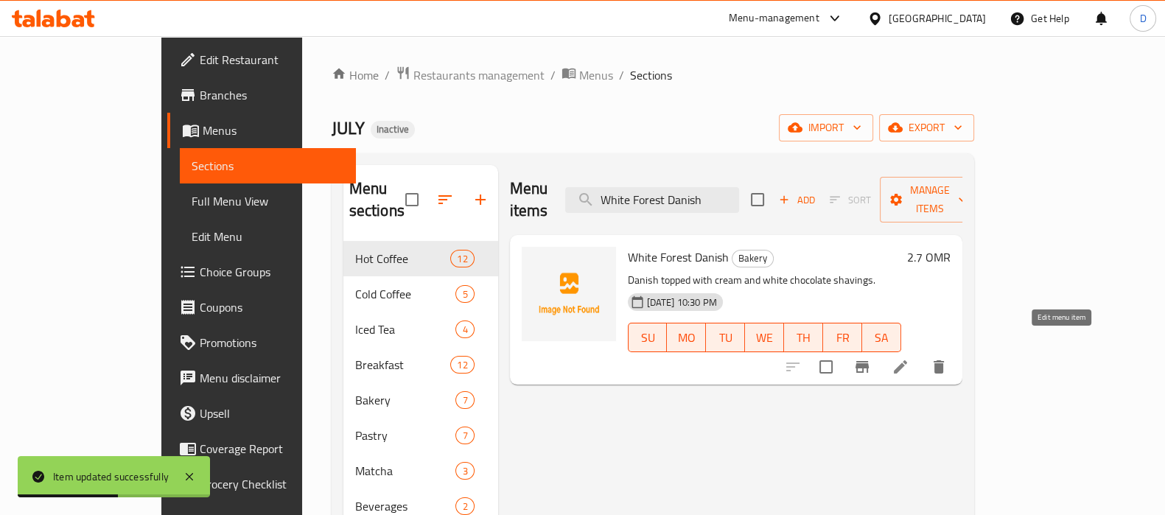
type input "White Forest Danish"
click at [909, 358] on icon at bounding box center [901, 367] width 18 height 18
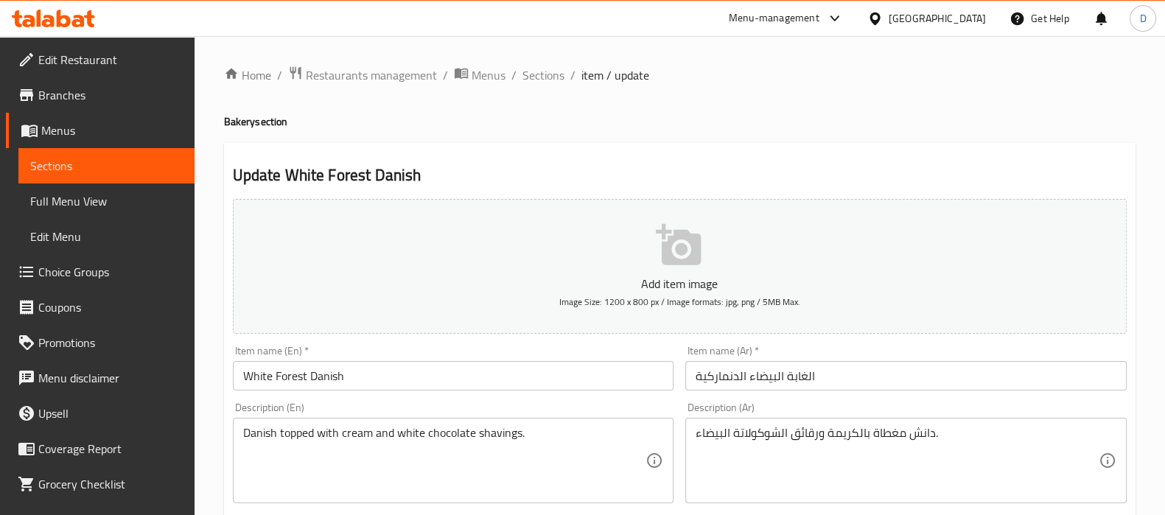
click at [661, 121] on h4 "Bakery section" at bounding box center [680, 121] width 912 height 15
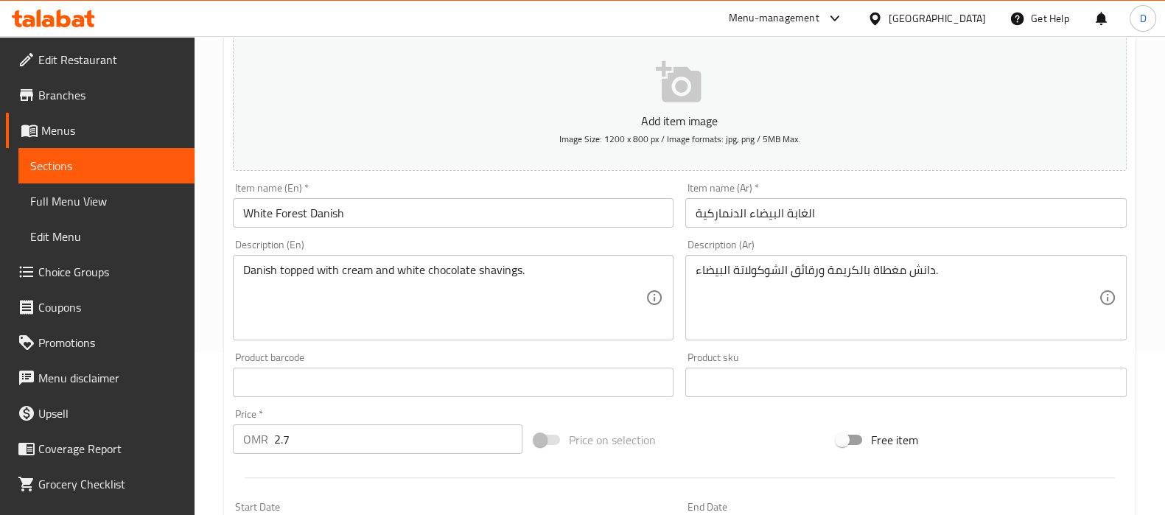
scroll to position [206, 0]
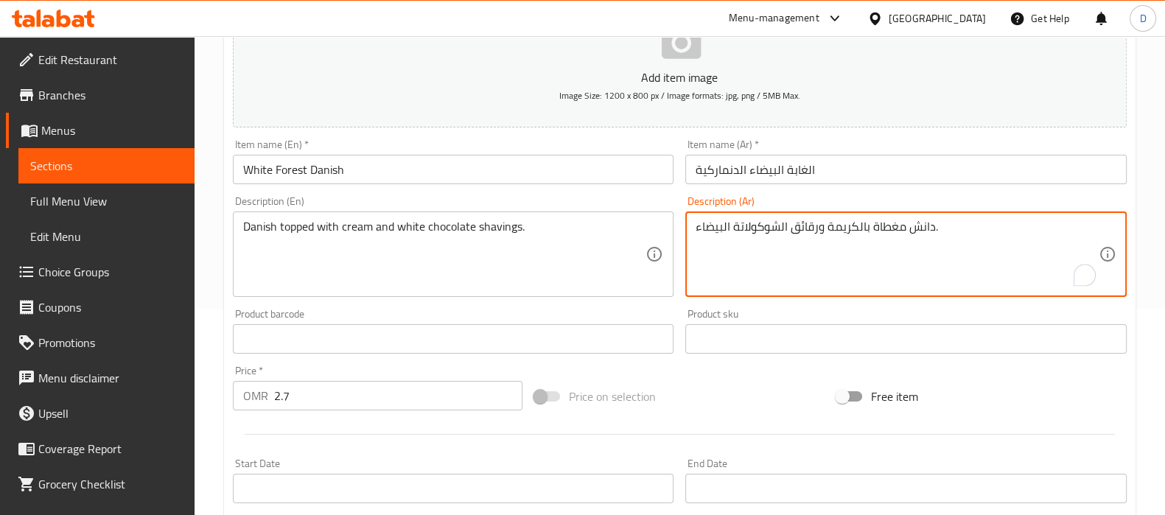
drag, startPoint x: 907, startPoint y: 223, endPoint x: 931, endPoint y: 226, distance: 23.8
drag, startPoint x: 932, startPoint y: 226, endPoint x: 911, endPoint y: 227, distance: 21.4
click at [911, 227] on textarea "دانش مغطاة بالكريمة ورقائق الشوكولاتة البيضاء." at bounding box center [897, 255] width 403 height 70
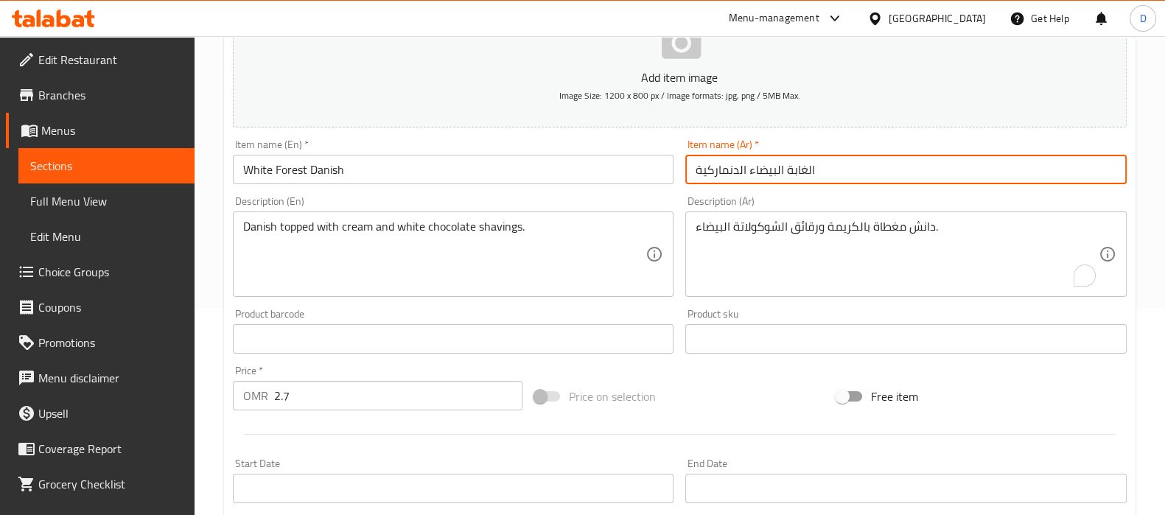
click at [750, 171] on input "الغابة البيضاء الدنماركية" at bounding box center [905, 169] width 441 height 29
paste input "دانش"
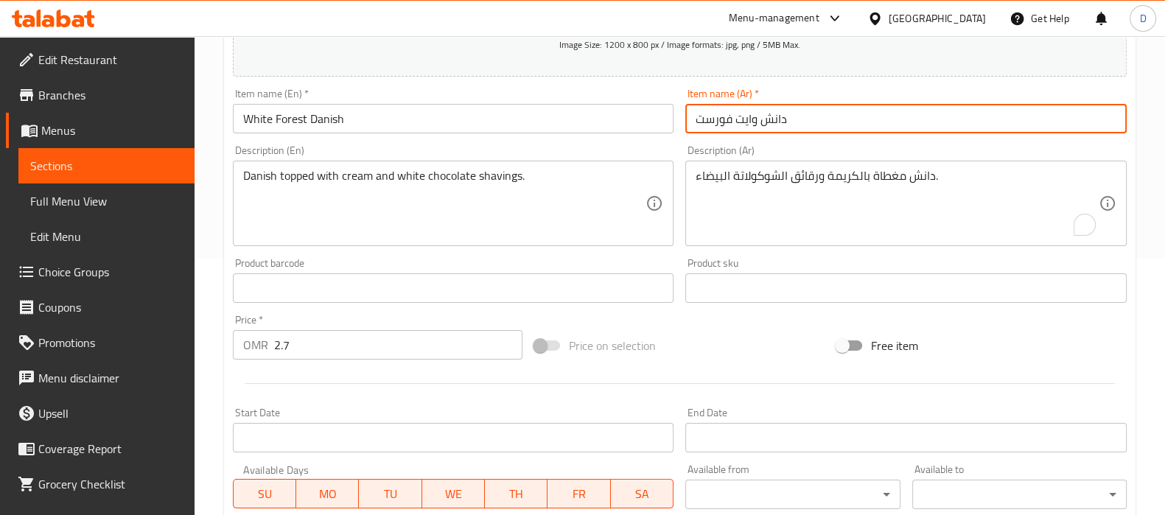
scroll to position [258, 0]
type input "دانش وايت فورست"
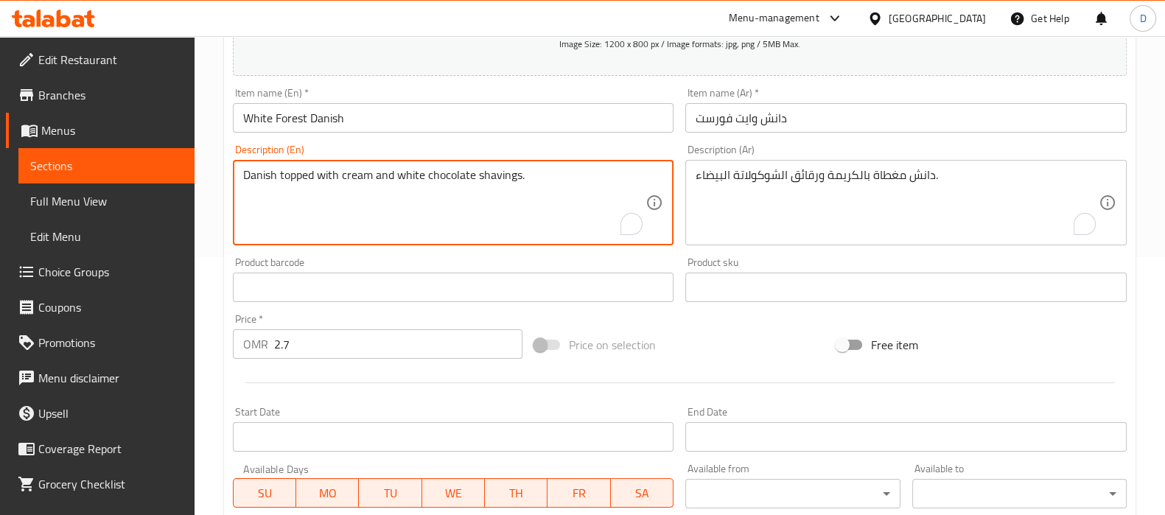
drag, startPoint x: 313, startPoint y: 182, endPoint x: 483, endPoint y: 173, distance: 170.5
click at [483, 173] on textarea "Danish topped with cream and white chocolate shavings." at bounding box center [444, 203] width 403 height 70
click at [509, 178] on textarea "Danish topped with cream and white chocolate shavings." at bounding box center [444, 203] width 403 height 70
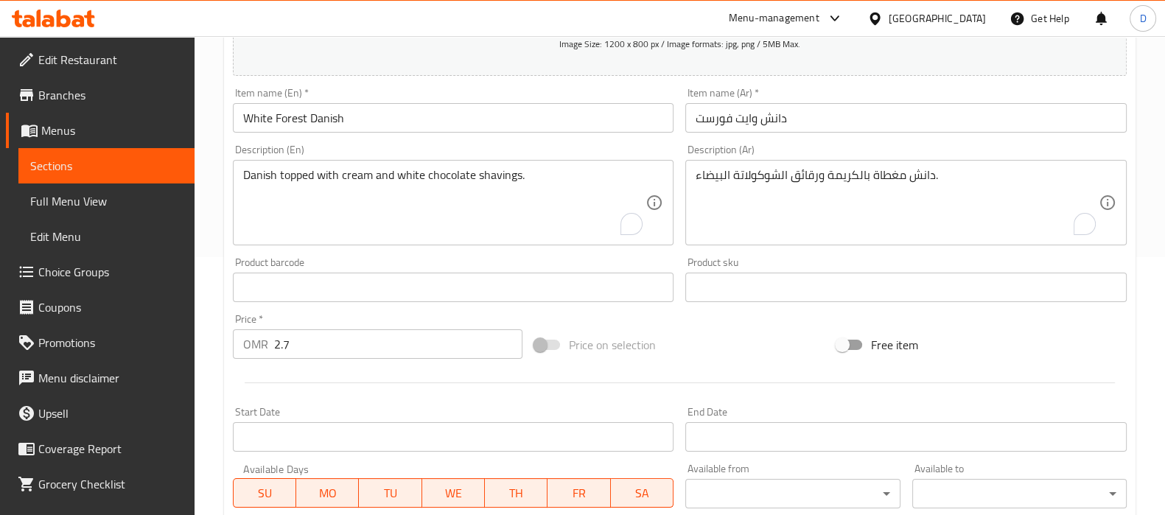
click at [785, 145] on div "Description (Ar) دانش مغطاة بالكريمة ورقائق الشوكولاتة البيضاء. Description (Ar)" at bounding box center [905, 194] width 441 height 101
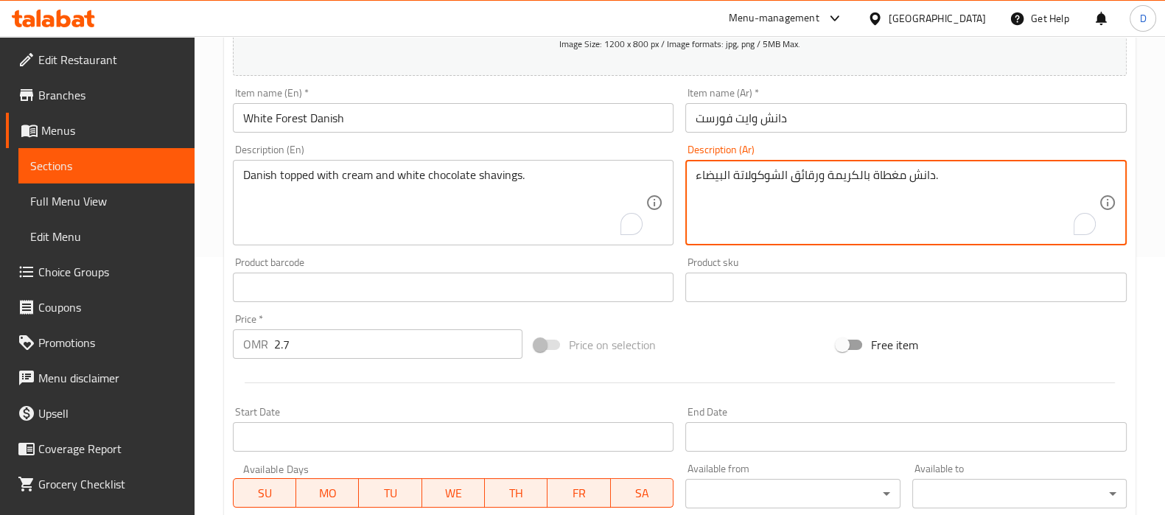
drag, startPoint x: 815, startPoint y: 181, endPoint x: 789, endPoint y: 182, distance: 26.5
click at [905, 178] on textarea "دانش مغطاة بالكريمة ورالشوكولاتة البيضاء." at bounding box center [897, 203] width 403 height 70
paste textarea "shavings"
click at [836, 181] on textarea "دانش مغطاة بالكريمة ورالشوكولاتة البيضاء المبشورة." at bounding box center [897, 203] width 403 height 70
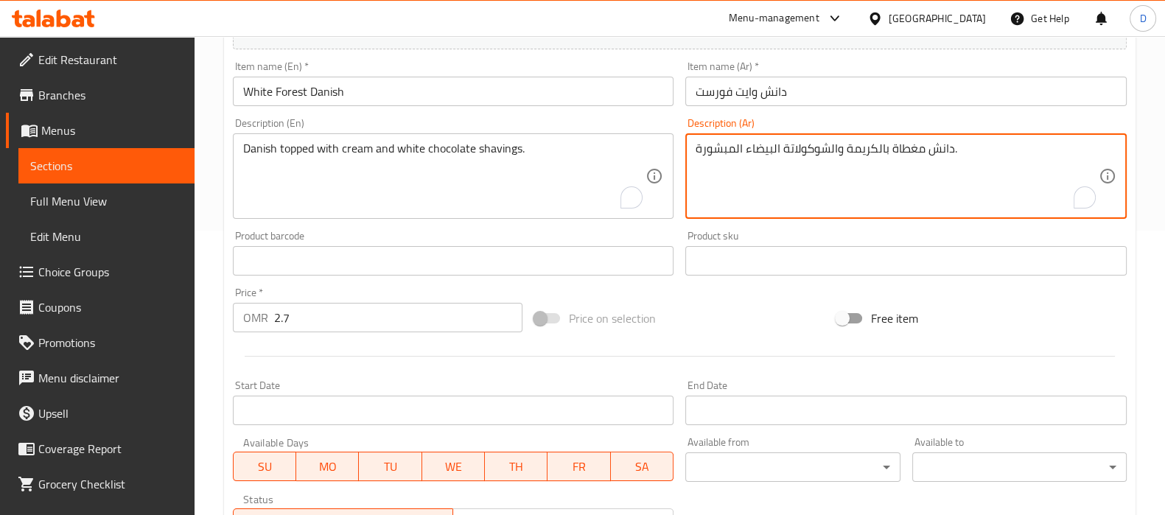
scroll to position [525, 0]
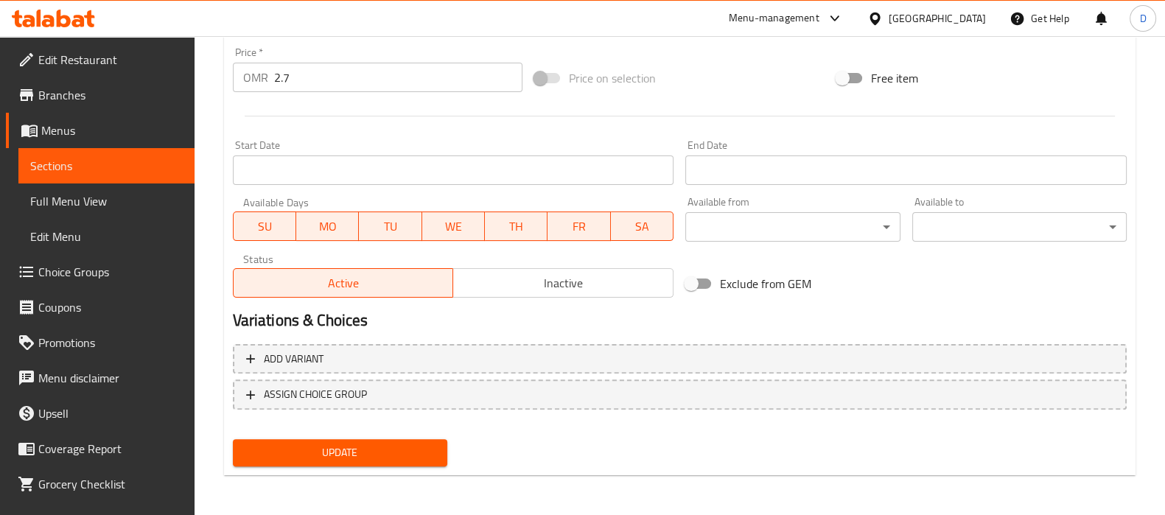
type textarea "دانش مغطاة بالكريمة والشوكولاتة البيضاء المبشورة."
click at [357, 453] on span "Update" at bounding box center [340, 453] width 191 height 18
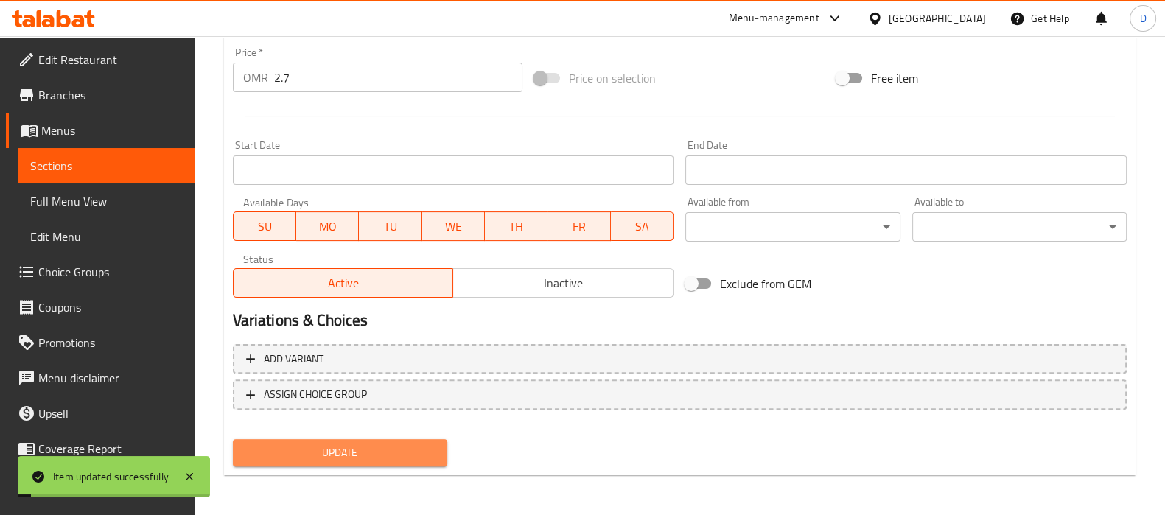
click at [357, 453] on span "Update" at bounding box center [340, 453] width 191 height 18
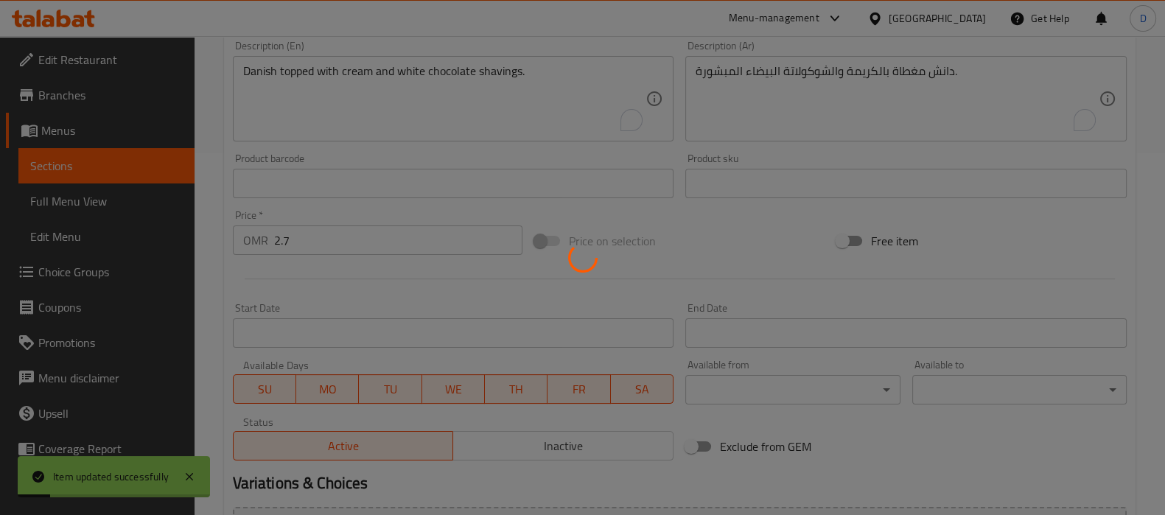
scroll to position [360, 0]
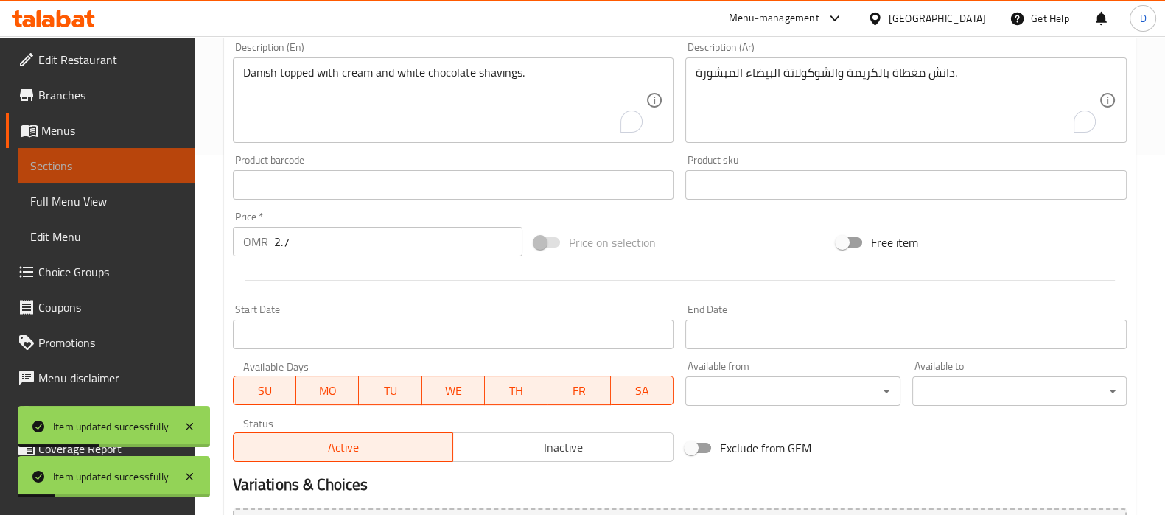
click at [165, 167] on span "Sections" at bounding box center [106, 166] width 153 height 18
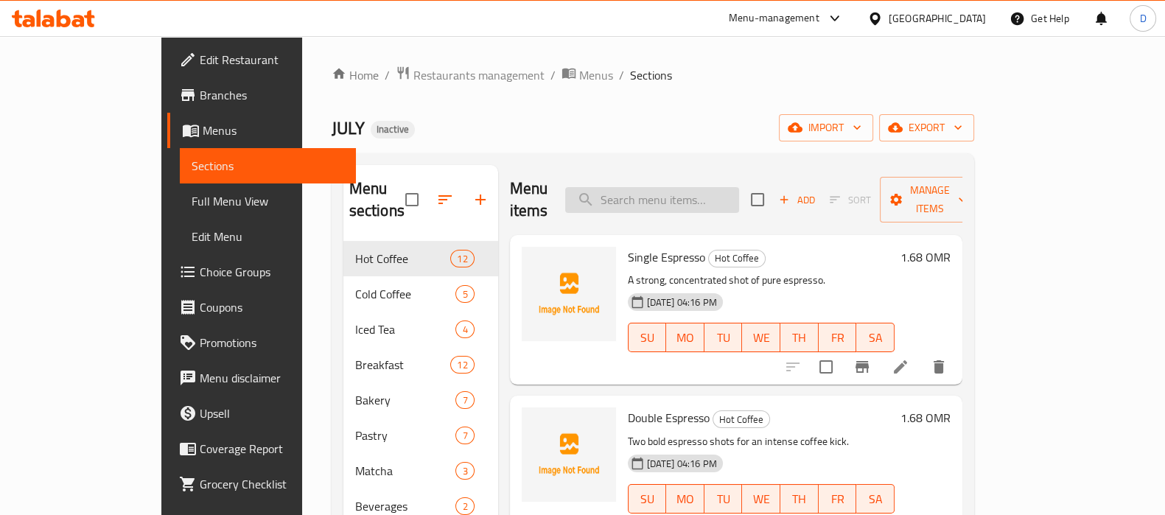
paste input "Cranberry"
click at [666, 188] on input "search" at bounding box center [652, 200] width 174 height 26
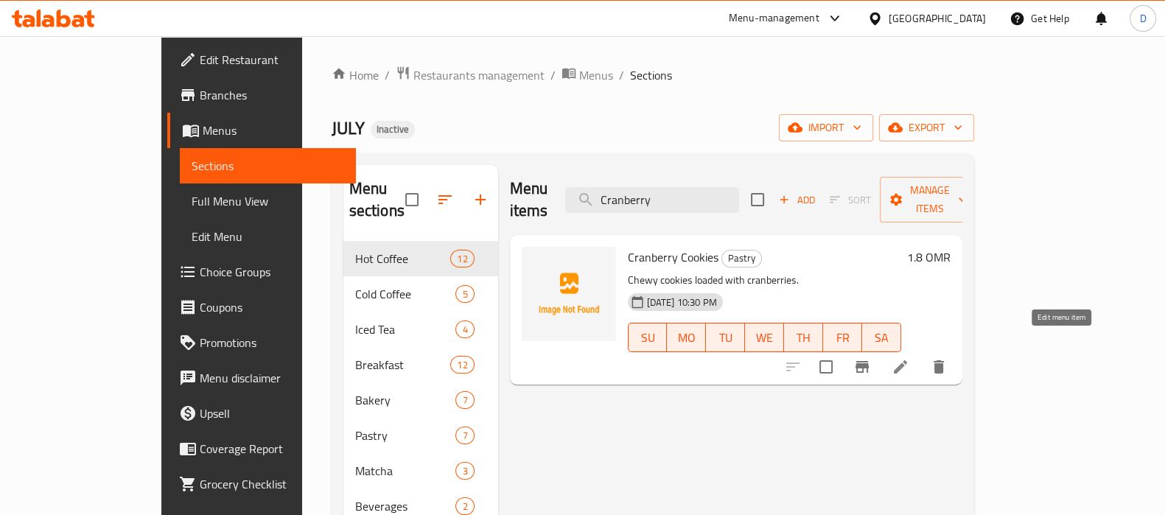
type input "Cranberry"
click at [907, 360] on icon at bounding box center [900, 366] width 13 height 13
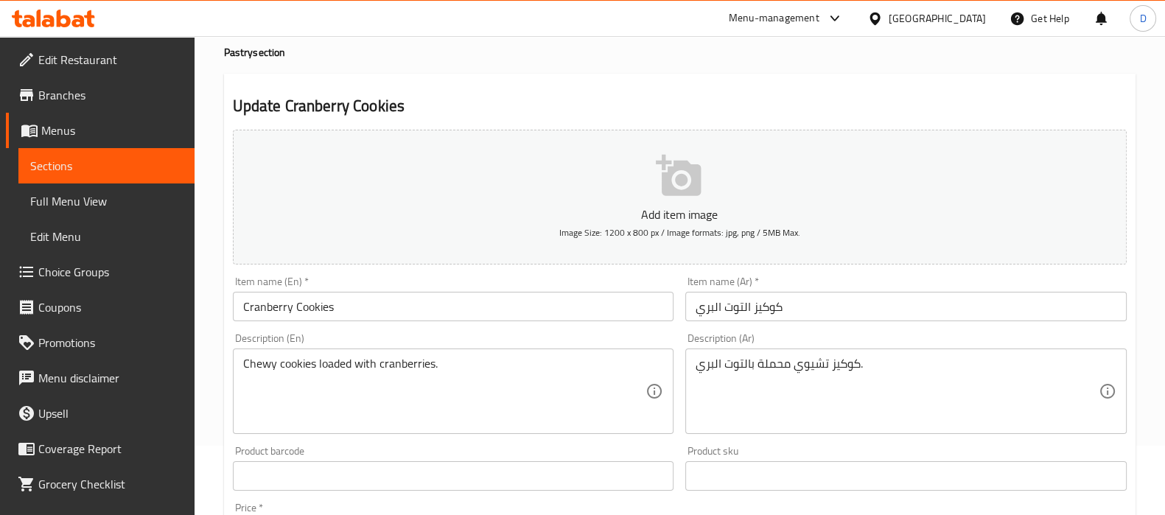
scroll to position [78, 0]
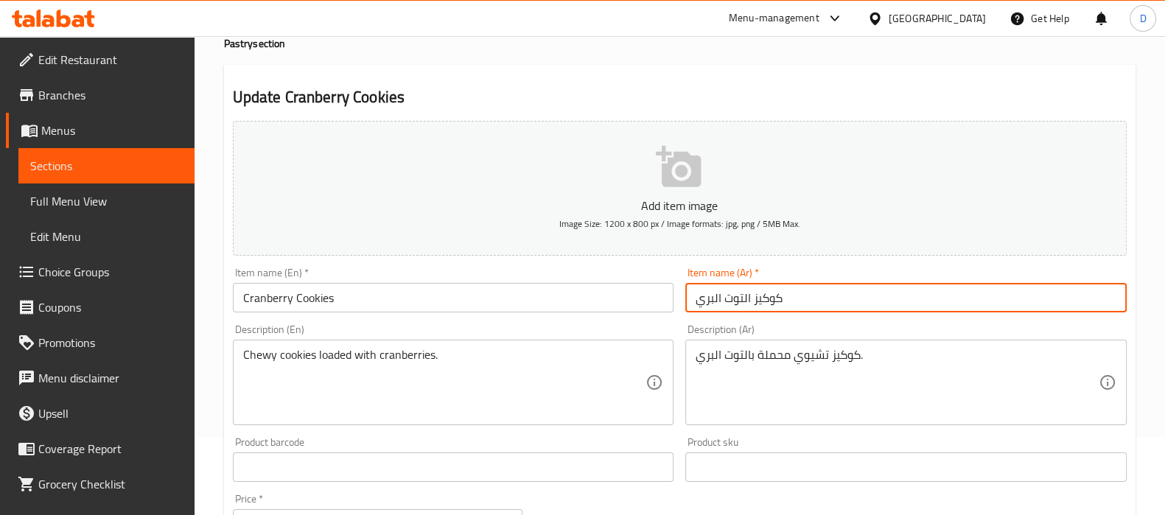
click at [800, 297] on input "كوكيز التوت البري" at bounding box center [905, 297] width 441 height 29
drag, startPoint x: 719, startPoint y: 298, endPoint x: 689, endPoint y: 297, distance: 29.5
click at [689, 297] on input "كوكيز التوت البري الأحمر" at bounding box center [905, 297] width 441 height 29
click at [711, 295] on input "كوكيز التوت البري الأحمر" at bounding box center [905, 297] width 441 height 29
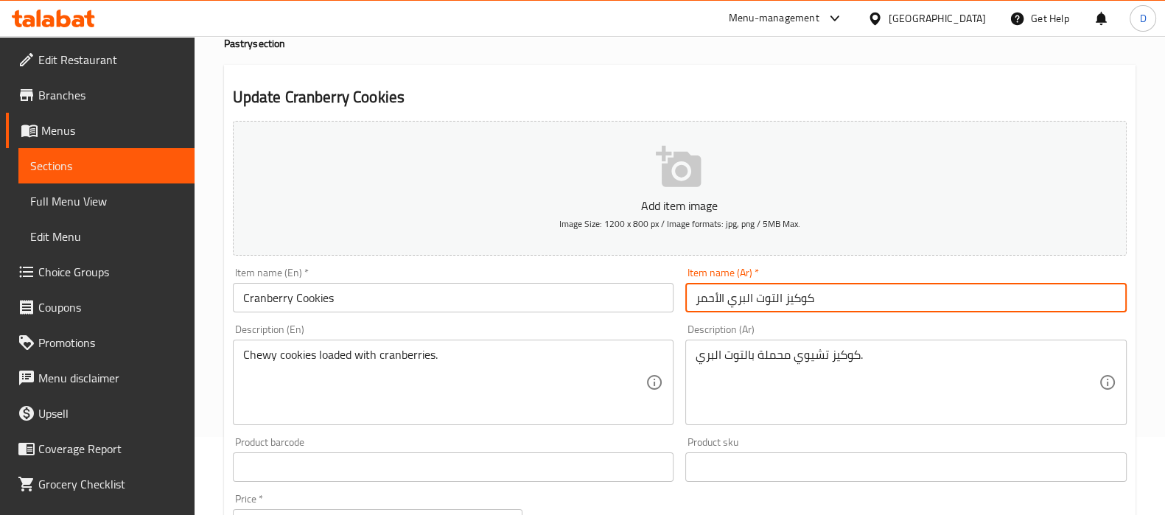
click at [725, 301] on input "كوكيز التوت البري الأحمر" at bounding box center [905, 297] width 441 height 29
drag, startPoint x: 726, startPoint y: 301, endPoint x: 674, endPoint y: 301, distance: 51.6
click at [674, 301] on div "Add item image Image Size: 1200 x 800 px / Image formats: jpg, png / 5MB Max. I…" at bounding box center [680, 432] width 906 height 635
type input "كوكيز التوت البري الأحمر"
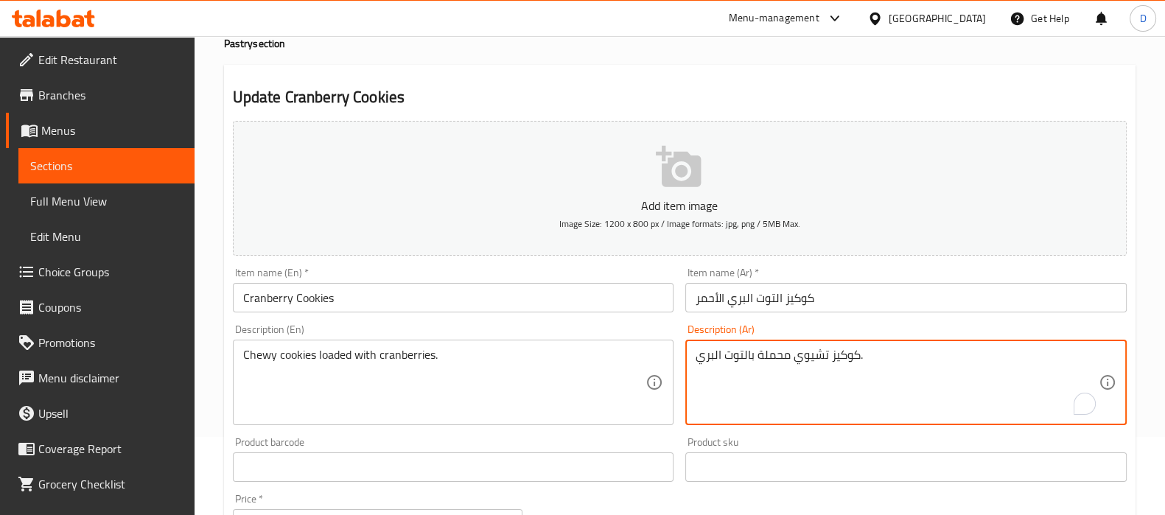
paste textarea "الأحمر"
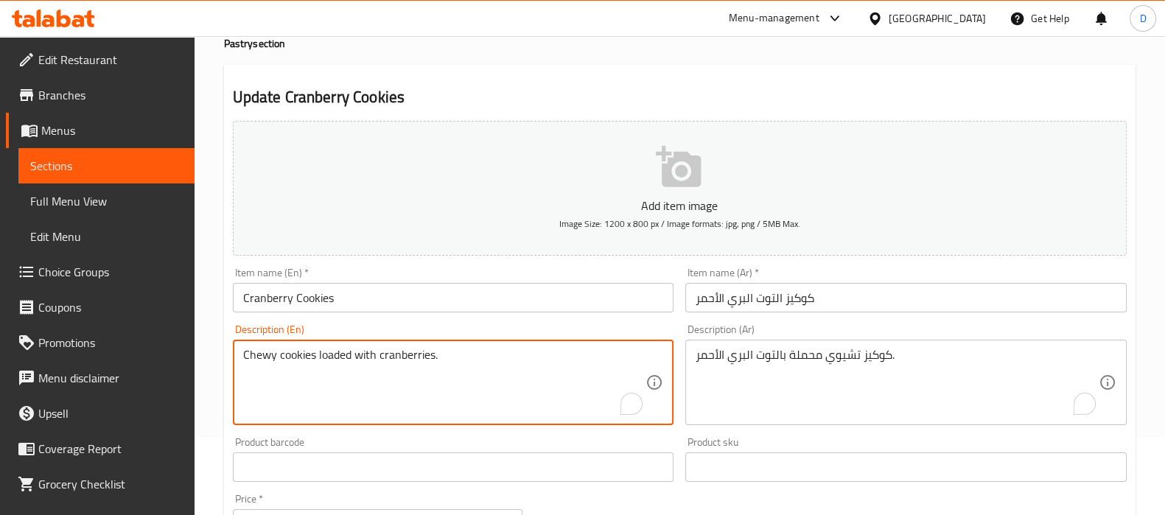
click at [262, 348] on textarea "Chewy cookies loaded with cranberries." at bounding box center [444, 383] width 403 height 70
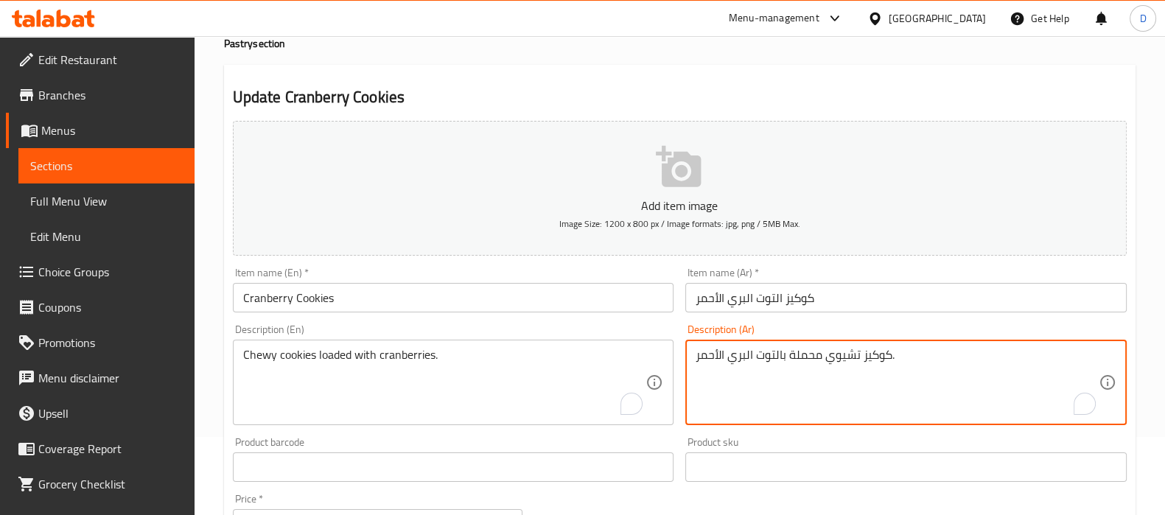
click at [836, 352] on textarea "كوكيز تشيوي محملة بالتوت البري الأحمر." at bounding box center [897, 383] width 403 height 70
paste textarea "مطاط"
type textarea "كوكيز مطاطية محملة بالتوت البري الأحمر."
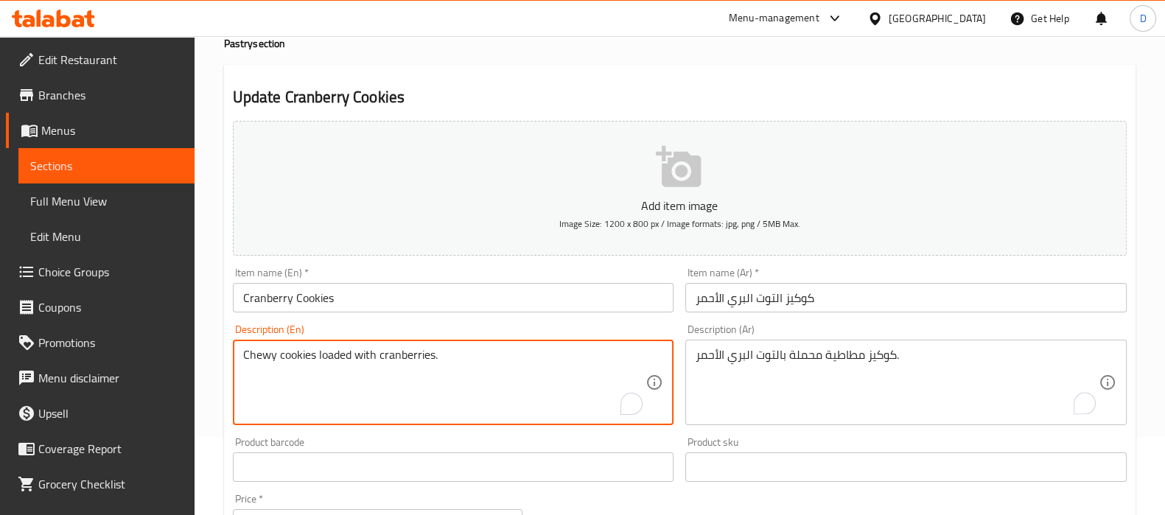
drag, startPoint x: 340, startPoint y: 348, endPoint x: 475, endPoint y: 357, distance: 135.2
click at [475, 357] on textarea "Chewy cookies loaded with cranberries." at bounding box center [444, 383] width 403 height 70
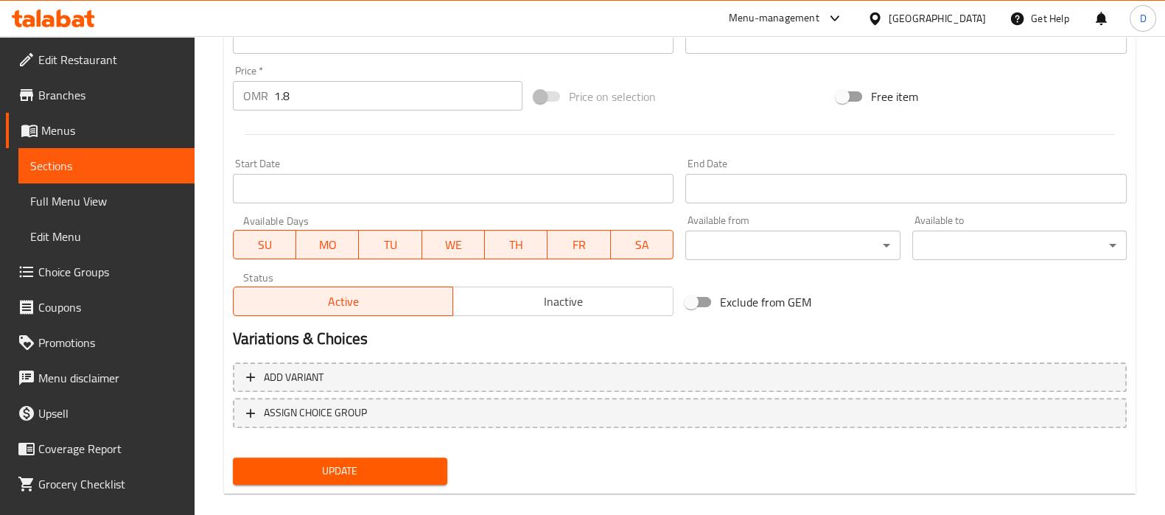
scroll to position [525, 0]
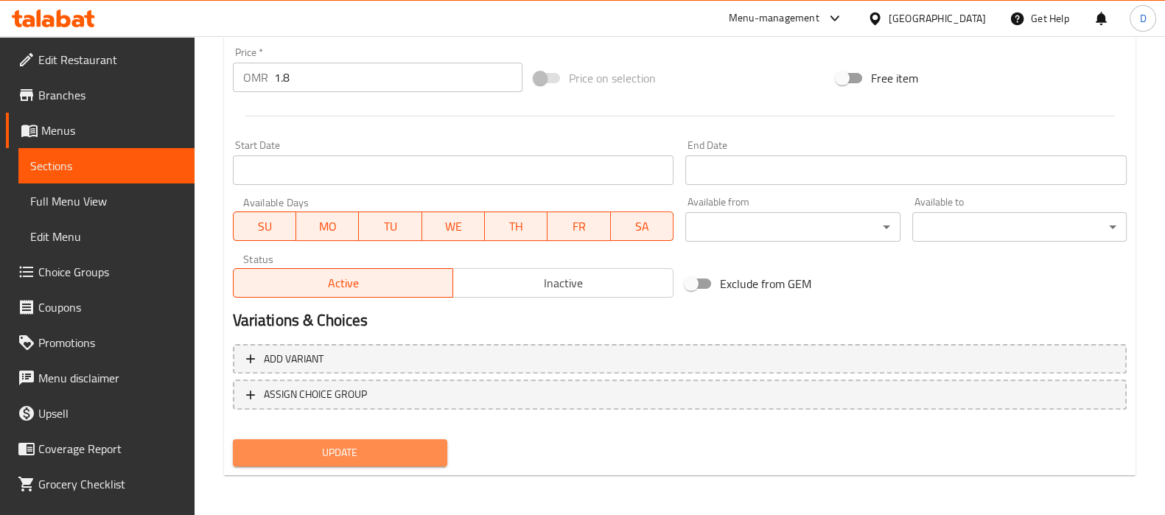
click at [400, 446] on span "Update" at bounding box center [340, 453] width 191 height 18
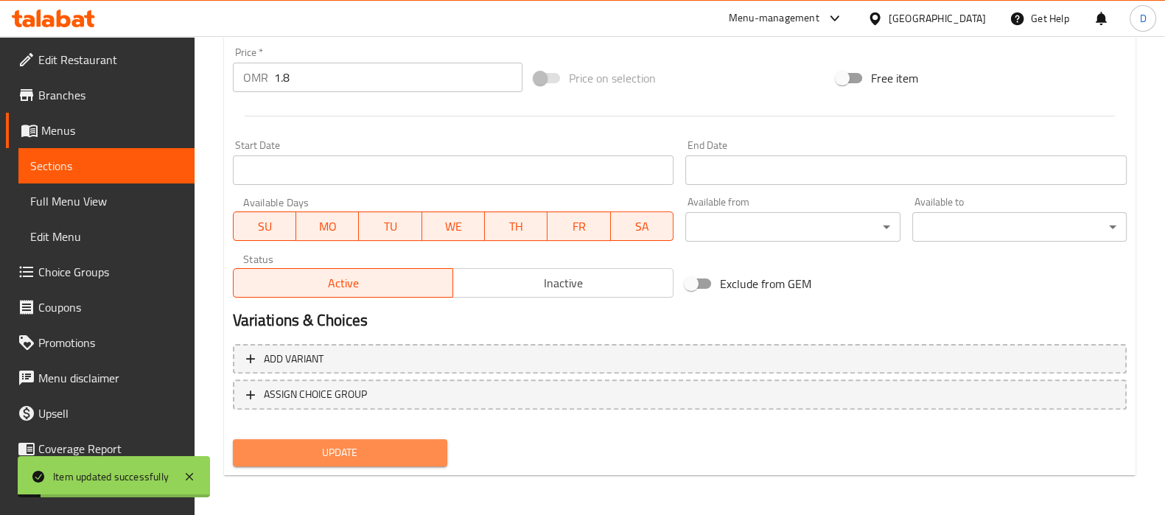
click at [386, 446] on span "Update" at bounding box center [340, 453] width 191 height 18
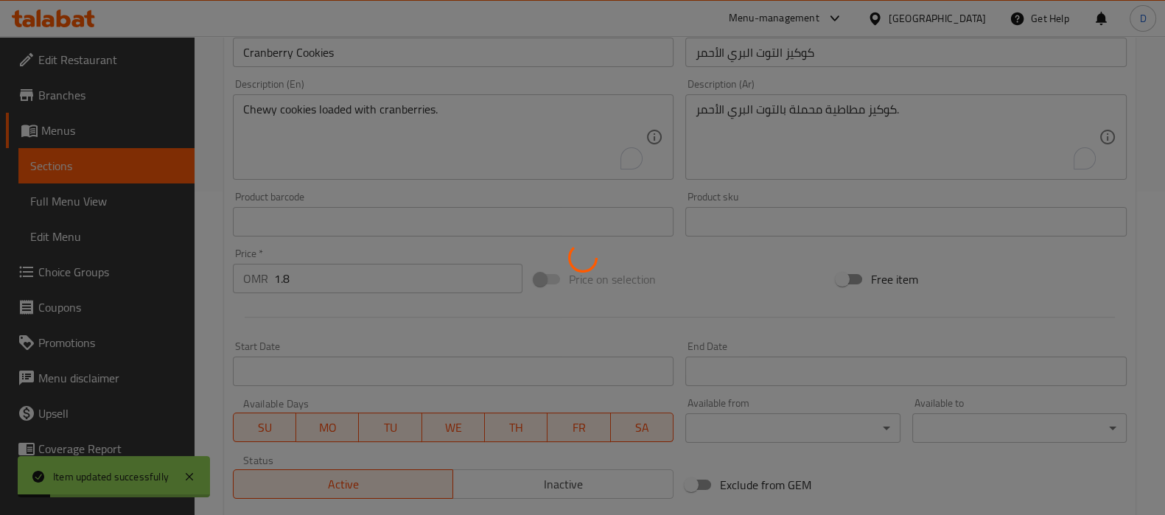
scroll to position [288, 0]
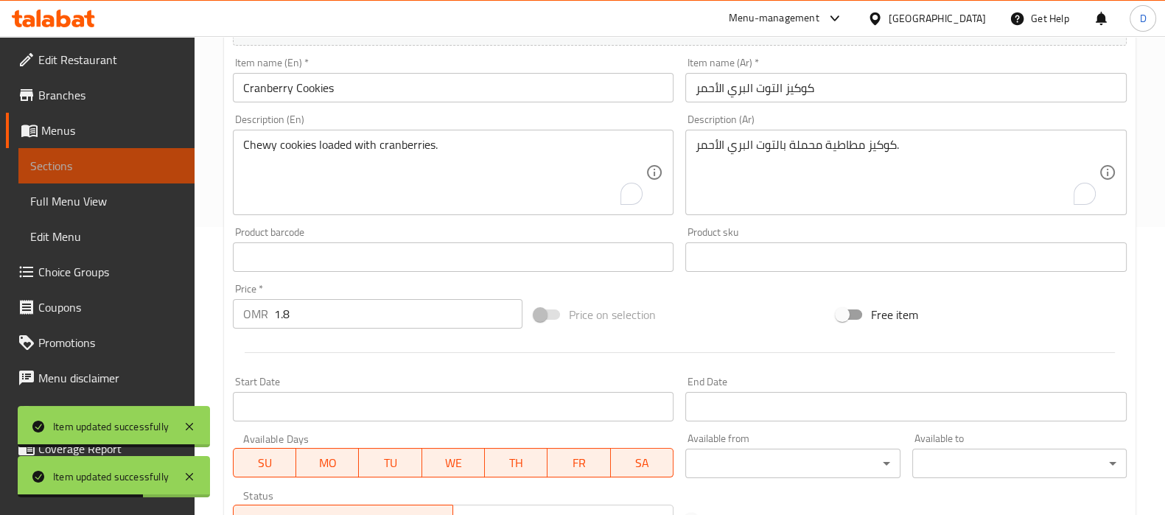
click at [133, 165] on span "Sections" at bounding box center [106, 166] width 153 height 18
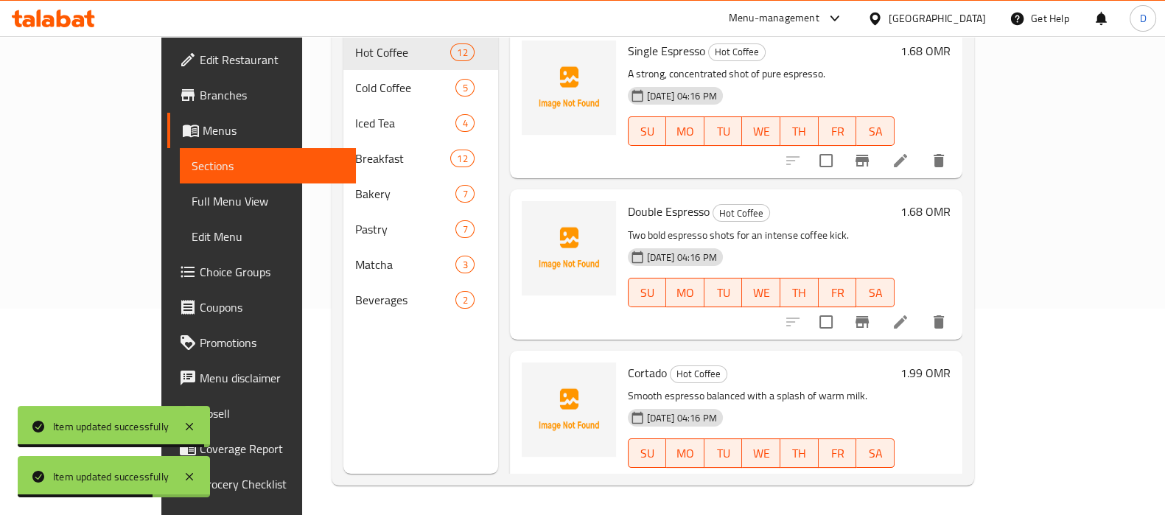
scroll to position [46, 0]
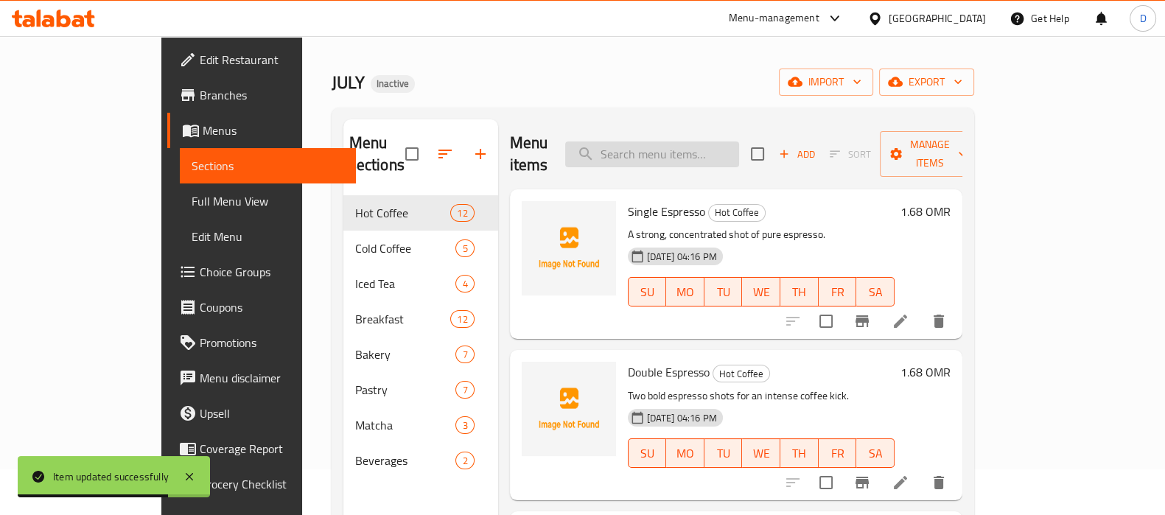
paste input "Pistachio Mixed Berries Cake"
click at [645, 144] on input "search" at bounding box center [652, 155] width 174 height 26
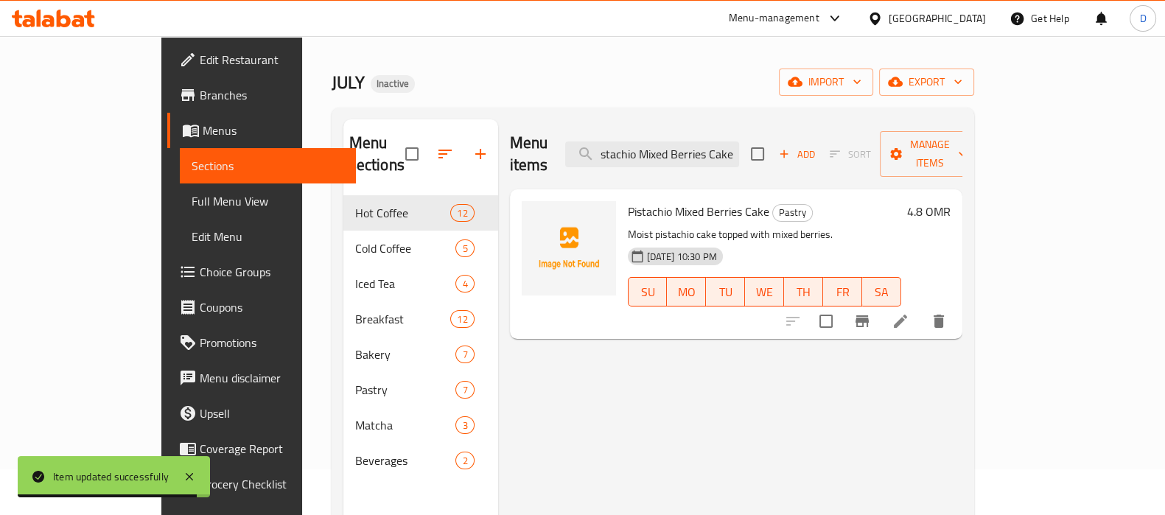
type input "Pistachio Mixed Berries Cake"
click at [921, 308] on li at bounding box center [900, 321] width 41 height 27
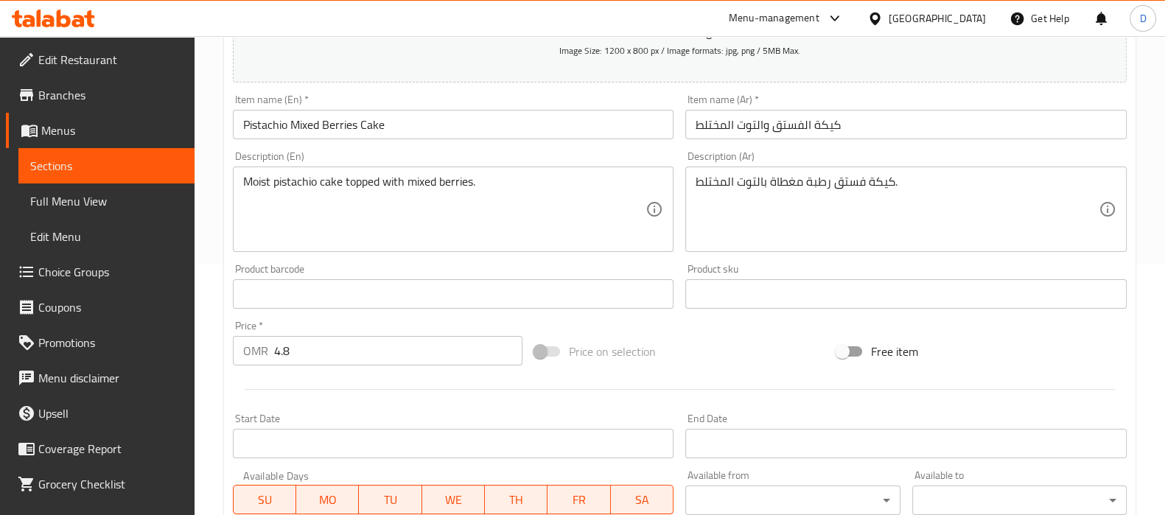
scroll to position [252, 0]
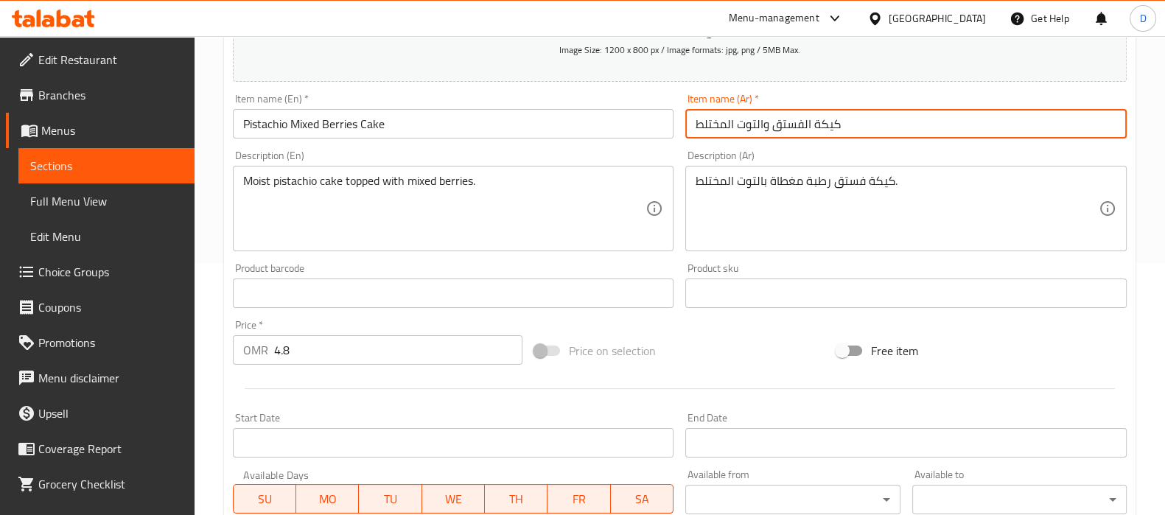
drag, startPoint x: 725, startPoint y: 125, endPoint x: 682, endPoint y: 124, distance: 42.8
click at [682, 124] on div "Item name (Ar)   * كيكة الفستق والتوت المختلط Item name (Ar) *" at bounding box center [905, 116] width 453 height 57
paste input "كل"
type input "كيكة الفستق والتوت المشكل"
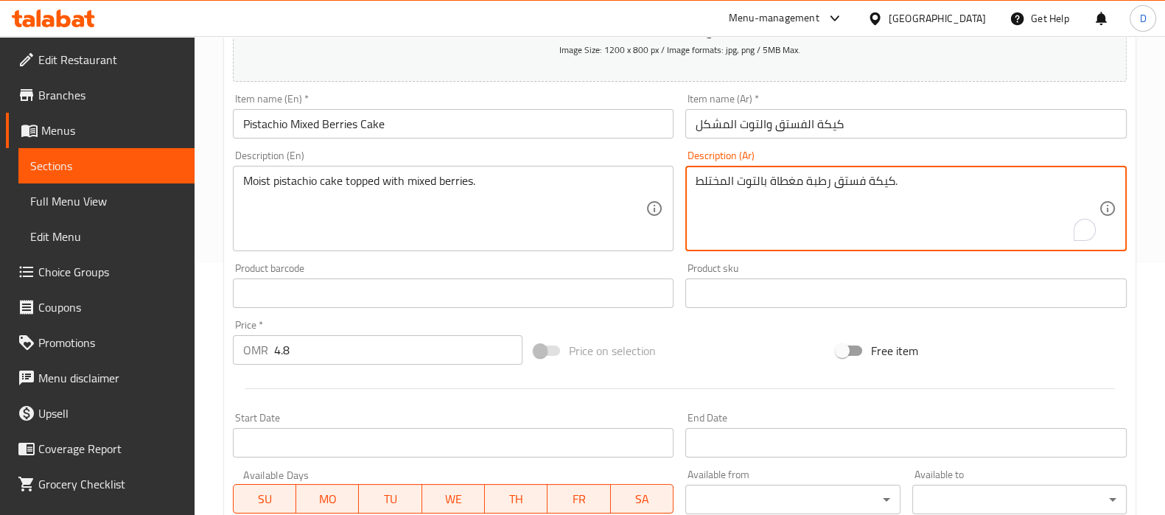
drag, startPoint x: 728, startPoint y: 175, endPoint x: 689, endPoint y: 178, distance: 39.1
paste textarea "كل"
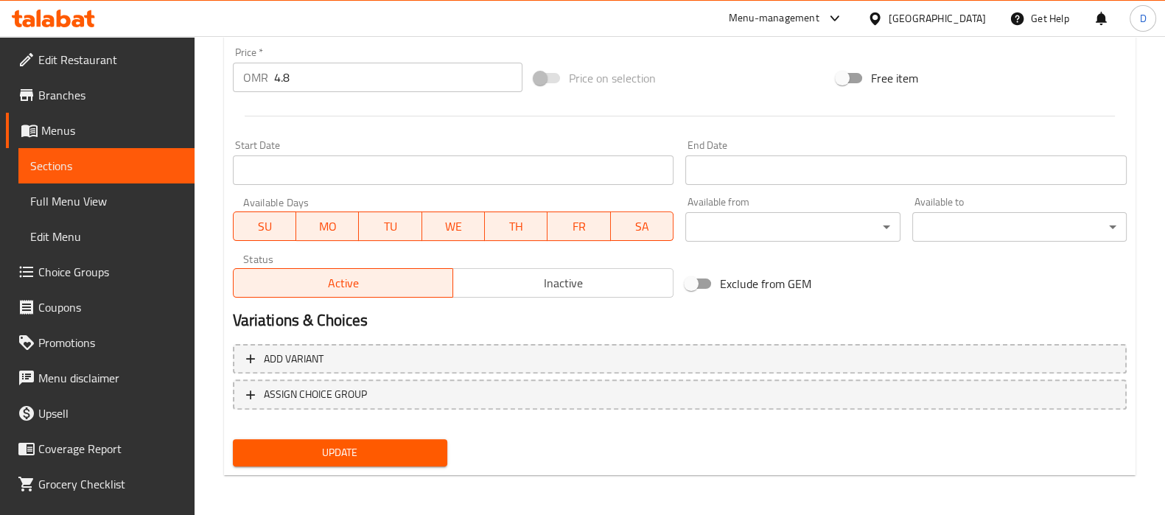
type textarea "كيكة فستق رطبة مغطاة بالتوت المشكل."
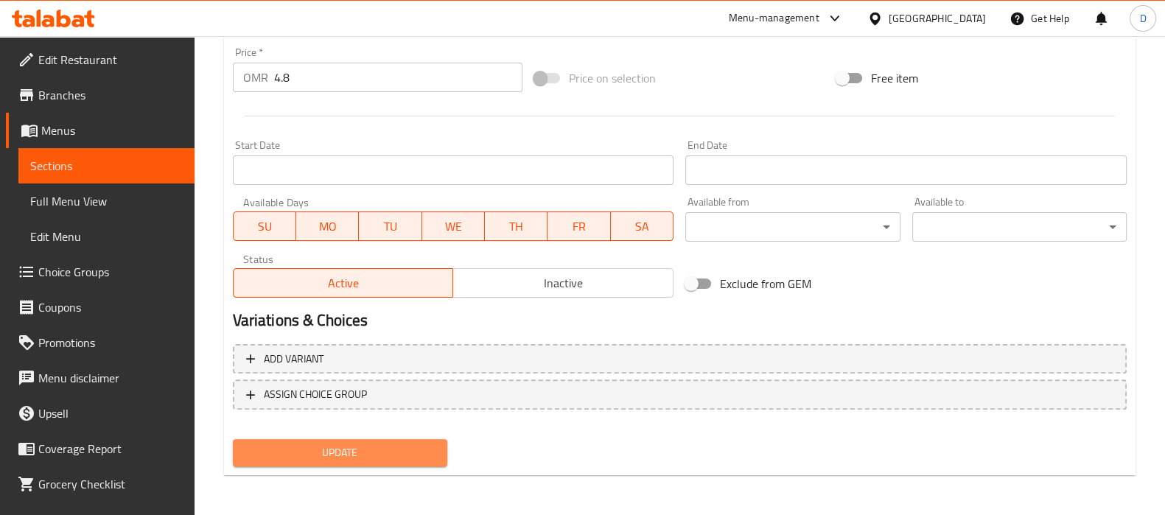
click at [377, 458] on span "Update" at bounding box center [340, 453] width 191 height 18
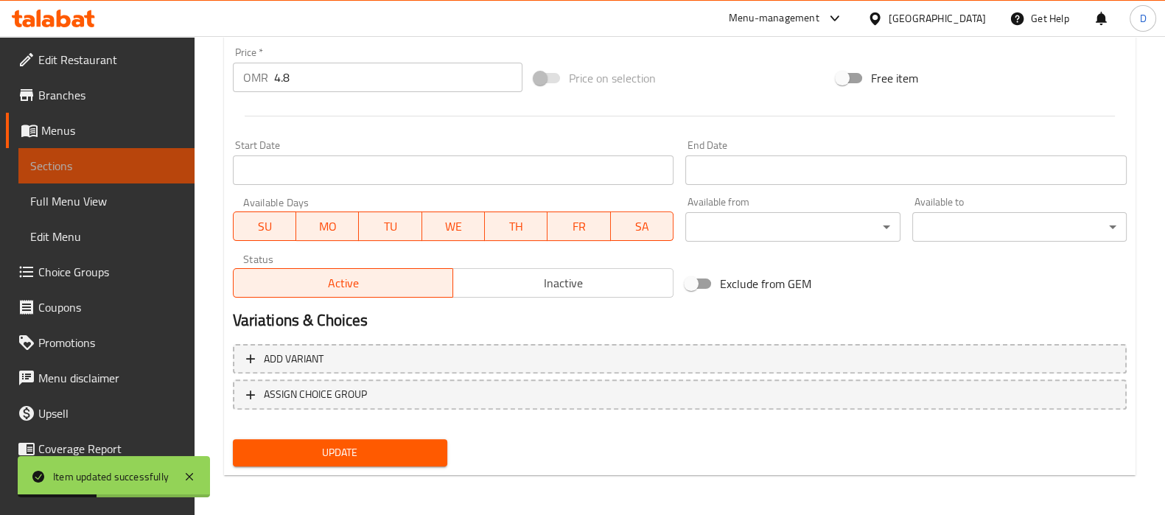
click at [170, 161] on link "Sections" at bounding box center [106, 165] width 176 height 35
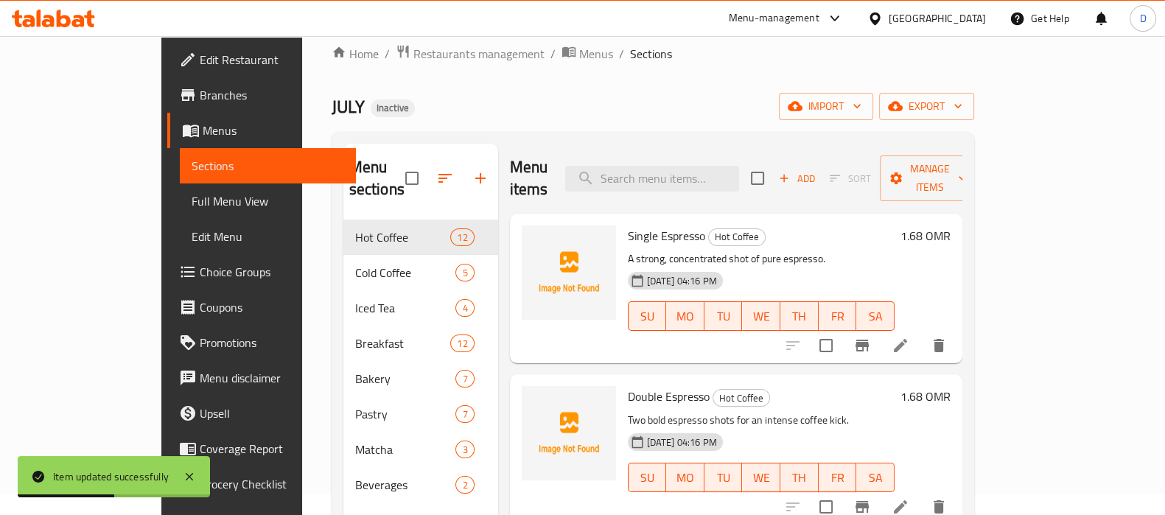
scroll to position [19, 0]
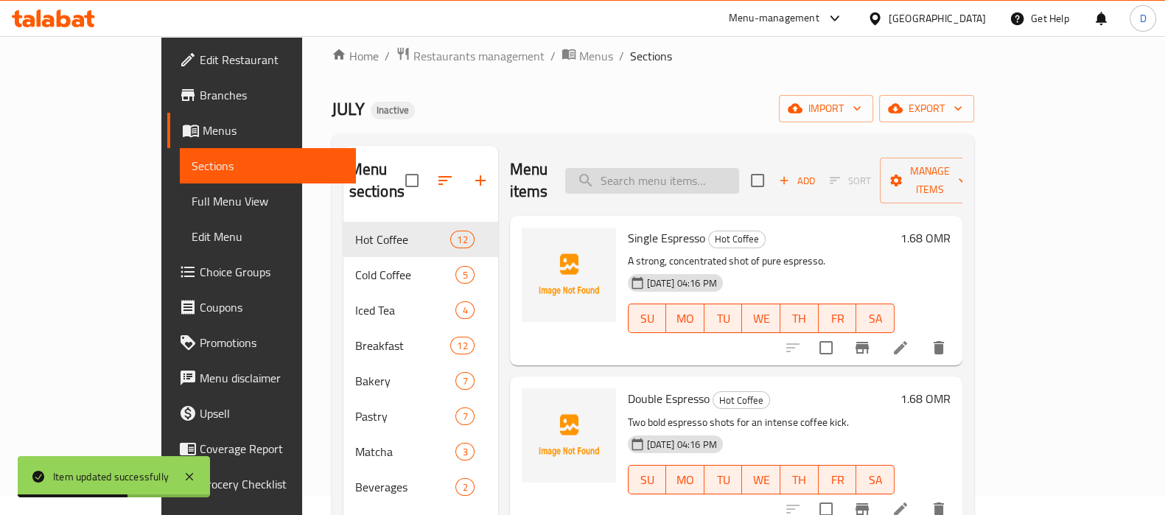
click at [695, 178] on input "search" at bounding box center [652, 181] width 174 height 26
paste input "Heaven Matcha"
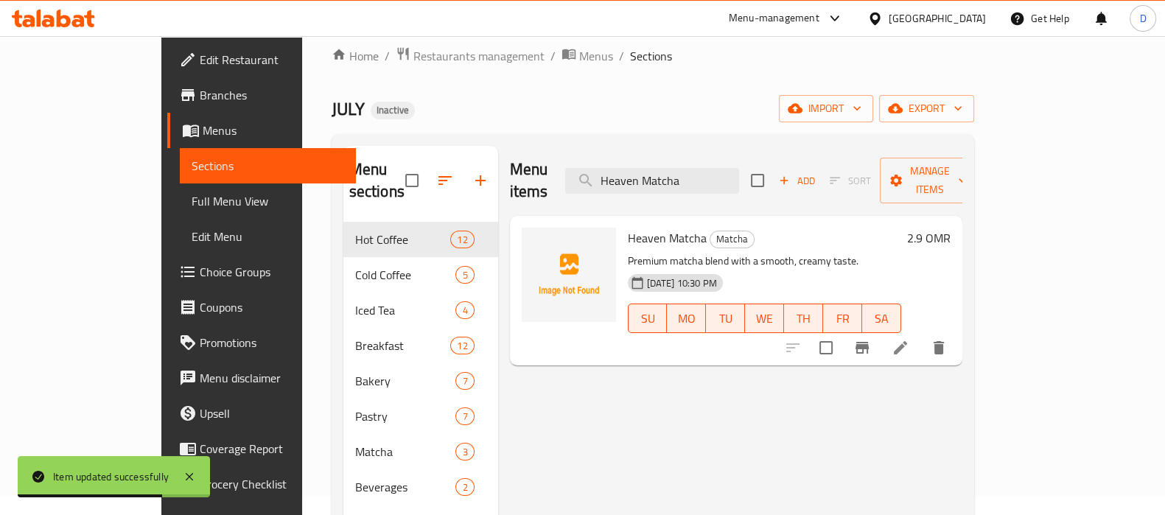
type input "Heaven Matcha"
click at [909, 339] on icon at bounding box center [901, 348] width 18 height 18
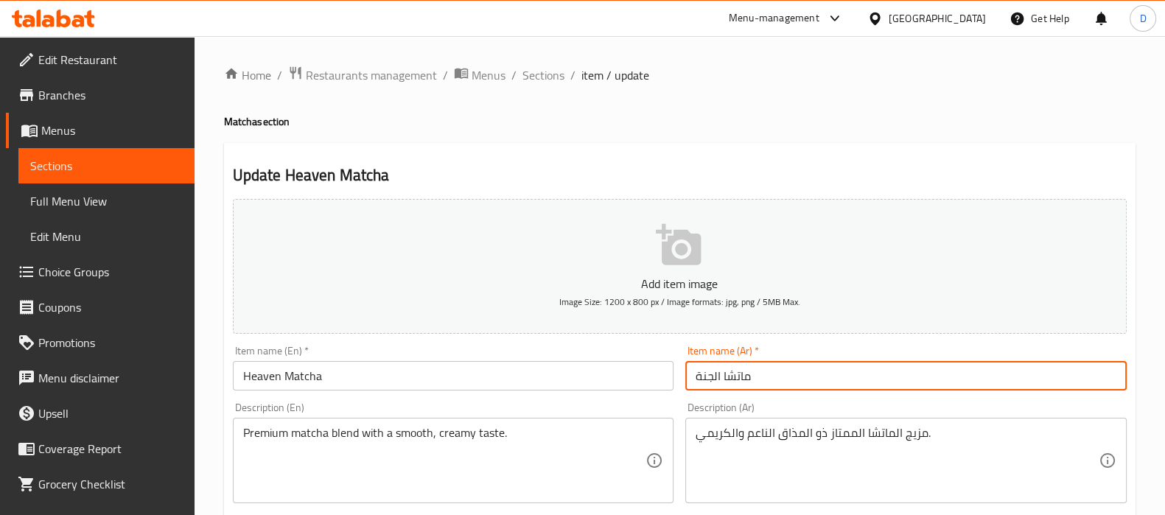
click at [720, 380] on input "ماتشا الجنة" at bounding box center [905, 375] width 441 height 29
drag, startPoint x: 721, startPoint y: 380, endPoint x: 677, endPoint y: 377, distance: 43.5
click at [677, 377] on div "Add item image Image Size: 1200 x 800 px / Image formats: jpg, png / 5MB Max. I…" at bounding box center [680, 510] width 906 height 635
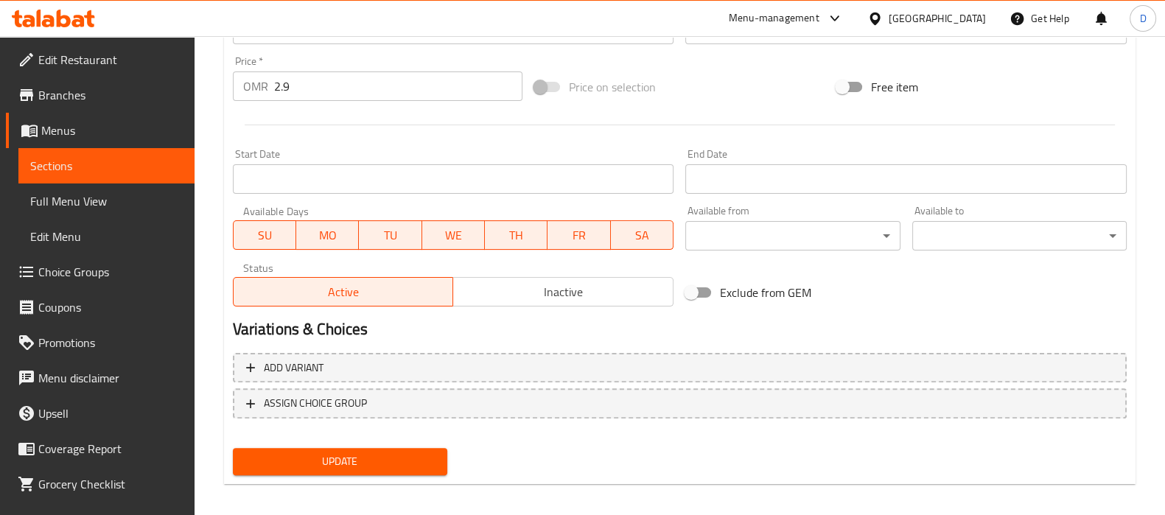
scroll to position [525, 0]
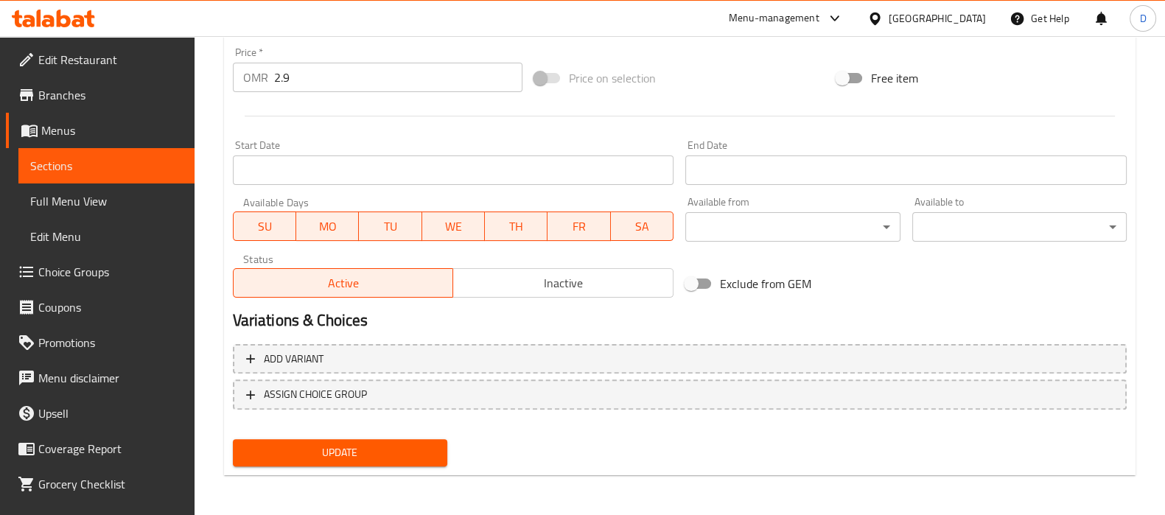
type input "[PERSON_NAME]"
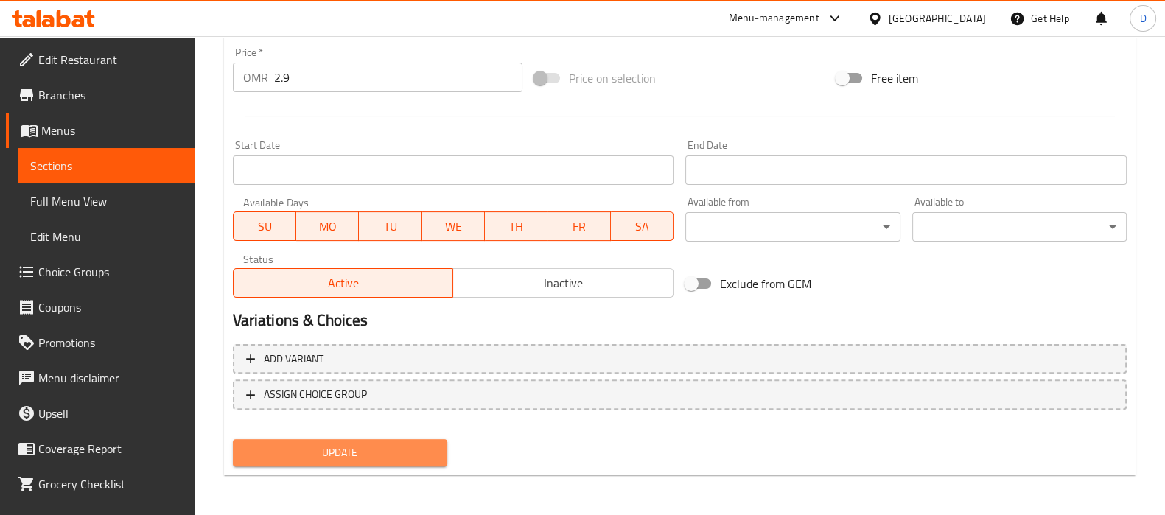
click at [366, 447] on span "Update" at bounding box center [340, 453] width 191 height 18
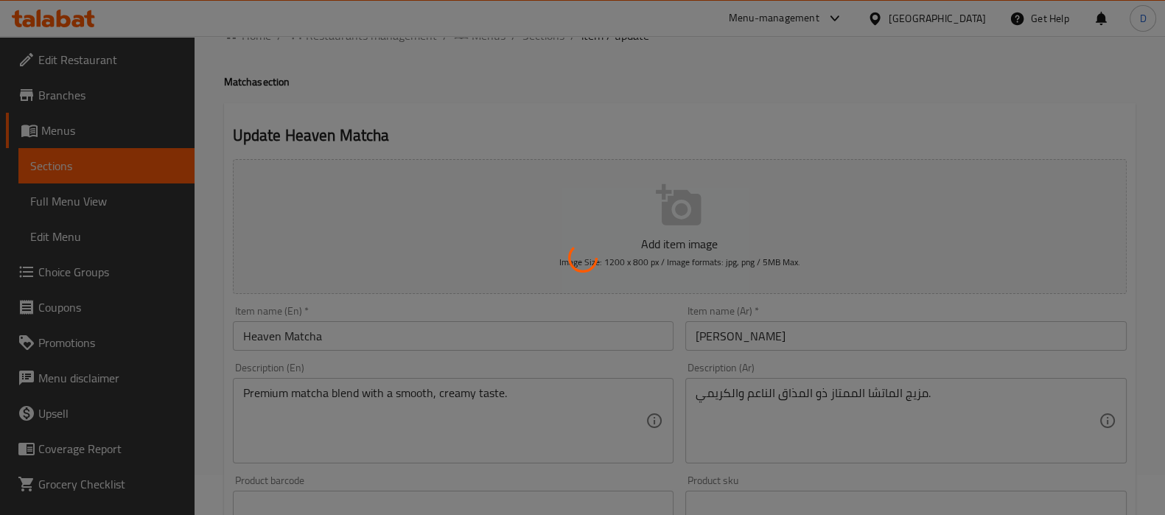
scroll to position [0, 0]
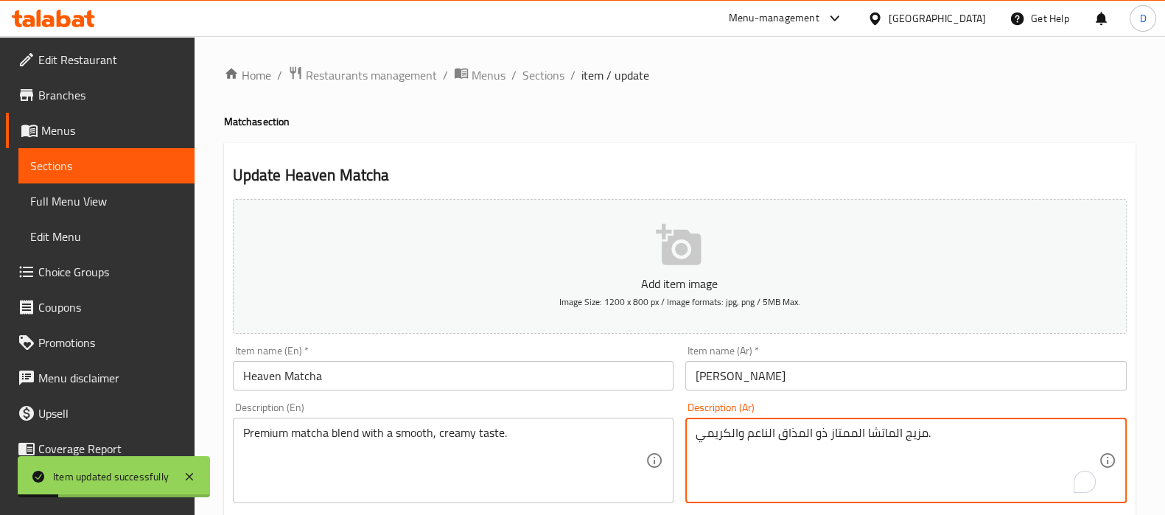
drag, startPoint x: 903, startPoint y: 438, endPoint x: 923, endPoint y: 436, distance: 20.7
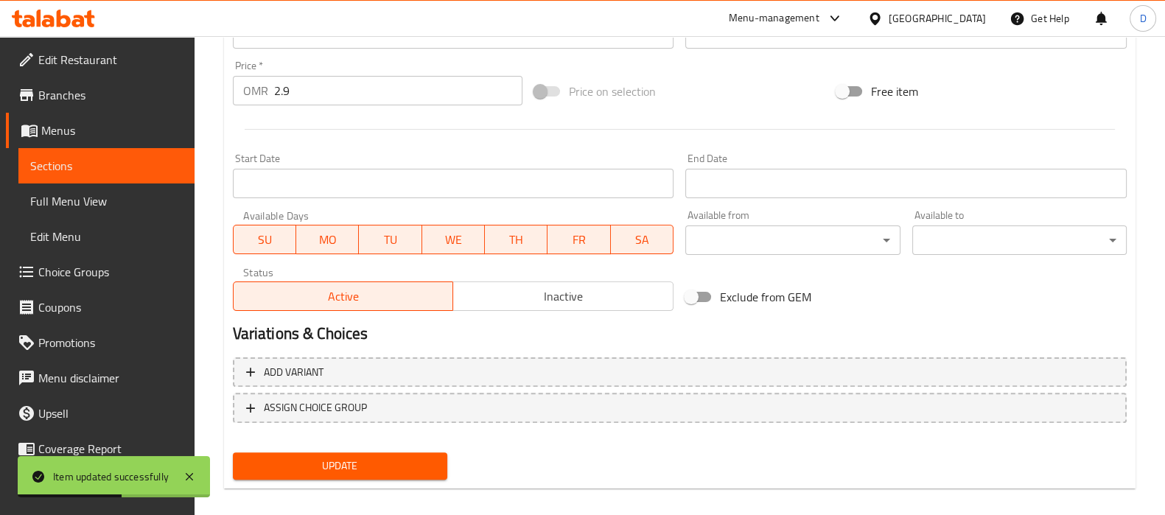
scroll to position [525, 0]
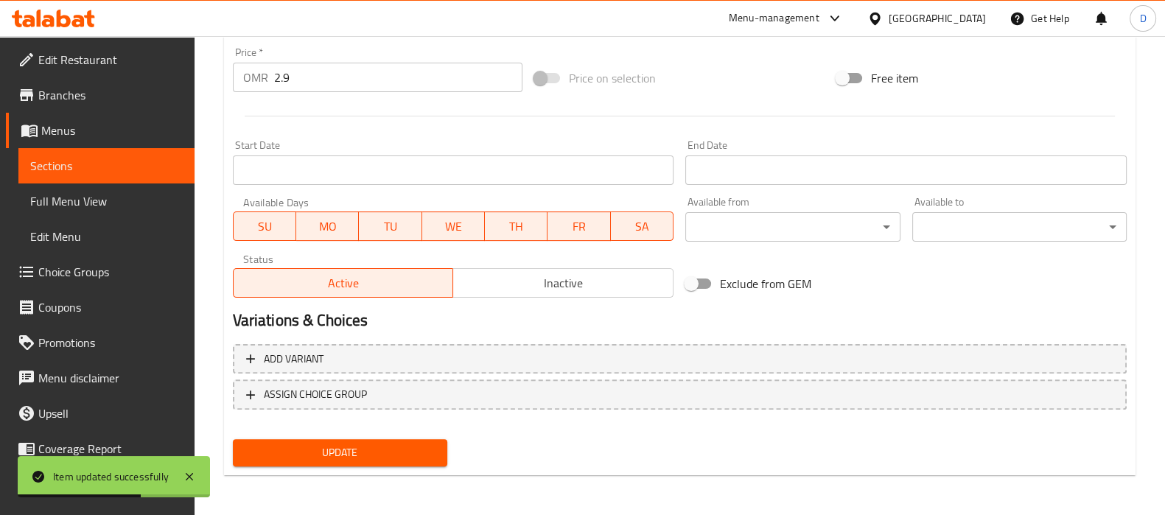
type textarea "خليط الماتشا الممتاز ذو المذاق الناعم والكريمي."
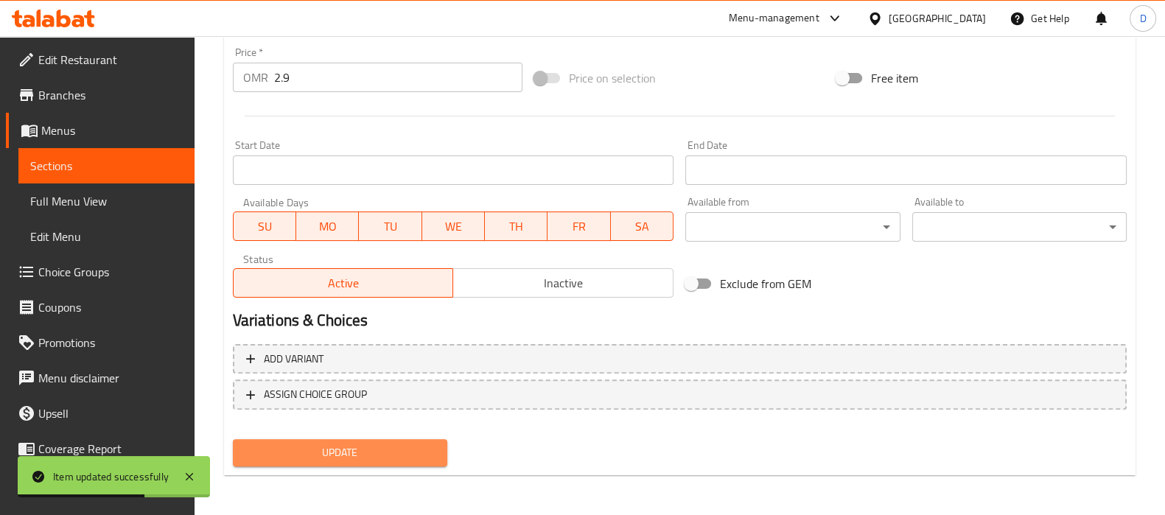
click at [433, 453] on span "Update" at bounding box center [340, 453] width 191 height 18
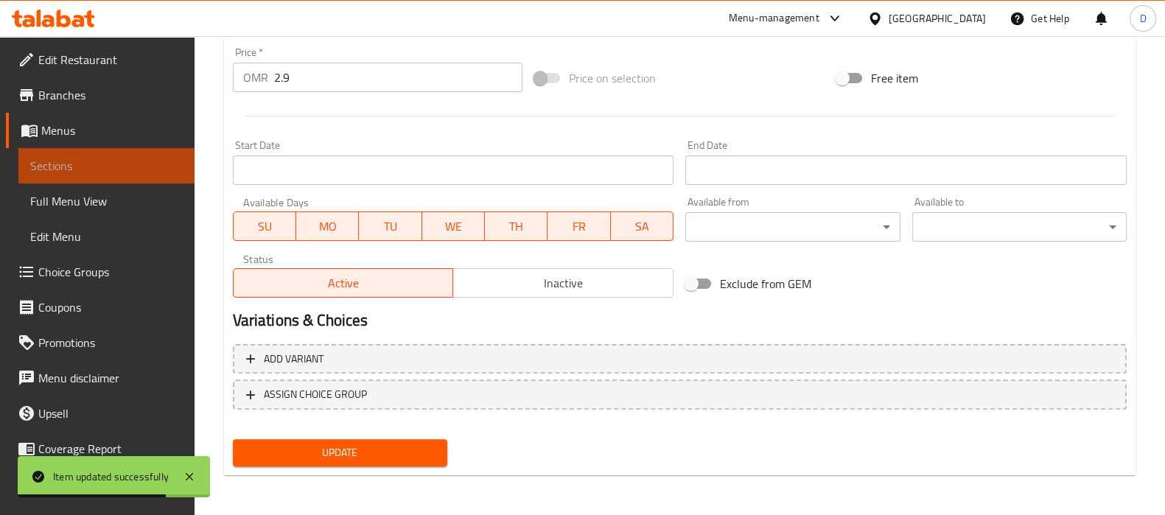
click at [162, 163] on span "Sections" at bounding box center [106, 166] width 153 height 18
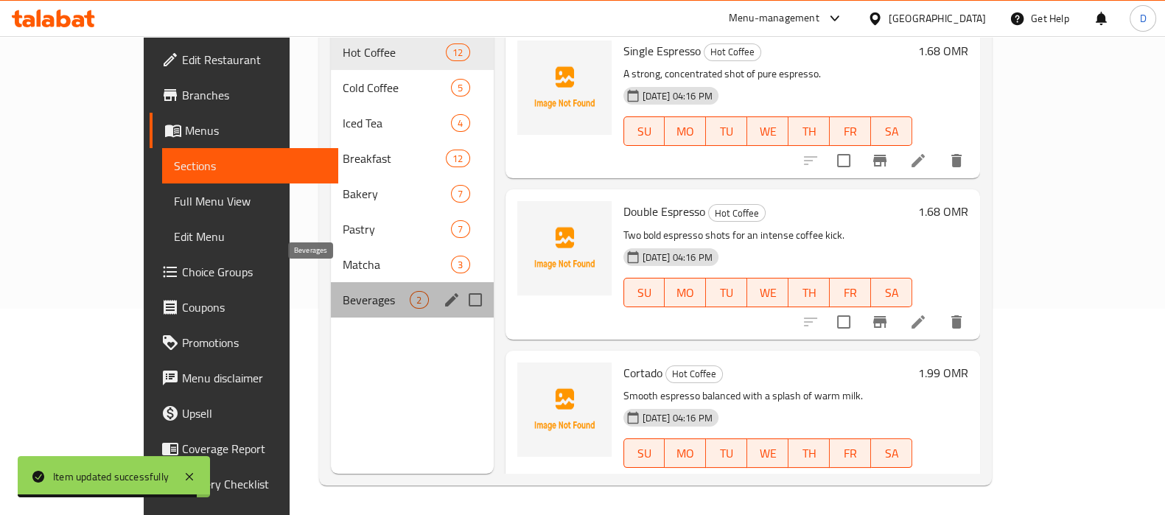
click at [343, 291] on span "Beverages" at bounding box center [376, 300] width 67 height 18
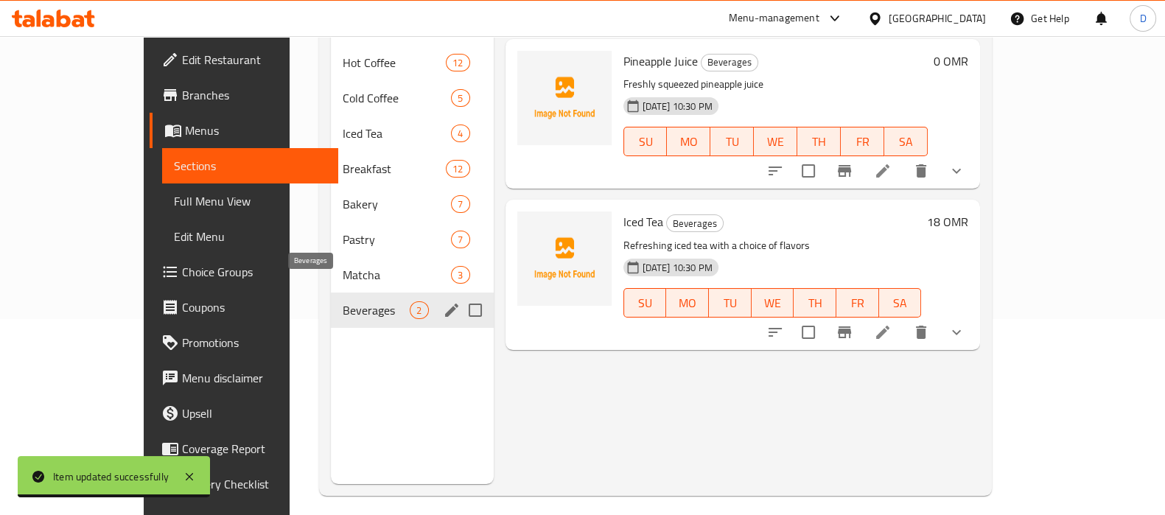
scroll to position [206, 0]
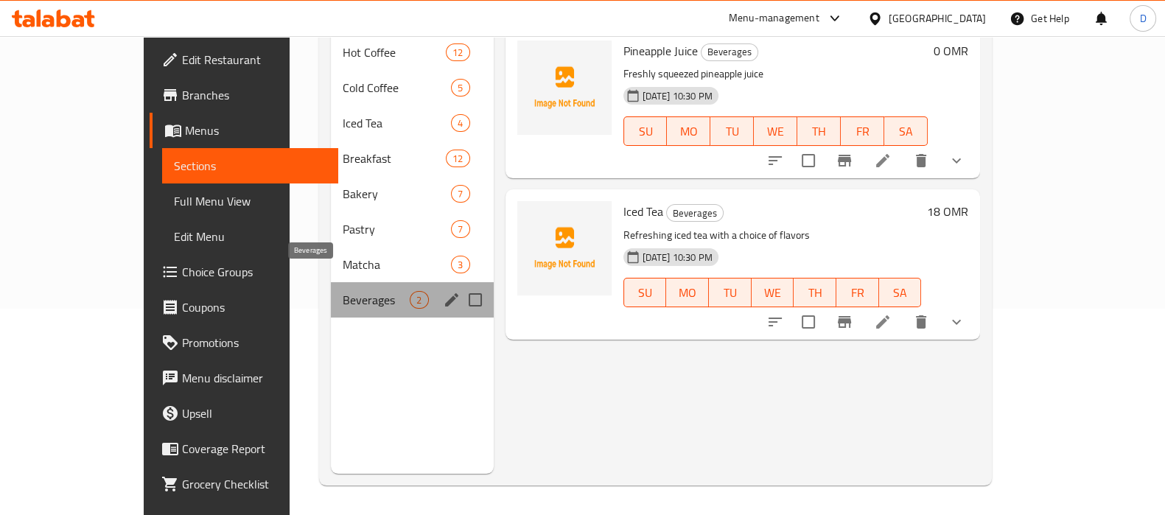
click at [343, 291] on span "Beverages" at bounding box center [376, 300] width 67 height 18
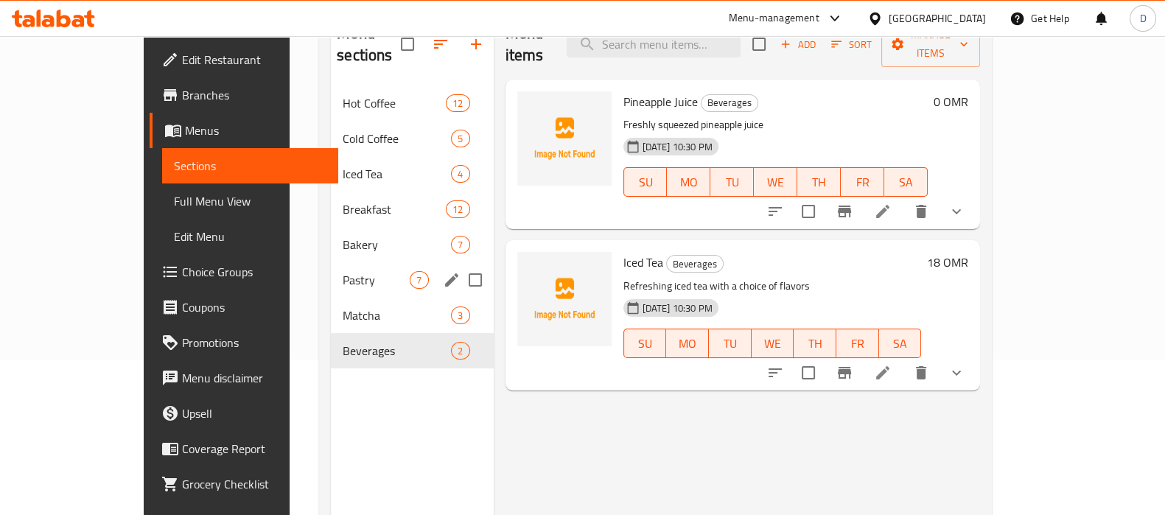
scroll to position [154, 0]
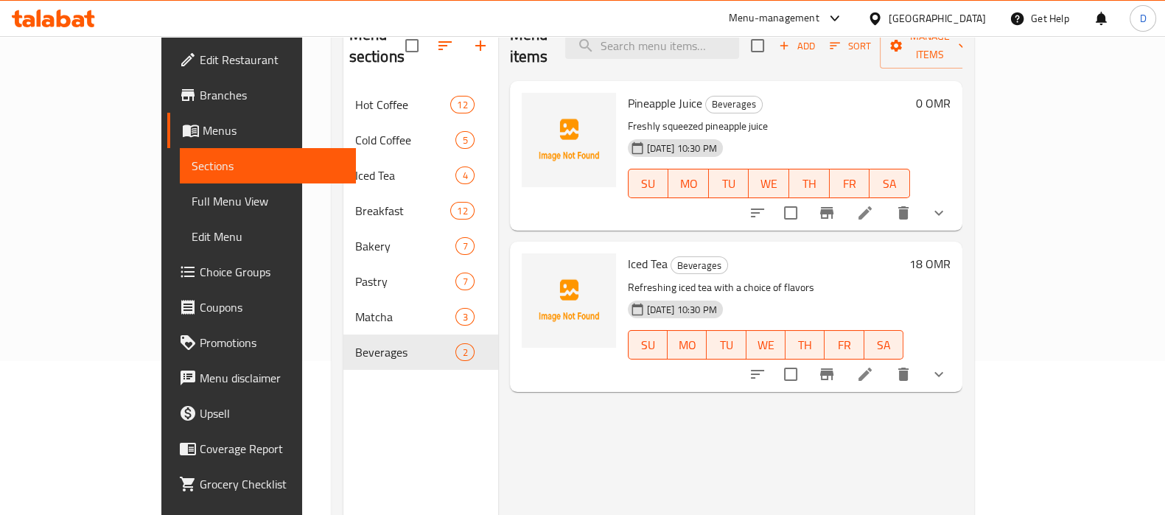
click at [628, 253] on span "Iced Tea" at bounding box center [648, 264] width 40 height 22
copy h6 "Iced Tea"
click at [767, 451] on div "Menu items Add Sort Manage items Pineapple Juice Beverages Freshly squeezed pin…" at bounding box center [730, 268] width 464 height 515
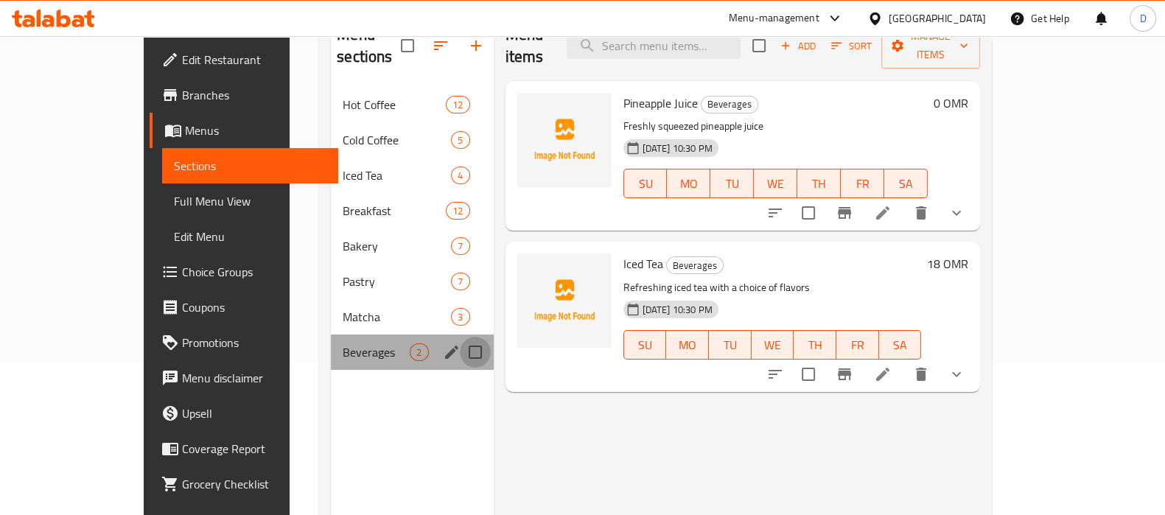
click at [460, 337] on input "Menu sections" at bounding box center [475, 352] width 31 height 31
checkbox input "true"
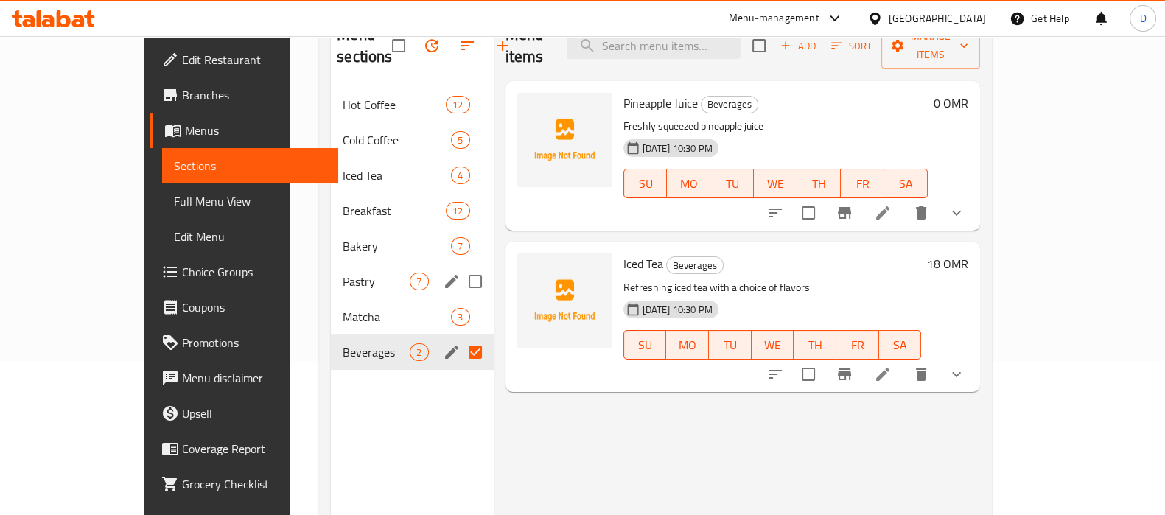
scroll to position [0, 0]
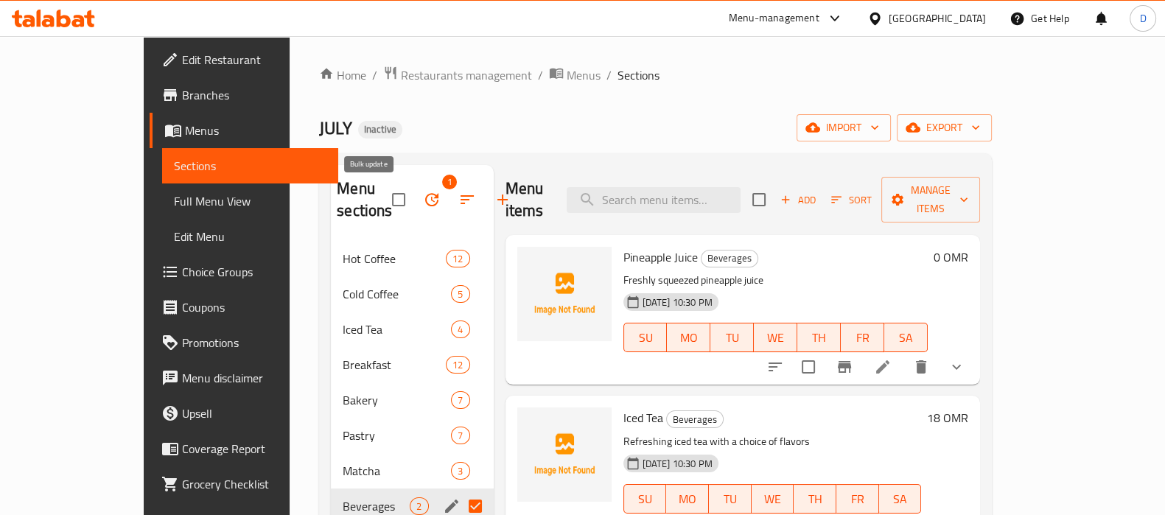
click at [423, 198] on icon "button" at bounding box center [432, 200] width 18 height 18
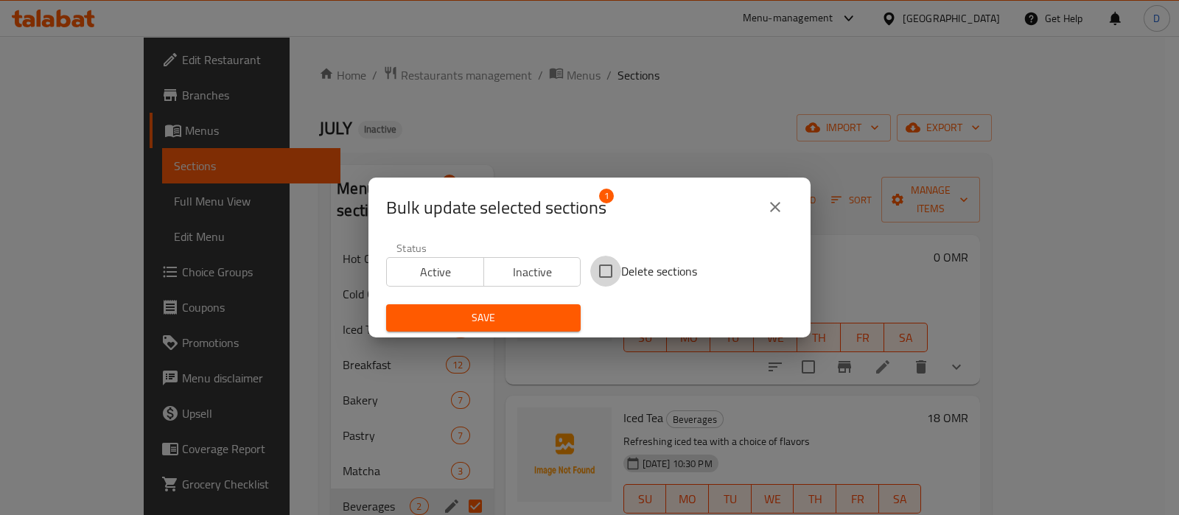
click at [613, 281] on input "Delete sections" at bounding box center [605, 271] width 31 height 31
checkbox input "true"
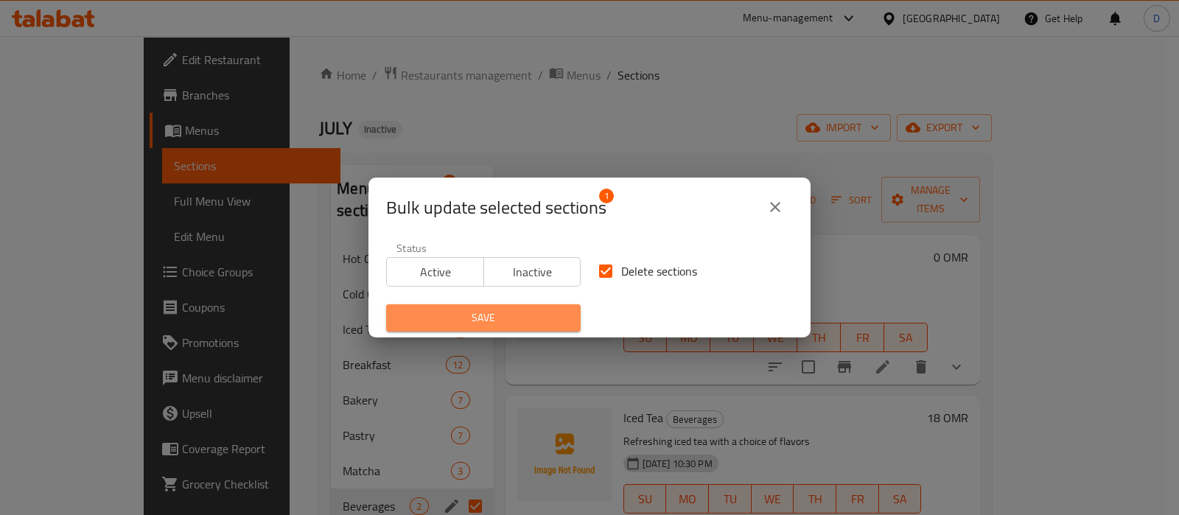
click at [561, 309] on span "Save" at bounding box center [483, 318] width 171 height 18
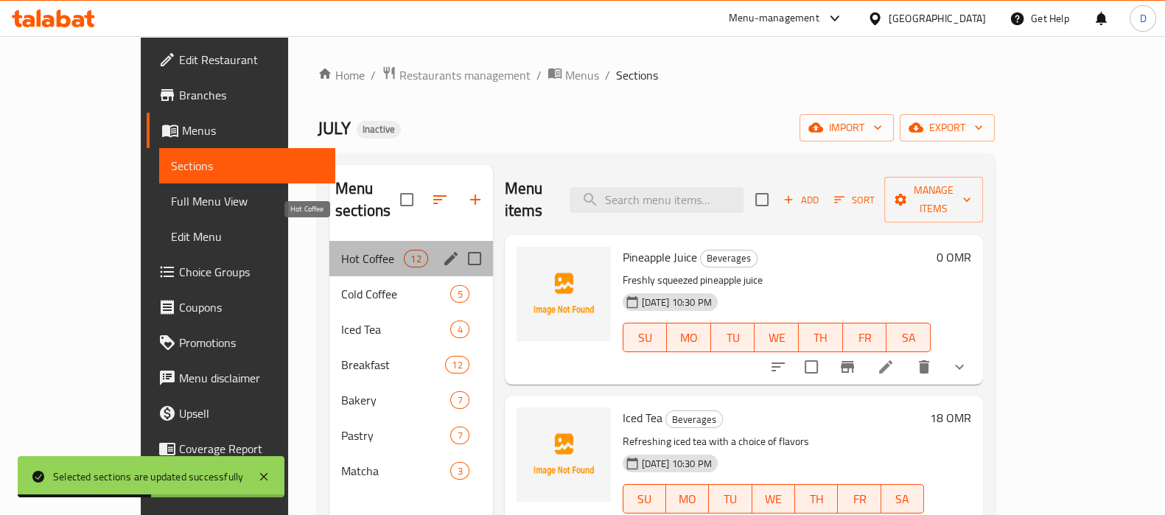
click at [354, 250] on span "Hot Coffee" at bounding box center [372, 259] width 63 height 18
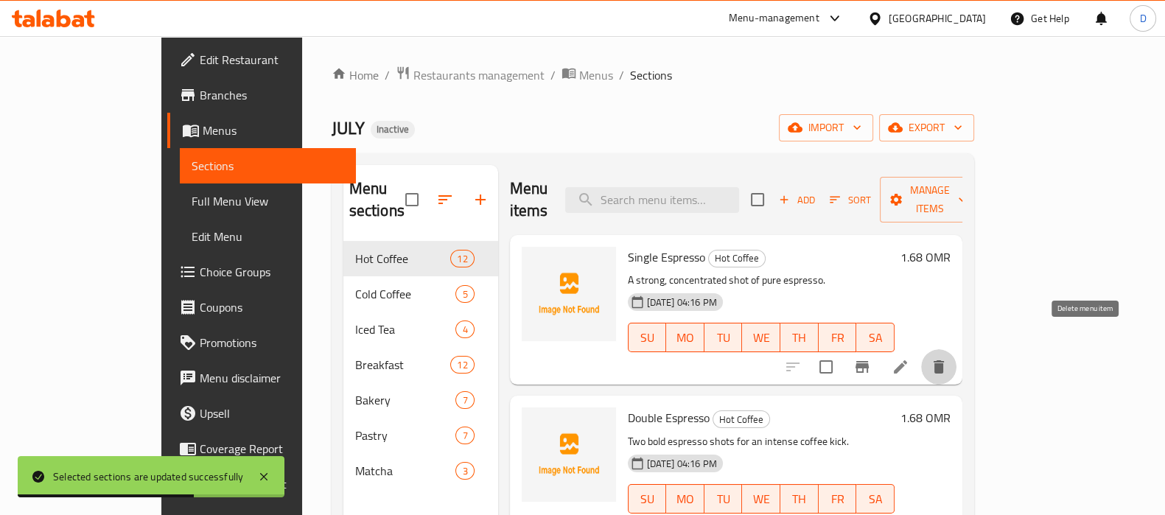
click at [944, 360] on icon "delete" at bounding box center [939, 366] width 10 height 13
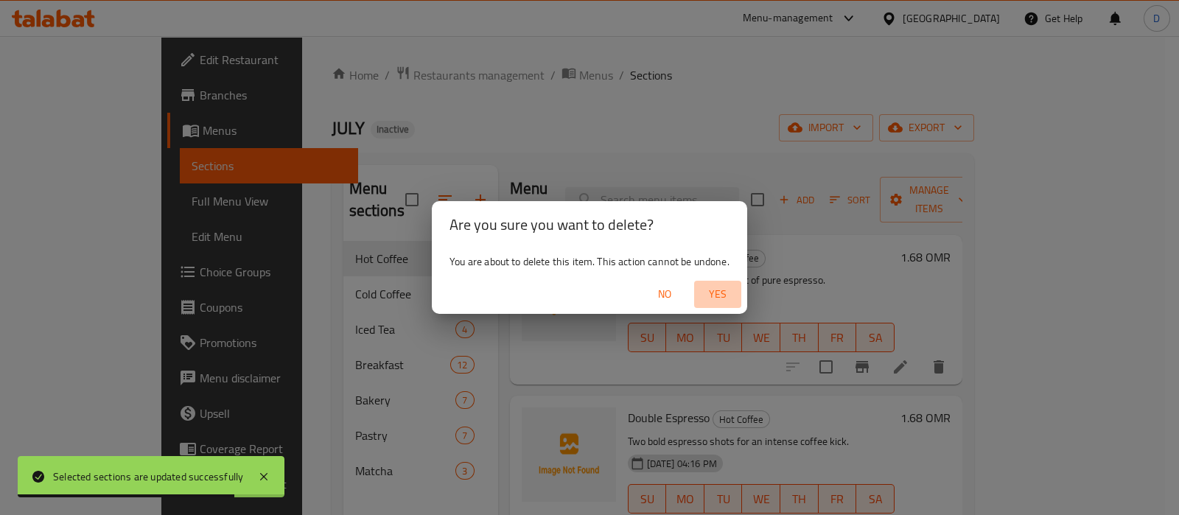
click at [737, 295] on button "Yes" at bounding box center [717, 294] width 47 height 27
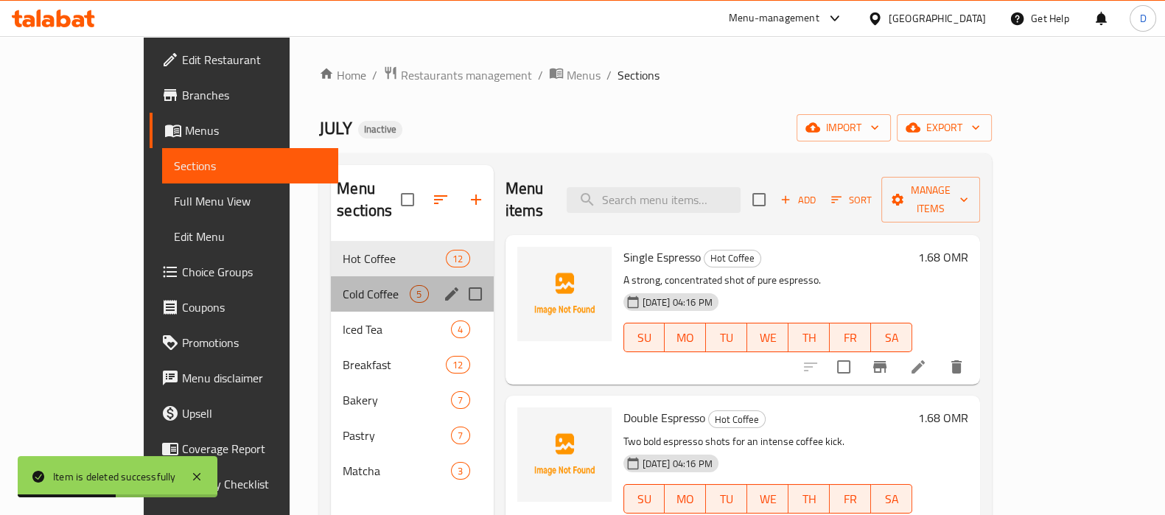
click at [331, 282] on div "Cold Coffee 5" at bounding box center [412, 293] width 162 height 35
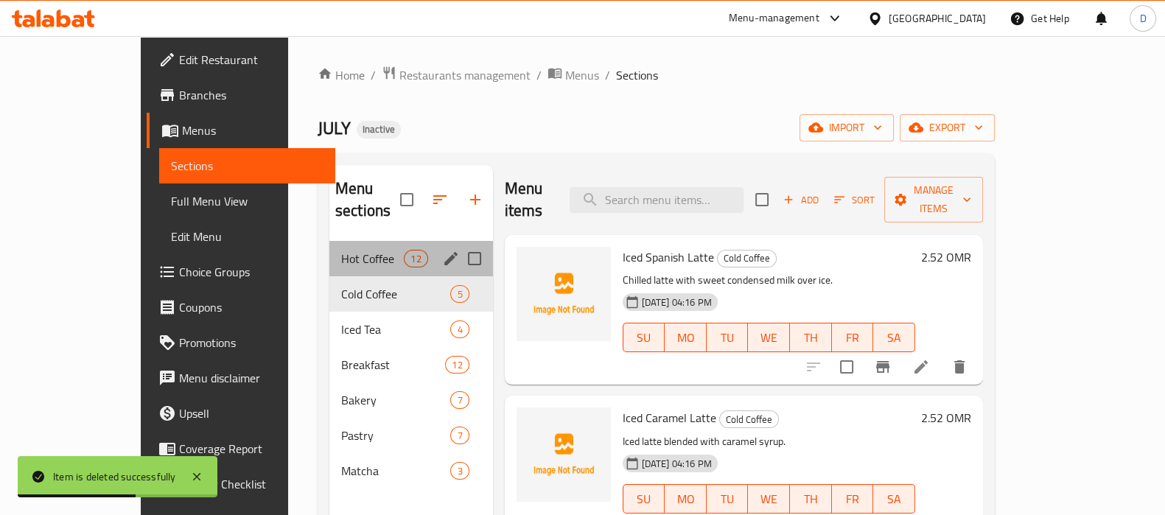
click at [329, 248] on div "Hot Coffee 12" at bounding box center [411, 258] width 164 height 35
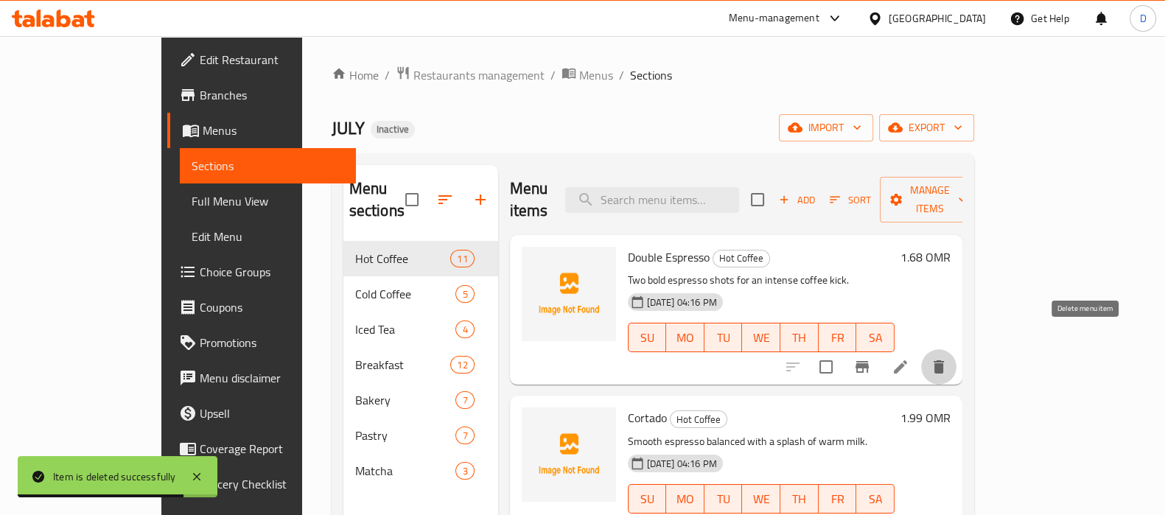
click at [944, 360] on icon "delete" at bounding box center [939, 366] width 10 height 13
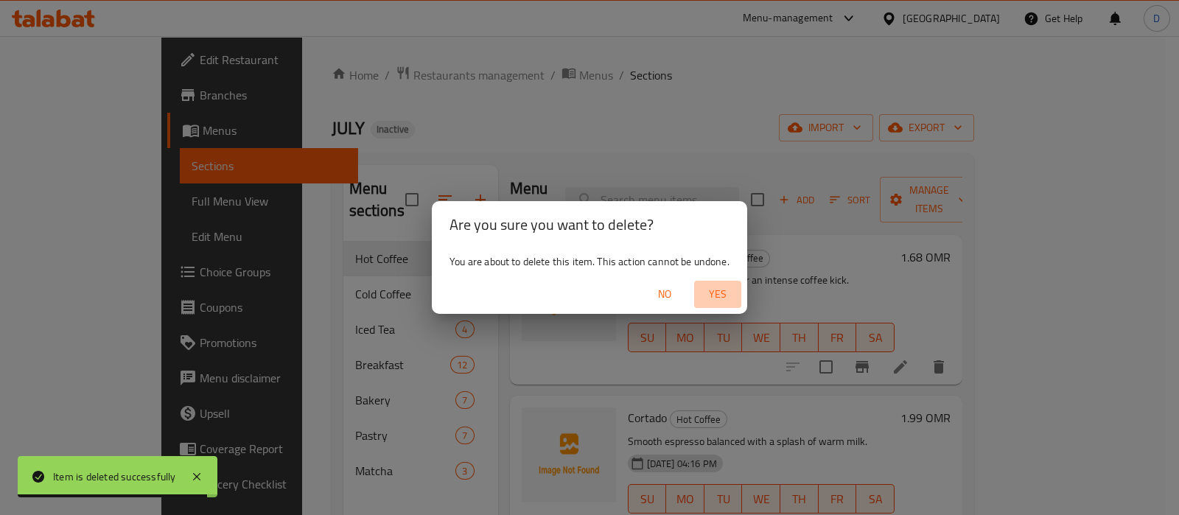
click at [714, 304] on button "Yes" at bounding box center [717, 294] width 47 height 27
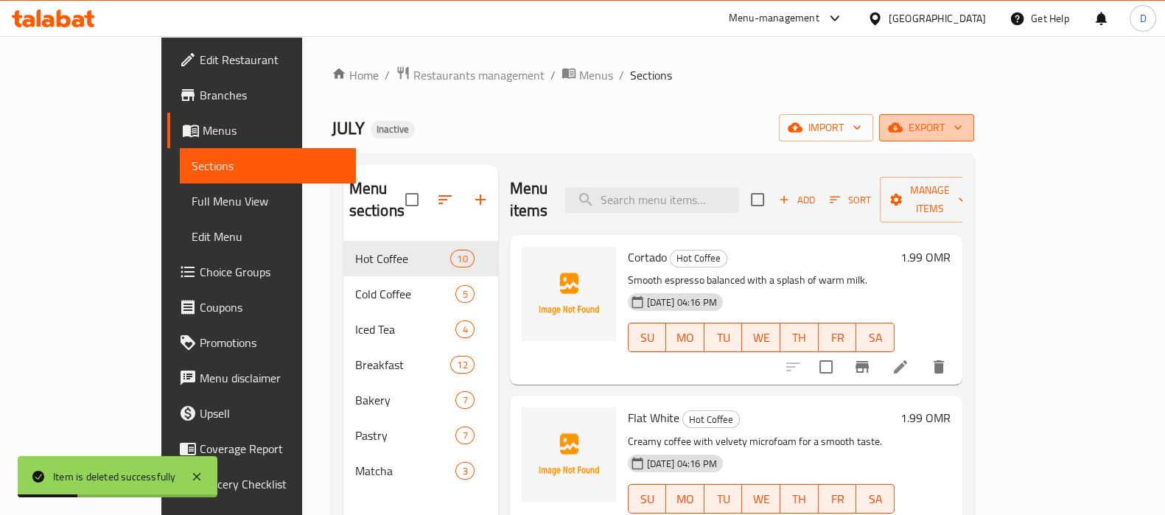
click at [962, 127] on span "export" at bounding box center [926, 128] width 71 height 18
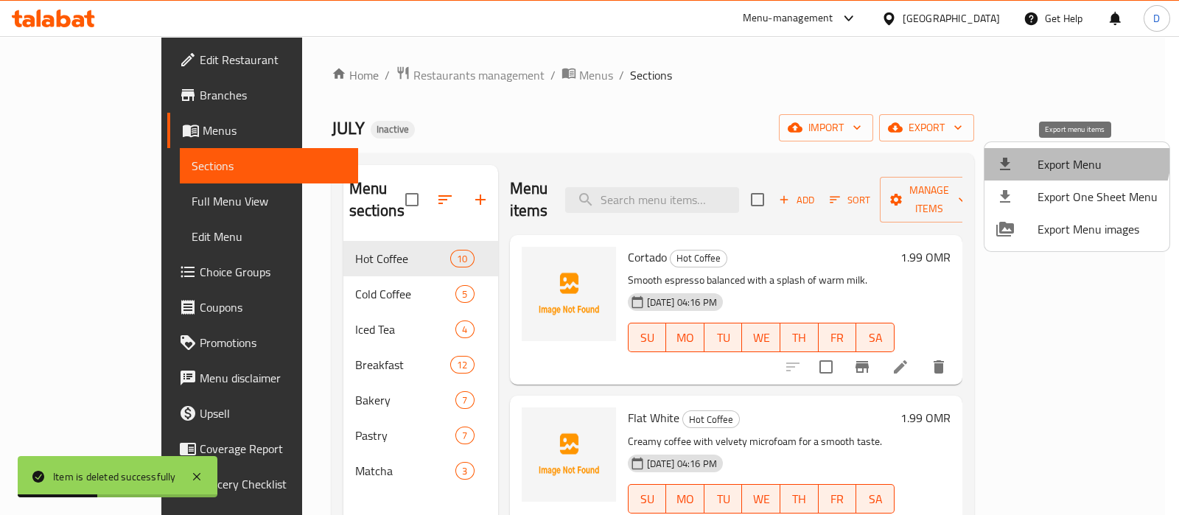
click at [1049, 150] on li "Export Menu" at bounding box center [1077, 164] width 185 height 32
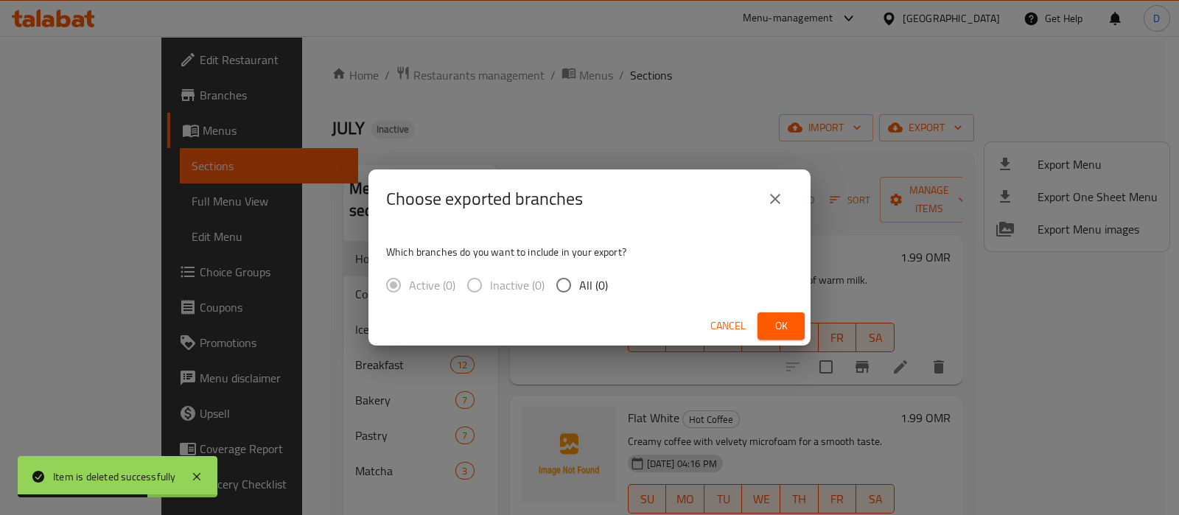
click at [601, 286] on span "All (0)" at bounding box center [593, 285] width 29 height 18
click at [579, 286] on input "All (0)" at bounding box center [563, 285] width 31 height 31
radio input "true"
click at [786, 329] on span "Ok" at bounding box center [781, 326] width 24 height 18
